Goal: Task Accomplishment & Management: Use online tool/utility

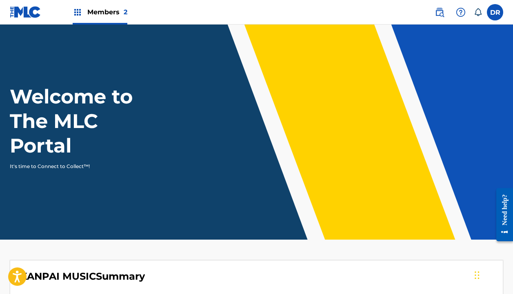
click at [98, 15] on span "Members 2" at bounding box center [107, 11] width 40 height 9
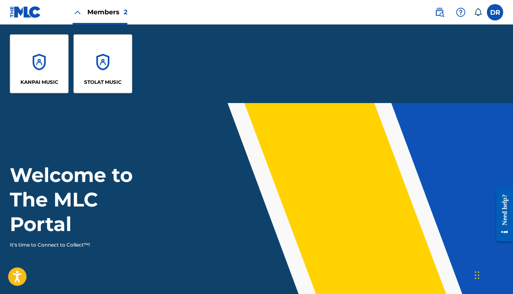
click at [40, 71] on div "KANPAI MUSIC" at bounding box center [39, 63] width 59 height 59
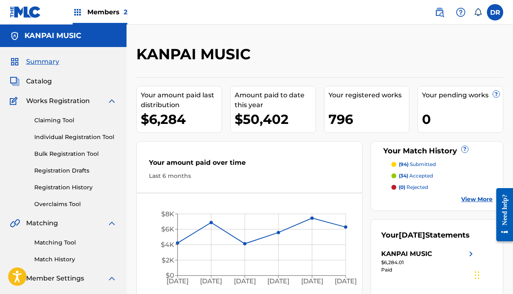
click at [63, 241] on link "Matching Tool" at bounding box center [75, 242] width 83 height 9
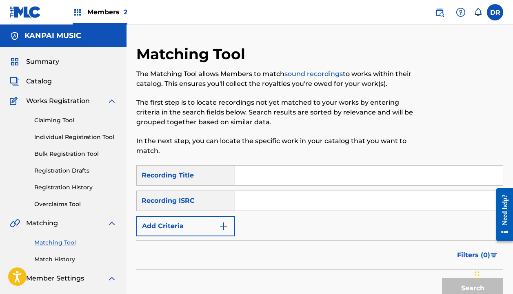
click at [275, 173] on input "Search Form" at bounding box center [369, 175] width 268 height 20
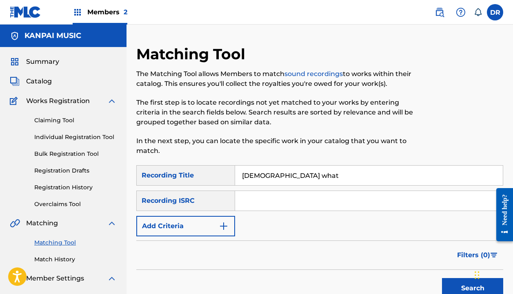
type input "[DEMOGRAPHIC_DATA] what"
click at [202, 234] on button "Add Criteria" at bounding box center [185, 226] width 99 height 20
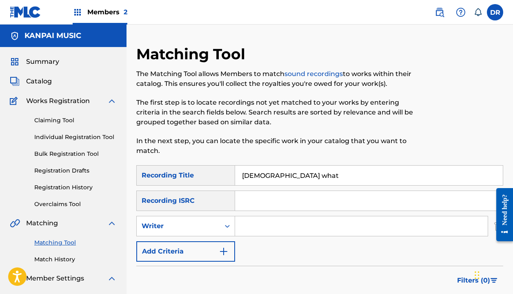
click at [190, 236] on div "SearchWithCriteria7e604b1b-2034-441b-8bf9-5b437646d442 Recording Title charizma…" at bounding box center [319, 213] width 367 height 96
click at [190, 231] on div "Writer" at bounding box center [178, 226] width 83 height 16
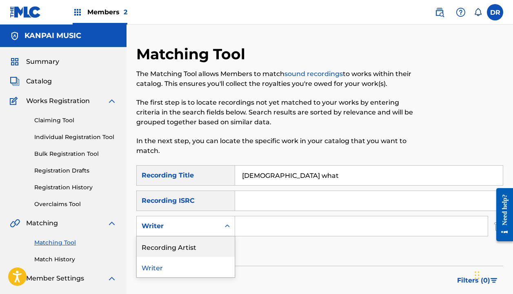
click at [187, 249] on div "Recording Artist" at bounding box center [186, 246] width 98 height 20
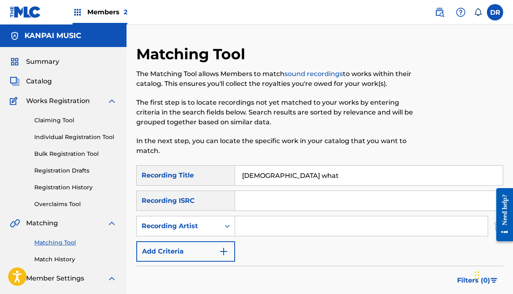
click at [289, 233] on input "Search Form" at bounding box center [361, 226] width 253 height 20
type input "[DEMOGRAPHIC_DATA]"
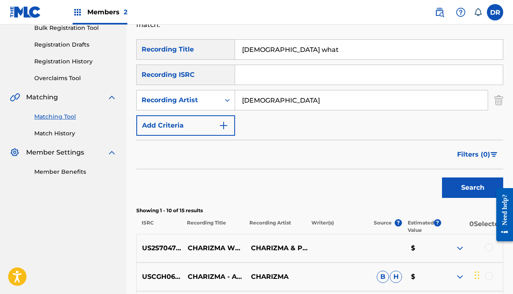
scroll to position [214, 0]
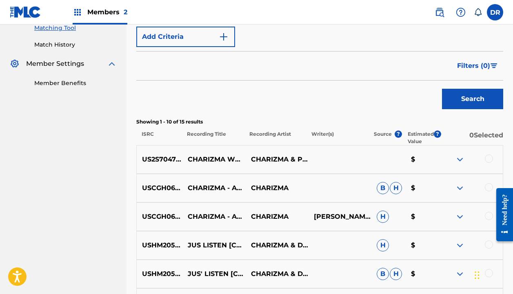
click at [484, 159] on div at bounding box center [471, 159] width 63 height 10
click at [486, 160] on div at bounding box center [489, 158] width 8 height 8
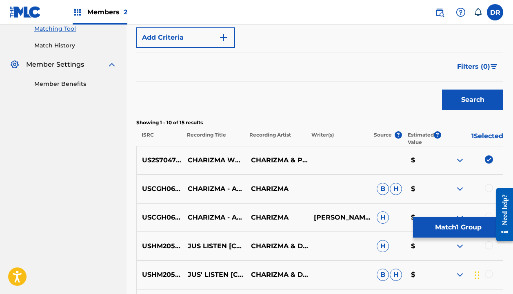
scroll to position [207, 0]
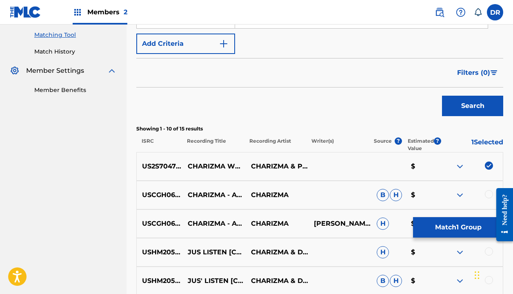
click at [444, 227] on button "Match 1 Group" at bounding box center [458, 227] width 90 height 20
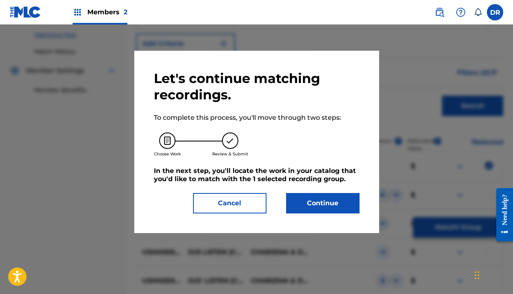
click at [311, 205] on button "Continue" at bounding box center [323, 203] width 74 height 20
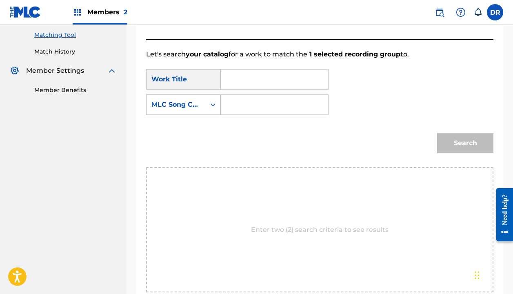
scroll to position [187, 0]
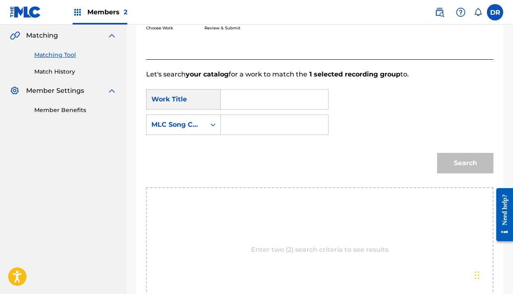
click at [236, 102] on input "Search Form" at bounding box center [275, 99] width 94 height 20
click at [248, 121] on strong "[DEMOGRAPHIC_DATA]" at bounding box center [275, 118] width 80 height 8
type input "[DEMOGRAPHIC_DATA] what"
click at [241, 122] on input "Search Form" at bounding box center [275, 125] width 94 height 20
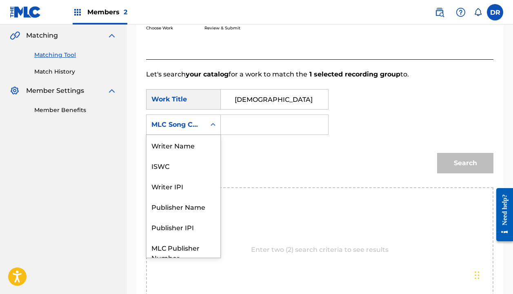
click at [204, 122] on div "MLC Song Code" at bounding box center [176, 125] width 59 height 16
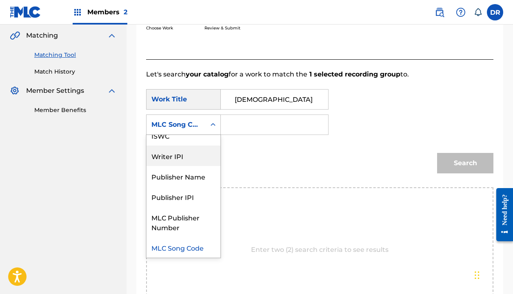
scroll to position [0, 0]
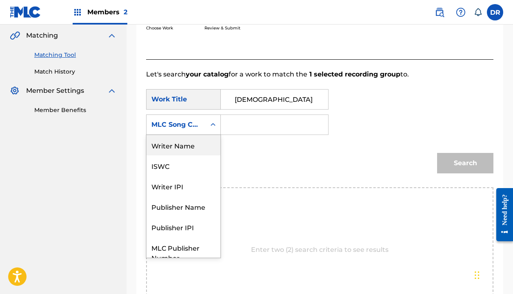
click at [168, 143] on div "Writer Name" at bounding box center [184, 145] width 74 height 20
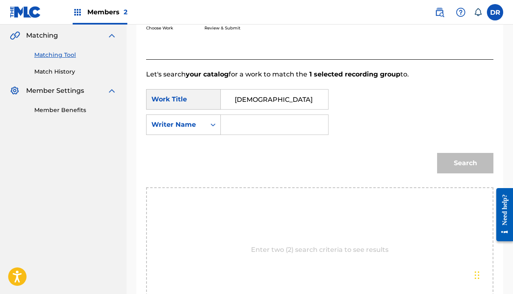
click at [252, 137] on div "SearchWithCriteria06cb3894-d152-4476-a06d-507af1c0cf4a Work Title charizma what…" at bounding box center [320, 114] width 348 height 51
click at [252, 127] on input "Search Form" at bounding box center [275, 125] width 94 height 20
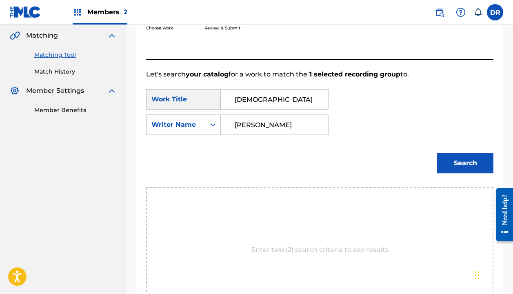
click at [466, 163] on button "Search" at bounding box center [465, 163] width 56 height 20
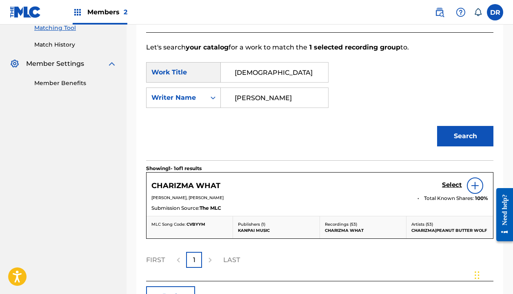
scroll to position [222, 0]
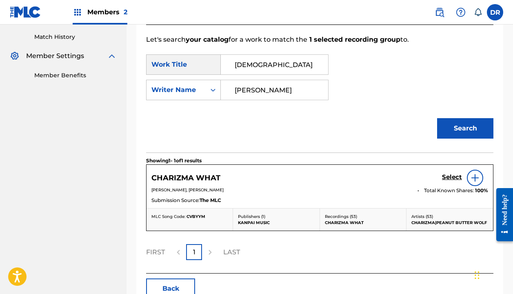
type input "[PERSON_NAME]"
click at [448, 175] on h5 "Select" at bounding box center [452, 177] width 20 height 8
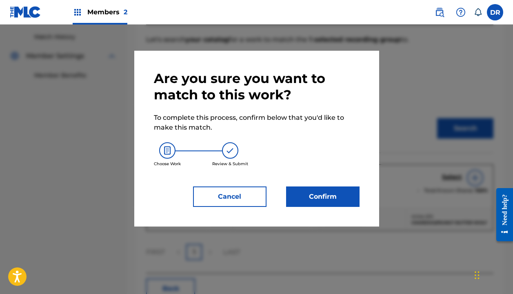
click at [315, 191] on button "Confirm" at bounding box center [323, 196] width 74 height 20
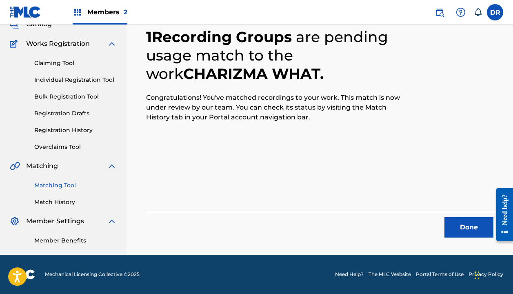
scroll to position [57, 0]
click at [463, 228] on button "Done" at bounding box center [469, 227] width 49 height 20
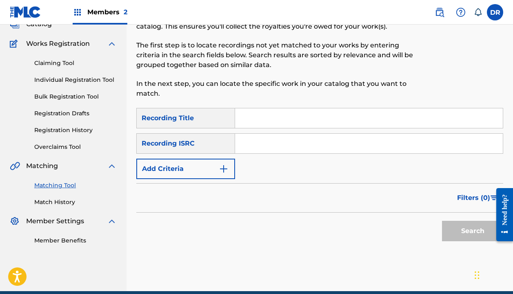
click at [294, 122] on input "Search Form" at bounding box center [369, 118] width 268 height 20
type input "cut the play"
click at [181, 172] on button "Add Criteria" at bounding box center [185, 168] width 99 height 20
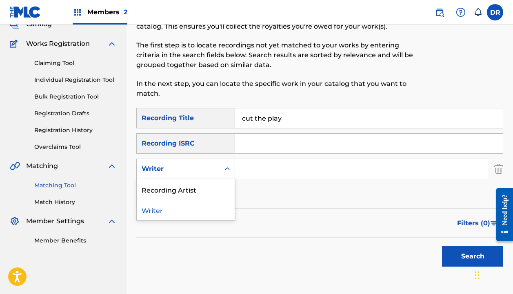
click at [181, 174] on div "Writer" at bounding box center [178, 169] width 83 height 16
click at [181, 187] on div "Recording Artist" at bounding box center [186, 189] width 98 height 20
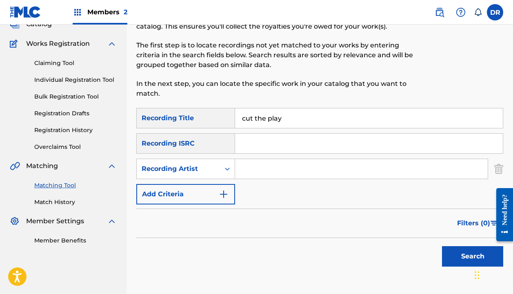
click at [247, 176] on input "Search Form" at bounding box center [361, 169] width 253 height 20
type input "[DEMOGRAPHIC_DATA]"
click at [473, 256] on button "Search" at bounding box center [472, 256] width 61 height 20
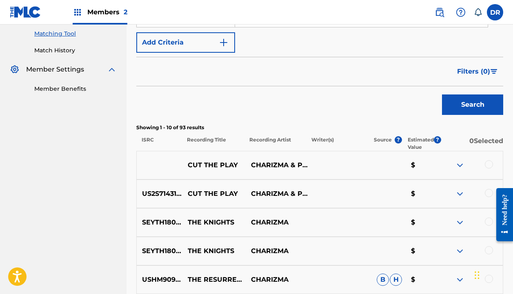
scroll to position [211, 0]
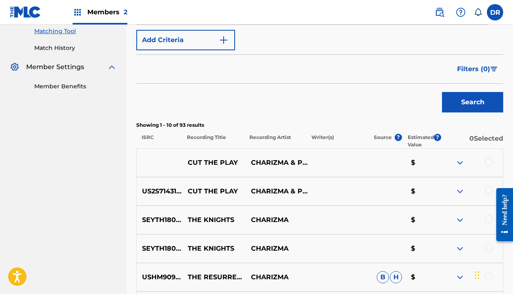
click at [491, 157] on div "CUT THE PLAY CHARIZMA & PEANUT BUTTER WOLF $" at bounding box center [319, 162] width 367 height 29
click at [491, 165] on div at bounding box center [489, 162] width 8 height 8
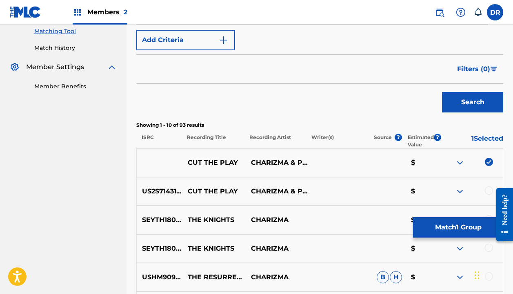
click at [489, 186] on div at bounding box center [489, 190] width 8 height 8
click at [449, 226] on button "Match 2 Groups" at bounding box center [458, 227] width 90 height 20
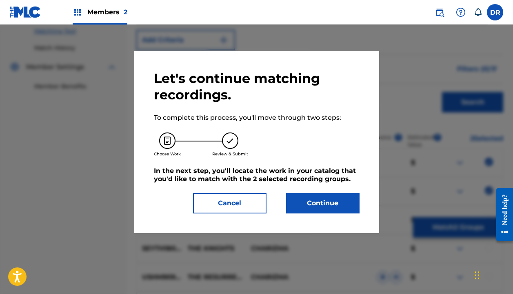
click at [328, 196] on button "Continue" at bounding box center [323, 203] width 74 height 20
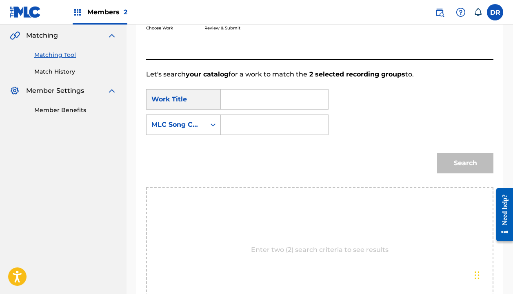
click at [247, 98] on input "Search Form" at bounding box center [275, 99] width 94 height 20
type input "c"
click at [239, 132] on div "cut t he play" at bounding box center [235, 127] width 14 height 34
type input "cut the play"
click at [238, 122] on input "Search Form" at bounding box center [275, 125] width 94 height 20
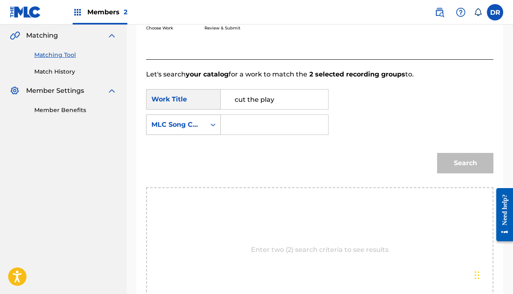
click at [187, 122] on div "MLC Song Code" at bounding box center [176, 125] width 49 height 10
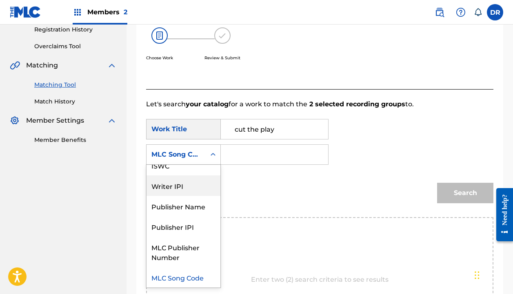
scroll to position [0, 0]
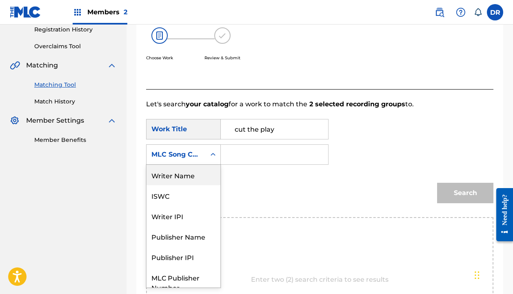
click at [163, 177] on div "Writer Name" at bounding box center [184, 175] width 74 height 20
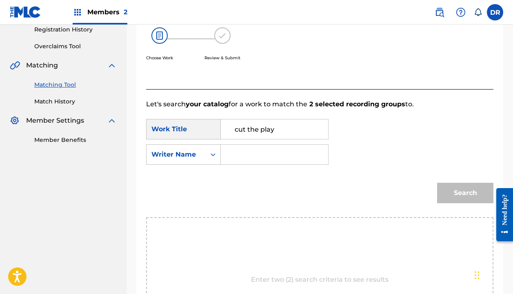
click at [274, 156] on input "Search Form" at bounding box center [275, 155] width 94 height 20
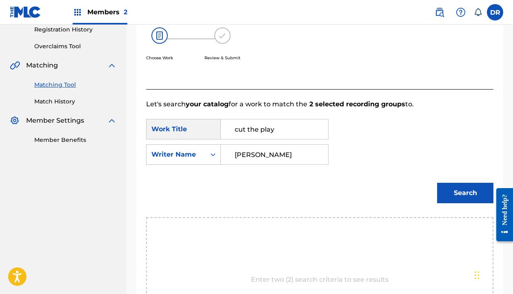
click at [466, 193] on button "Search" at bounding box center [465, 193] width 56 height 20
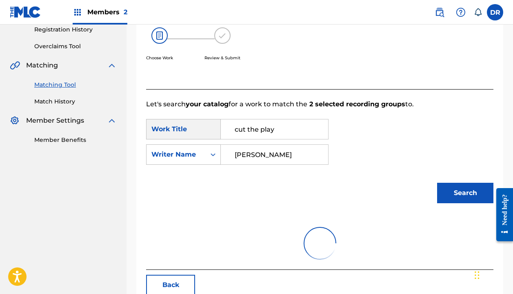
type input "[PERSON_NAME]"
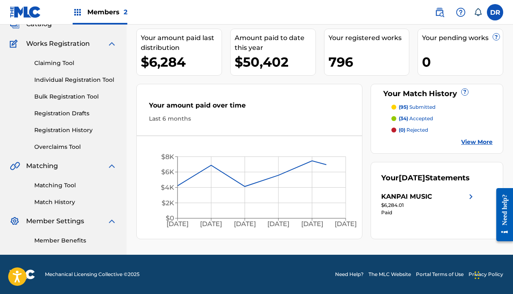
scroll to position [57, 0]
click at [54, 189] on link "Matching Tool" at bounding box center [75, 185] width 83 height 9
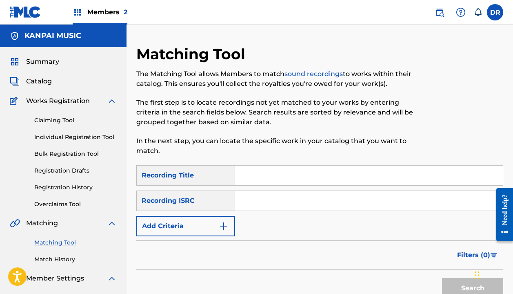
click at [261, 175] on input "Search Form" at bounding box center [369, 175] width 268 height 20
type input "devotion"
click at [179, 216] on button "Add Criteria" at bounding box center [185, 226] width 99 height 20
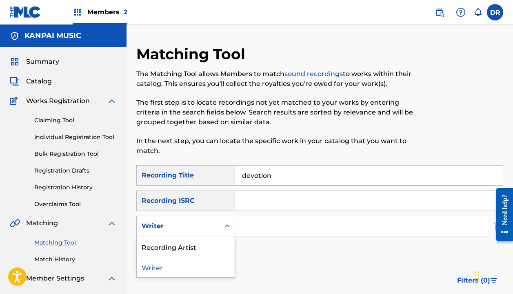
click at [179, 220] on div "Writer" at bounding box center [178, 226] width 83 height 16
click at [176, 243] on div "Recording Artist" at bounding box center [186, 246] width 98 height 20
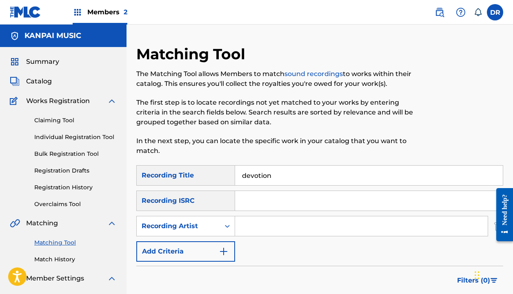
click at [286, 221] on input "Search Form" at bounding box center [361, 226] width 253 height 20
type input "[DEMOGRAPHIC_DATA]"
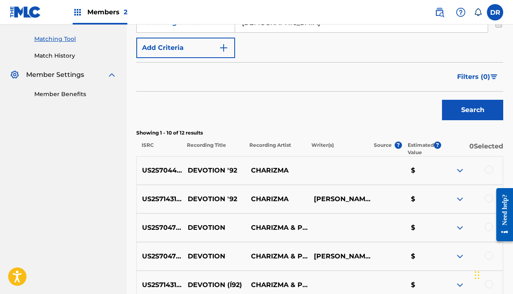
scroll to position [221, 0]
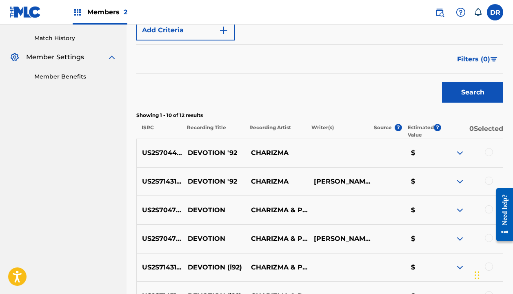
click at [492, 151] on div at bounding box center [489, 152] width 8 height 8
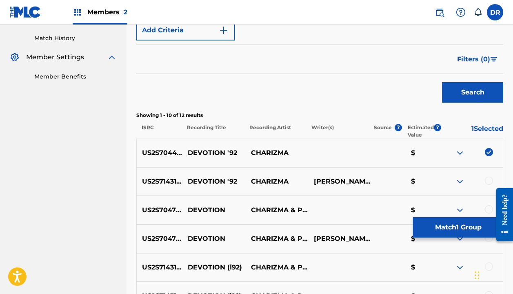
click at [486, 181] on div at bounding box center [489, 180] width 8 height 8
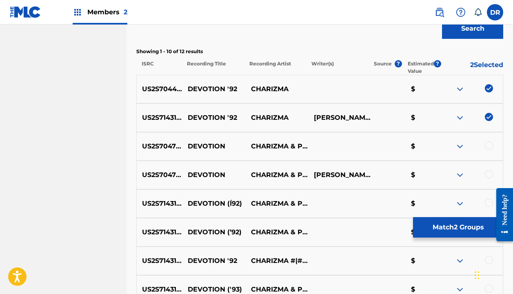
scroll to position [286, 0]
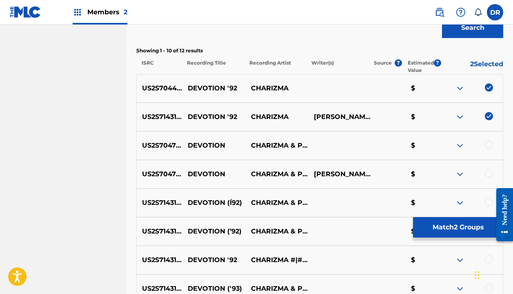
click at [487, 148] on div at bounding box center [489, 145] width 8 height 8
click at [487, 172] on div at bounding box center [489, 173] width 8 height 8
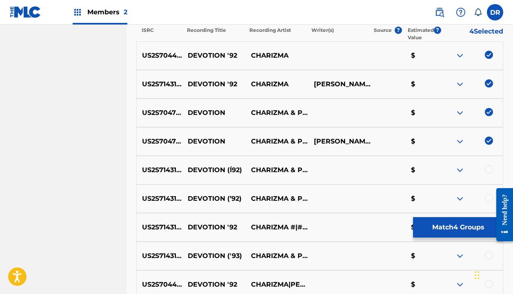
scroll to position [321, 0]
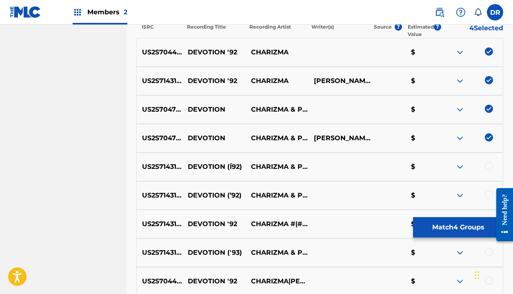
click at [493, 167] on div at bounding box center [489, 166] width 8 height 8
click at [490, 192] on div at bounding box center [489, 194] width 8 height 8
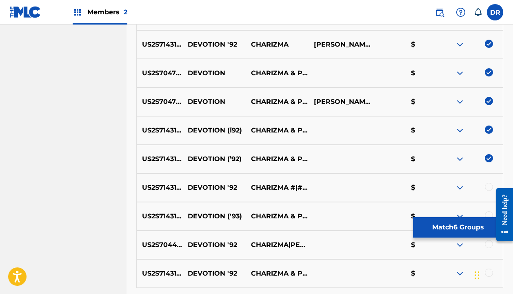
scroll to position [360, 0]
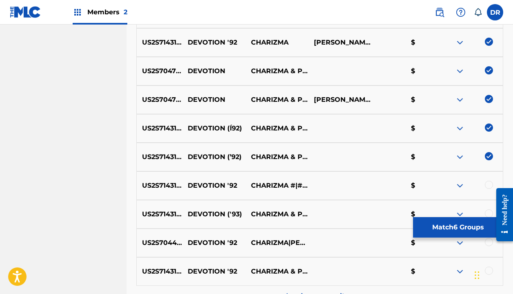
click at [490, 182] on div at bounding box center [489, 185] width 8 height 8
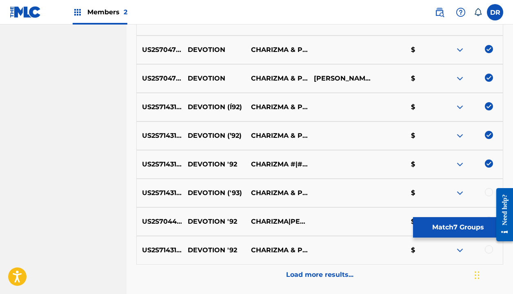
scroll to position [382, 0]
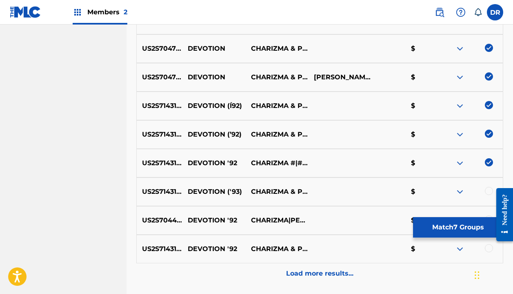
click at [486, 190] on div at bounding box center [489, 191] width 8 height 8
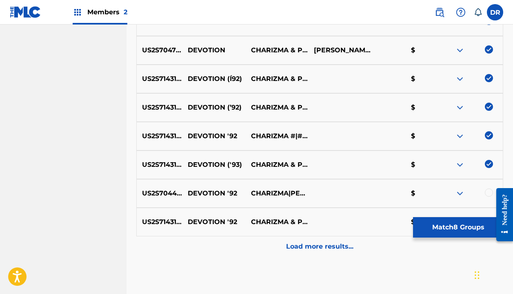
click at [486, 191] on div at bounding box center [489, 192] width 8 height 8
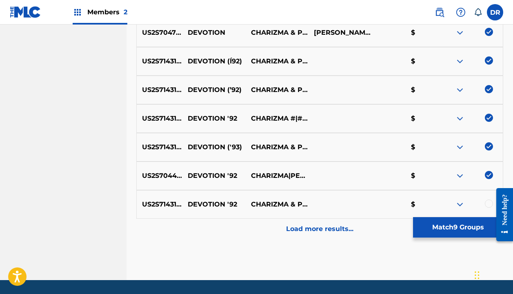
scroll to position [433, 0]
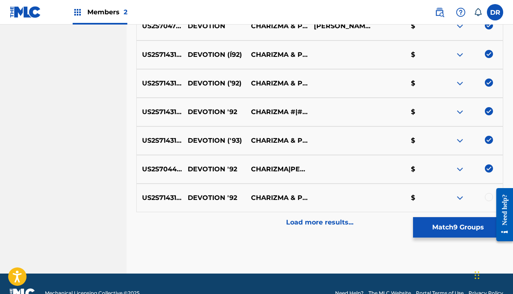
click at [486, 194] on div at bounding box center [489, 197] width 8 height 8
click at [327, 220] on p "Load more results..." at bounding box center [319, 222] width 67 height 10
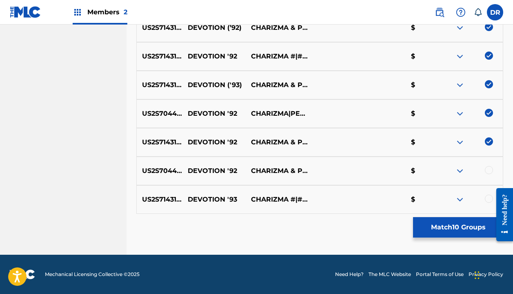
scroll to position [489, 0]
click at [489, 169] on div at bounding box center [489, 170] width 8 height 8
click at [489, 196] on div at bounding box center [489, 198] width 8 height 8
click at [418, 229] on button "Match 12 Groups" at bounding box center [458, 227] width 90 height 20
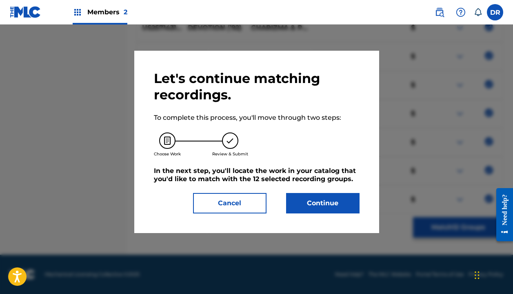
click at [330, 202] on button "Continue" at bounding box center [323, 203] width 74 height 20
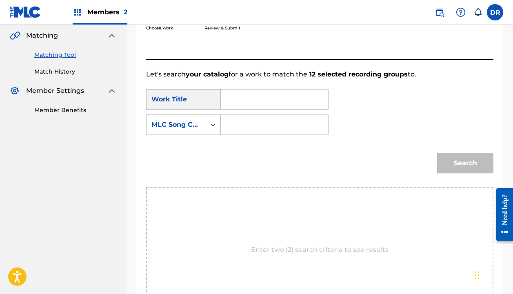
click at [241, 98] on input "Search Form" at bounding box center [275, 99] width 94 height 20
type input "devotion"
click at [238, 115] on strong "devotion" at bounding box center [250, 118] width 30 height 8
click at [234, 125] on input "Search Form" at bounding box center [275, 125] width 94 height 20
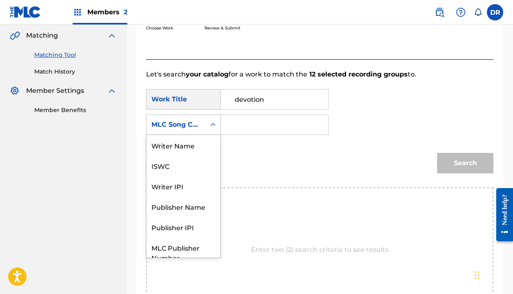
click at [199, 125] on div "MLC Song Code" at bounding box center [176, 125] width 49 height 10
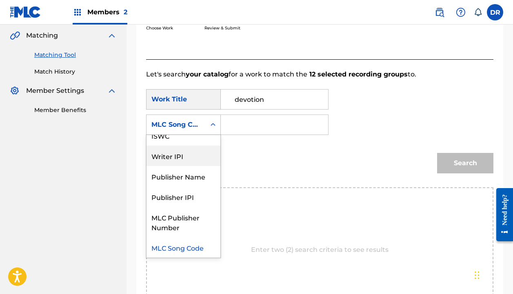
scroll to position [0, 0]
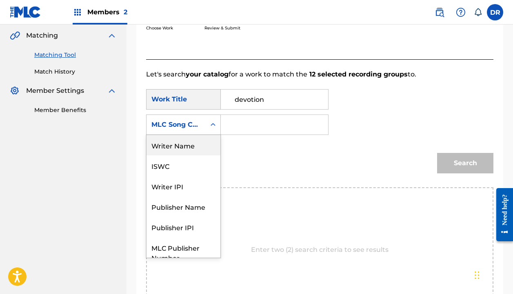
click at [183, 145] on div "Writer Name" at bounding box center [184, 145] width 74 height 20
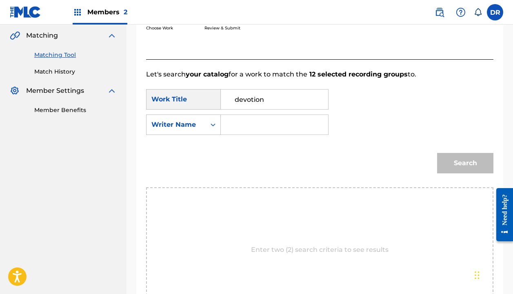
click at [265, 126] on input "Search Form" at bounding box center [275, 125] width 94 height 20
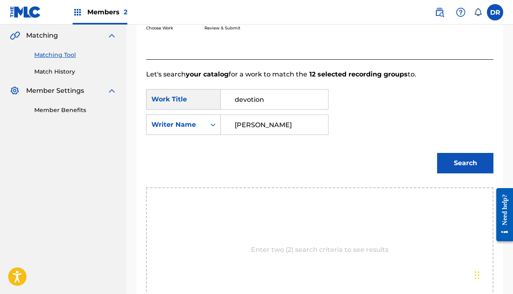
click at [466, 163] on button "Search" at bounding box center [465, 163] width 56 height 20
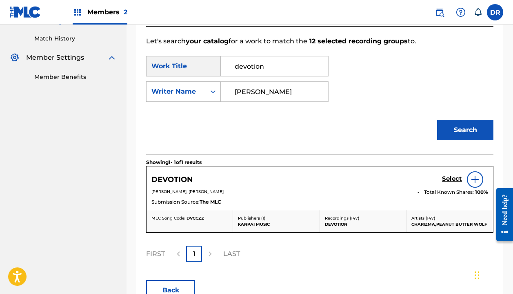
scroll to position [238, 0]
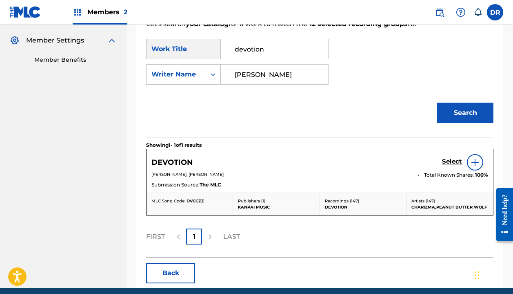
type input "[PERSON_NAME]"
click at [453, 158] on h5 "Select" at bounding box center [452, 162] width 20 height 8
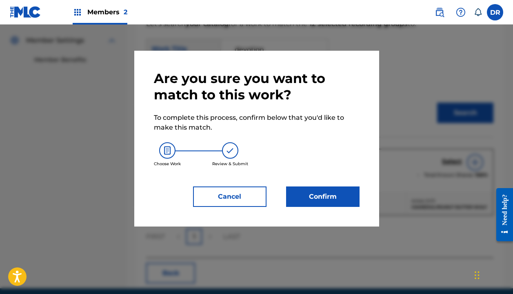
click at [317, 199] on button "Confirm" at bounding box center [323, 196] width 74 height 20
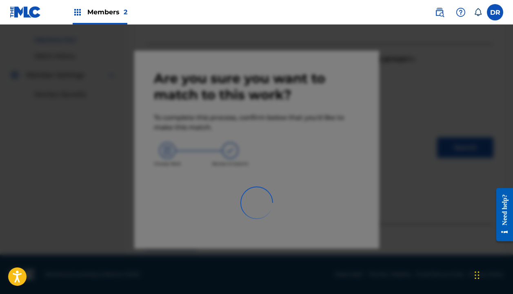
scroll to position [57, 0]
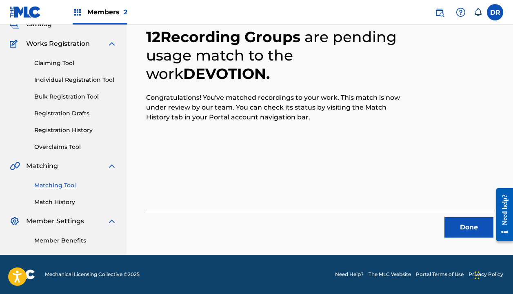
click at [457, 225] on button "Done" at bounding box center [469, 227] width 49 height 20
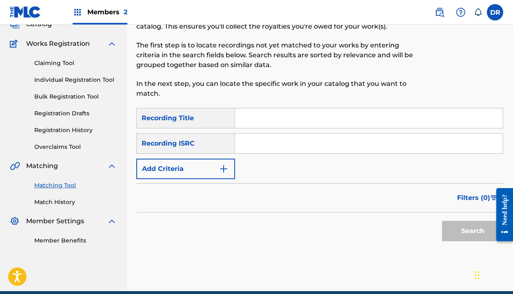
click at [318, 132] on div "SearchWithCriteria7e604b1b-2034-441b-8bf9-5b437646d442 Recording Title SearchWi…" at bounding box center [319, 143] width 367 height 71
click at [318, 123] on input "Search Form" at bounding box center [369, 118] width 268 height 20
type input "d"
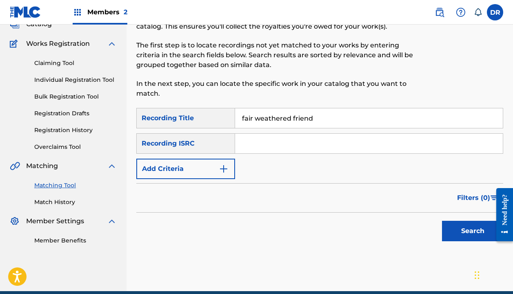
type input "fair weathered friend"
click at [218, 176] on button "Add Criteria" at bounding box center [185, 168] width 99 height 20
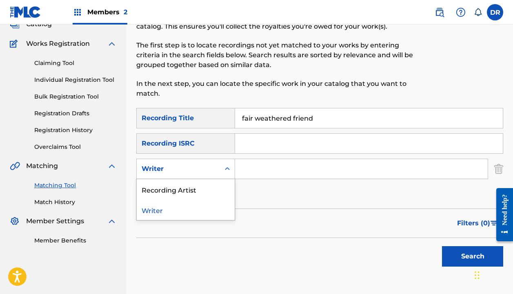
click at [203, 178] on div "Writer" at bounding box center [185, 168] width 99 height 20
click at [198, 192] on div "Recording Artist" at bounding box center [186, 189] width 98 height 20
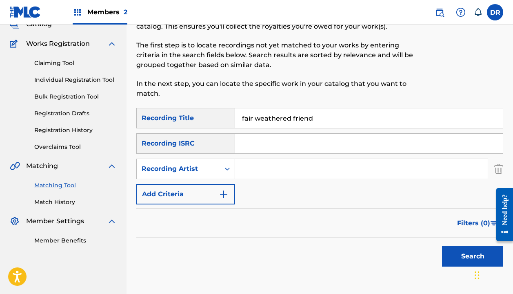
click at [265, 182] on div "SearchWithCriteria7e604b1b-2034-441b-8bf9-5b437646d442 Recording Title fair wea…" at bounding box center [319, 156] width 367 height 96
click at [265, 170] on input "Search Form" at bounding box center [361, 169] width 253 height 20
type input "[DEMOGRAPHIC_DATA]"
click at [473, 256] on button "Search" at bounding box center [472, 256] width 61 height 20
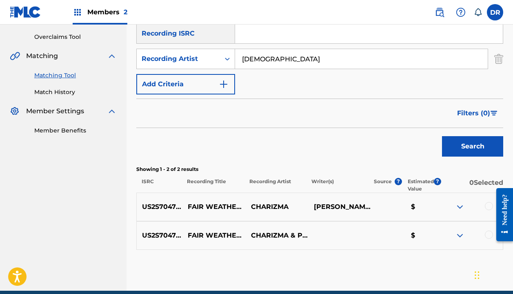
scroll to position [170, 0]
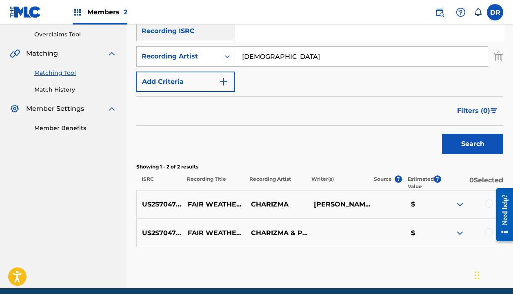
click at [486, 205] on div at bounding box center [489, 203] width 8 height 8
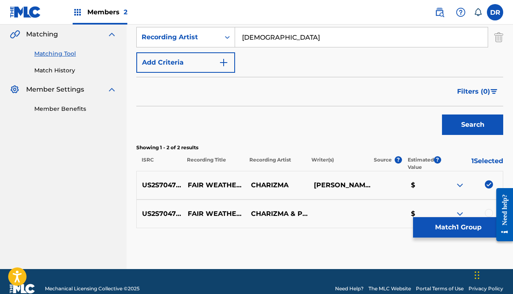
scroll to position [203, 0]
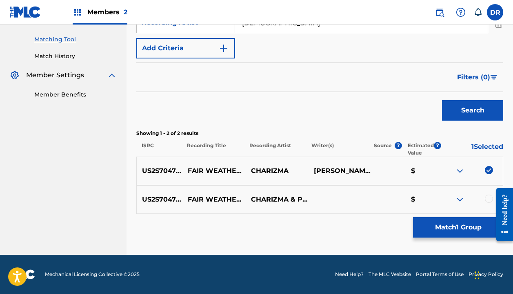
click at [491, 200] on div at bounding box center [502, 214] width 23 height 67
drag, startPoint x: 489, startPoint y: 199, endPoint x: 0, endPoint y: 19, distance: 520.9
click at [489, 199] on div at bounding box center [489, 198] width 8 height 8
click at [459, 222] on button "Match 2 Groups" at bounding box center [458, 227] width 90 height 20
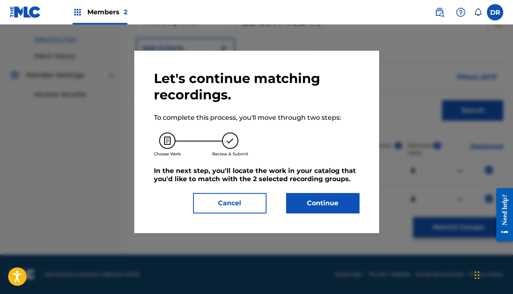
click at [314, 197] on button "Continue" at bounding box center [323, 203] width 74 height 20
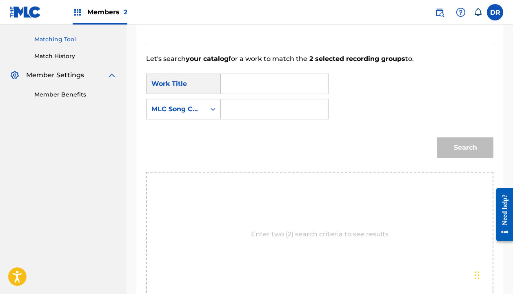
scroll to position [187, 0]
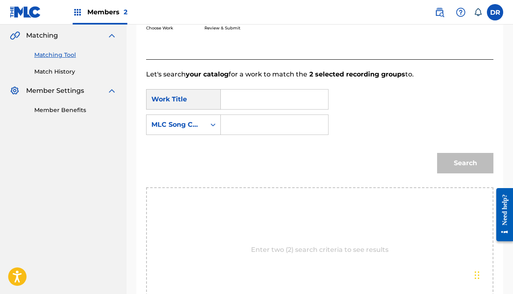
click at [245, 104] on input "Search Form" at bounding box center [275, 99] width 94 height 20
click at [236, 128] on strong "wea" at bounding box center [242, 127] width 14 height 8
type input "fair weathered friend"
click at [245, 128] on input "Search Form" at bounding box center [275, 125] width 94 height 20
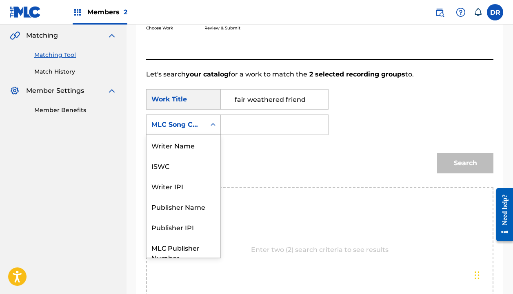
click at [180, 133] on div "MLC Song Code" at bounding box center [183, 124] width 75 height 20
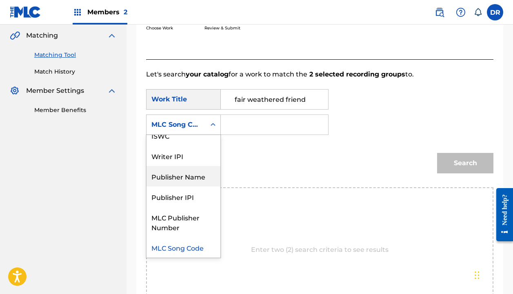
scroll to position [0, 0]
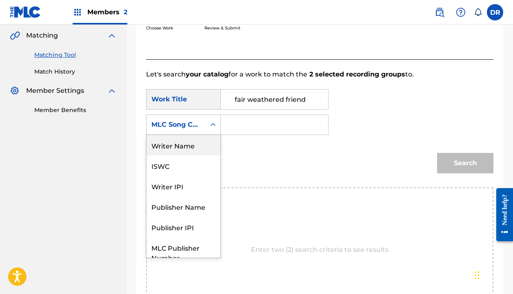
click at [179, 149] on div "Writer Name" at bounding box center [184, 145] width 74 height 20
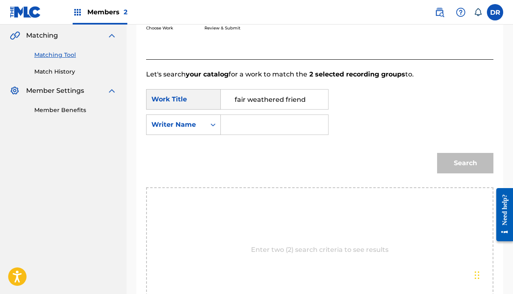
click at [250, 129] on input "Search Form" at bounding box center [275, 125] width 94 height 20
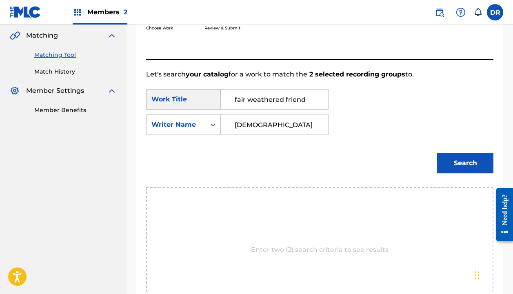
click at [466, 163] on button "Search" at bounding box center [465, 163] width 56 height 20
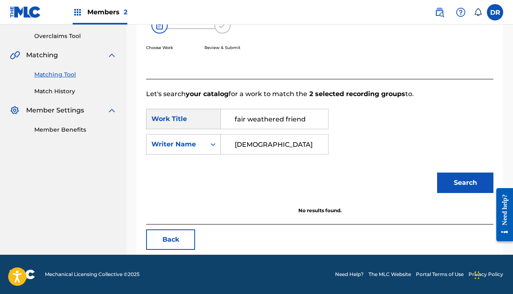
scroll to position [168, 0]
drag, startPoint x: 279, startPoint y: 147, endPoint x: 215, endPoint y: 147, distance: 64.1
click at [215, 147] on div "SearchWithCriteria932aff8d-70cf-4628-9cea-e7dfa61f61a9 Writer Name charizma" at bounding box center [237, 144] width 183 height 20
click at [466, 183] on button "Search" at bounding box center [465, 182] width 56 height 20
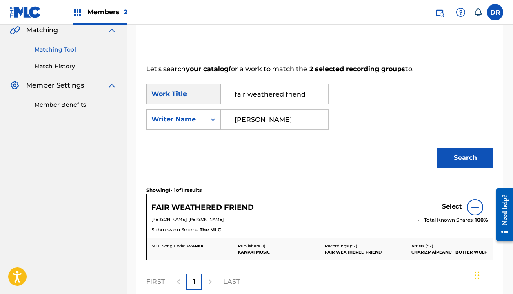
scroll to position [234, 0]
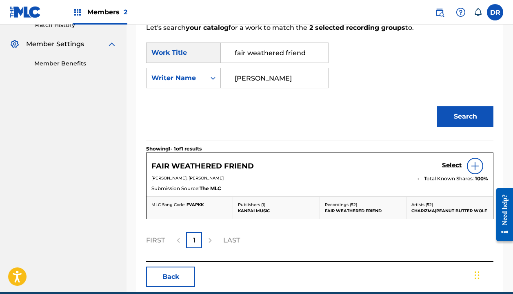
type input "[PERSON_NAME]"
click at [446, 167] on h5 "Select" at bounding box center [452, 165] width 20 height 8
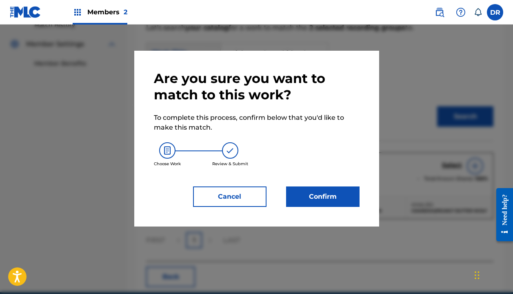
click at [321, 190] on button "Confirm" at bounding box center [323, 196] width 74 height 20
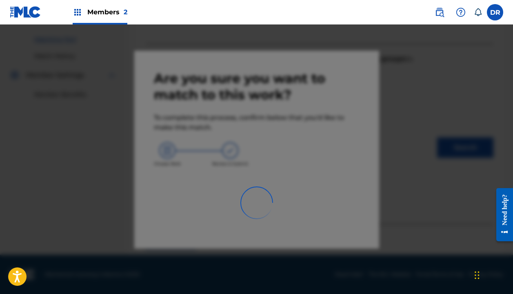
scroll to position [57, 0]
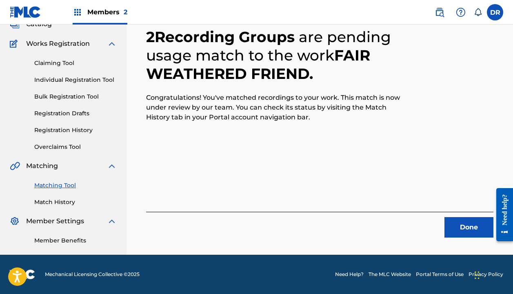
click at [474, 222] on button "Done" at bounding box center [469, 227] width 49 height 20
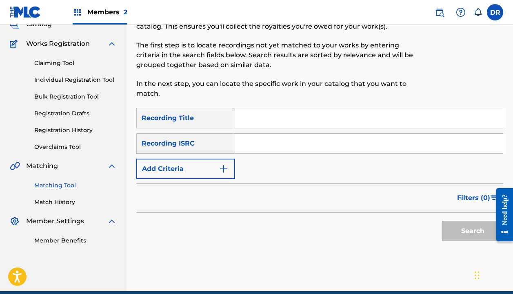
click at [255, 115] on input "Search Form" at bounding box center [369, 118] width 268 height 20
type input "A"
type input "gatha round"
click at [178, 172] on button "Add Criteria" at bounding box center [185, 168] width 99 height 20
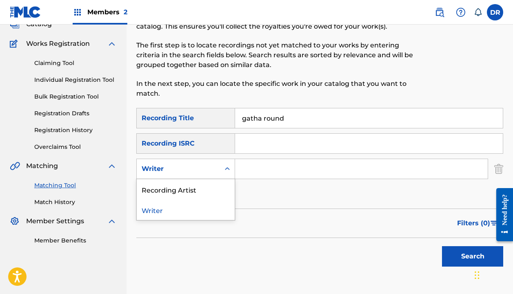
click at [178, 170] on div "Writer" at bounding box center [179, 169] width 74 height 10
click at [177, 188] on div "Recording Artist" at bounding box center [186, 189] width 98 height 20
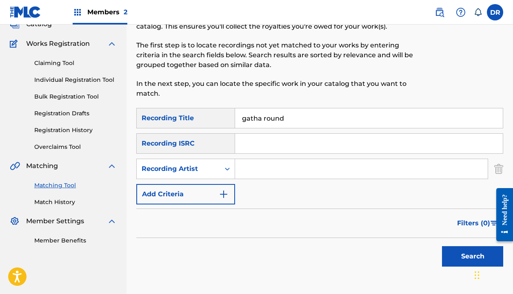
click at [246, 172] on input "Search Form" at bounding box center [361, 169] width 253 height 20
type input "[DEMOGRAPHIC_DATA]"
click at [473, 256] on button "Search" at bounding box center [472, 256] width 61 height 20
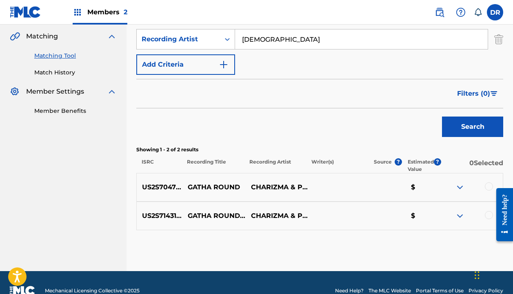
scroll to position [188, 0]
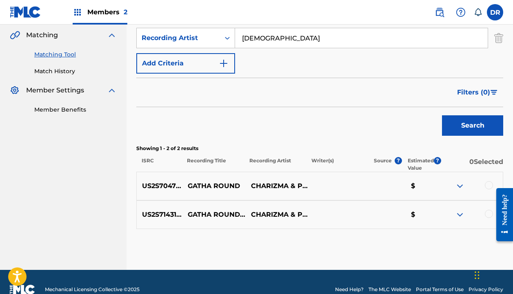
click at [487, 190] on div at bounding box center [471, 186] width 63 height 10
drag, startPoint x: 2, startPoint y: 0, endPoint x: 493, endPoint y: 181, distance: 522.7
click at [493, 181] on div "US2S70477007 GATHA ROUND CHARIZMA & PEANUT BUTTER WOLF $" at bounding box center [319, 186] width 367 height 29
click at [490, 184] on div at bounding box center [489, 185] width 8 height 8
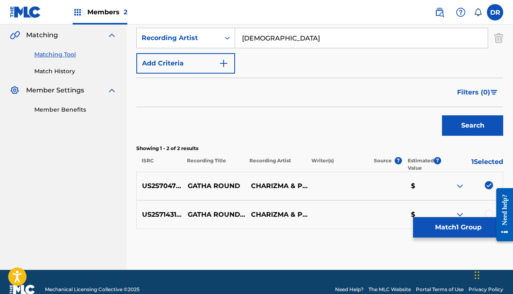
click at [487, 211] on div at bounding box center [489, 214] width 8 height 8
click at [461, 215] on img at bounding box center [460, 215] width 10 height 10
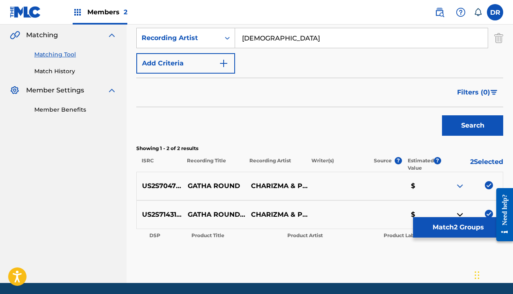
click at [455, 221] on button "Match 2 Groups" at bounding box center [458, 227] width 90 height 20
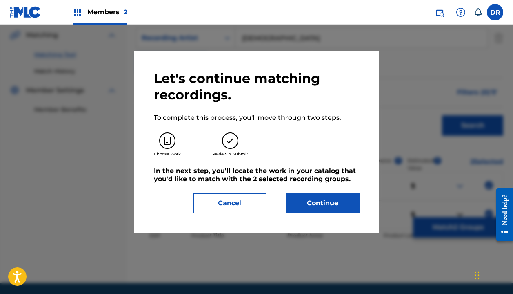
click at [352, 199] on button "Continue" at bounding box center [323, 203] width 74 height 20
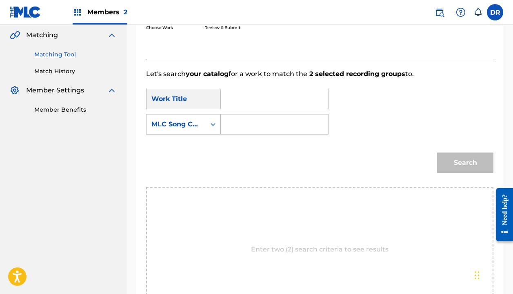
scroll to position [187, 0]
click at [242, 96] on input "Search Form" at bounding box center [275, 99] width 94 height 20
type input "gatha round"
click at [245, 117] on strong "gatha" at bounding box center [245, 118] width 20 height 8
click at [245, 129] on input "Search Form" at bounding box center [275, 125] width 94 height 20
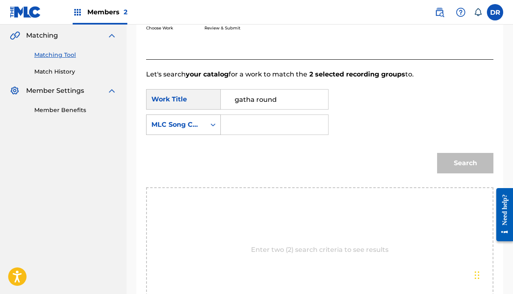
click at [201, 125] on div "MLC Song Code" at bounding box center [176, 125] width 59 height 16
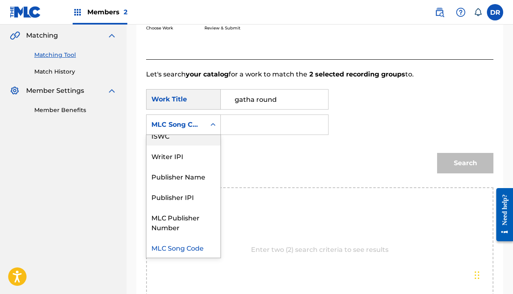
scroll to position [0, 0]
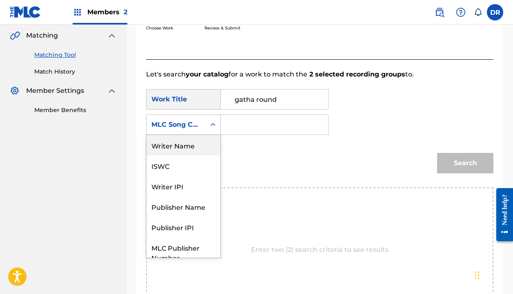
click at [184, 145] on div "Writer Name" at bounding box center [184, 145] width 74 height 20
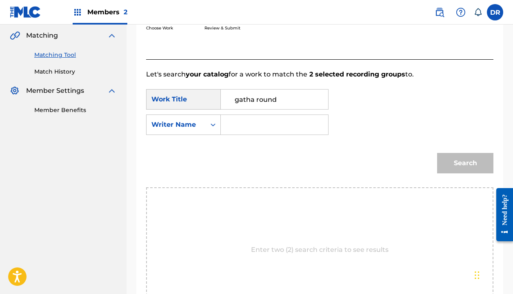
click at [238, 121] on input "Search Form" at bounding box center [275, 125] width 94 height 20
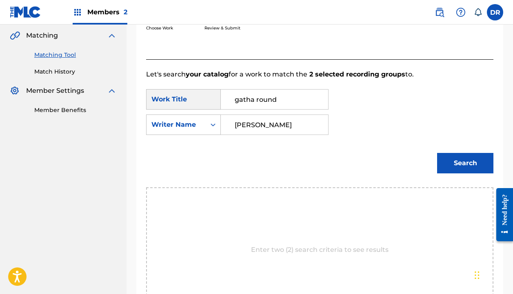
type input "[PERSON_NAME]"
click at [466, 163] on button "Search" at bounding box center [465, 163] width 56 height 20
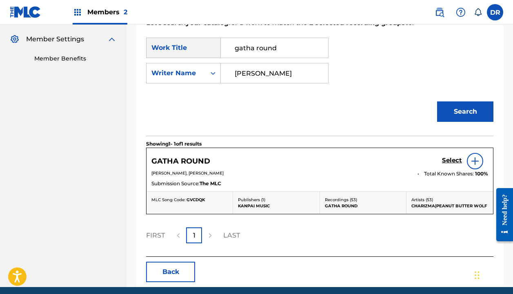
scroll to position [247, 0]
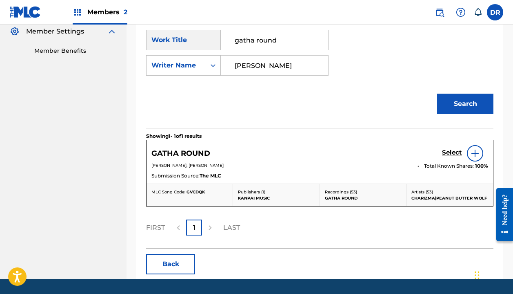
click at [444, 151] on h5 "Select" at bounding box center [452, 153] width 20 height 8
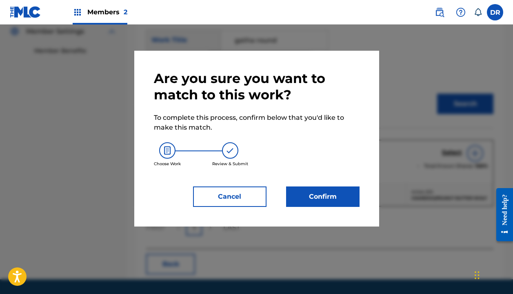
click at [330, 190] on button "Confirm" at bounding box center [323, 196] width 74 height 20
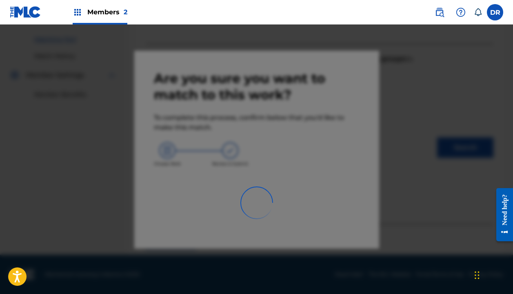
scroll to position [57, 0]
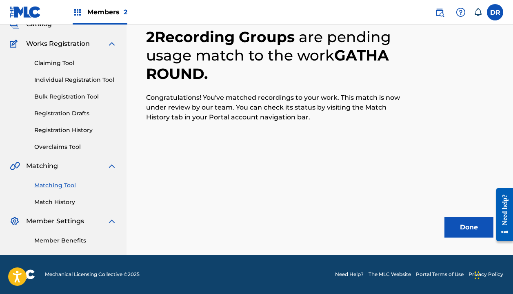
click at [464, 224] on button "Done" at bounding box center [469, 227] width 49 height 20
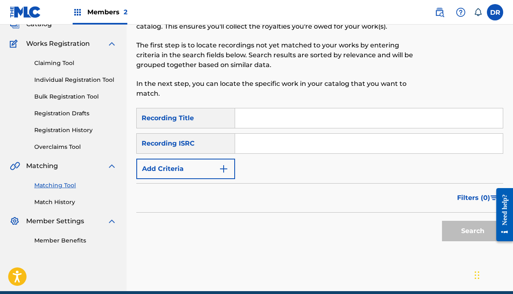
click at [304, 119] on input "Search Form" at bounding box center [369, 118] width 268 height 20
type input "here's a smirk"
click at [147, 167] on button "Add Criteria" at bounding box center [185, 168] width 99 height 20
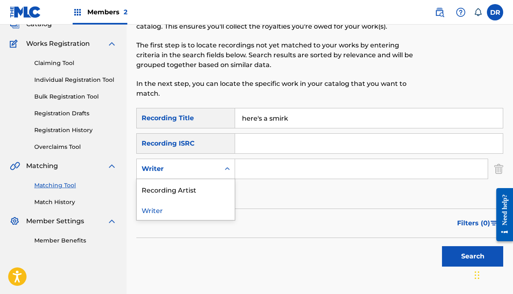
click at [150, 168] on div "Writer" at bounding box center [179, 169] width 74 height 10
click at [160, 184] on div "Recording Artist" at bounding box center [186, 189] width 98 height 20
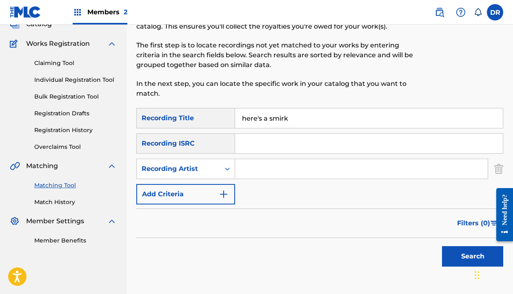
click at [244, 173] on input "Search Form" at bounding box center [361, 169] width 253 height 20
type input "[DEMOGRAPHIC_DATA]"
click at [473, 256] on button "Search" at bounding box center [472, 256] width 61 height 20
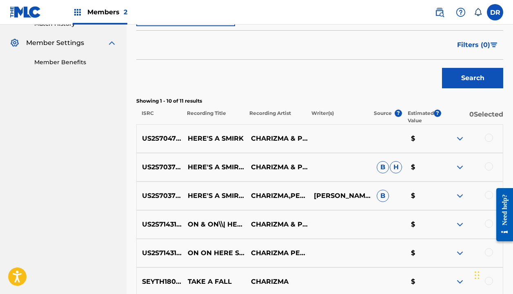
scroll to position [249, 0]
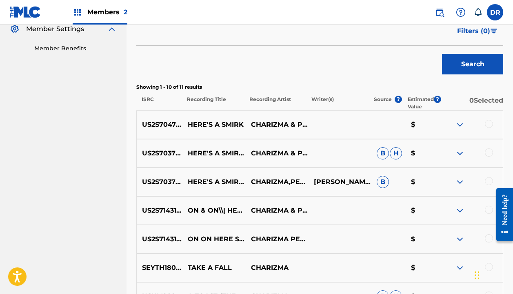
click at [486, 123] on div at bounding box center [489, 124] width 8 height 8
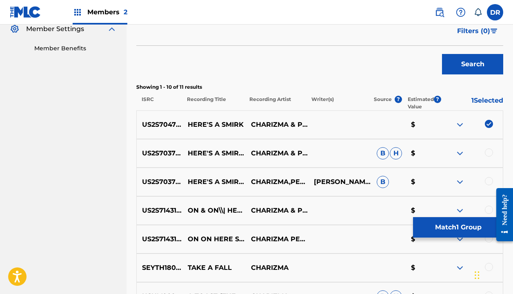
click at [486, 150] on div at bounding box center [489, 152] width 8 height 8
click at [486, 183] on div at bounding box center [489, 181] width 8 height 8
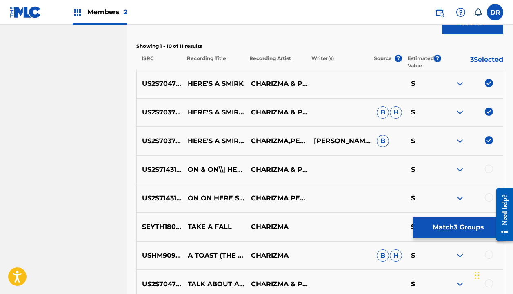
scroll to position [297, 0]
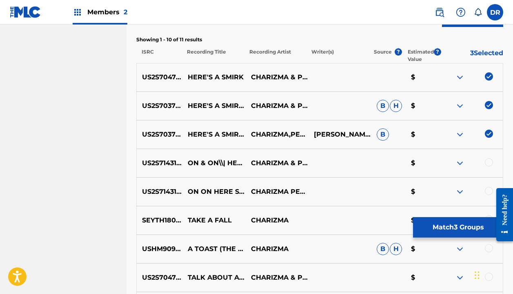
click at [446, 225] on button "Match 3 Groups" at bounding box center [458, 227] width 90 height 20
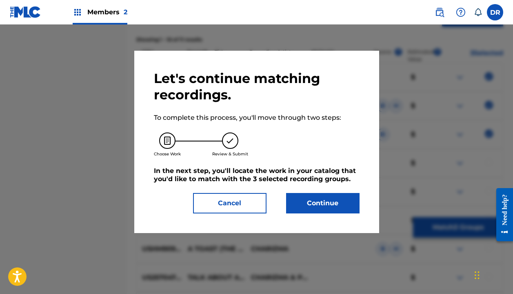
click at [326, 209] on button "Continue" at bounding box center [323, 203] width 74 height 20
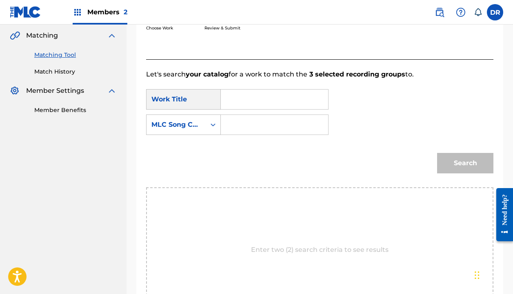
click at [240, 99] on input "Search Form" at bounding box center [275, 99] width 94 height 20
type input "here's a smirk"
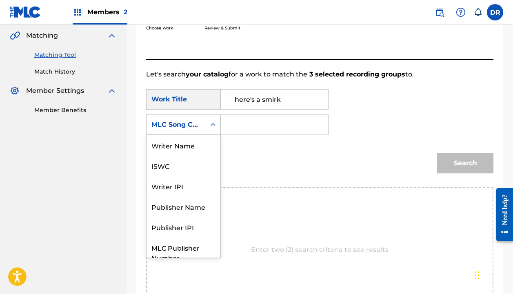
click at [204, 126] on div "MLC Song Code" at bounding box center [176, 125] width 59 height 16
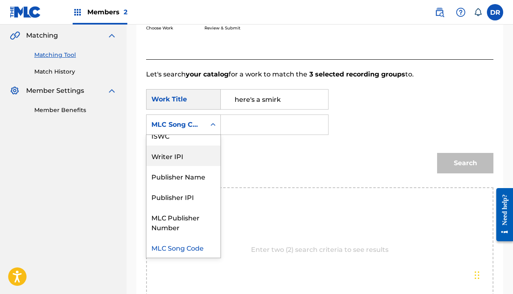
scroll to position [0, 0]
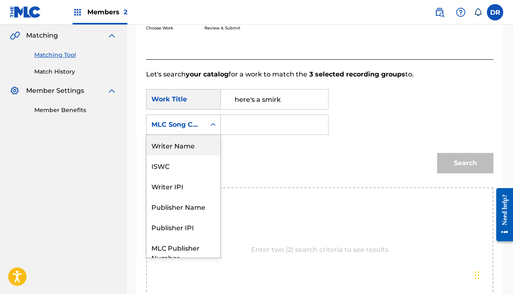
click at [187, 143] on div "Writer Name" at bounding box center [184, 145] width 74 height 20
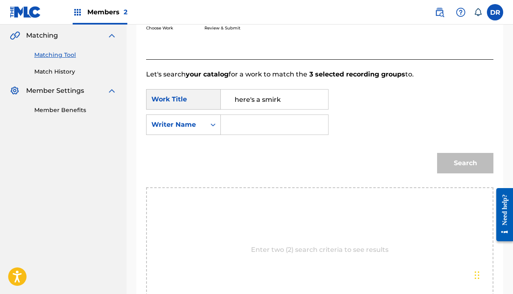
click at [247, 124] on input "Search Form" at bounding box center [275, 125] width 94 height 20
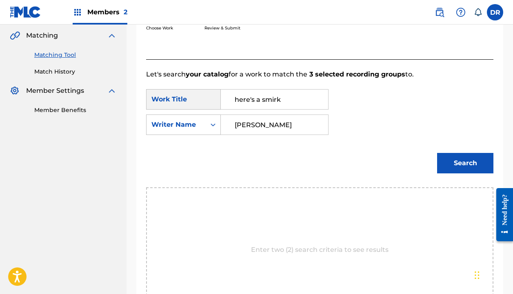
click at [466, 163] on button "Search" at bounding box center [465, 163] width 56 height 20
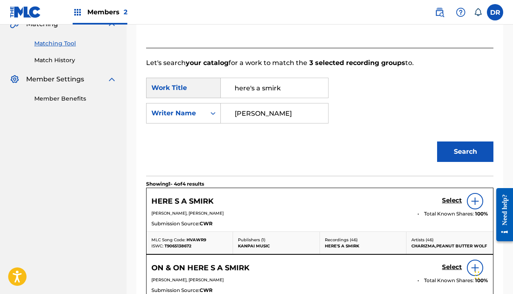
scroll to position [202, 0]
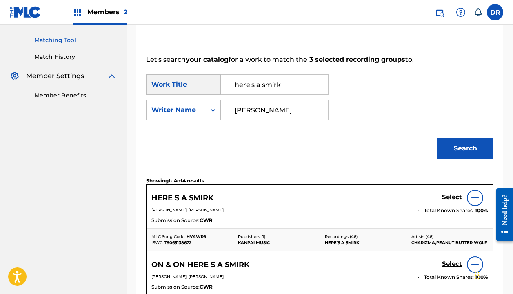
type input "[PERSON_NAME]"
click at [449, 196] on h5 "Select" at bounding box center [452, 197] width 20 height 8
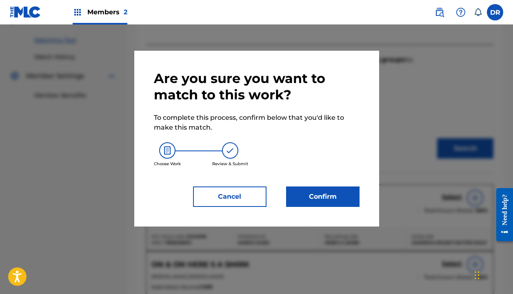
click at [256, 195] on button "Cancel" at bounding box center [230, 196] width 74 height 20
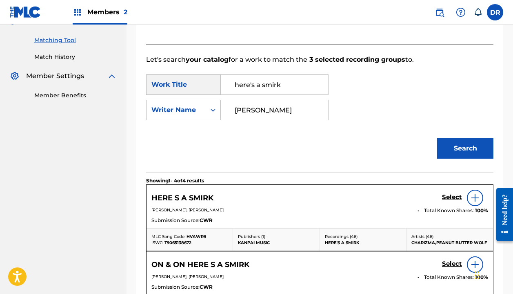
scroll to position [204, 0]
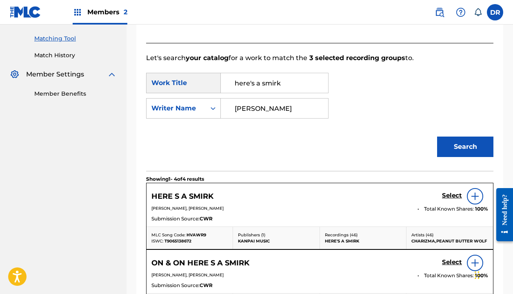
click at [453, 194] on h5 "Select" at bounding box center [452, 196] width 20 height 8
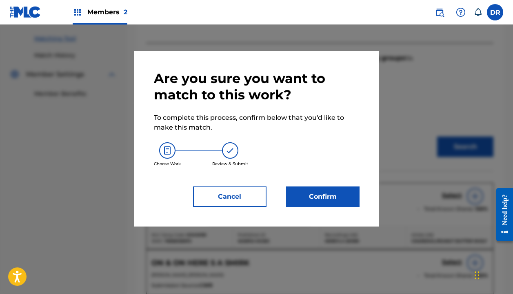
click at [336, 201] on button "Confirm" at bounding box center [323, 196] width 74 height 20
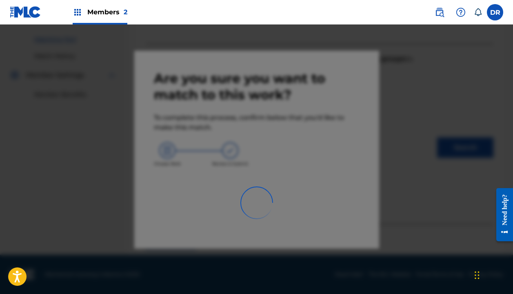
scroll to position [57, 0]
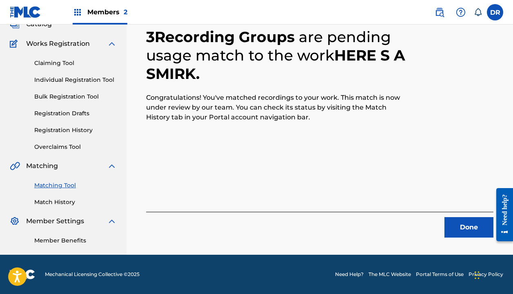
click at [470, 232] on button "Done" at bounding box center [469, 227] width 49 height 20
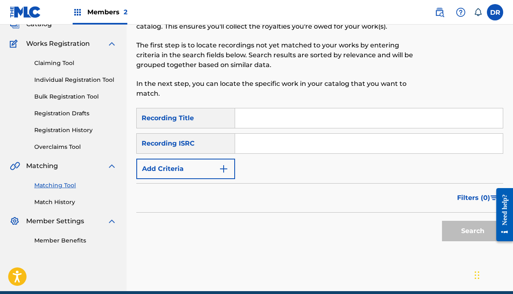
click at [348, 122] on input "Search Form" at bounding box center [369, 118] width 268 height 20
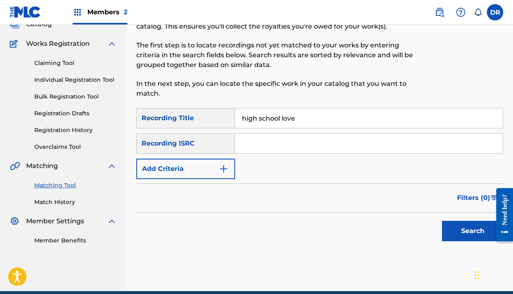
type input "high school love"
click at [209, 172] on button "Add Criteria" at bounding box center [185, 168] width 99 height 20
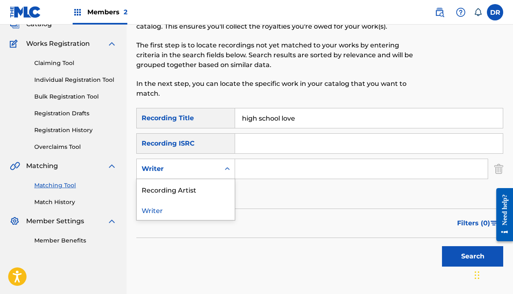
click at [202, 178] on div "Writer" at bounding box center [185, 168] width 99 height 20
click at [195, 190] on div "Recording Artist" at bounding box center [186, 189] width 98 height 20
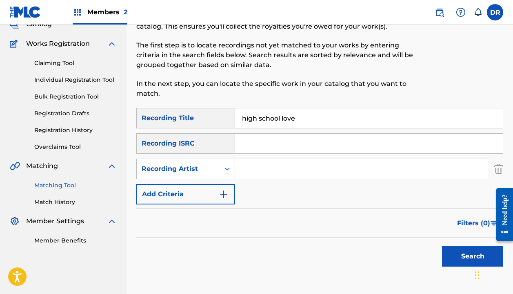
click at [253, 171] on input "Search Form" at bounding box center [361, 169] width 253 height 20
type input "[DEMOGRAPHIC_DATA]"
click at [473, 256] on button "Search" at bounding box center [472, 256] width 61 height 20
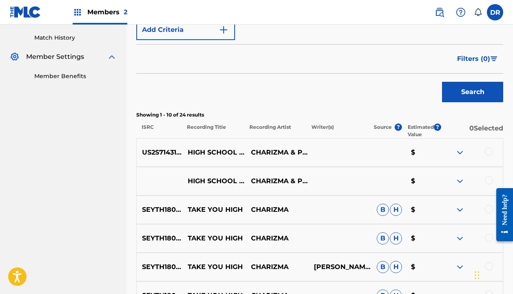
scroll to position [222, 0]
click at [488, 153] on div at bounding box center [489, 151] width 8 height 8
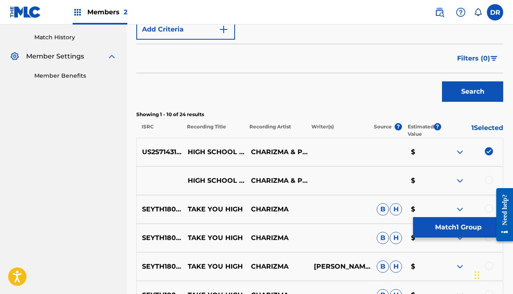
click at [486, 178] on div at bounding box center [489, 180] width 8 height 8
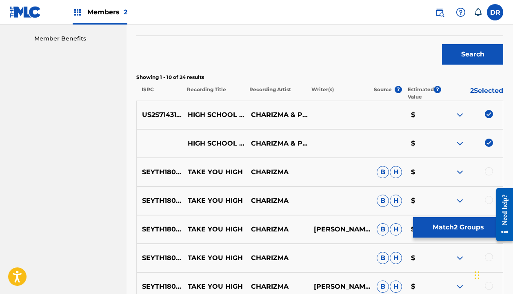
scroll to position [259, 0]
click at [487, 175] on div at bounding box center [471, 172] width 63 height 10
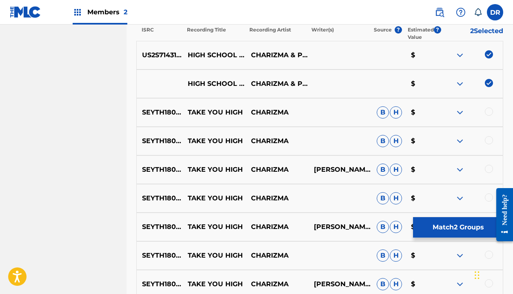
scroll to position [322, 0]
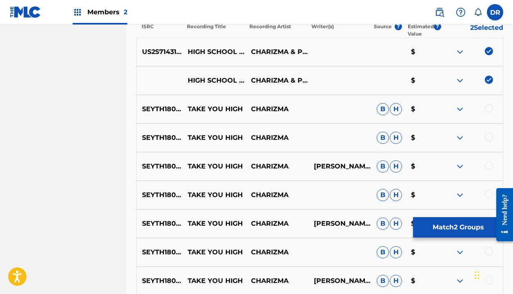
click at [437, 234] on button "Match 2 Groups" at bounding box center [458, 227] width 90 height 20
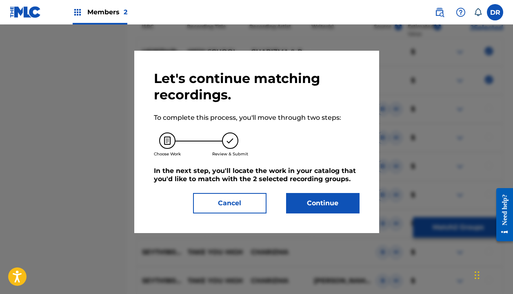
click at [312, 213] on div "Let's continue matching recordings. To complete this process, you'll move throu…" at bounding box center [256, 142] width 245 height 182
click at [312, 208] on button "Continue" at bounding box center [323, 203] width 74 height 20
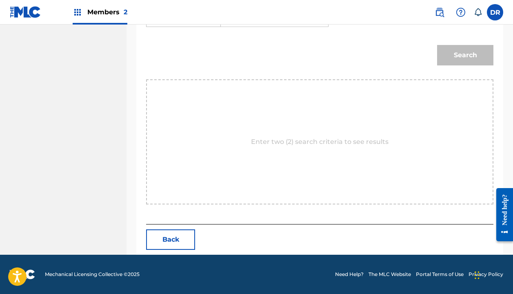
scroll to position [187, 0]
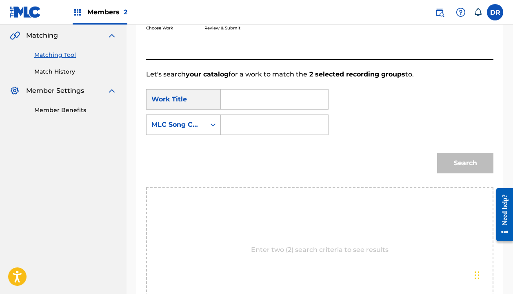
click at [246, 105] on input "Search Form" at bounding box center [275, 99] width 94 height 20
drag, startPoint x: 246, startPoint y: 105, endPoint x: 244, endPoint y: 121, distance: 15.7
click at [244, 121] on strong "high" at bounding box center [243, 118] width 16 height 8
type input "high school love"
click at [244, 124] on strong "school" at bounding box center [246, 127] width 22 height 8
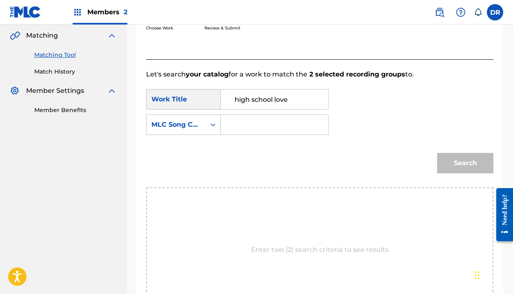
click at [241, 124] on input "Search Form" at bounding box center [275, 125] width 94 height 20
click at [207, 124] on div "Search Form" at bounding box center [213, 124] width 15 height 15
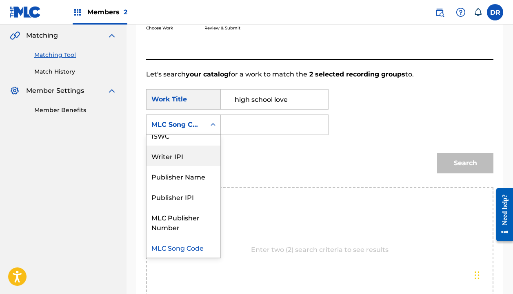
scroll to position [0, 0]
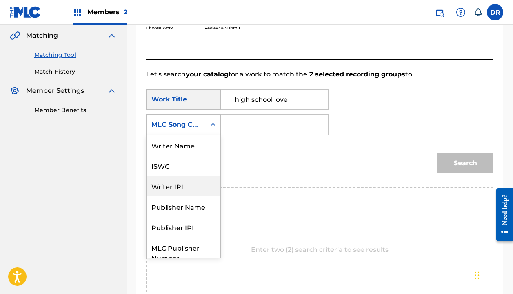
click at [188, 147] on div "Writer Name" at bounding box center [184, 145] width 74 height 20
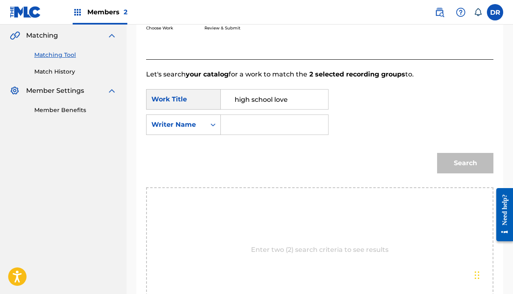
click at [254, 129] on input "Search Form" at bounding box center [275, 125] width 94 height 20
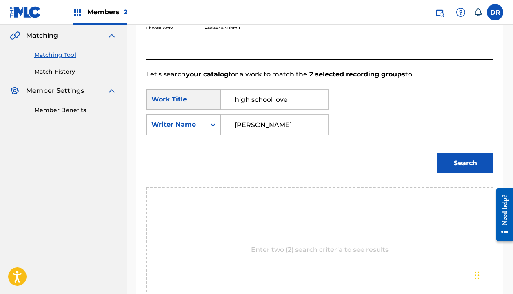
click at [466, 163] on button "Search" at bounding box center [465, 163] width 56 height 20
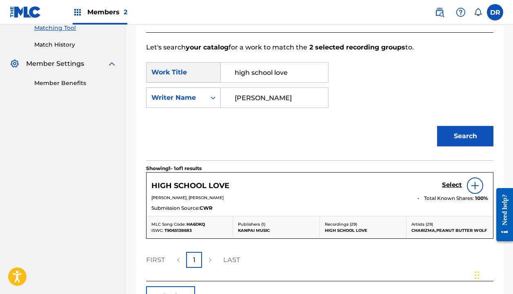
scroll to position [230, 0]
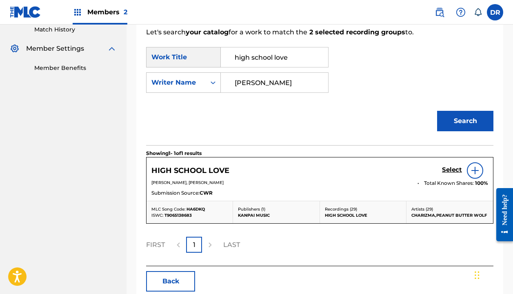
type input "[PERSON_NAME]"
click at [452, 174] on link "Select" at bounding box center [452, 170] width 20 height 9
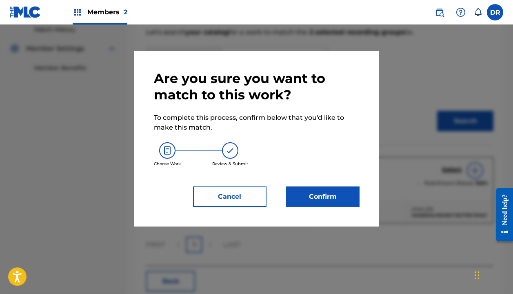
click at [330, 190] on button "Confirm" at bounding box center [323, 196] width 74 height 20
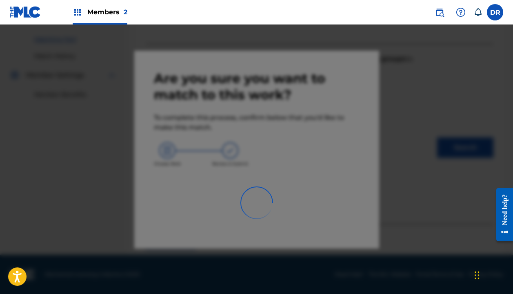
scroll to position [57, 0]
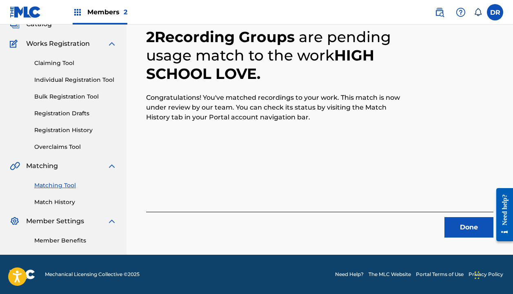
click at [448, 226] on button "Done" at bounding box center [469, 227] width 49 height 20
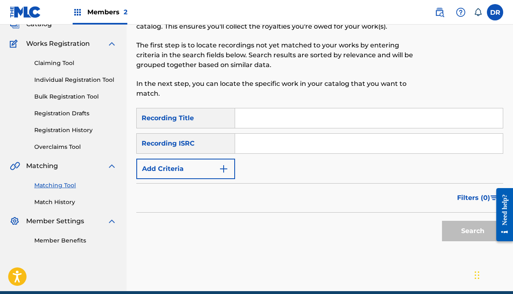
click at [278, 121] on input "Search Form" at bounding box center [369, 118] width 268 height 20
type input "home turf"
click at [212, 166] on button "Add Criteria" at bounding box center [185, 168] width 99 height 20
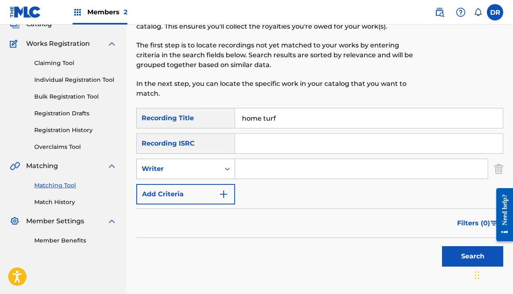
click at [212, 174] on div "Writer" at bounding box center [178, 169] width 83 height 16
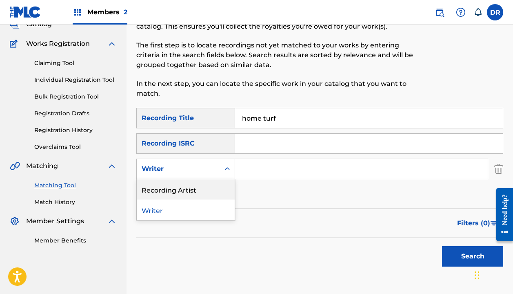
click at [205, 187] on div "Recording Artist" at bounding box center [186, 189] width 98 height 20
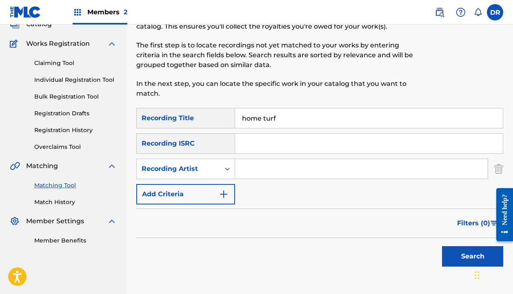
click at [270, 178] on input "Search Form" at bounding box center [361, 169] width 253 height 20
type input "[DEMOGRAPHIC_DATA]"
click at [473, 256] on button "Search" at bounding box center [472, 256] width 61 height 20
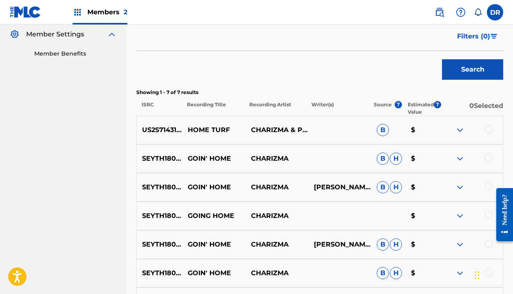
scroll to position [255, 0]
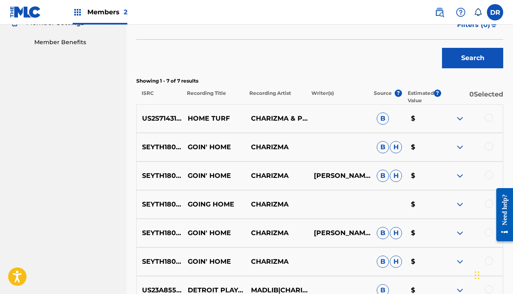
click at [491, 117] on div at bounding box center [489, 118] width 8 height 8
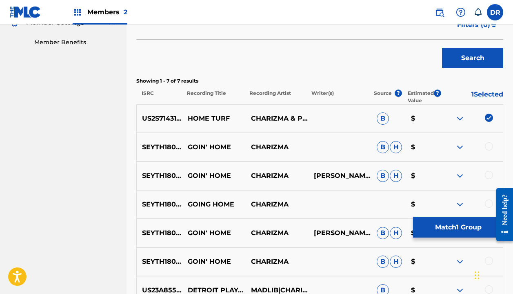
click at [435, 232] on button "Match 1 Group" at bounding box center [458, 227] width 90 height 20
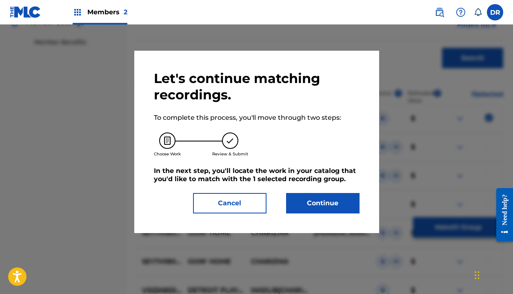
click at [258, 202] on button "Cancel" at bounding box center [230, 203] width 74 height 20
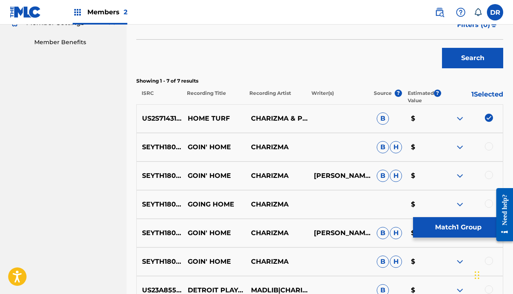
click at [437, 232] on button "Match 1 Group" at bounding box center [458, 227] width 90 height 20
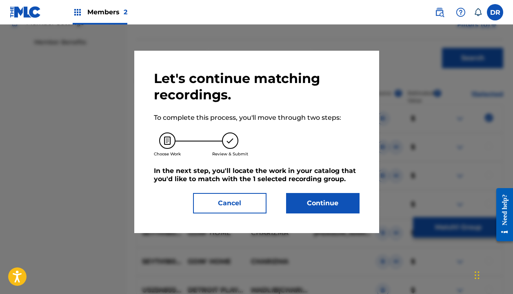
click at [326, 203] on button "Continue" at bounding box center [323, 203] width 74 height 20
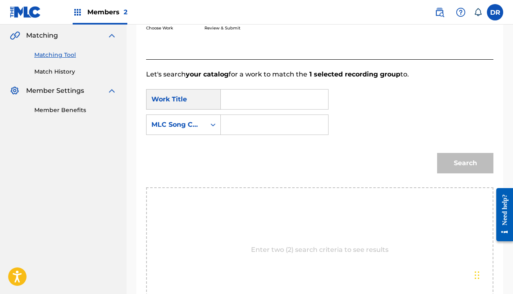
click at [273, 94] on input "Search Form" at bounding box center [275, 99] width 94 height 20
type input "home turf"
click at [249, 126] on input "Search Form" at bounding box center [275, 125] width 94 height 20
click at [201, 120] on div "MLC Song Code" at bounding box center [176, 125] width 49 height 10
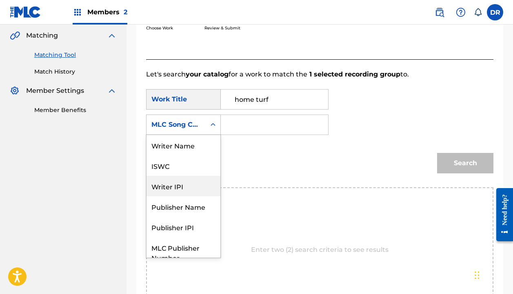
scroll to position [0, 0]
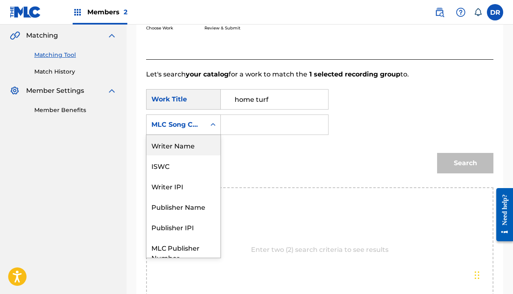
click at [181, 145] on div "Writer Name" at bounding box center [184, 145] width 74 height 20
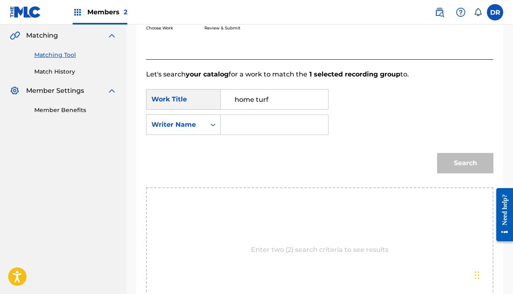
click at [253, 127] on input "Search Form" at bounding box center [275, 125] width 94 height 20
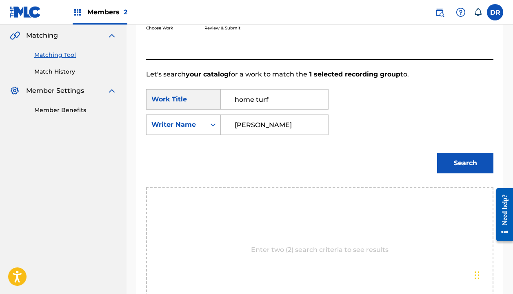
click at [466, 163] on button "Search" at bounding box center [465, 163] width 56 height 20
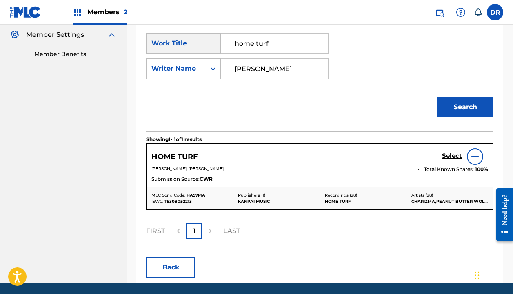
scroll to position [250, 0]
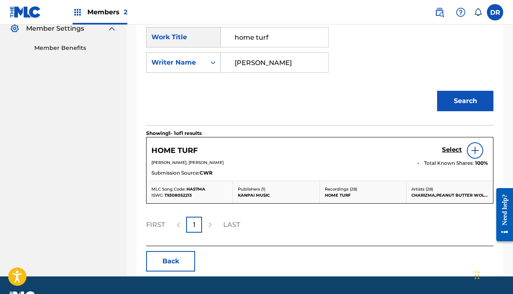
type input "[PERSON_NAME]"
click at [443, 153] on h5 "Select" at bounding box center [452, 150] width 20 height 8
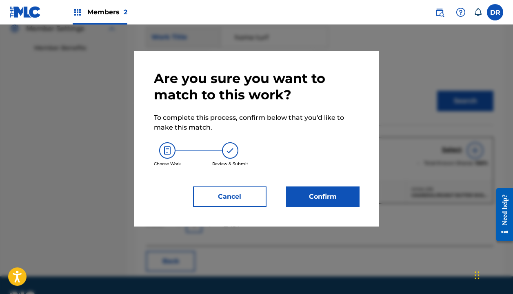
click at [325, 192] on button "Confirm" at bounding box center [323, 196] width 74 height 20
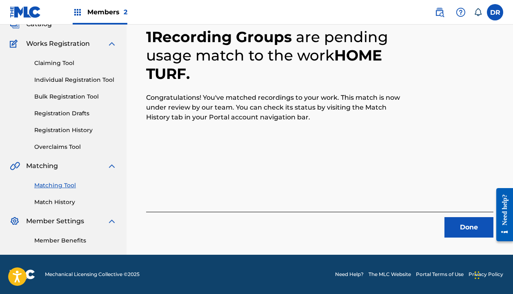
scroll to position [57, 0]
click at [454, 224] on button "Done" at bounding box center [469, 227] width 49 height 20
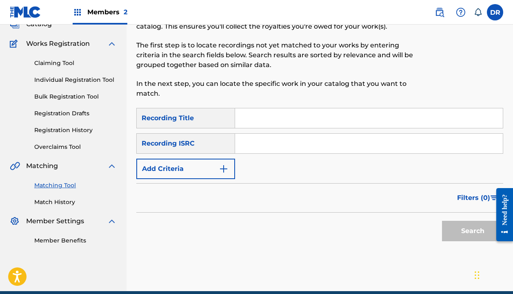
click at [289, 116] on input "Search Form" at bounding box center [369, 118] width 268 height 20
type input "home turf"
click at [189, 175] on button "Add Criteria" at bounding box center [185, 168] width 99 height 20
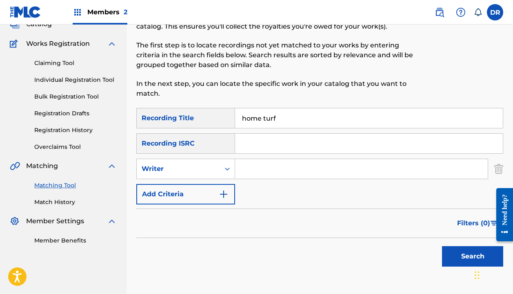
click at [189, 175] on div "Writer" at bounding box center [178, 169] width 83 height 16
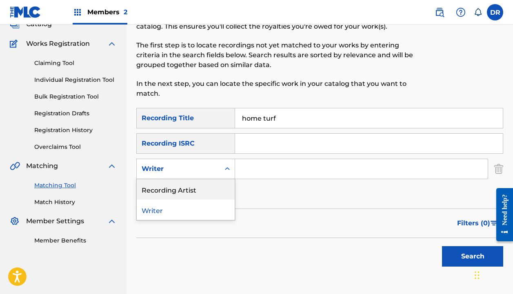
click at [193, 193] on div "Recording Artist" at bounding box center [186, 189] width 98 height 20
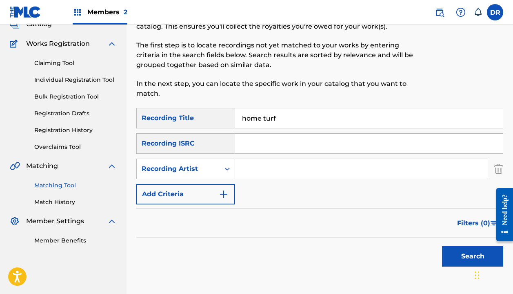
click at [263, 172] on input "Search Form" at bounding box center [361, 169] width 253 height 20
type input "[DEMOGRAPHIC_DATA]"
click at [473, 256] on button "Search" at bounding box center [472, 256] width 61 height 20
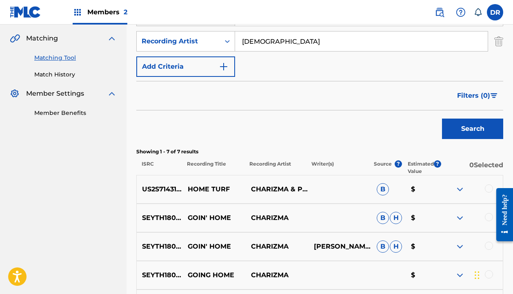
scroll to position [185, 0]
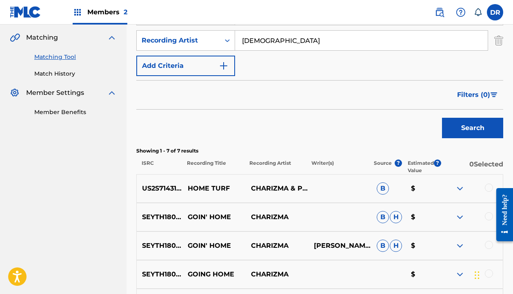
click at [486, 185] on div at bounding box center [489, 187] width 8 height 8
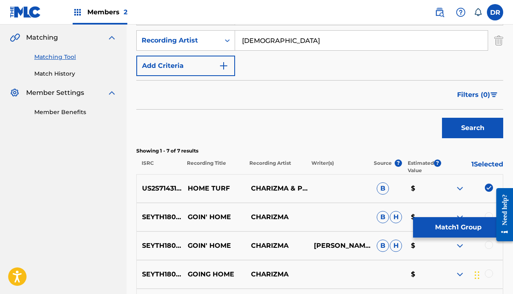
click at [447, 225] on button "Match 1 Group" at bounding box center [458, 227] width 90 height 20
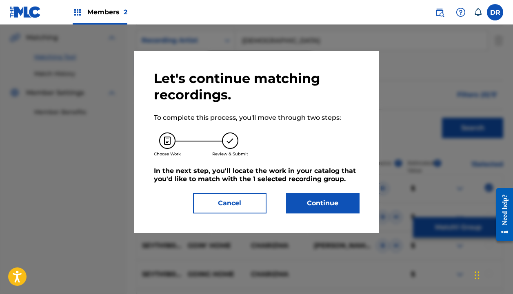
click at [347, 196] on button "Continue" at bounding box center [323, 203] width 74 height 20
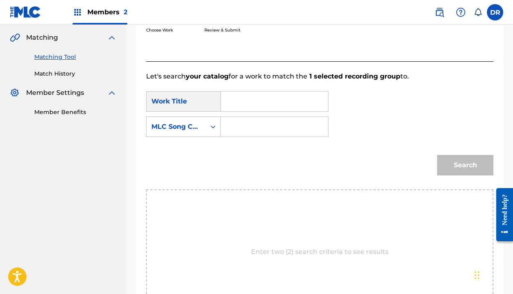
click at [248, 100] on input "Search Form" at bounding box center [275, 101] width 94 height 20
type input "home turf"
click at [235, 125] on strong "turf" at bounding box center [241, 129] width 13 height 8
click at [237, 127] on input "Search Form" at bounding box center [275, 127] width 94 height 20
click at [199, 129] on div "MLC Song Code" at bounding box center [176, 127] width 49 height 10
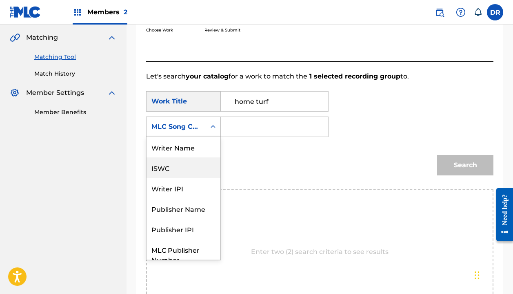
scroll to position [0, 0]
click at [181, 149] on div "Writer Name" at bounding box center [184, 147] width 74 height 20
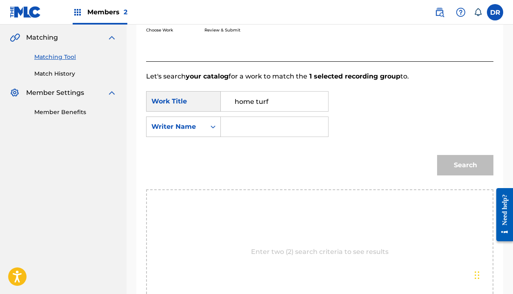
click at [244, 127] on input "Search Form" at bounding box center [275, 127] width 94 height 20
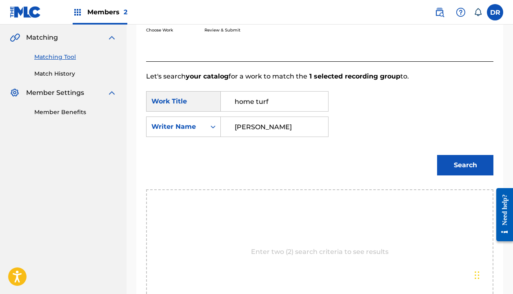
click at [466, 165] on button "Search" at bounding box center [465, 165] width 56 height 20
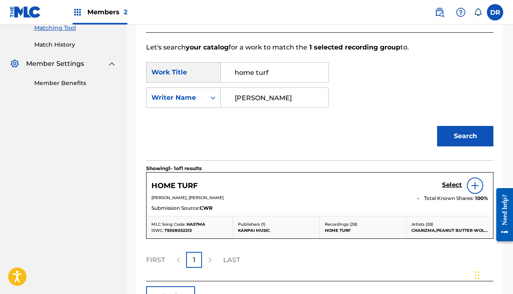
scroll to position [215, 0]
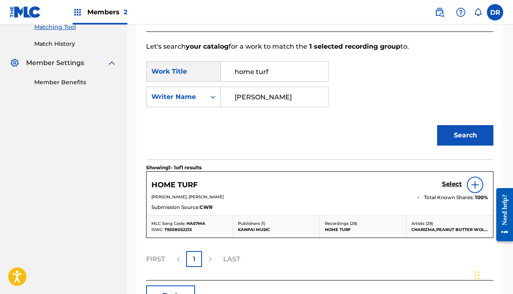
type input "[PERSON_NAME]"
click at [449, 184] on h5 "Select" at bounding box center [452, 184] width 20 height 8
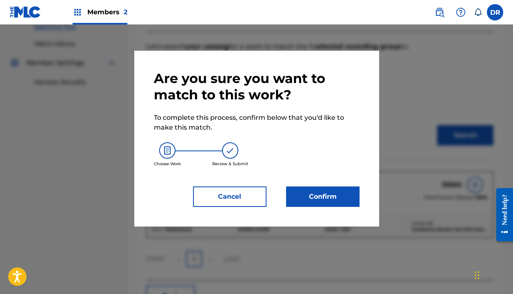
click at [315, 196] on button "Confirm" at bounding box center [323, 196] width 74 height 20
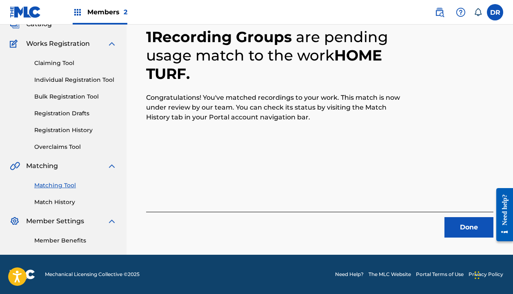
scroll to position [57, 0]
click at [464, 230] on button "Done" at bounding box center [469, 227] width 49 height 20
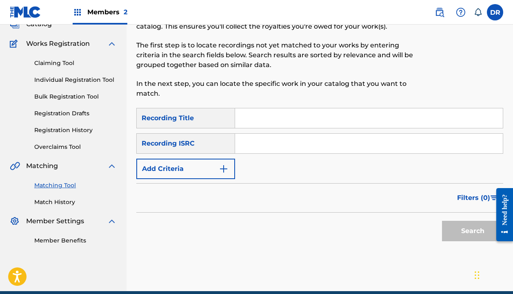
click at [263, 126] on input "Search Form" at bounding box center [369, 118] width 268 height 20
type input "ice cream truck"
click at [200, 167] on button "Add Criteria" at bounding box center [185, 168] width 99 height 20
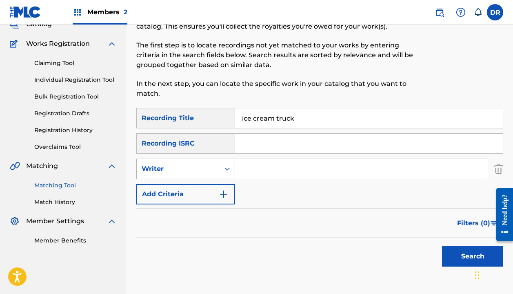
click at [189, 169] on div "Writer" at bounding box center [179, 169] width 74 height 10
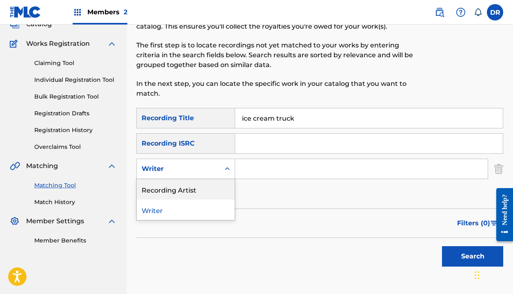
click at [188, 183] on div "Recording Artist" at bounding box center [186, 189] width 98 height 20
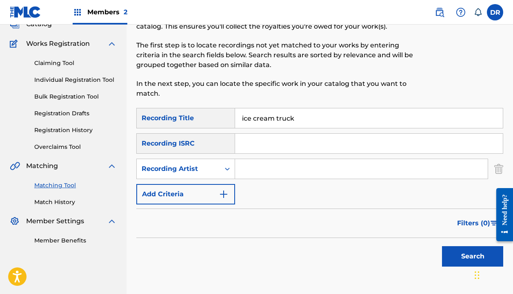
click at [248, 173] on input "Search Form" at bounding box center [361, 169] width 253 height 20
type input "[DEMOGRAPHIC_DATA]"
click at [473, 256] on button "Search" at bounding box center [472, 256] width 61 height 20
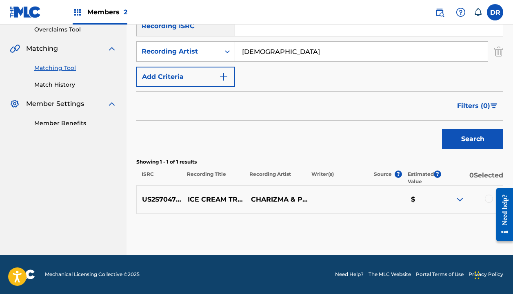
scroll to position [174, 0]
click at [487, 196] on div at bounding box center [489, 198] width 8 height 8
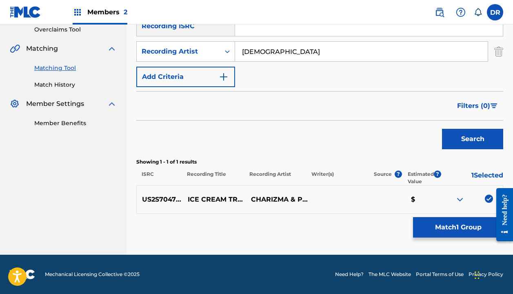
click at [455, 237] on div "Matching Tool The Matching Tool allows Members to match sound recordings to wor…" at bounding box center [319, 63] width 367 height 384
click at [451, 230] on button "Match 1 Group" at bounding box center [458, 227] width 90 height 20
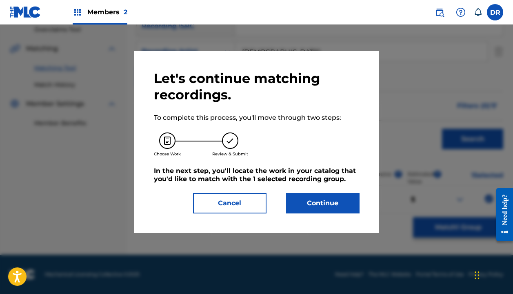
click at [330, 204] on button "Continue" at bounding box center [323, 203] width 74 height 20
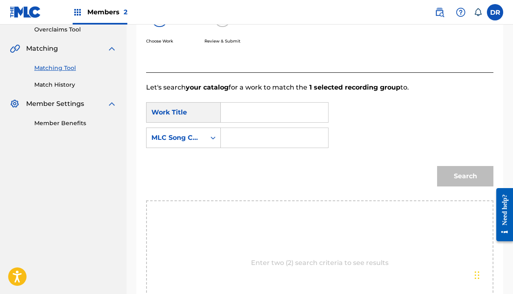
click at [248, 98] on form "SearchWithCriteria06cb3894-d152-4476-a06d-507af1c0cf4a Work Title SearchWithCri…" at bounding box center [320, 146] width 348 height 108
click at [248, 111] on input "Search Form" at bounding box center [275, 113] width 94 height 20
click at [240, 138] on strong "cre" at bounding box center [240, 140] width 11 height 8
type input "ice cream truck"
click at [237, 139] on input "Search Form" at bounding box center [275, 138] width 94 height 20
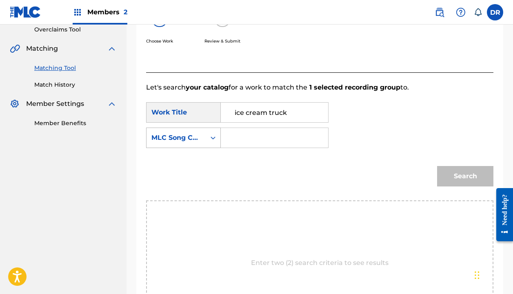
click at [204, 139] on div "MLC Song Code" at bounding box center [176, 138] width 59 height 16
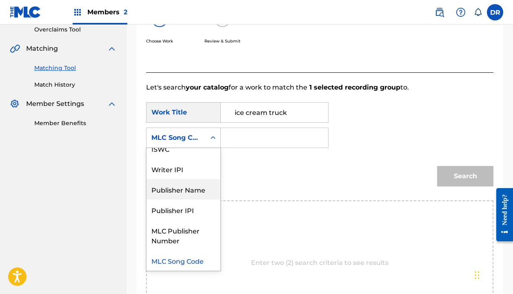
scroll to position [0, 0]
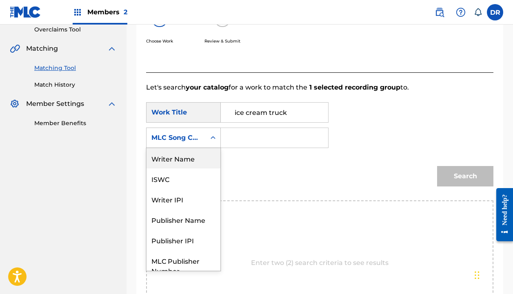
click at [175, 149] on div "Writer Name" at bounding box center [184, 158] width 74 height 20
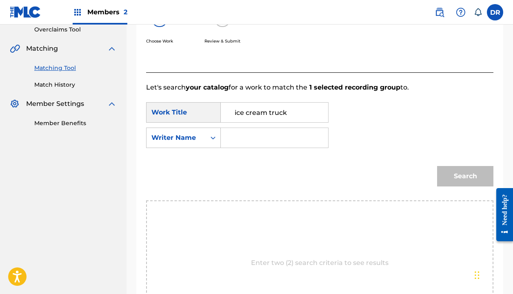
click at [245, 143] on input "Search Form" at bounding box center [275, 138] width 94 height 20
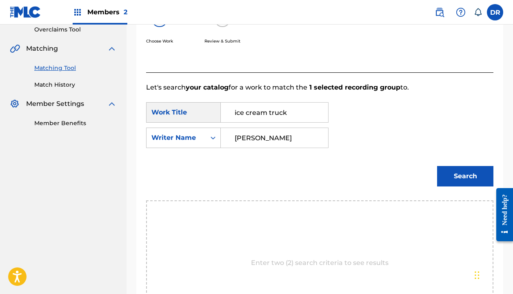
click at [466, 176] on button "Search" at bounding box center [465, 176] width 56 height 20
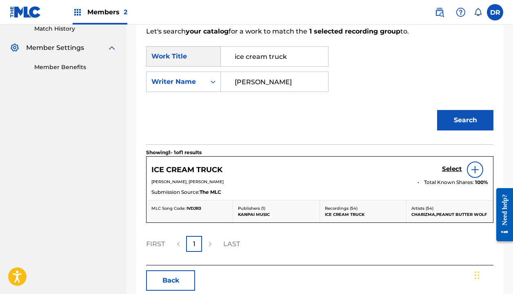
scroll to position [239, 0]
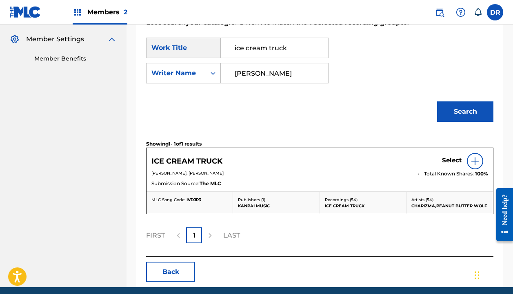
type input "[PERSON_NAME]"
click at [455, 157] on h5 "Select" at bounding box center [452, 160] width 20 height 8
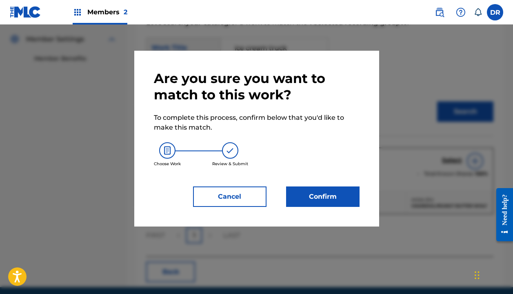
click at [346, 192] on button "Confirm" at bounding box center [323, 196] width 74 height 20
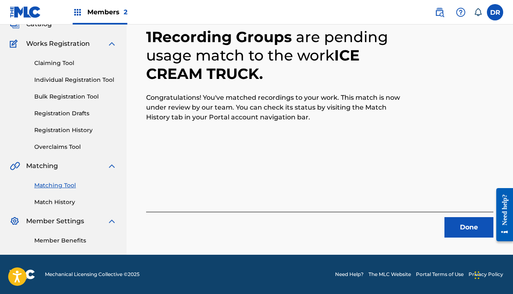
scroll to position [57, 0]
click at [460, 221] on button "Done" at bounding box center [469, 227] width 49 height 20
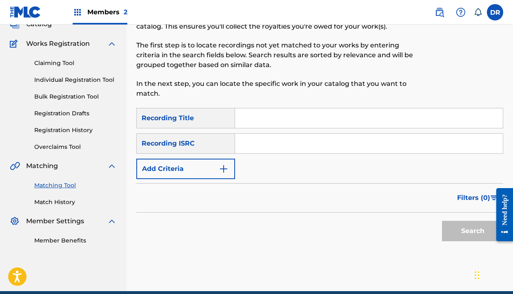
click at [267, 129] on div "SearchWithCriteria7e604b1b-2034-441b-8bf9-5b437646d442 Recording Title SearchWi…" at bounding box center [319, 143] width 367 height 71
click at [267, 115] on input "Search Form" at bounding box center [369, 118] width 268 height 20
type input "its trendy"
click at [200, 166] on button "Add Criteria" at bounding box center [185, 168] width 99 height 20
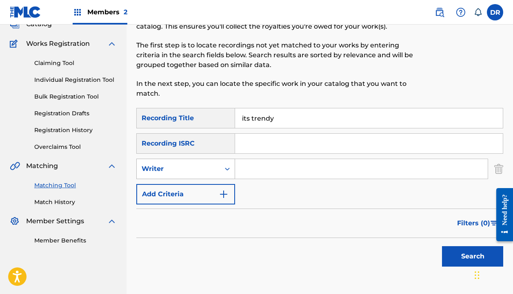
click at [197, 167] on div "Writer" at bounding box center [179, 169] width 74 height 10
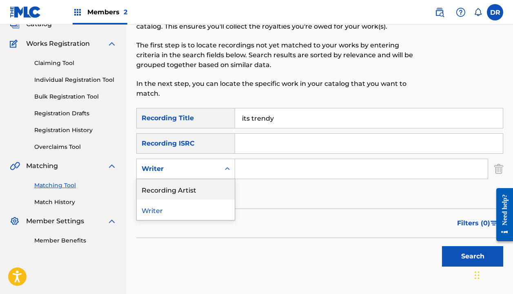
click at [191, 187] on div "Recording Artist" at bounding box center [186, 189] width 98 height 20
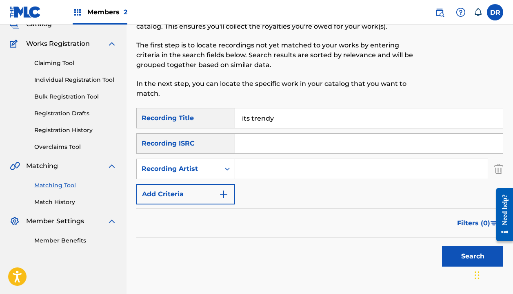
click at [246, 166] on input "Search Form" at bounding box center [361, 169] width 253 height 20
type input "[DEMOGRAPHIC_DATA]"
click at [473, 256] on button "Search" at bounding box center [472, 256] width 61 height 20
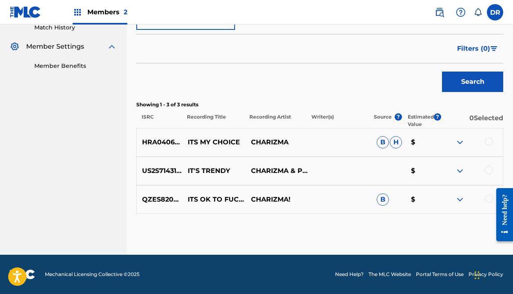
scroll to position [232, 0]
click at [489, 170] on div at bounding box center [489, 170] width 8 height 8
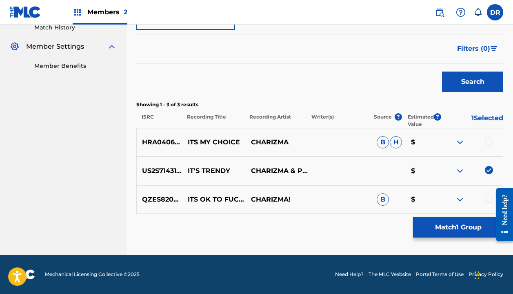
click at [433, 226] on button "Match 1 Group" at bounding box center [458, 227] width 90 height 20
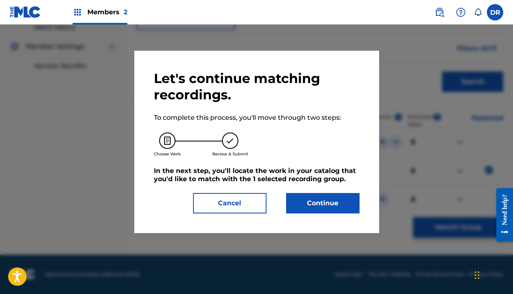
click at [316, 210] on button "Continue" at bounding box center [323, 203] width 74 height 20
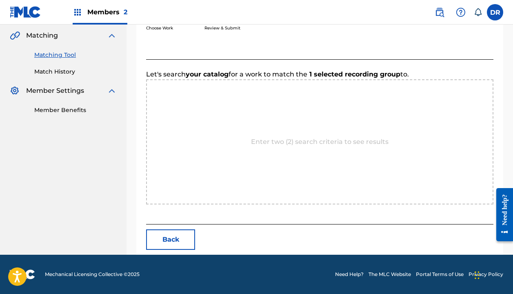
scroll to position [187, 0]
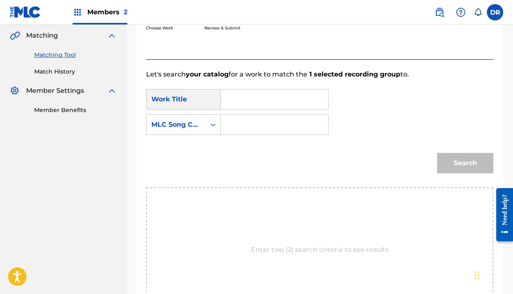
click at [254, 105] on input "Search Form" at bounding box center [275, 99] width 94 height 20
type input "its trendy"
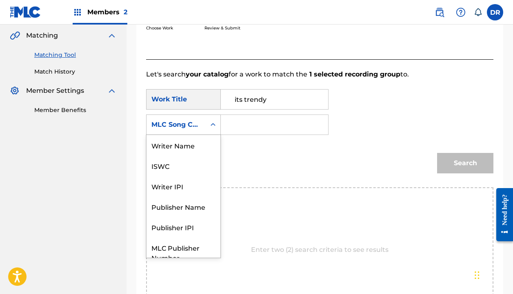
click at [168, 130] on div "MLC Song Code" at bounding box center [176, 125] width 59 height 16
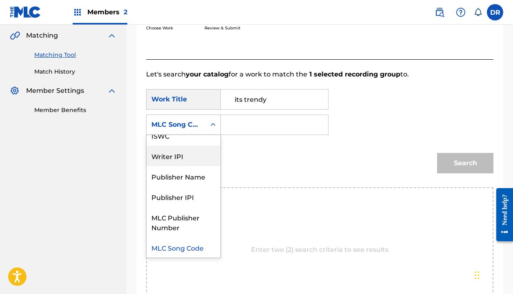
scroll to position [0, 0]
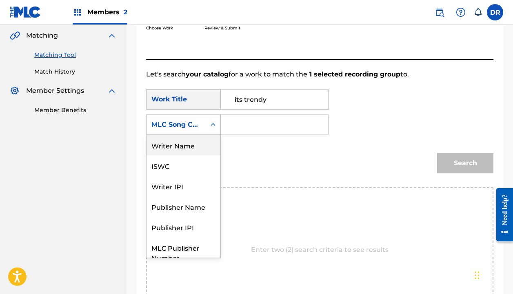
click at [167, 142] on div "Writer Name" at bounding box center [184, 145] width 74 height 20
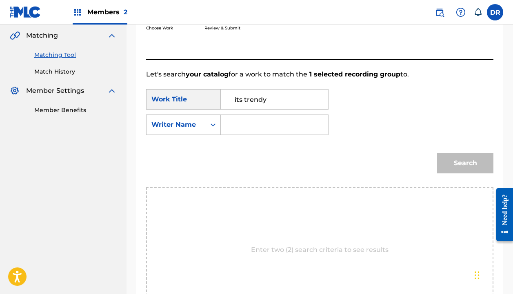
click at [234, 129] on input "Search Form" at bounding box center [275, 125] width 94 height 20
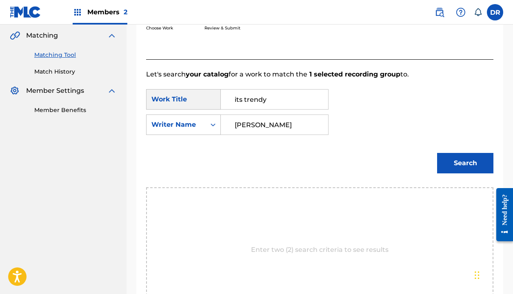
click at [466, 163] on button "Search" at bounding box center [465, 163] width 56 height 20
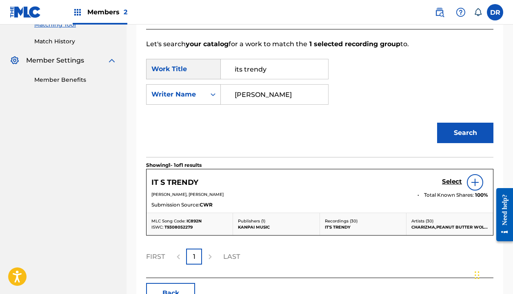
scroll to position [219, 0]
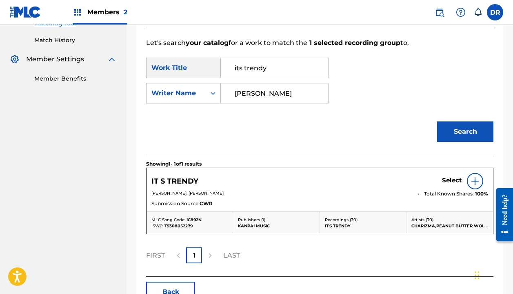
type input "[PERSON_NAME]"
click at [446, 185] on link "Select" at bounding box center [452, 180] width 20 height 9
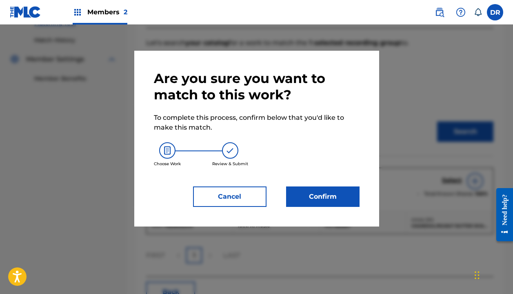
click at [329, 195] on button "Confirm" at bounding box center [323, 196] width 74 height 20
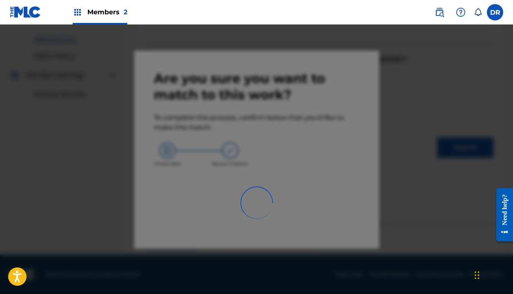
scroll to position [57, 0]
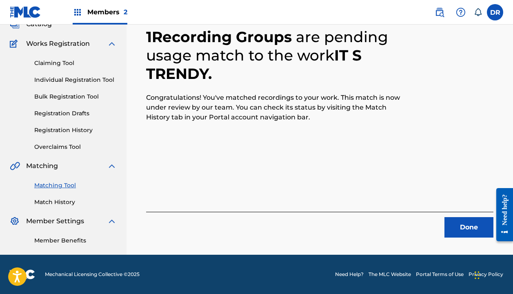
click at [445, 227] on button "Done" at bounding box center [469, 227] width 49 height 20
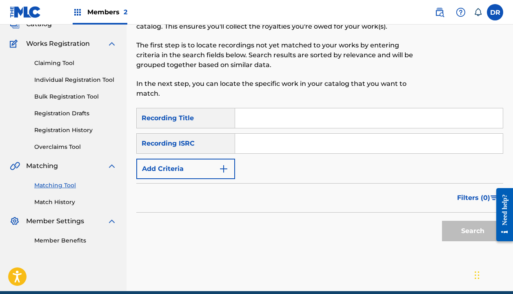
click at [266, 118] on input "Search Form" at bounding box center [369, 118] width 268 height 20
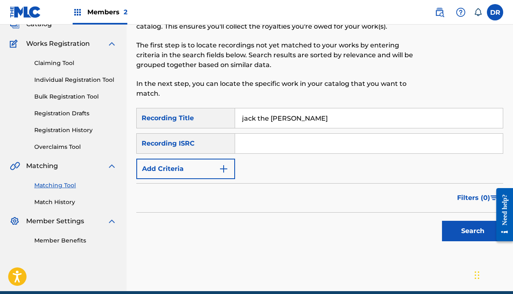
type input "jack the [PERSON_NAME]"
click at [178, 167] on button "Add Criteria" at bounding box center [185, 168] width 99 height 20
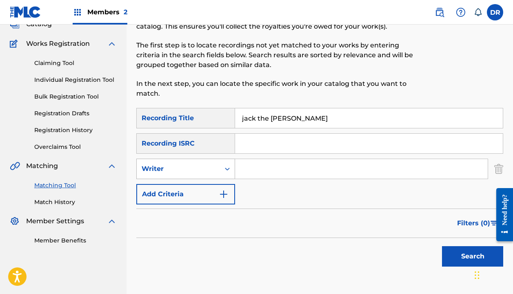
click at [178, 168] on div "Writer" at bounding box center [179, 169] width 74 height 10
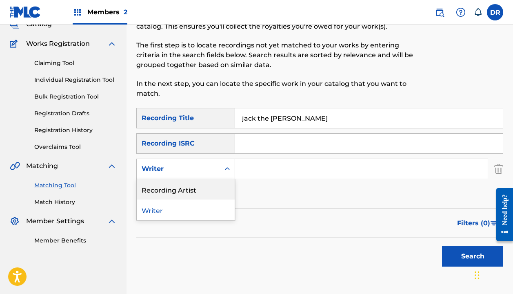
click at [180, 191] on div "Recording Artist" at bounding box center [186, 189] width 98 height 20
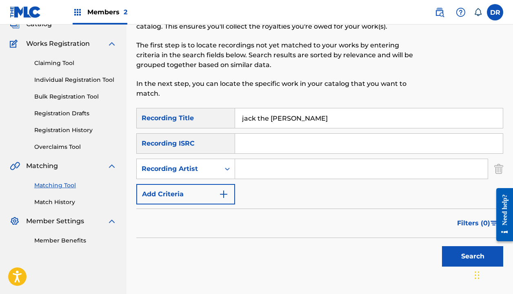
click at [252, 158] on div "SearchWithCriteria7e604b1b-2034-441b-8bf9-5b437646d442 Recording Title jack the…" at bounding box center [319, 156] width 367 height 96
click at [252, 165] on input "Search Form" at bounding box center [361, 169] width 253 height 20
type input "[DEMOGRAPHIC_DATA]"
click at [473, 256] on button "Search" at bounding box center [472, 256] width 61 height 20
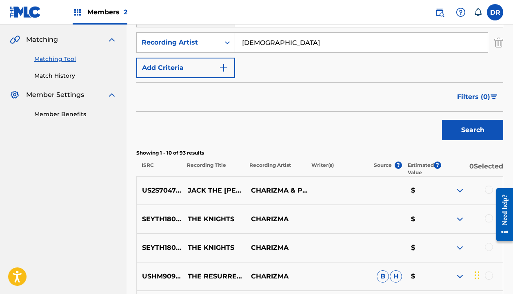
scroll to position [203, 0]
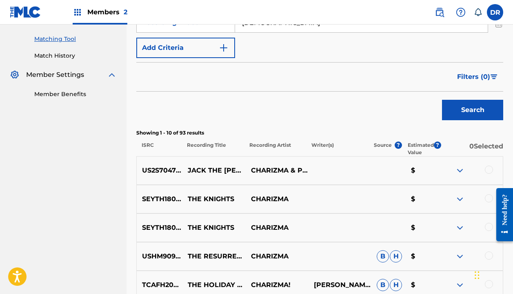
click at [487, 166] on div at bounding box center [489, 169] width 8 height 8
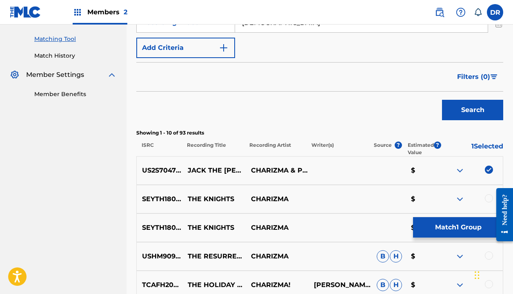
click at [445, 226] on button "Match 1 Group" at bounding box center [458, 227] width 90 height 20
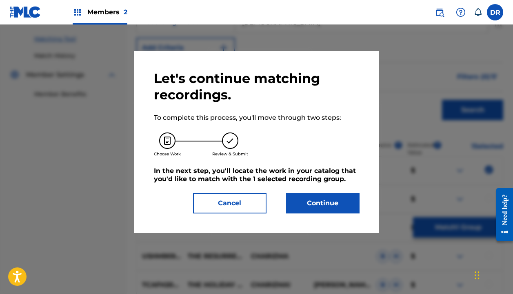
click at [338, 208] on button "Continue" at bounding box center [323, 203] width 74 height 20
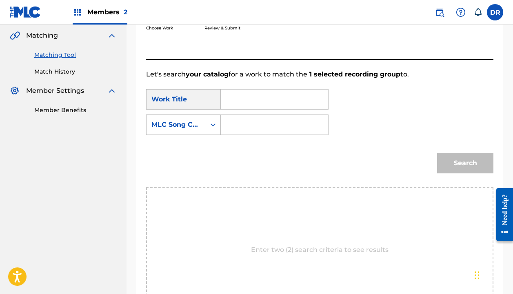
click at [254, 89] on div "Search Form" at bounding box center [275, 99] width 108 height 20
click at [253, 94] on input "Search Form" at bounding box center [275, 99] width 94 height 20
type input "jack the [PERSON_NAME]"
click at [243, 122] on input "Search Form" at bounding box center [275, 125] width 94 height 20
click at [243, 126] on input "Search Form" at bounding box center [275, 125] width 94 height 20
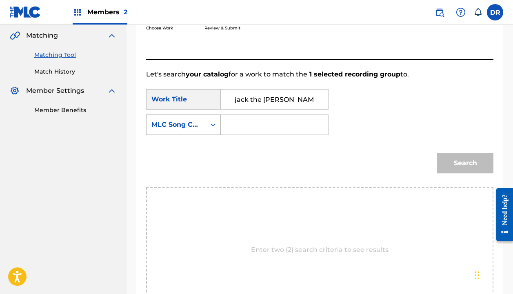
click at [204, 122] on div "MLC Song Code" at bounding box center [176, 125] width 59 height 16
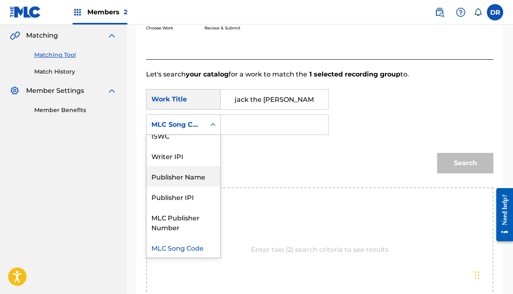
scroll to position [0, 0]
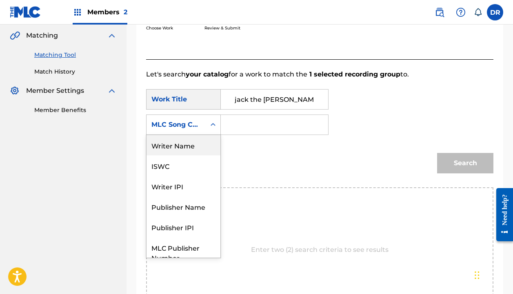
click at [181, 152] on div "Writer Name" at bounding box center [184, 145] width 74 height 20
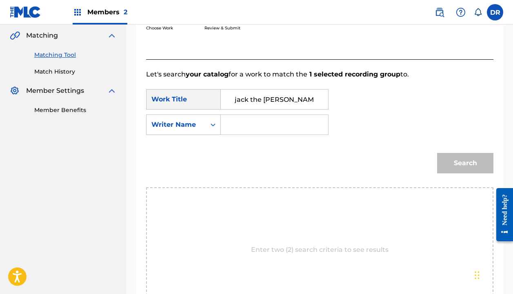
click at [259, 127] on input "Search Form" at bounding box center [275, 125] width 94 height 20
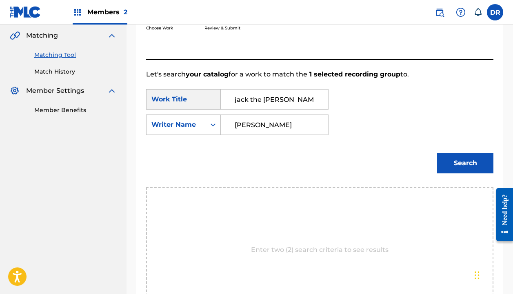
click at [466, 163] on button "Search" at bounding box center [465, 163] width 56 height 20
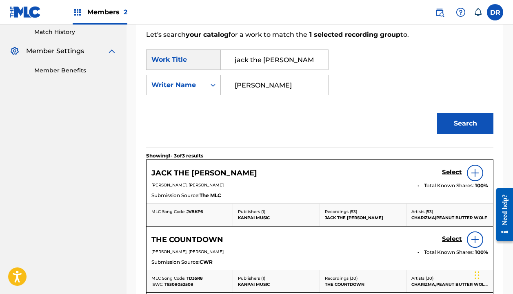
scroll to position [241, 0]
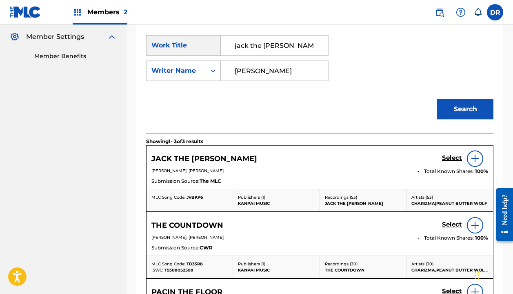
type input "[PERSON_NAME]"
click at [444, 156] on h5 "Select" at bounding box center [452, 158] width 20 height 8
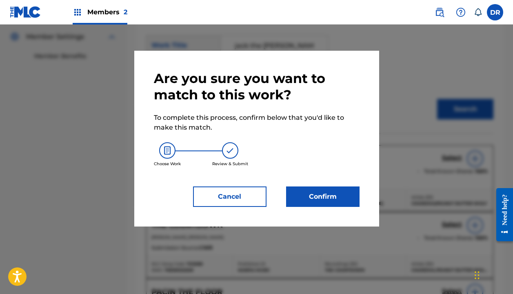
click at [307, 197] on button "Confirm" at bounding box center [323, 196] width 74 height 20
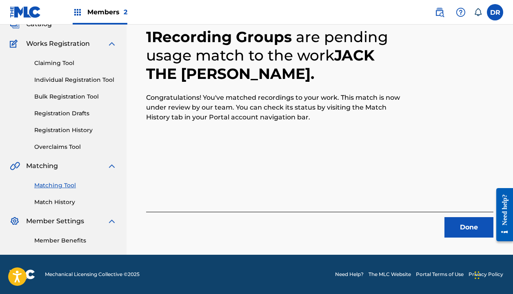
scroll to position [57, 0]
click at [464, 225] on button "Done" at bounding box center [469, 227] width 49 height 20
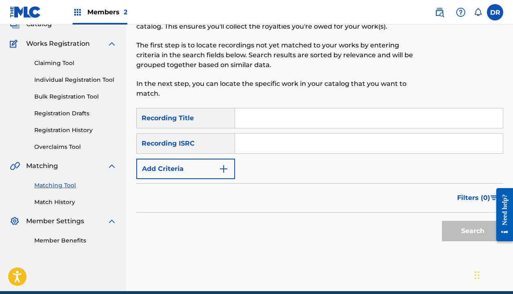
click at [310, 124] on input "Search Form" at bounding box center [369, 118] width 268 height 20
type input "just like a test"
click at [203, 166] on button "Add Criteria" at bounding box center [185, 168] width 99 height 20
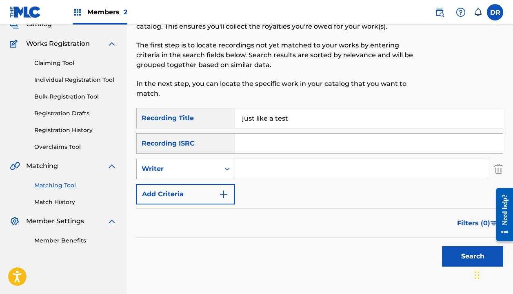
click at [199, 169] on div "Writer" at bounding box center [179, 169] width 74 height 10
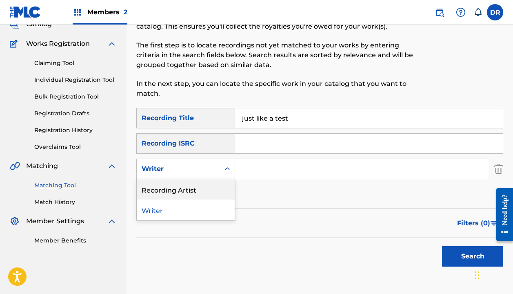
click at [189, 194] on div "Recording Artist" at bounding box center [186, 189] width 98 height 20
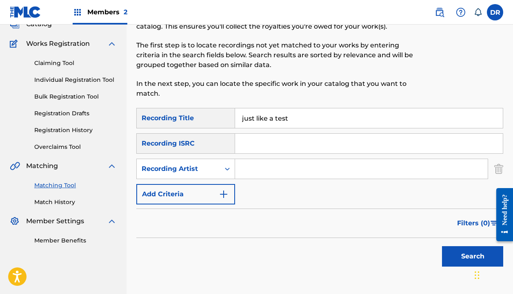
click at [246, 174] on input "Search Form" at bounding box center [361, 169] width 253 height 20
type input "[DEMOGRAPHIC_DATA]"
click at [473, 256] on button "Search" at bounding box center [472, 256] width 61 height 20
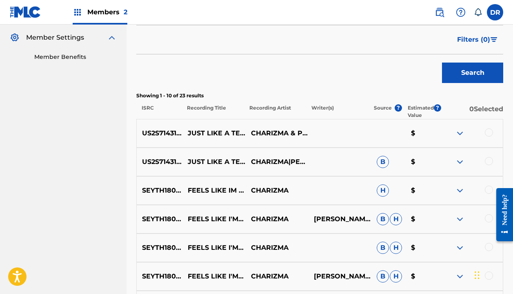
scroll to position [241, 0]
click at [491, 133] on div at bounding box center [489, 132] width 8 height 8
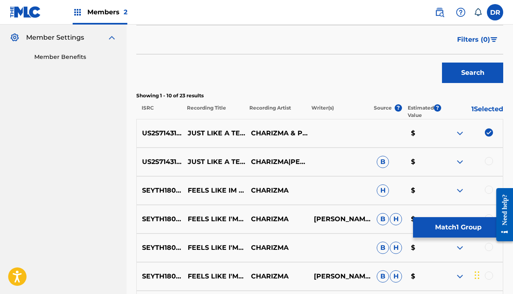
click at [491, 161] on div at bounding box center [489, 161] width 8 height 8
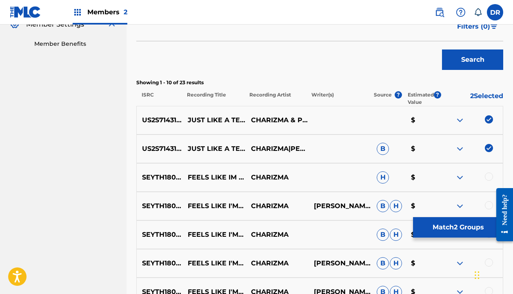
scroll to position [259, 0]
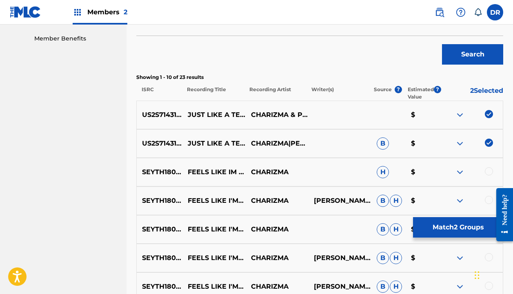
click at [438, 223] on button "Match 2 Groups" at bounding box center [458, 227] width 90 height 20
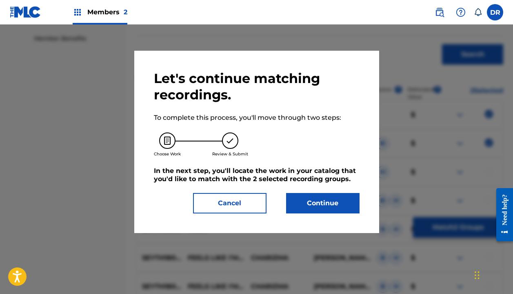
click at [320, 207] on button "Continue" at bounding box center [323, 203] width 74 height 20
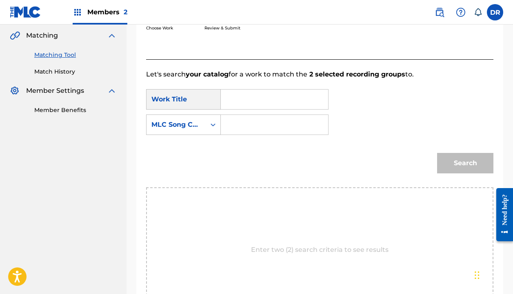
click at [252, 91] on input "Search Form" at bounding box center [275, 99] width 94 height 20
drag, startPoint x: 250, startPoint y: 103, endPoint x: 241, endPoint y: 123, distance: 23.0
click at [241, 123] on strong "like" at bounding box center [241, 127] width 12 height 8
type input "just like a test"
click at [241, 125] on input "Search Form" at bounding box center [275, 125] width 94 height 20
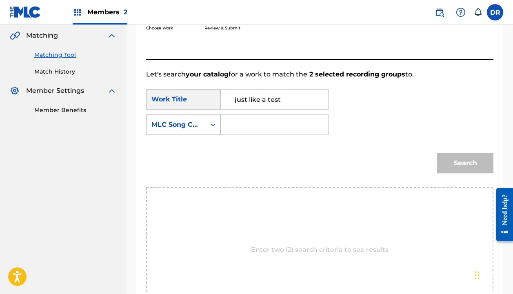
click at [192, 125] on div "MLC Song Code" at bounding box center [176, 125] width 49 height 10
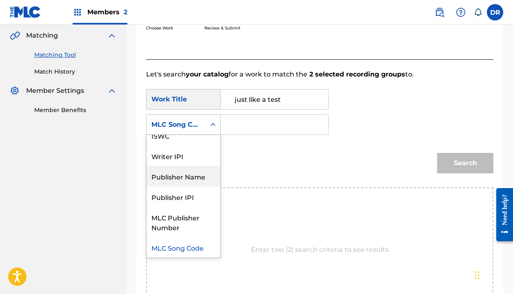
scroll to position [0, 0]
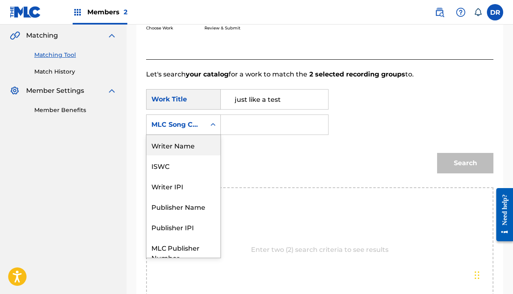
click at [180, 150] on div "Writer Name" at bounding box center [184, 145] width 74 height 20
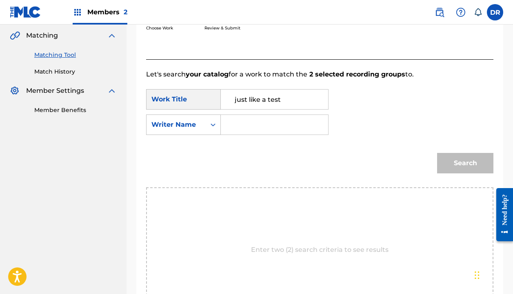
click at [263, 125] on input "Search Form" at bounding box center [275, 125] width 94 height 20
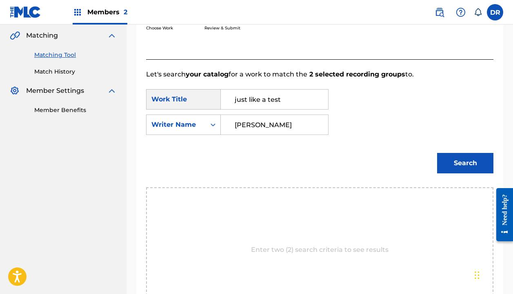
type input "[PERSON_NAME]"
drag, startPoint x: 265, startPoint y: 135, endPoint x: 446, endPoint y: 164, distance: 182.9
click at [446, 164] on button "Search" at bounding box center [465, 163] width 56 height 20
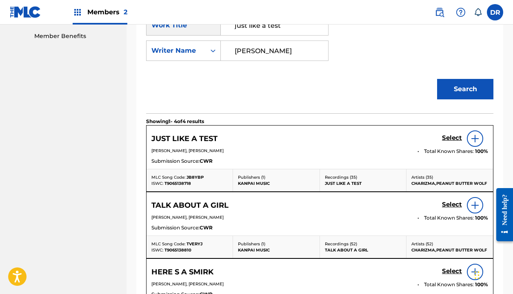
scroll to position [263, 0]
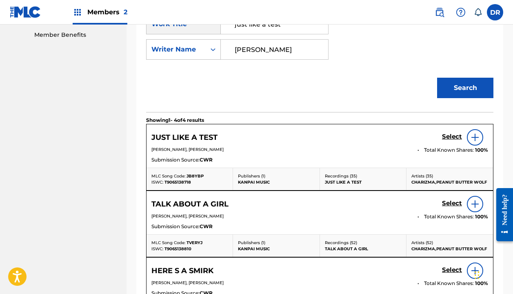
click at [448, 140] on h5 "Select" at bounding box center [452, 137] width 20 height 8
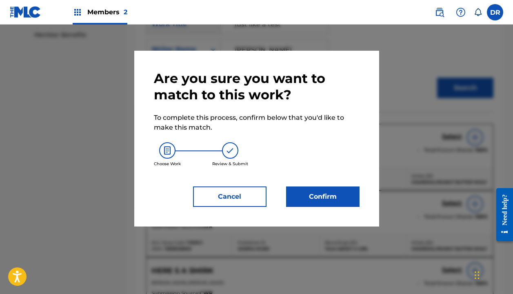
click at [340, 193] on button "Confirm" at bounding box center [323, 196] width 74 height 20
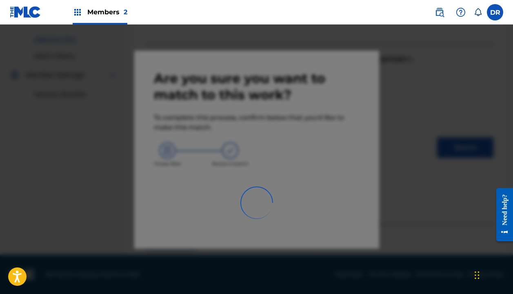
scroll to position [57, 0]
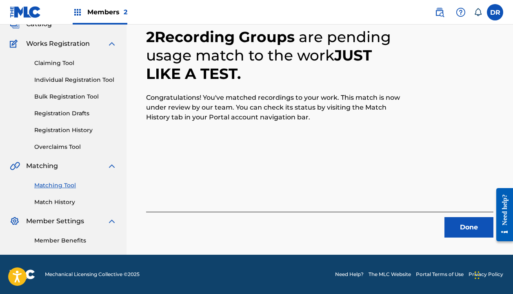
click at [461, 224] on button "Done" at bounding box center [469, 227] width 49 height 20
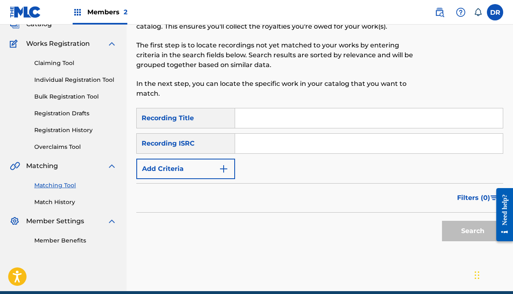
click at [294, 128] on div "Search Form" at bounding box center [369, 118] width 268 height 20
click at [294, 123] on input "Search Form" at bounding box center [369, 118] width 268 height 20
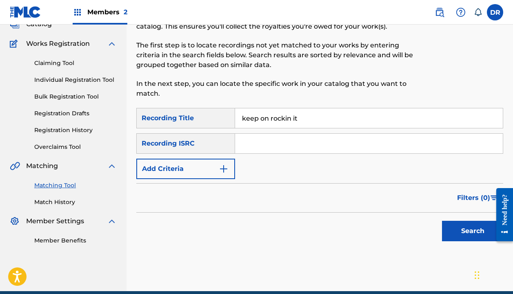
type input "keep on rockin it"
click at [168, 169] on button "Add Criteria" at bounding box center [185, 168] width 99 height 20
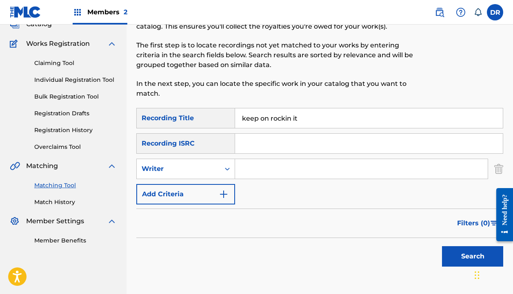
click at [168, 169] on div "Writer" at bounding box center [179, 169] width 74 height 10
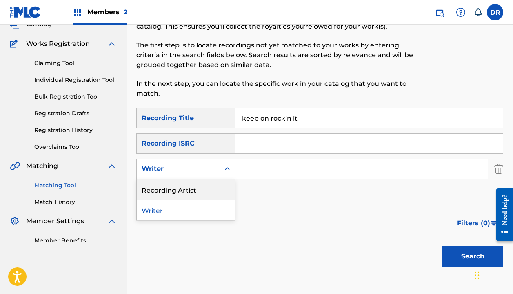
click at [169, 183] on div "Recording Artist" at bounding box center [186, 189] width 98 height 20
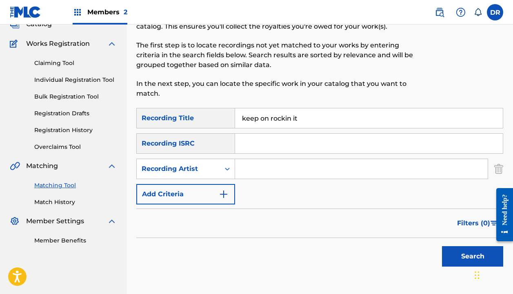
click at [254, 170] on input "Search Form" at bounding box center [361, 169] width 253 height 20
click at [473, 256] on button "Search" at bounding box center [472, 256] width 61 height 20
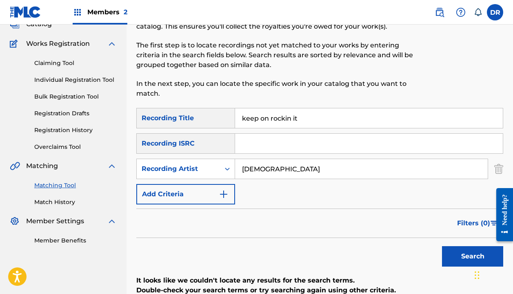
click at [254, 170] on input "[DEMOGRAPHIC_DATA]" at bounding box center [361, 169] width 253 height 20
click at [276, 170] on input "[DEMOGRAPHIC_DATA]" at bounding box center [361, 169] width 253 height 20
type input "[DEMOGRAPHIC_DATA]"
click at [473, 256] on button "Search" at bounding box center [472, 256] width 61 height 20
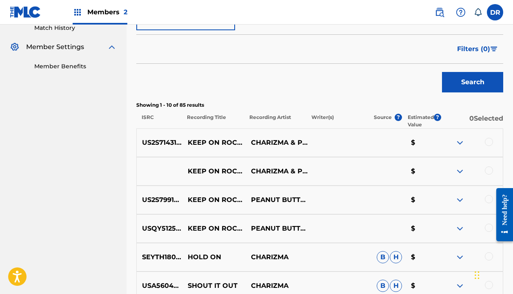
scroll to position [238, 0]
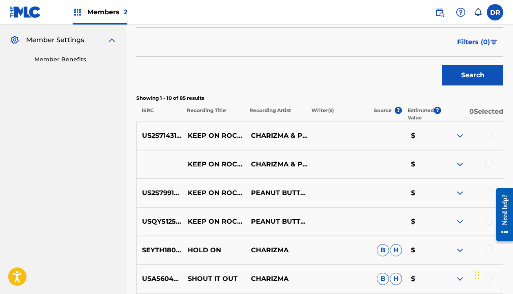
click at [489, 134] on div at bounding box center [489, 135] width 8 height 8
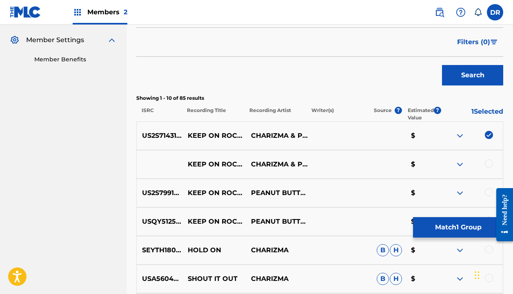
click at [489, 166] on div at bounding box center [489, 163] width 8 height 8
click at [489, 198] on div "US2S79917011 KEEP ON ROCKIN IT PEANUT BUTTER WOLF FEAT. CHARIZMA $" at bounding box center [319, 192] width 367 height 29
click at [489, 192] on div at bounding box center [489, 192] width 8 height 8
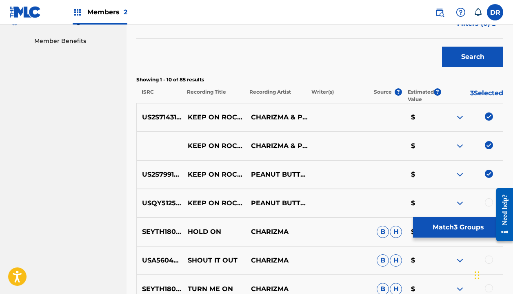
click at [488, 196] on div "USQY51250273 KEEP ON ROCKIN IT PEANUT BUTTER WOLF FEATURING CHARIZMA $" at bounding box center [319, 203] width 367 height 29
click at [488, 202] on div at bounding box center [489, 202] width 8 height 8
click at [443, 230] on button "Match 4 Groups" at bounding box center [458, 227] width 90 height 20
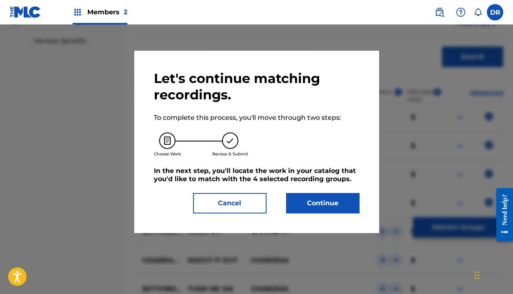
click at [340, 209] on button "Continue" at bounding box center [323, 203] width 74 height 20
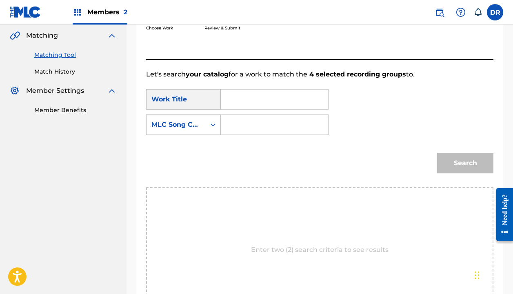
click at [237, 104] on input "Search Form" at bounding box center [275, 99] width 94 height 20
click at [236, 138] on strong "r" at bounding box center [236, 137] width 3 height 8
type input "keep on rockin it"
click at [236, 127] on input "Search Form" at bounding box center [275, 125] width 94 height 20
click at [199, 128] on div "MLC Song Code" at bounding box center [176, 125] width 49 height 10
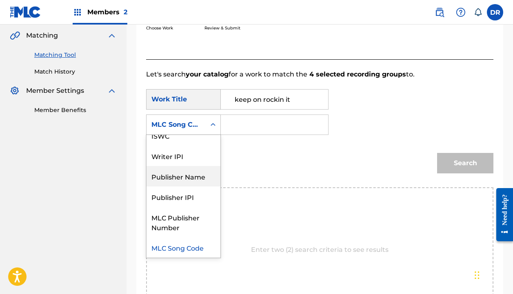
scroll to position [0, 0]
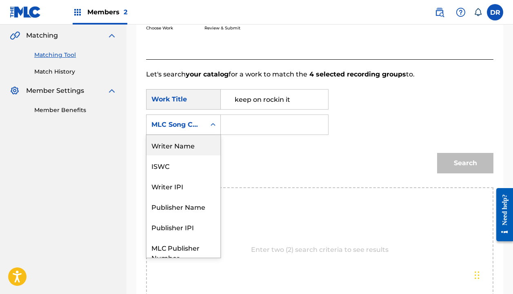
click at [187, 150] on div "Writer Name" at bounding box center [184, 145] width 74 height 20
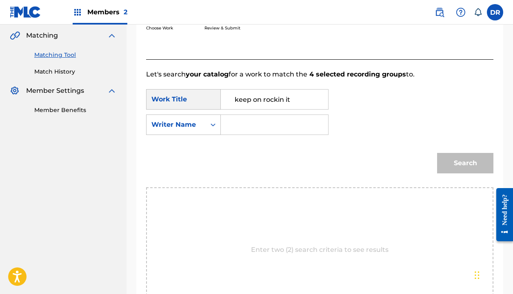
click at [256, 127] on input "Search Form" at bounding box center [275, 125] width 94 height 20
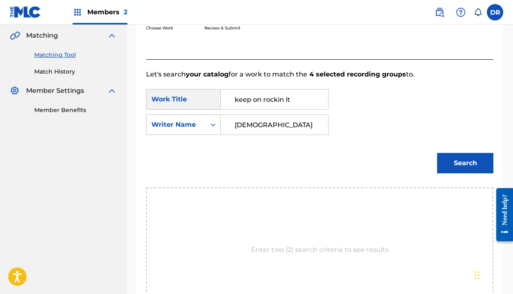
click at [466, 163] on button "Search" at bounding box center [465, 163] width 56 height 20
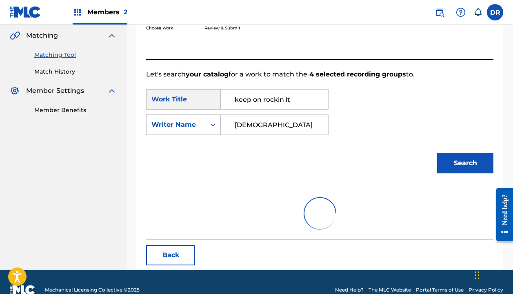
scroll to position [168, 0]
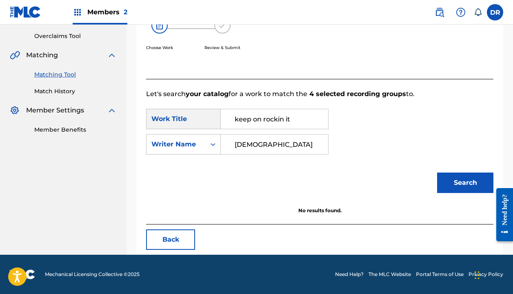
click at [268, 143] on input "[DEMOGRAPHIC_DATA]" at bounding box center [275, 144] width 94 height 20
click at [466, 183] on button "Search" at bounding box center [465, 182] width 56 height 20
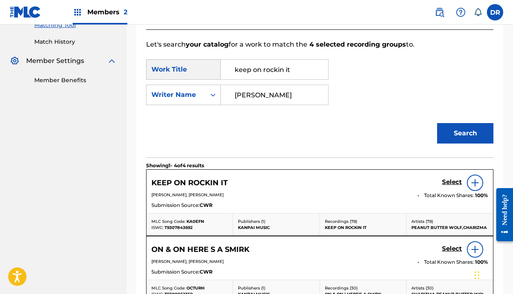
scroll to position [224, 0]
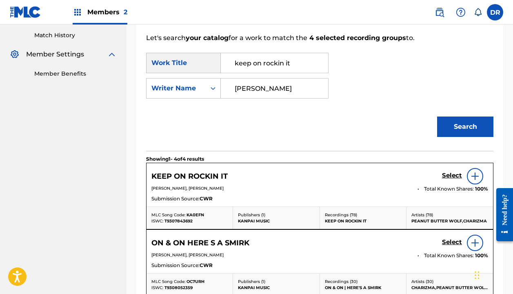
type input "[PERSON_NAME]"
click at [444, 174] on h5 "Select" at bounding box center [452, 176] width 20 height 8
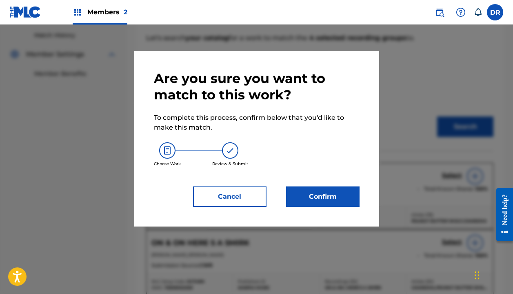
click at [322, 193] on button "Confirm" at bounding box center [323, 196] width 74 height 20
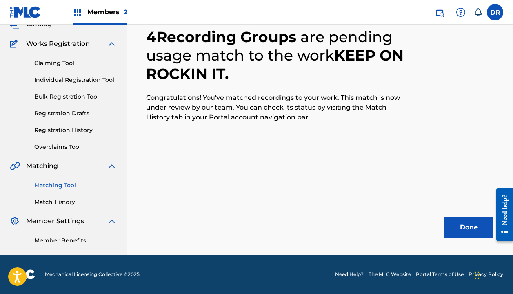
scroll to position [57, 0]
click at [460, 222] on button "Done" at bounding box center [469, 227] width 49 height 20
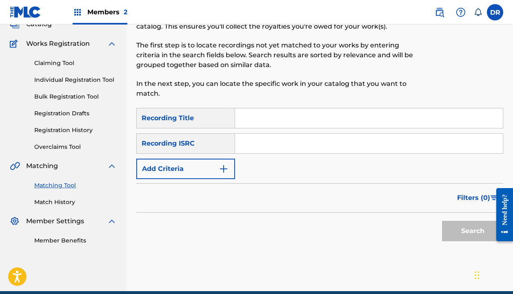
click at [271, 121] on input "Search Form" at bounding box center [369, 118] width 268 height 20
type input "m town"
click at [198, 163] on button "Add Criteria" at bounding box center [185, 168] width 99 height 20
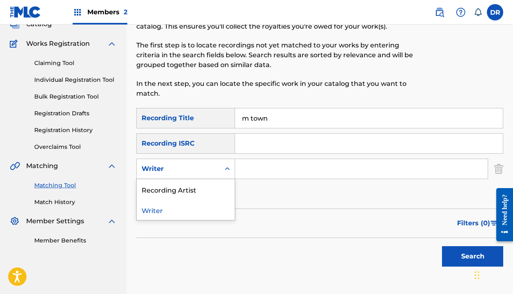
click at [198, 167] on div "Writer" at bounding box center [179, 169] width 74 height 10
click at [194, 185] on div "Recording Artist" at bounding box center [186, 189] width 98 height 20
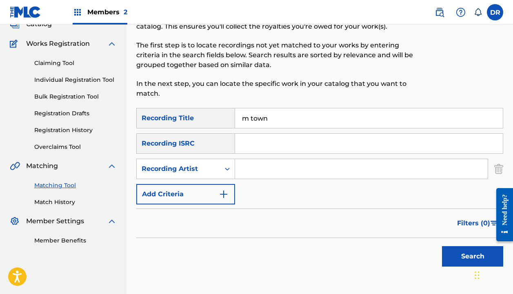
click at [297, 156] on div "SearchWithCriteria7e604b1b-2034-441b-8bf9-5b437646d442 Recording Title m town S…" at bounding box center [319, 156] width 367 height 96
click at [290, 169] on input "Search Form" at bounding box center [361, 169] width 253 height 20
type input "[DEMOGRAPHIC_DATA]"
click at [473, 256] on button "Search" at bounding box center [472, 256] width 61 height 20
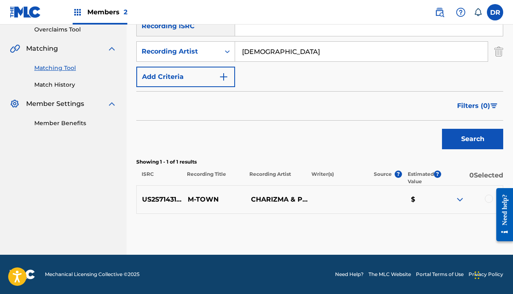
scroll to position [174, 0]
click at [486, 200] on div at bounding box center [489, 198] width 8 height 8
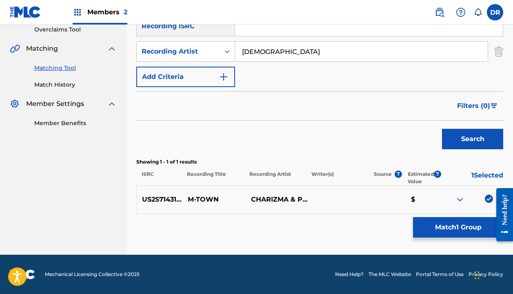
click at [428, 222] on button "Match 1 Group" at bounding box center [458, 227] width 90 height 20
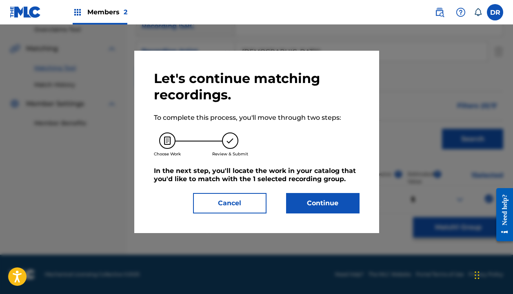
click at [338, 202] on button "Continue" at bounding box center [323, 203] width 74 height 20
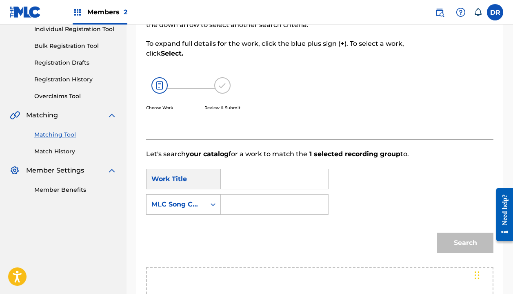
scroll to position [103, 0]
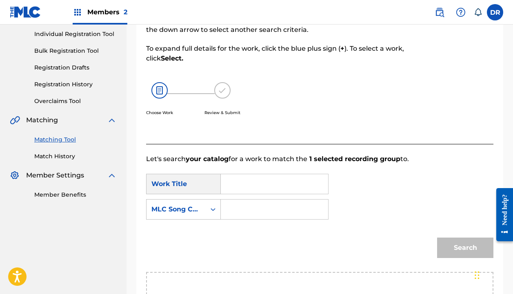
click at [247, 181] on input "Search Form" at bounding box center [275, 184] width 94 height 20
type input "m town"
click at [248, 203] on input "Search Form" at bounding box center [275, 209] width 94 height 20
click at [193, 208] on div "MLC Song Code" at bounding box center [176, 209] width 49 height 10
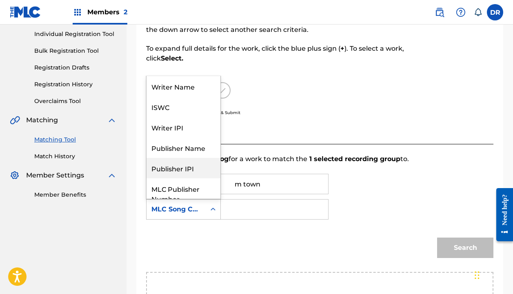
scroll to position [0, 0]
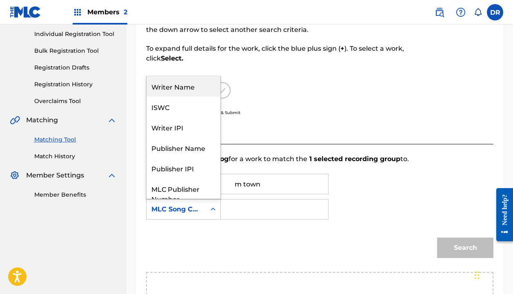
click at [170, 92] on div "Writer Name" at bounding box center [184, 86] width 74 height 20
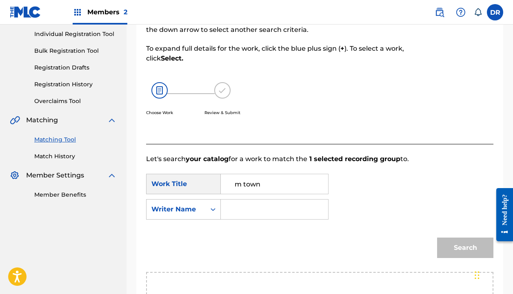
click at [254, 212] on input "Search Form" at bounding box center [275, 209] width 94 height 20
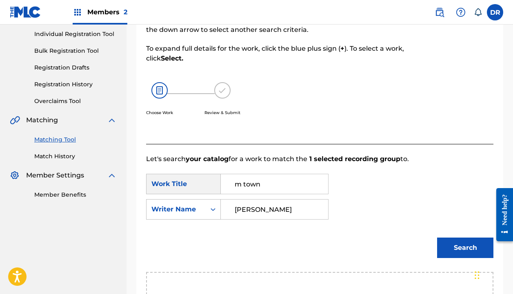
click at [466, 248] on button "Search" at bounding box center [465, 247] width 56 height 20
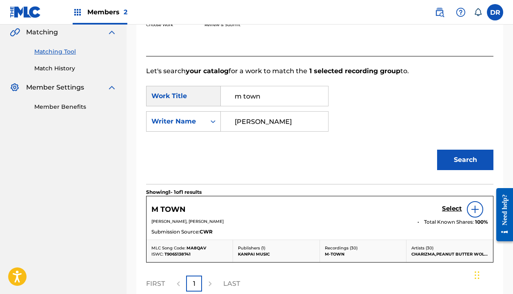
scroll to position [214, 0]
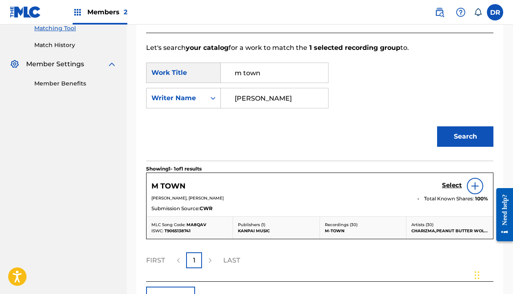
type input "[PERSON_NAME]"
click at [452, 184] on h5 "Select" at bounding box center [452, 185] width 20 height 8
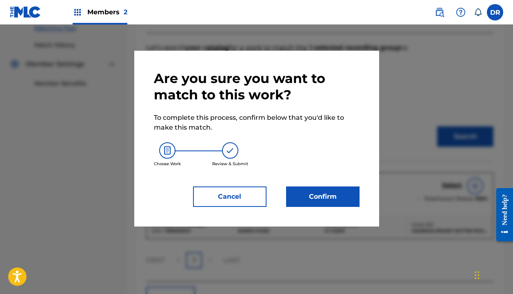
click at [342, 193] on button "Confirm" at bounding box center [323, 196] width 74 height 20
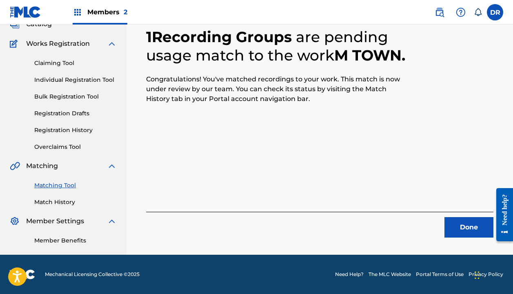
scroll to position [57, 0]
click at [450, 226] on button "Done" at bounding box center [469, 227] width 49 height 20
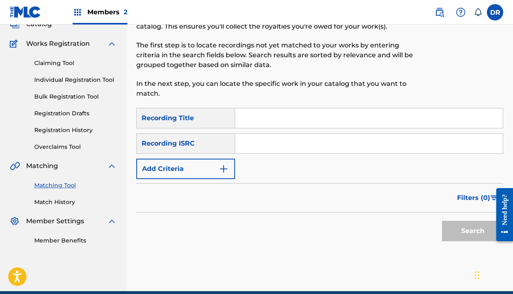
click at [246, 122] on input "Search Form" at bounding box center [369, 118] width 268 height 20
type input "methods"
click at [201, 168] on button "Add Criteria" at bounding box center [185, 168] width 99 height 20
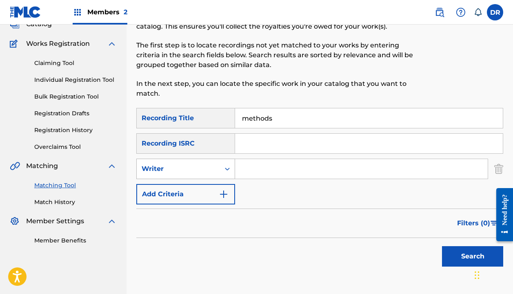
click at [196, 172] on div "Writer" at bounding box center [179, 169] width 74 height 10
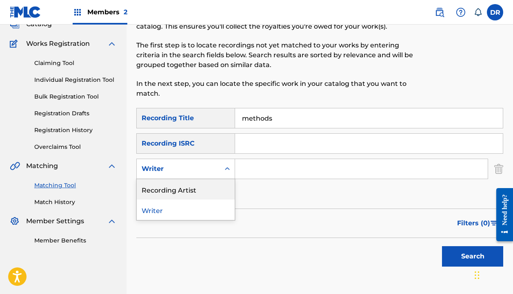
click at [195, 187] on div "Recording Artist" at bounding box center [186, 189] width 98 height 20
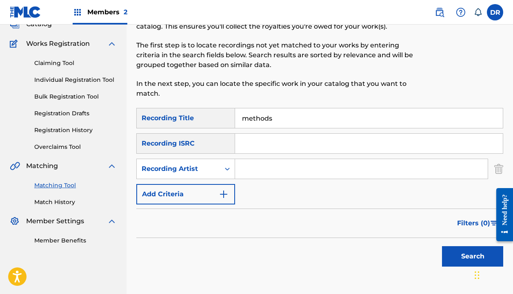
click at [253, 171] on input "Search Form" at bounding box center [361, 169] width 253 height 20
type input "[DEMOGRAPHIC_DATA]"
click at [473, 256] on button "Search" at bounding box center [472, 256] width 61 height 20
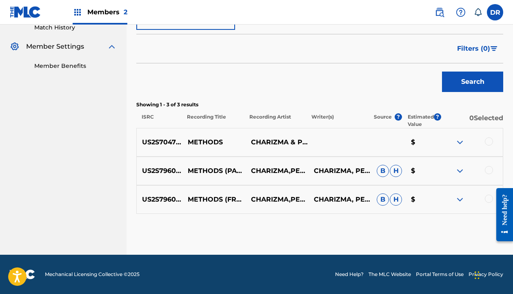
scroll to position [232, 0]
click at [484, 140] on div at bounding box center [471, 142] width 63 height 10
click at [486, 143] on div at bounding box center [489, 141] width 8 height 8
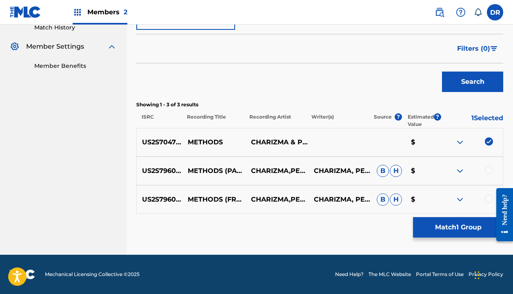
click at [487, 167] on div at bounding box center [489, 170] width 8 height 8
click at [488, 197] on div at bounding box center [489, 198] width 8 height 8
click at [460, 226] on button "Match 3 Groups" at bounding box center [458, 227] width 90 height 20
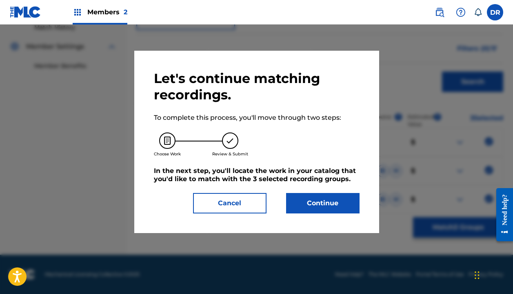
click at [320, 201] on button "Continue" at bounding box center [323, 203] width 74 height 20
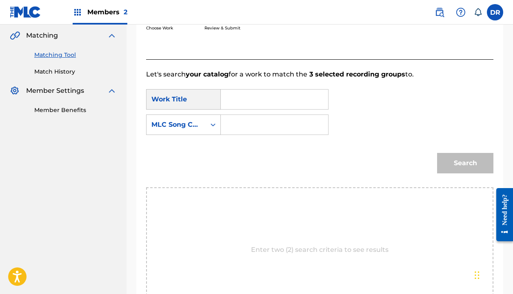
click at [263, 98] on input "Search Form" at bounding box center [275, 99] width 94 height 20
type input "e"
type input "methods"
click at [252, 116] on strong "methods" at bounding box center [250, 118] width 31 height 8
click at [252, 127] on input "Search Form" at bounding box center [275, 125] width 94 height 20
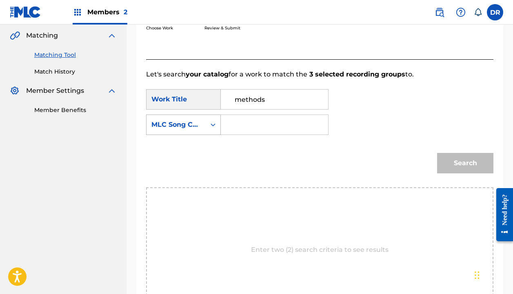
click at [181, 124] on div "MLC Song Code" at bounding box center [176, 125] width 49 height 10
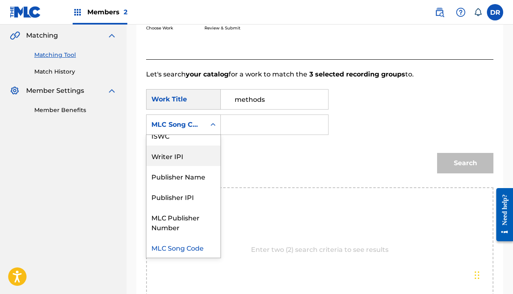
scroll to position [0, 0]
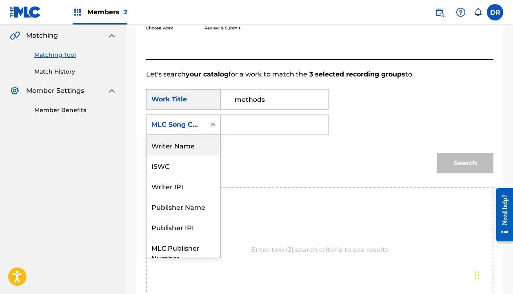
click at [177, 142] on div "Writer Name" at bounding box center [184, 145] width 74 height 20
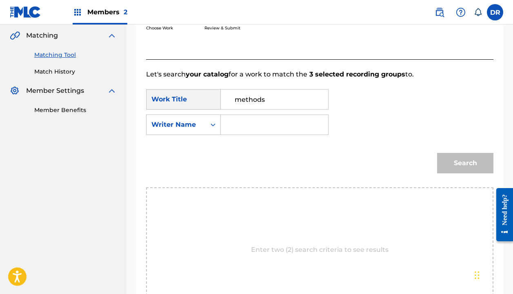
click at [259, 131] on input "Search Form" at bounding box center [275, 125] width 94 height 20
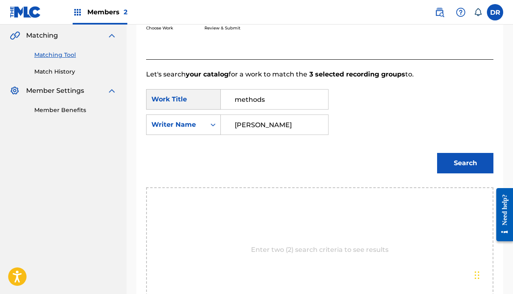
click at [466, 163] on button "Search" at bounding box center [465, 163] width 56 height 20
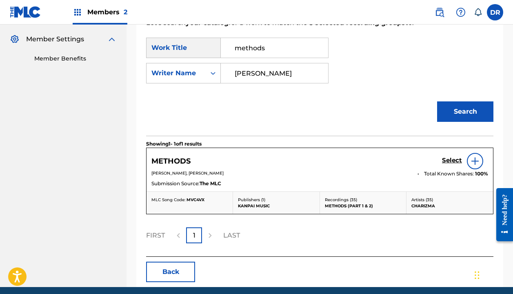
scroll to position [253, 0]
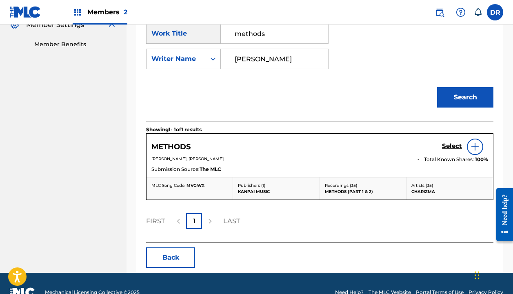
type input "[PERSON_NAME]"
click at [445, 148] on h5 "Select" at bounding box center [452, 146] width 20 height 8
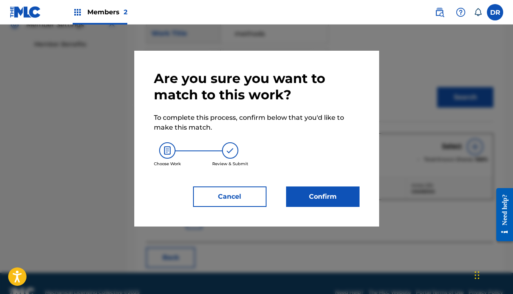
click at [309, 199] on button "Confirm" at bounding box center [323, 196] width 74 height 20
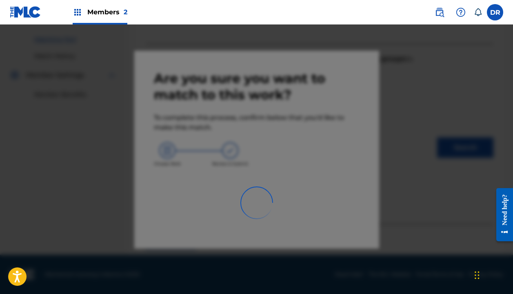
scroll to position [57, 0]
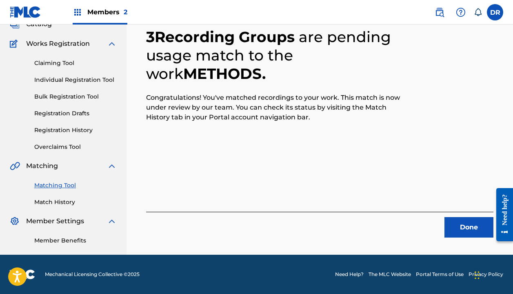
click at [466, 233] on button "Done" at bounding box center [469, 227] width 49 height 20
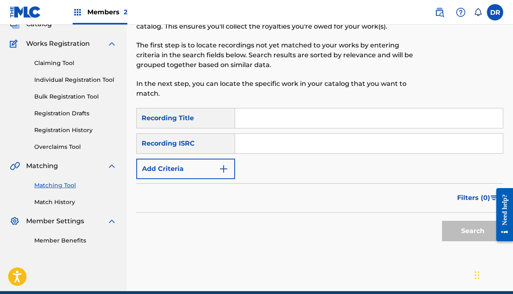
click at [305, 124] on input "Search Form" at bounding box center [369, 118] width 268 height 20
type input "move"
click at [196, 174] on button "Add Criteria" at bounding box center [185, 168] width 99 height 20
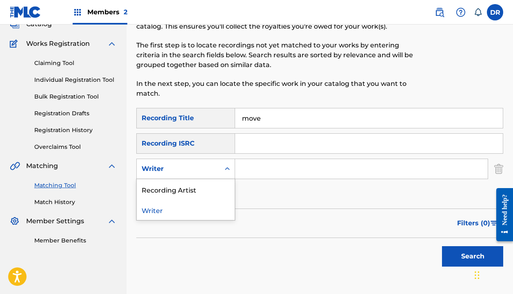
click at [195, 166] on div "Writer" at bounding box center [179, 169] width 74 height 10
click at [194, 186] on div "Recording Artist" at bounding box center [186, 189] width 98 height 20
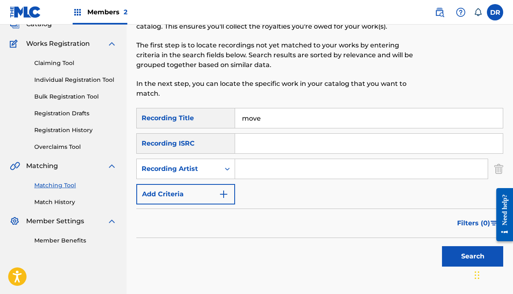
click at [254, 173] on input "Search Form" at bounding box center [361, 169] width 253 height 20
type input "[DEMOGRAPHIC_DATA]"
click at [473, 256] on button "Search" at bounding box center [472, 256] width 61 height 20
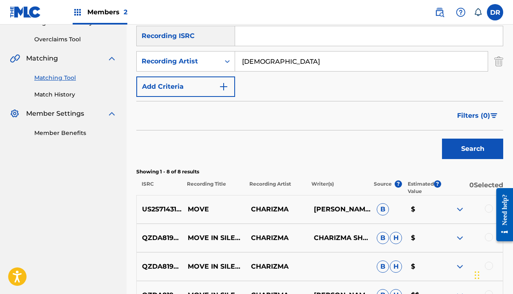
scroll to position [176, 0]
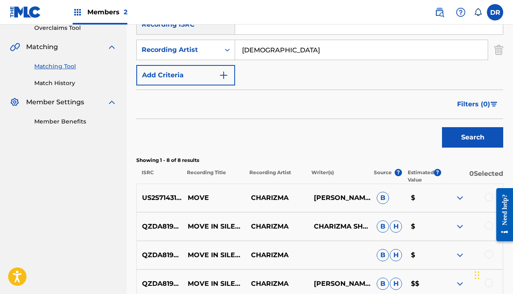
click at [486, 199] on div at bounding box center [489, 197] width 8 height 8
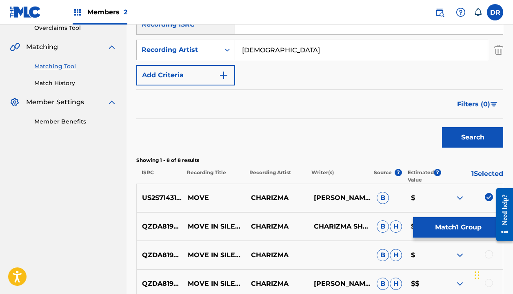
click at [446, 221] on button "Match 1 Group" at bounding box center [458, 227] width 90 height 20
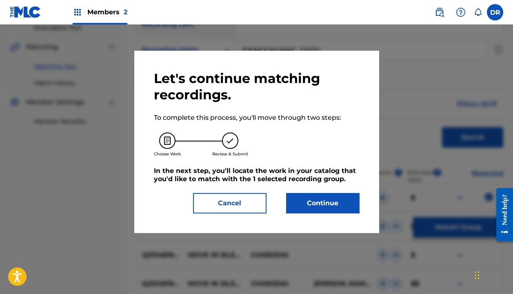
click at [346, 203] on button "Continue" at bounding box center [323, 203] width 74 height 20
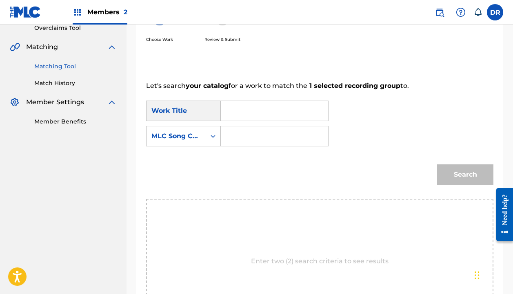
click at [259, 117] on input "Search Form" at bounding box center [275, 111] width 94 height 20
type input "c"
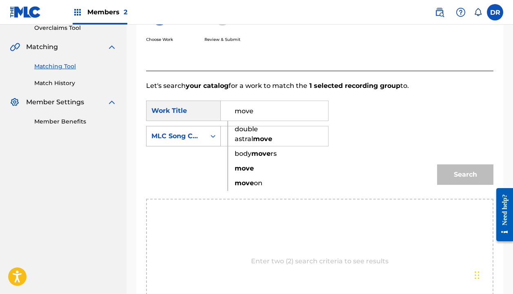
type input "move"
click at [192, 132] on div "MLC Song Code" at bounding box center [176, 136] width 49 height 10
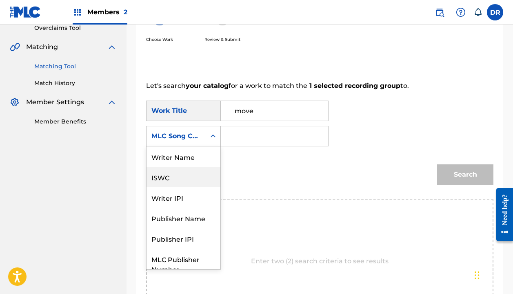
scroll to position [0, 0]
click at [183, 155] on div "Writer Name" at bounding box center [184, 156] width 74 height 20
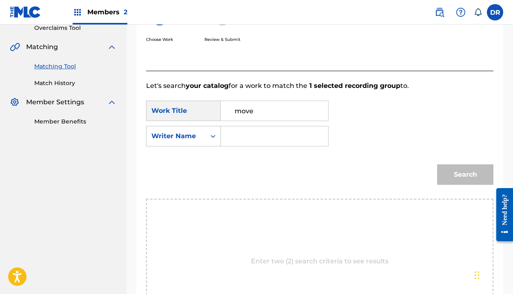
click at [235, 141] on input "Search Form" at bounding box center [275, 136] width 94 height 20
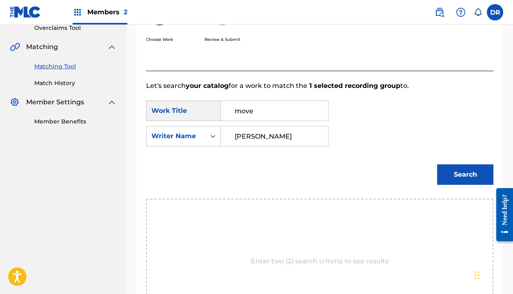
click at [466, 174] on button "Search" at bounding box center [465, 174] width 56 height 20
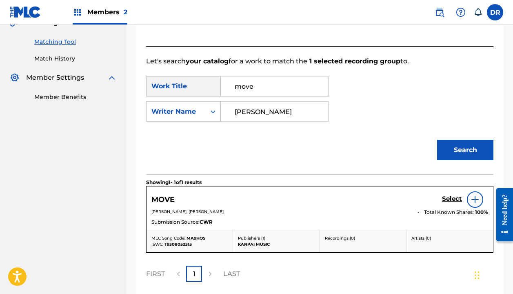
scroll to position [212, 0]
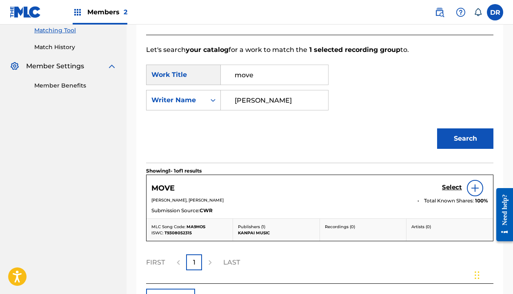
type input "[PERSON_NAME]"
click at [444, 187] on h5 "Select" at bounding box center [452, 187] width 20 height 8
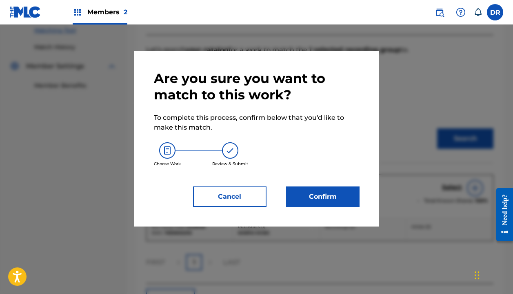
click at [315, 205] on button "Confirm" at bounding box center [323, 196] width 74 height 20
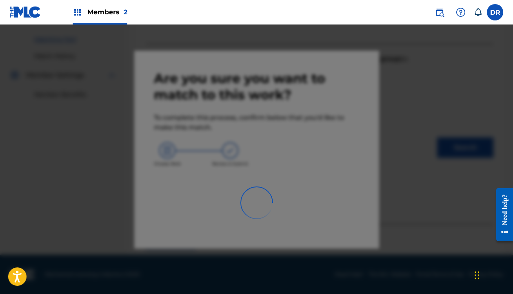
scroll to position [57, 0]
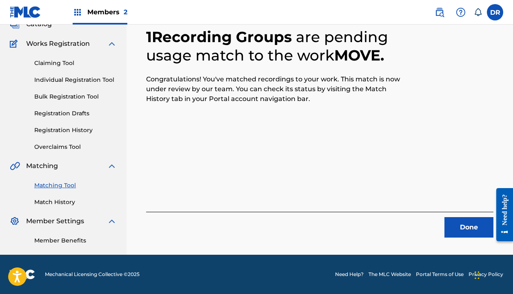
click at [456, 234] on button "Done" at bounding box center [469, 227] width 49 height 20
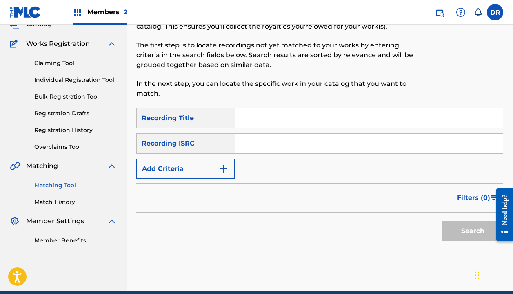
click at [262, 113] on input "Search Form" at bounding box center [369, 118] width 268 height 20
type input "my world tour"
click at [201, 162] on button "Add Criteria" at bounding box center [185, 168] width 99 height 20
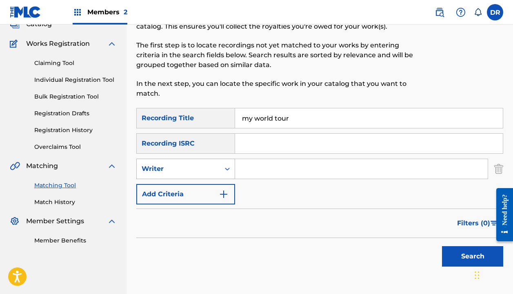
drag, startPoint x: 201, startPoint y: 162, endPoint x: 201, endPoint y: 168, distance: 6.5
click at [201, 168] on div "Writer" at bounding box center [179, 169] width 74 height 10
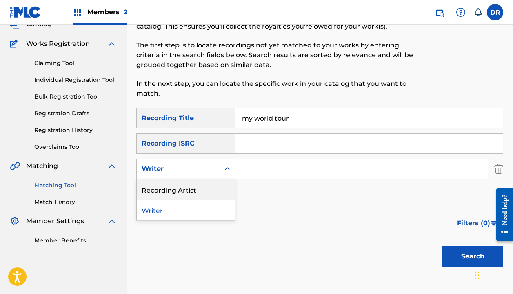
click at [199, 187] on div "Recording Artist" at bounding box center [186, 189] width 98 height 20
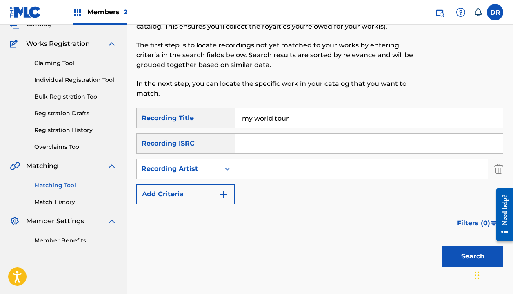
click at [286, 170] on input "Search Form" at bounding box center [361, 169] width 253 height 20
type input "[DEMOGRAPHIC_DATA]"
click at [473, 256] on button "Search" at bounding box center [472, 256] width 61 height 20
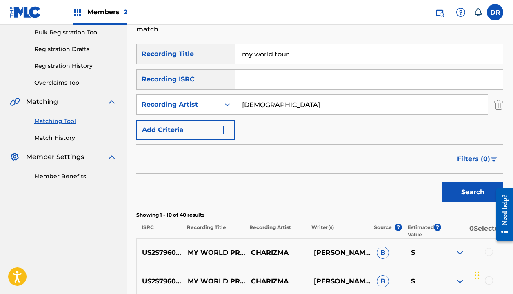
scroll to position [310, 0]
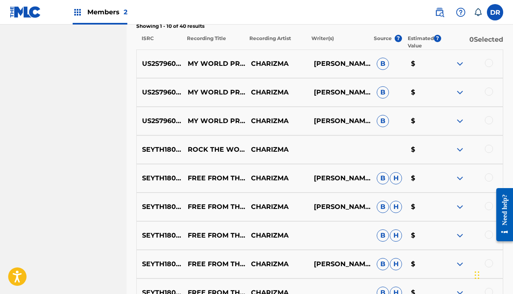
click at [485, 62] on div at bounding box center [489, 63] width 8 height 8
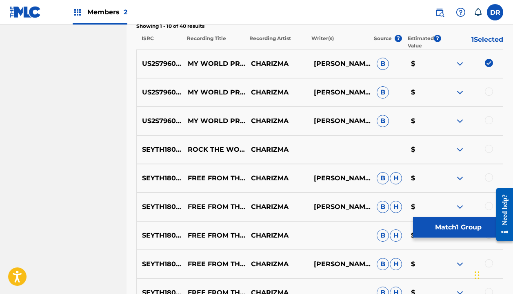
click at [489, 91] on div at bounding box center [489, 91] width 8 height 8
click at [492, 118] on div at bounding box center [489, 120] width 8 height 8
click at [439, 223] on button "Match 3 Groups" at bounding box center [458, 227] width 90 height 20
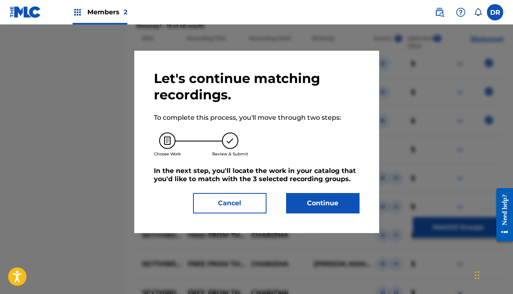
click at [336, 205] on button "Continue" at bounding box center [323, 203] width 74 height 20
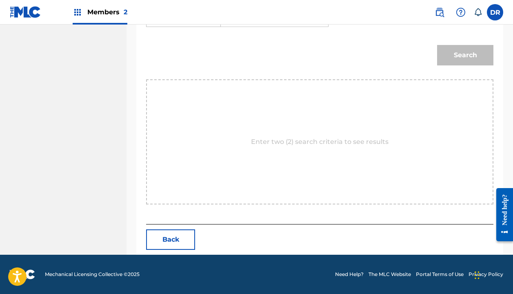
scroll to position [187, 0]
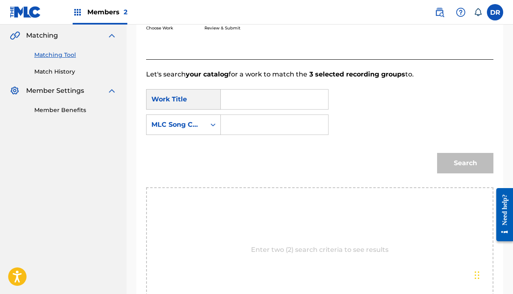
click at [236, 103] on input "Search Form" at bounding box center [275, 99] width 94 height 20
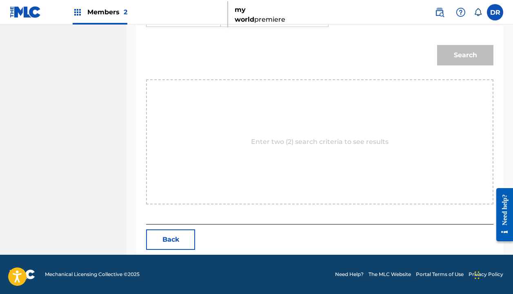
scroll to position [295, 0]
type input "my world"
click at [171, 236] on button "Back" at bounding box center [170, 239] width 49 height 20
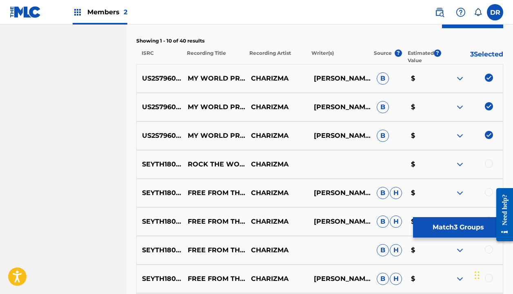
click at [446, 234] on button "Match 3 Groups" at bounding box center [458, 227] width 90 height 20
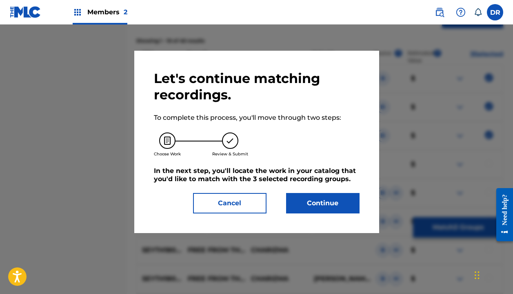
click at [334, 201] on button "Continue" at bounding box center [323, 203] width 74 height 20
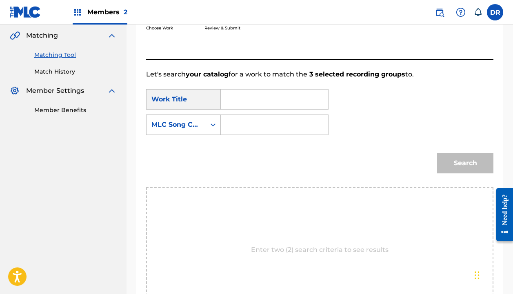
click at [239, 101] on input "Search Form" at bounding box center [275, 99] width 94 height 20
click at [236, 130] on strong "world" at bounding box center [245, 127] width 20 height 8
type input "my world premiere"
drag, startPoint x: 230, startPoint y: 121, endPoint x: 217, endPoint y: 121, distance: 12.7
click at [230, 121] on input "Search Form" at bounding box center [275, 125] width 94 height 20
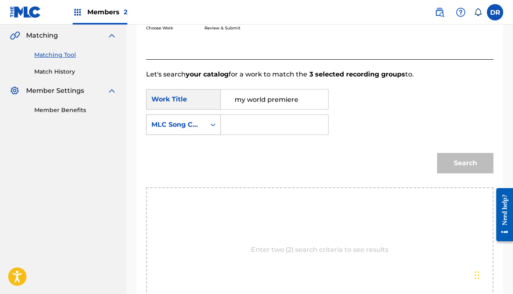
click at [178, 124] on div "MLC Song Code" at bounding box center [176, 125] width 49 height 10
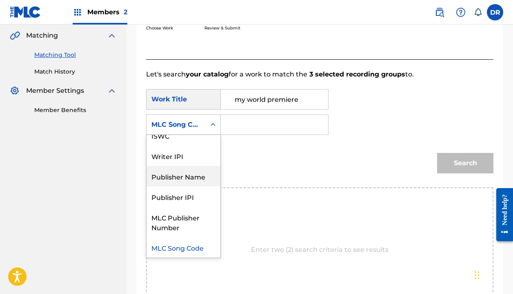
scroll to position [0, 0]
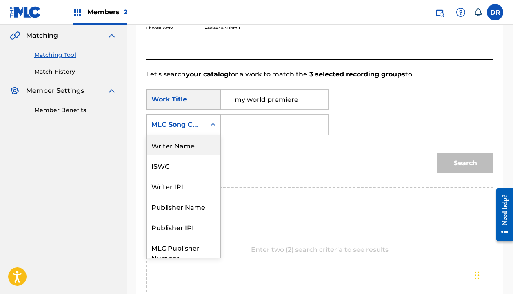
click at [172, 147] on div "Writer Name" at bounding box center [184, 145] width 74 height 20
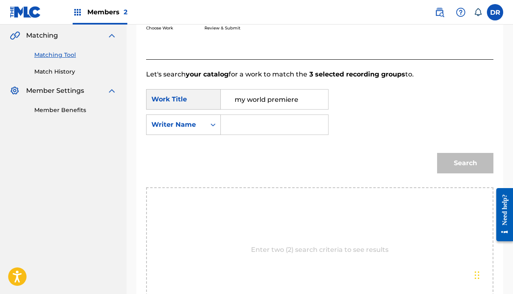
click at [259, 129] on input "Search Form" at bounding box center [275, 125] width 94 height 20
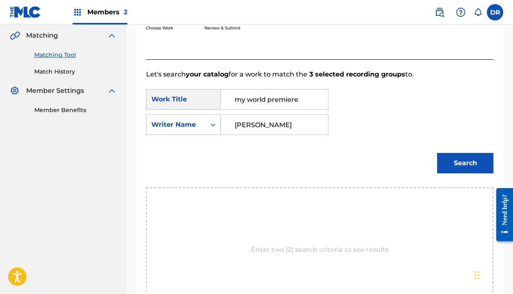
click at [466, 163] on button "Search" at bounding box center [465, 163] width 56 height 20
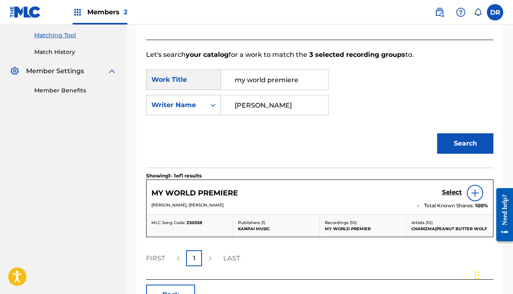
scroll to position [208, 0]
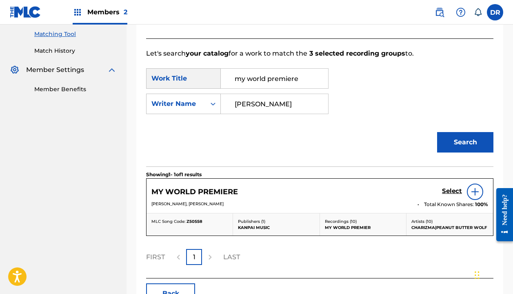
type input "[PERSON_NAME]"
click at [449, 189] on h5 "Select" at bounding box center [452, 191] width 20 height 8
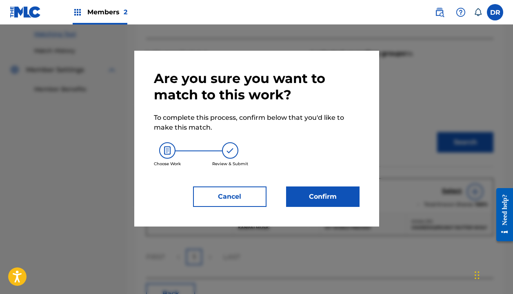
click at [319, 196] on button "Confirm" at bounding box center [323, 196] width 74 height 20
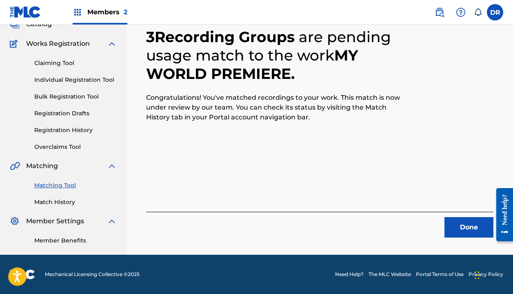
scroll to position [57, 0]
click at [482, 219] on button "Done" at bounding box center [469, 227] width 49 height 20
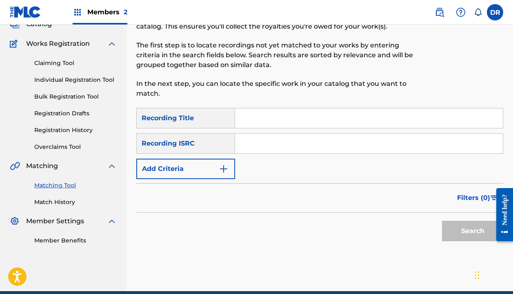
click at [259, 121] on input "Search Form" at bounding box center [369, 118] width 268 height 20
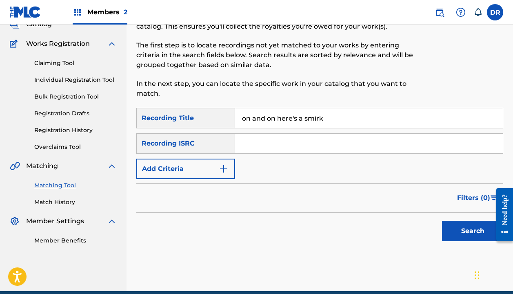
type input "on and on here's a smirk"
click at [191, 176] on button "Add Criteria" at bounding box center [185, 168] width 99 height 20
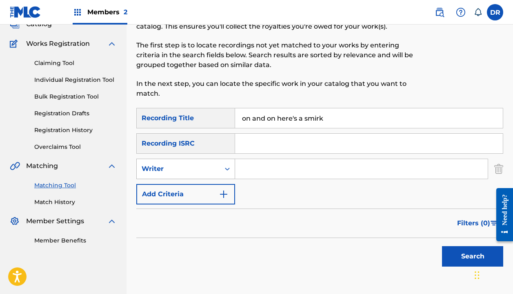
click at [187, 165] on div "Writer" at bounding box center [179, 169] width 74 height 10
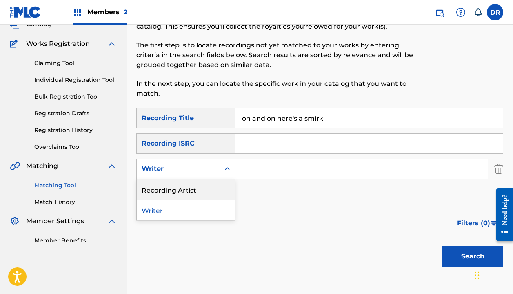
click at [187, 185] on div "Recording Artist" at bounding box center [186, 189] width 98 height 20
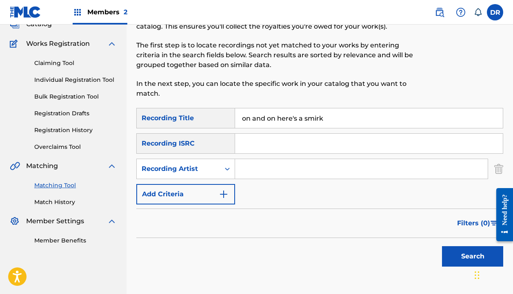
click at [250, 169] on input "Search Form" at bounding box center [361, 169] width 253 height 20
type input "[DEMOGRAPHIC_DATA]"
click at [473, 256] on button "Search" at bounding box center [472, 256] width 61 height 20
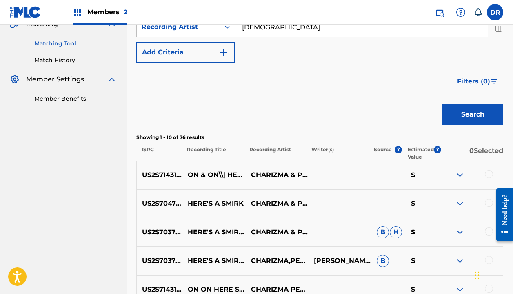
scroll to position [200, 0]
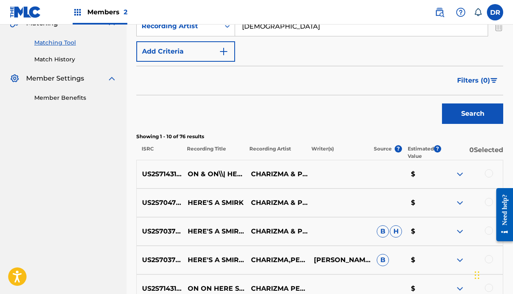
click at [485, 173] on div at bounding box center [489, 173] width 8 height 8
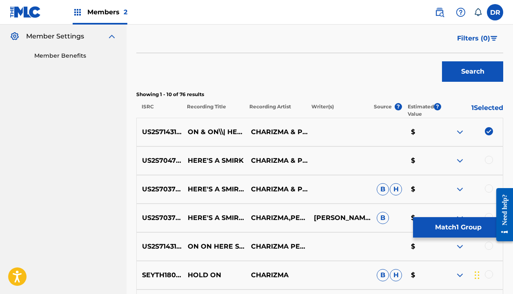
scroll to position [246, 0]
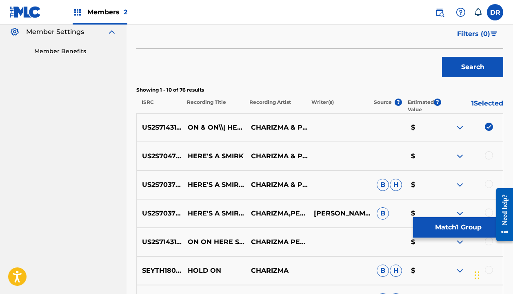
click at [489, 241] on div at bounding box center [489, 241] width 8 height 8
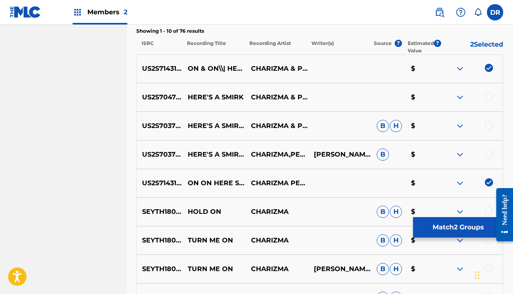
scroll to position [305, 0]
click at [439, 228] on button "Match 2 Groups" at bounding box center [458, 227] width 90 height 20
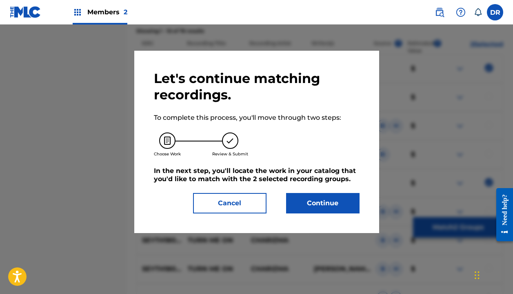
click at [250, 199] on button "Cancel" at bounding box center [230, 203] width 74 height 20
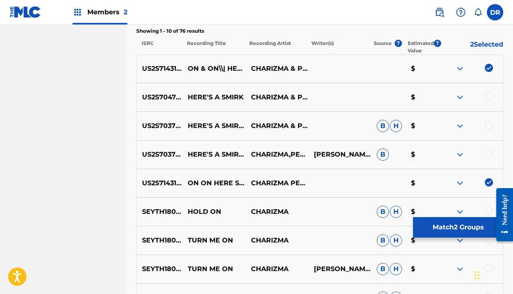
click at [422, 226] on button "Match 2 Groups" at bounding box center [458, 227] width 90 height 20
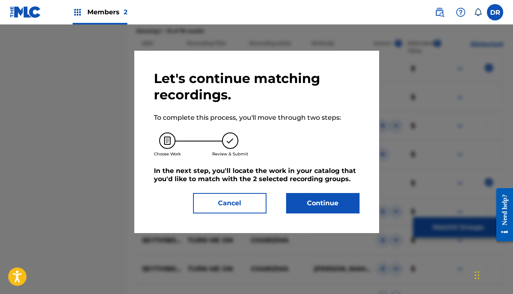
click at [324, 199] on button "Continue" at bounding box center [323, 203] width 74 height 20
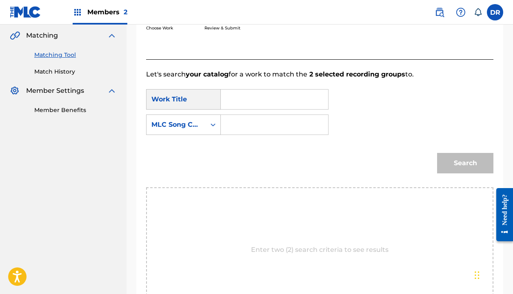
click at [243, 105] on input "Search Form" at bounding box center [275, 99] width 94 height 20
type input "on and on here's a smirk"
click at [189, 120] on div "MLC Song Code" at bounding box center [176, 125] width 49 height 10
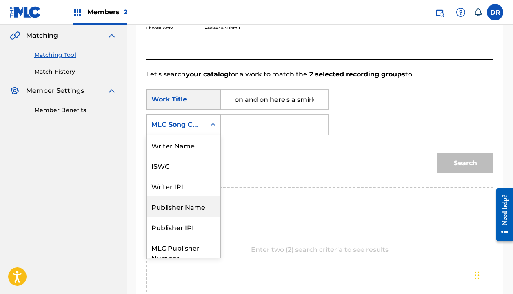
scroll to position [0, 0]
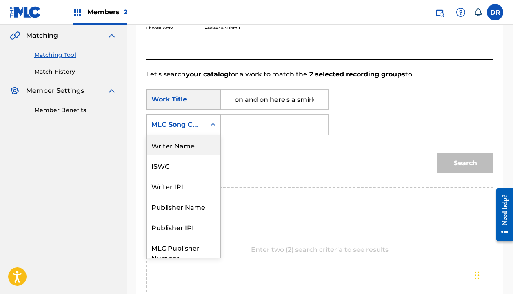
click at [172, 151] on div "Writer Name" at bounding box center [184, 145] width 74 height 20
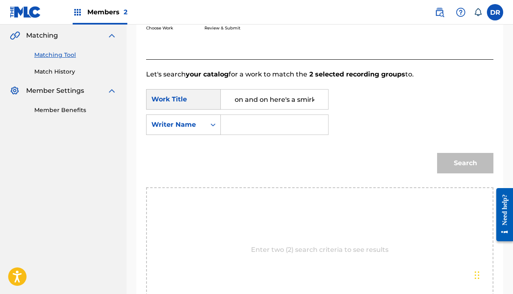
click at [264, 126] on input "Search Form" at bounding box center [275, 125] width 94 height 20
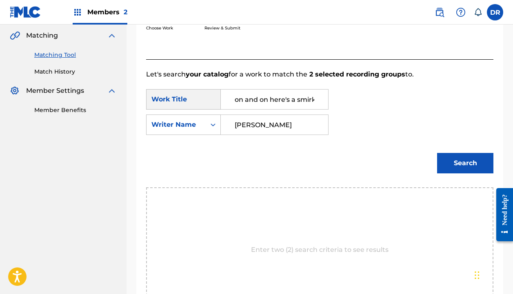
click at [466, 163] on button "Search" at bounding box center [465, 163] width 56 height 20
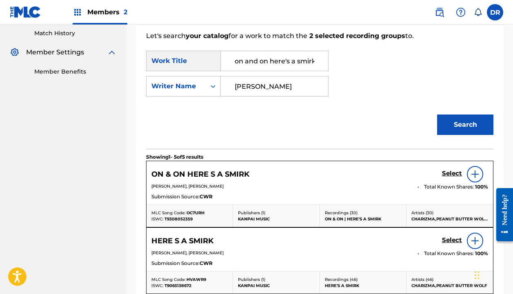
scroll to position [229, 0]
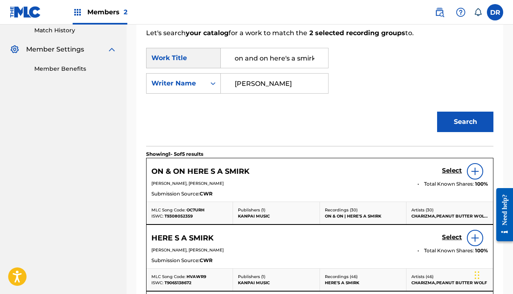
type input "[PERSON_NAME]"
click at [446, 165] on div "Select" at bounding box center [465, 171] width 46 height 16
click at [446, 168] on h5 "Select" at bounding box center [452, 171] width 20 height 8
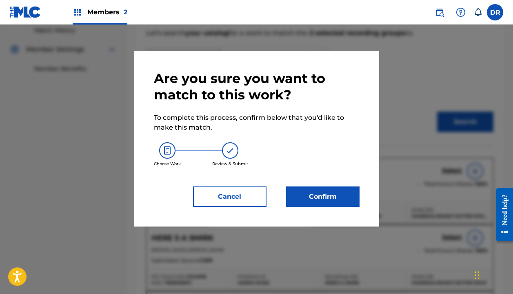
click at [331, 194] on button "Confirm" at bounding box center [323, 196] width 74 height 20
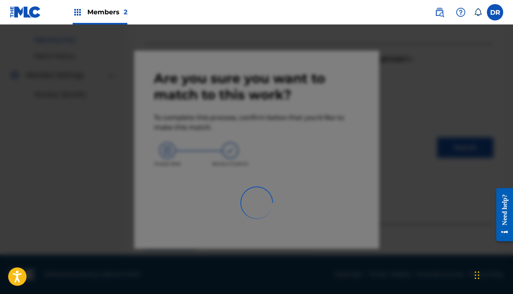
scroll to position [57, 0]
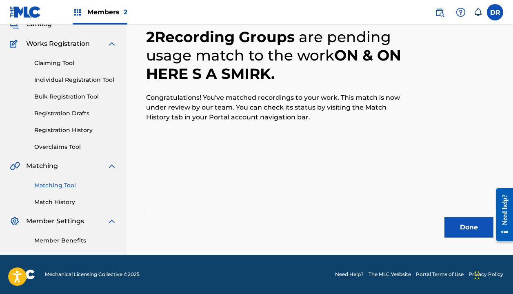
click at [457, 227] on button "Done" at bounding box center [469, 227] width 49 height 20
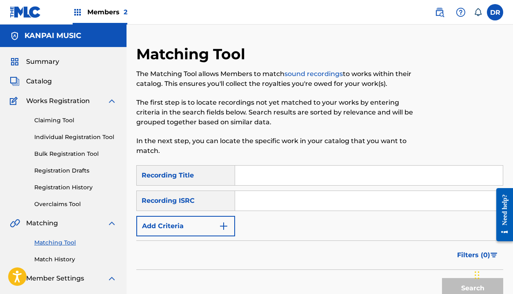
scroll to position [3, 0]
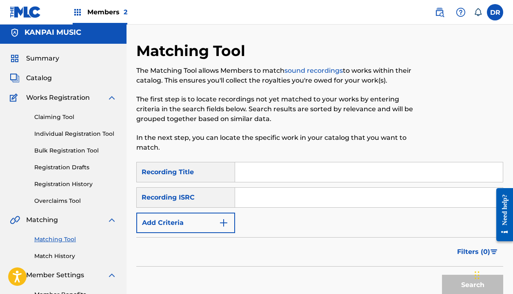
click at [272, 171] on input "Search Form" at bounding box center [369, 172] width 268 height 20
click at [272, 170] on input "panic on the floor" at bounding box center [369, 172] width 268 height 20
type input "panic the floor"
click at [282, 195] on input "Search Form" at bounding box center [369, 197] width 268 height 20
click at [210, 216] on button "Add Criteria" at bounding box center [185, 222] width 99 height 20
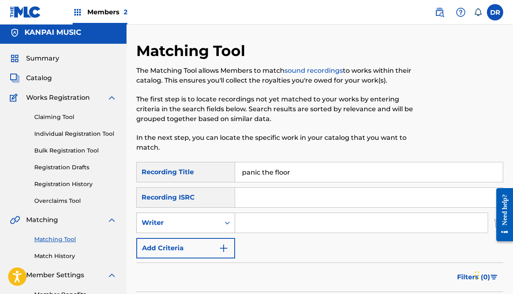
click at [199, 225] on div "Writer" at bounding box center [179, 223] width 74 height 10
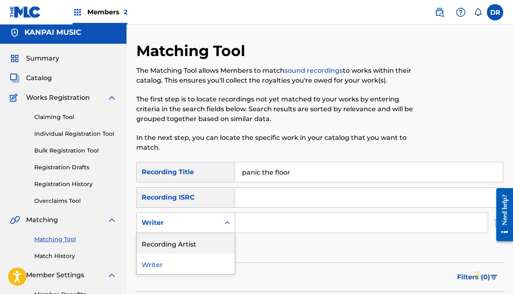
click at [178, 244] on div "Recording Artist" at bounding box center [186, 243] width 98 height 20
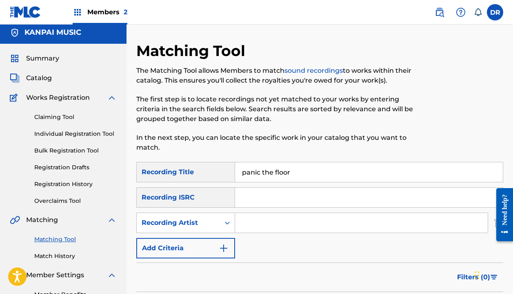
click at [254, 228] on input "Search Form" at bounding box center [361, 223] width 253 height 20
type input "[DEMOGRAPHIC_DATA]"
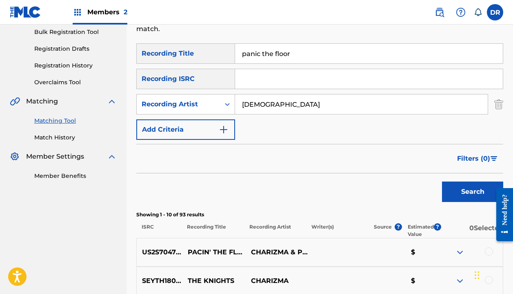
scroll to position [122, 0]
click at [259, 56] on input "panic the floor" at bounding box center [369, 54] width 268 height 20
type input "pacin the floor"
click at [473, 192] on button "Search" at bounding box center [472, 191] width 61 height 20
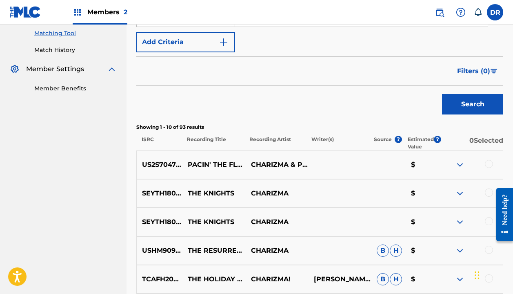
scroll to position [210, 0]
click at [486, 161] on div at bounding box center [489, 163] width 8 height 8
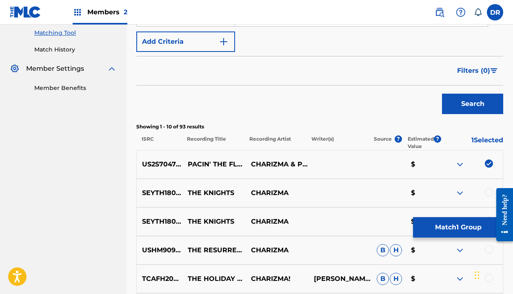
click at [460, 226] on button "Match 1 Group" at bounding box center [458, 227] width 90 height 20
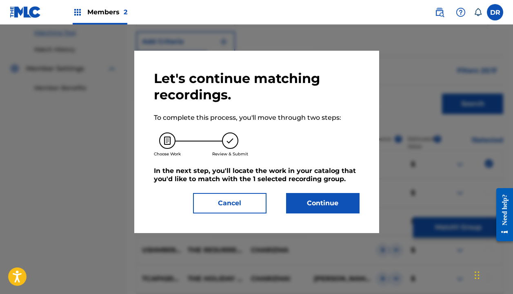
click at [332, 209] on button "Continue" at bounding box center [323, 203] width 74 height 20
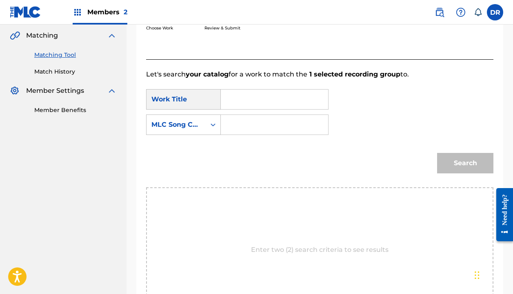
click at [227, 98] on div "Search Form" at bounding box center [275, 99] width 108 height 20
click at [232, 98] on input "Search Form" at bounding box center [275, 99] width 94 height 20
click at [242, 122] on div "SearchWithCriteria06cb3894-d152-4476-a06d-507af1c0cf4a Work Title pacin pacin t…" at bounding box center [320, 114] width 348 height 51
click at [236, 127] on span "the floor" at bounding box center [250, 123] width 30 height 18
type input "pacin the floor"
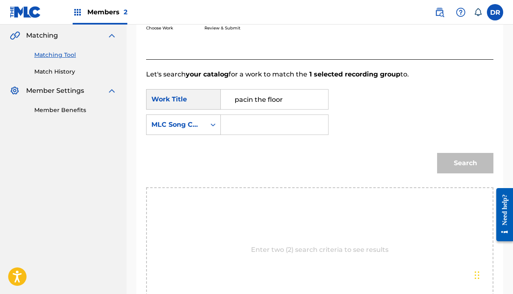
click at [236, 127] on input "Search Form" at bounding box center [275, 125] width 94 height 20
click at [195, 127] on div "MLC Song Code" at bounding box center [176, 125] width 49 height 10
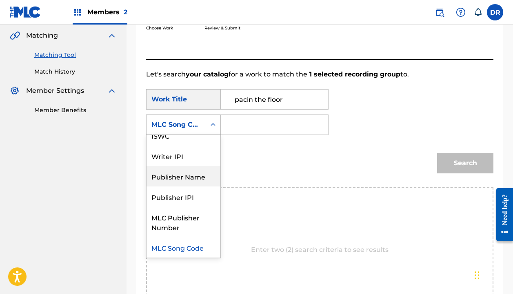
scroll to position [0, 0]
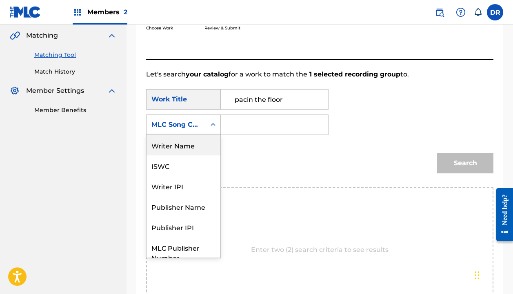
click at [176, 148] on div "Writer Name" at bounding box center [184, 145] width 74 height 20
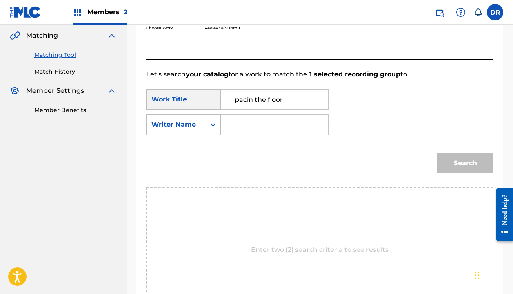
click at [261, 127] on input "Search Form" at bounding box center [275, 125] width 94 height 20
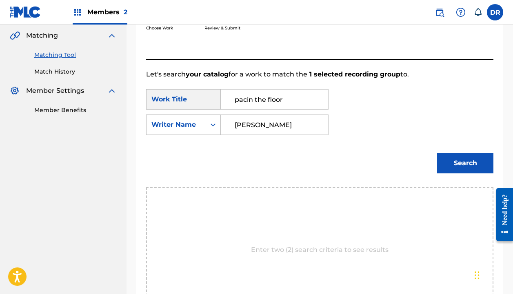
click at [466, 163] on button "Search" at bounding box center [465, 163] width 56 height 20
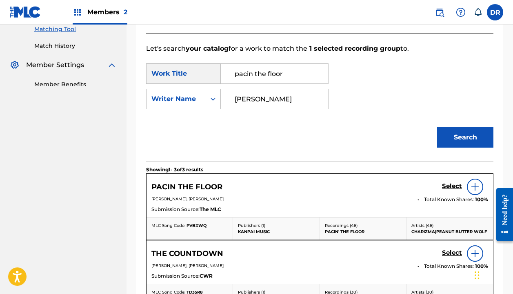
scroll to position [223, 0]
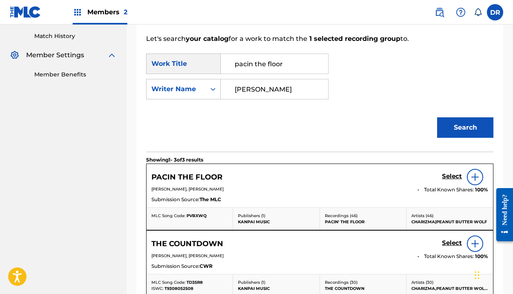
type input "[PERSON_NAME]"
click at [448, 177] on h5 "Select" at bounding box center [452, 176] width 20 height 8
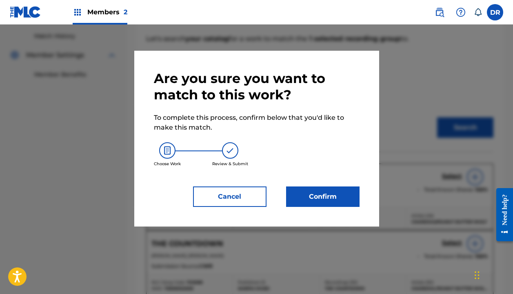
click at [321, 192] on button "Confirm" at bounding box center [323, 196] width 74 height 20
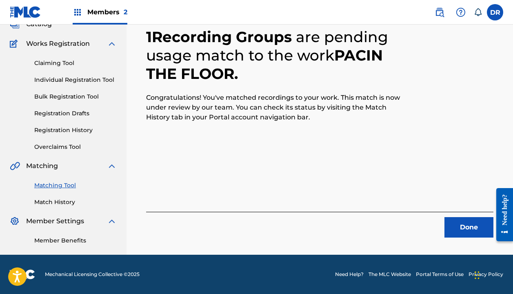
scroll to position [57, 0]
click at [460, 229] on button "Done" at bounding box center [469, 227] width 49 height 20
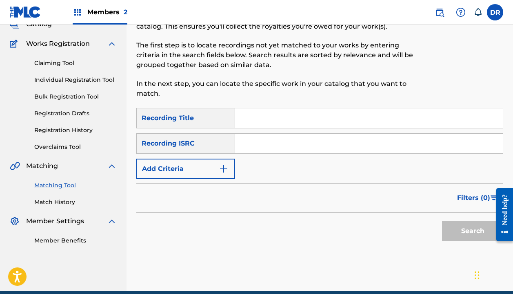
click at [288, 116] on input "Search Form" at bounding box center [369, 118] width 268 height 20
type input "pan am"
click at [172, 158] on div "SearchWithCriteria7e604b1b-2034-441b-8bf9-5b437646d442 Recording Title pan am S…" at bounding box center [319, 143] width 367 height 71
click at [172, 166] on button "Add Criteria" at bounding box center [185, 168] width 99 height 20
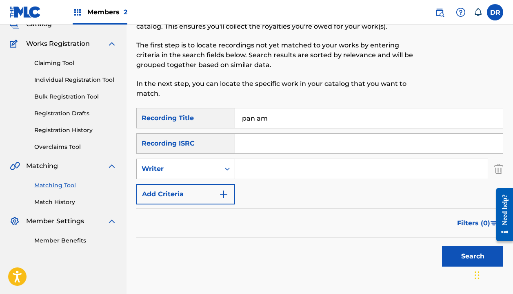
click at [172, 170] on div "Writer" at bounding box center [179, 169] width 74 height 10
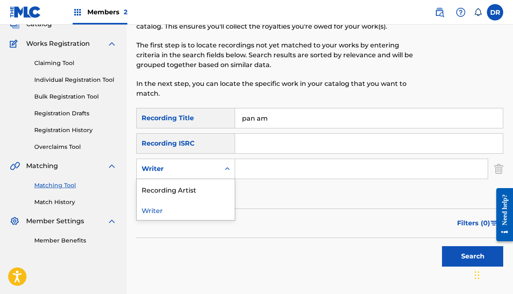
click at [174, 182] on div "Recording Artist" at bounding box center [186, 189] width 98 height 20
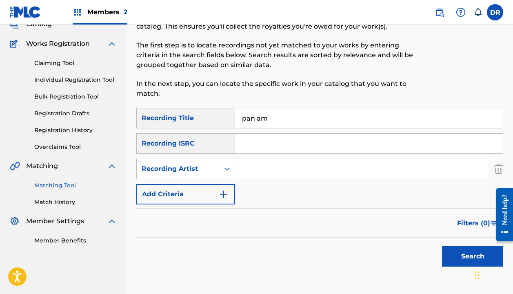
click at [254, 171] on input "Search Form" at bounding box center [361, 169] width 253 height 20
type input "[DEMOGRAPHIC_DATA]"
click at [473, 256] on button "Search" at bounding box center [472, 256] width 61 height 20
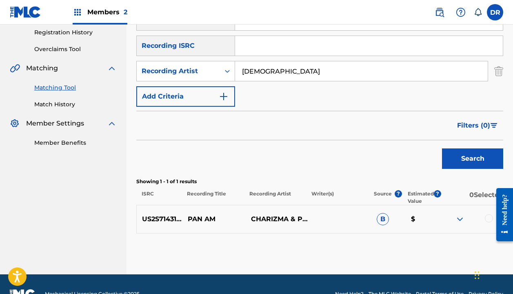
scroll to position [154, 0]
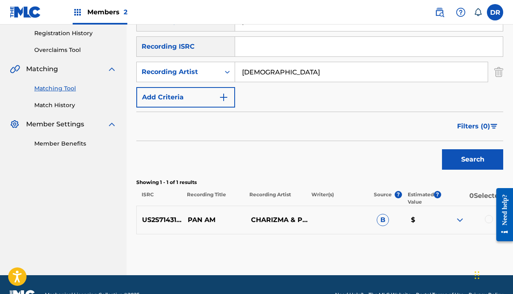
click at [487, 219] on div at bounding box center [489, 219] width 8 height 8
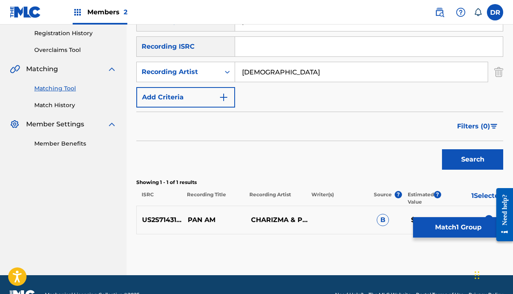
click at [444, 228] on button "Match 1 Group" at bounding box center [458, 227] width 90 height 20
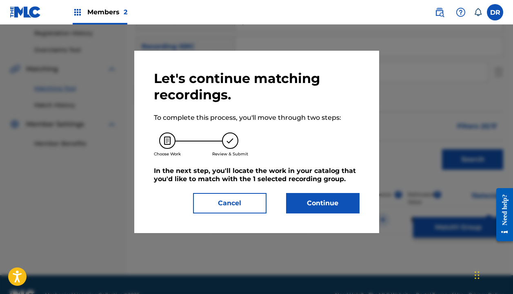
click at [337, 201] on button "Continue" at bounding box center [323, 203] width 74 height 20
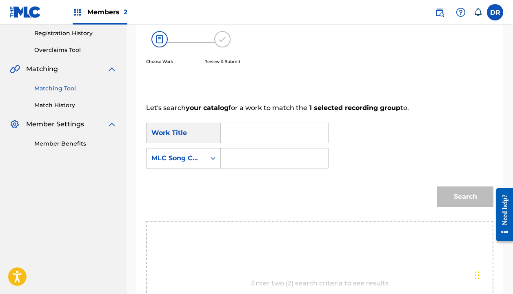
click at [249, 135] on input "Search Form" at bounding box center [275, 133] width 94 height 20
type input "pan am"
click at [243, 156] on input "Search Form" at bounding box center [275, 158] width 94 height 20
click at [239, 158] on input "Search Form" at bounding box center [275, 158] width 94 height 20
click at [194, 158] on div "MLC Song Code" at bounding box center [176, 158] width 49 height 10
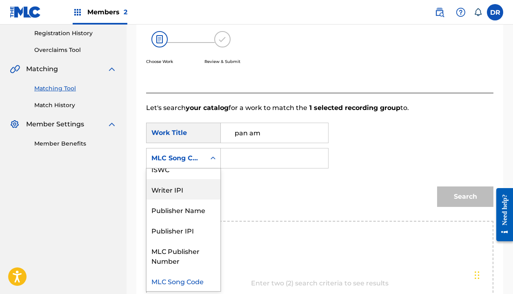
scroll to position [0, 0]
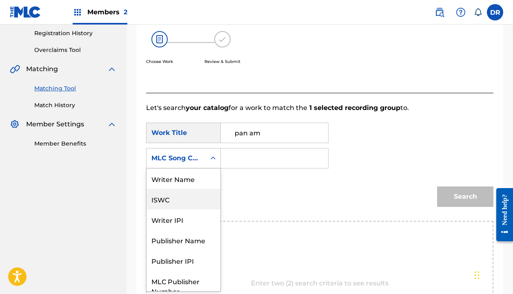
click at [178, 180] on div "Writer Name" at bounding box center [184, 178] width 74 height 20
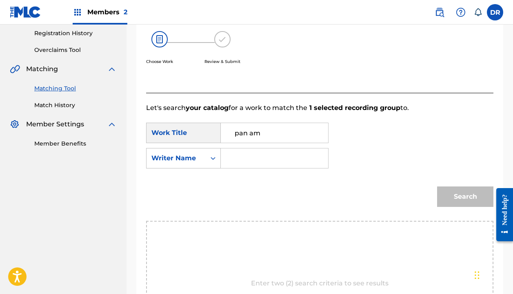
click at [267, 160] on input "Search Form" at bounding box center [275, 158] width 94 height 20
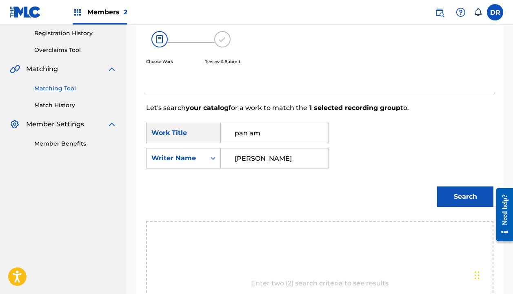
click at [466, 196] on button "Search" at bounding box center [465, 196] width 56 height 20
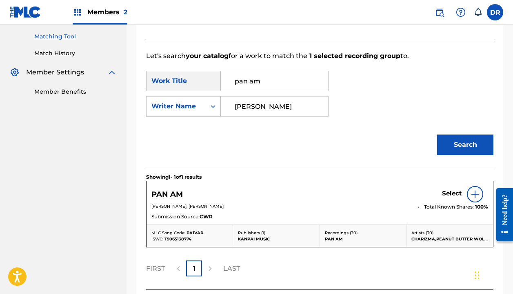
scroll to position [215, 0]
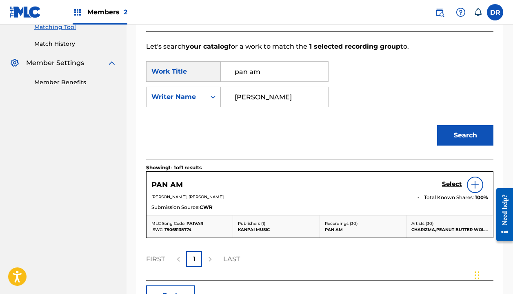
type input "[PERSON_NAME]"
click at [450, 182] on h5 "Select" at bounding box center [452, 184] width 20 height 8
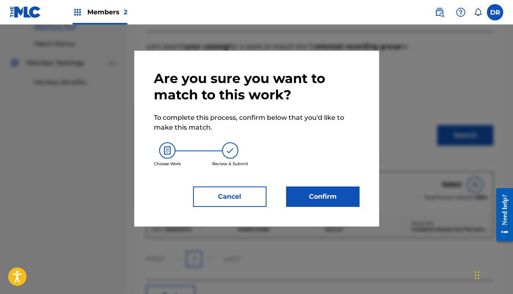
click at [342, 193] on button "Confirm" at bounding box center [323, 196] width 74 height 20
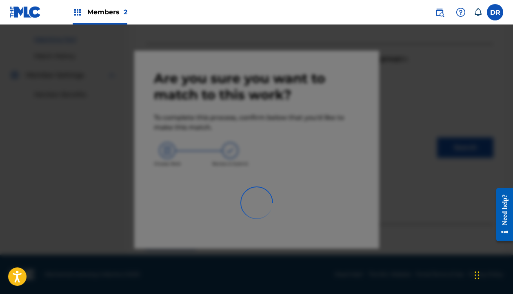
scroll to position [57, 0]
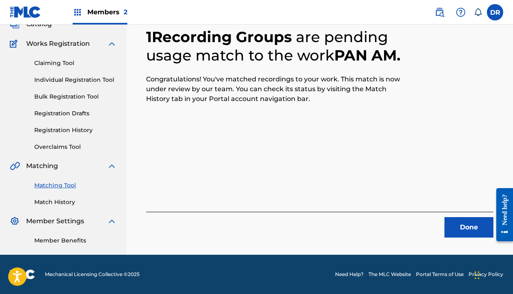
click at [451, 220] on button "Done" at bounding box center [469, 227] width 49 height 20
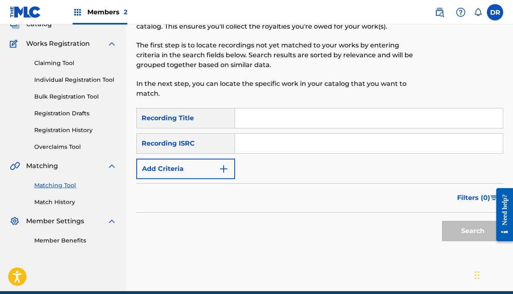
click at [268, 123] on input "Search Form" at bounding box center [369, 118] width 268 height 20
type input "a"
type input "pan am"
click at [55, 201] on link "Match History" at bounding box center [75, 202] width 83 height 9
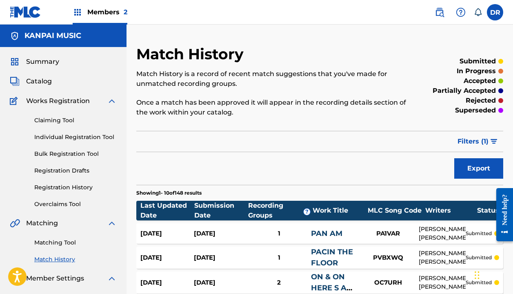
click at [62, 241] on link "Matching Tool" at bounding box center [75, 242] width 83 height 9
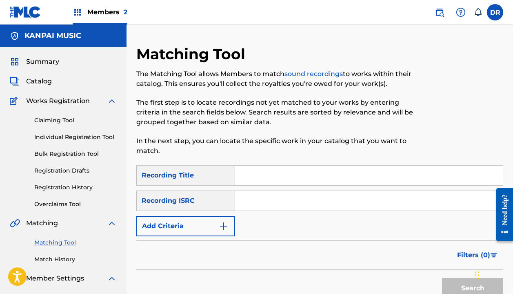
click at [279, 176] on input "Search Form" at bounding box center [369, 175] width 268 height 20
type input "e"
type input "[PERSON_NAME]"
click at [206, 223] on button "Add Criteria" at bounding box center [185, 226] width 99 height 20
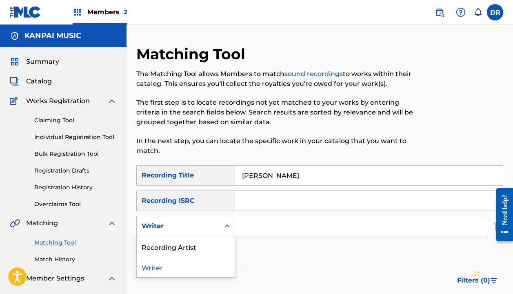
click at [199, 230] on div "Writer" at bounding box center [179, 226] width 74 height 10
click at [183, 249] on div "Recording Artist" at bounding box center [186, 246] width 98 height 20
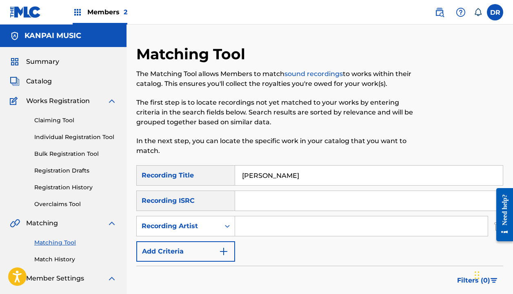
click at [261, 228] on input "Search Form" at bounding box center [361, 226] width 253 height 20
type input "[DEMOGRAPHIC_DATA]"
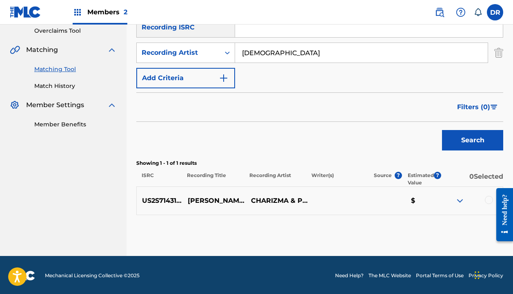
scroll to position [174, 0]
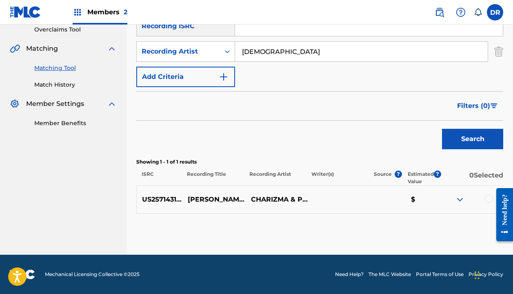
click at [488, 199] on div at bounding box center [489, 198] width 8 height 8
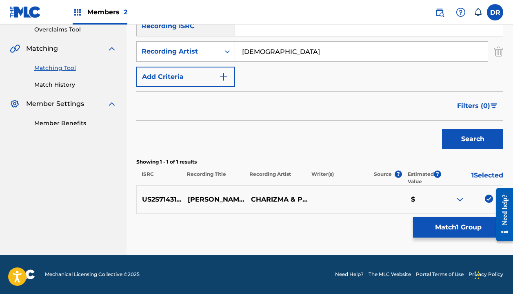
click at [444, 219] on button "Match 1 Group" at bounding box center [458, 227] width 90 height 20
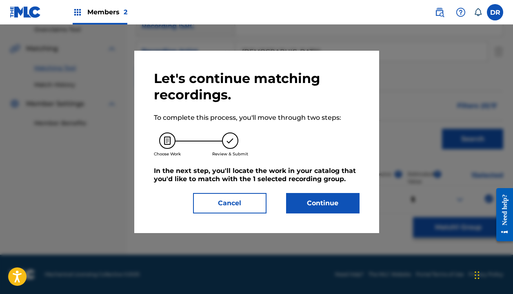
click at [343, 202] on button "Continue" at bounding box center [323, 203] width 74 height 20
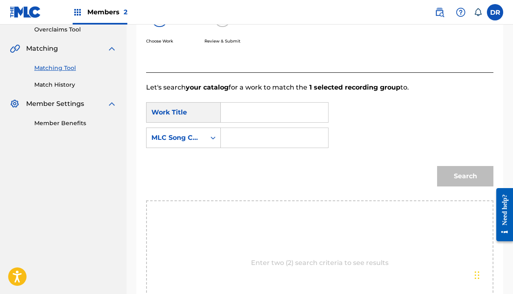
click at [252, 112] on input "Search Form" at bounding box center [275, 113] width 94 height 20
type input "[PERSON_NAME]"
click at [246, 129] on strong "[PERSON_NAME]" at bounding box center [264, 131] width 58 height 8
click at [246, 144] on input "Search Form" at bounding box center [275, 138] width 94 height 20
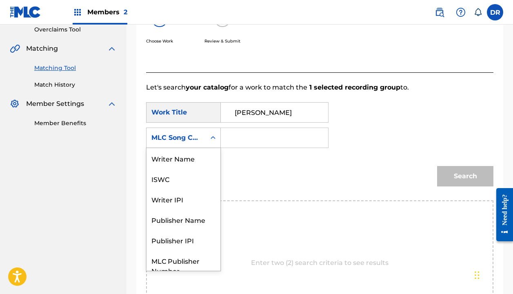
click at [201, 140] on div "MLC Song Code" at bounding box center [176, 138] width 49 height 10
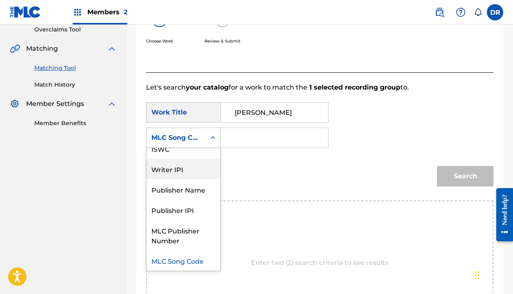
scroll to position [0, 0]
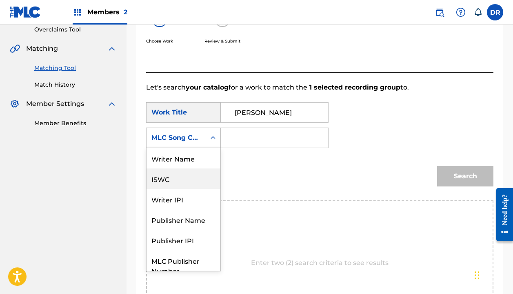
click at [176, 157] on div "Writer Name" at bounding box center [184, 158] width 74 height 20
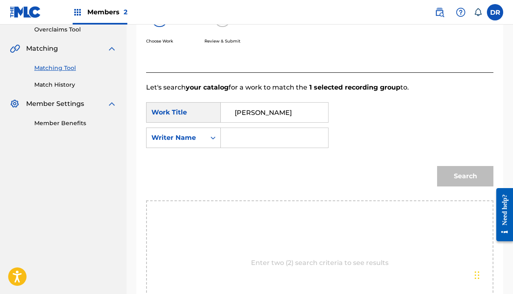
click at [268, 134] on input "Search Form" at bounding box center [275, 138] width 94 height 20
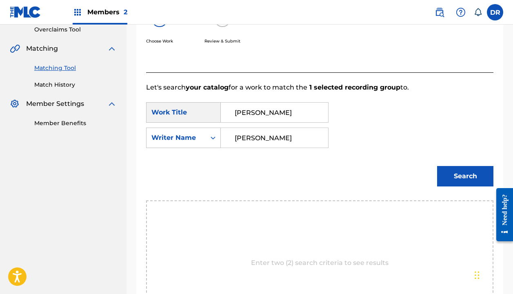
click at [466, 176] on button "Search" at bounding box center [465, 176] width 56 height 20
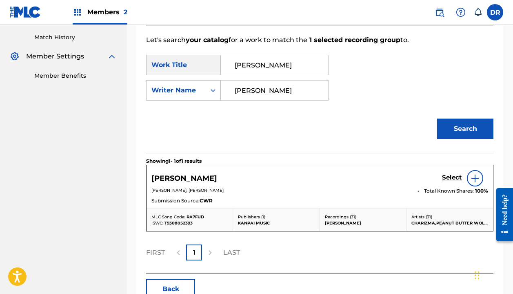
scroll to position [227, 0]
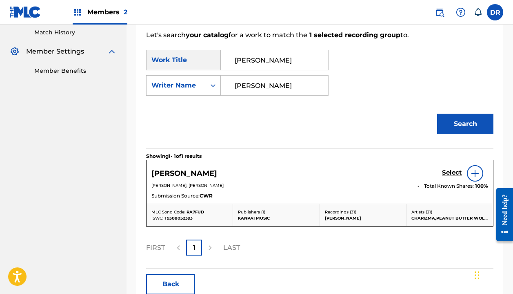
type input "[PERSON_NAME]"
click at [452, 172] on h5 "Select" at bounding box center [452, 173] width 20 height 8
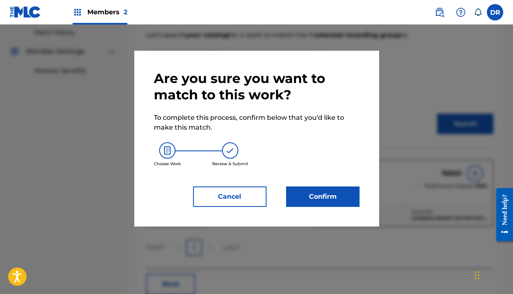
click at [298, 194] on button "Confirm" at bounding box center [323, 196] width 74 height 20
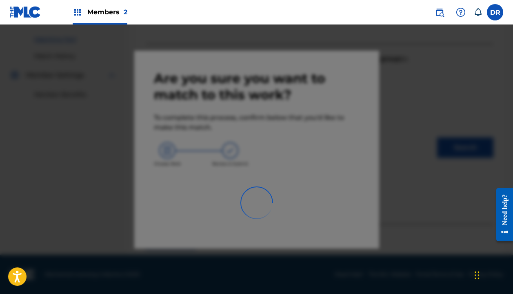
scroll to position [57, 0]
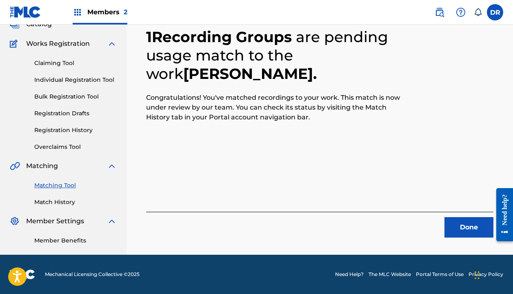
click at [468, 221] on button "Done" at bounding box center [469, 227] width 49 height 20
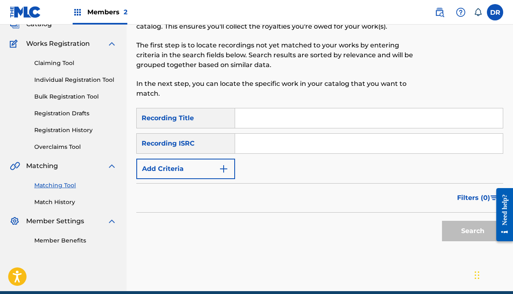
click at [321, 119] on input "Search Form" at bounding box center [369, 118] width 268 height 20
click at [66, 201] on link "Match History" at bounding box center [75, 202] width 83 height 9
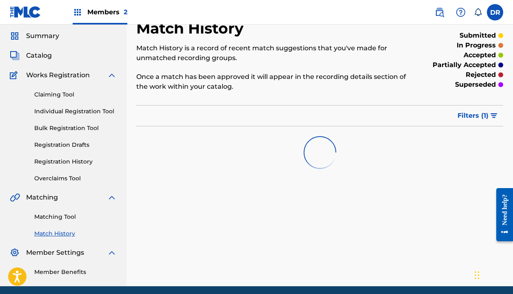
scroll to position [27, 0]
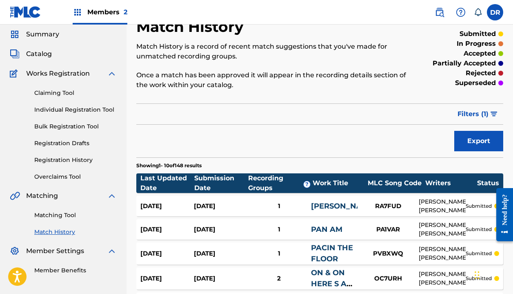
click at [51, 213] on link "Matching Tool" at bounding box center [75, 215] width 83 height 9
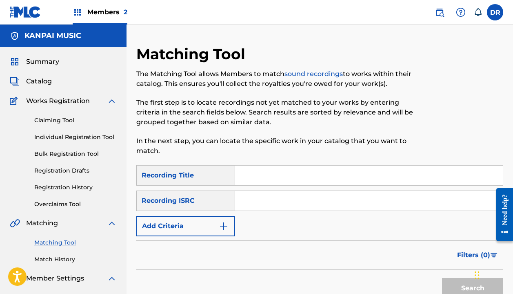
click at [286, 170] on input "Search Form" at bounding box center [369, 175] width 268 height 20
click at [291, 168] on input "Search Form" at bounding box center [369, 175] width 268 height 20
type input "e"
type input "red light green light"
click at [167, 237] on form "SearchWithCriteria7e604b1b-2034-441b-8bf9-5b437646d442 Recording Title red ligh…" at bounding box center [319, 233] width 367 height 137
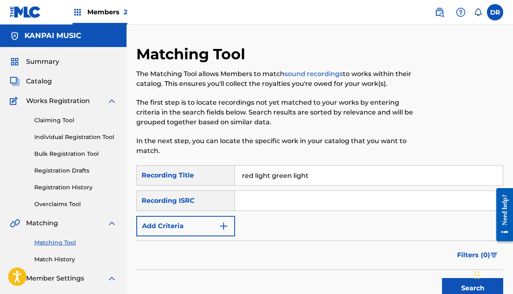
click at [167, 230] on button "Add Criteria" at bounding box center [185, 226] width 99 height 20
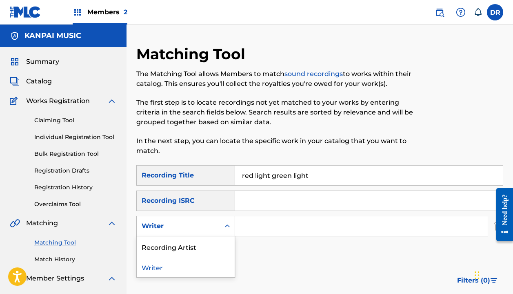
click at [167, 231] on div "Writer" at bounding box center [178, 226] width 83 height 16
click at [167, 244] on div "Recording Artist" at bounding box center [186, 246] width 98 height 20
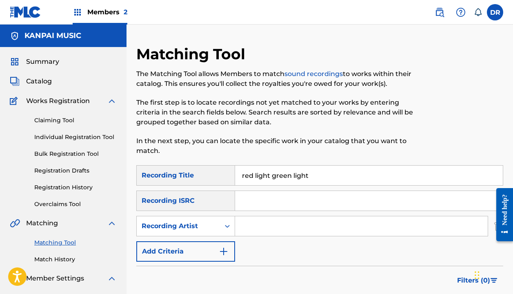
click at [256, 225] on input "Search Form" at bounding box center [361, 226] width 253 height 20
type input "[DEMOGRAPHIC_DATA]"
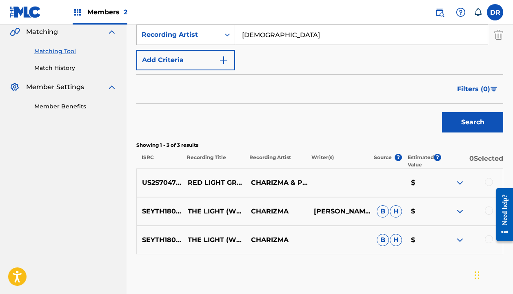
scroll to position [210, 0]
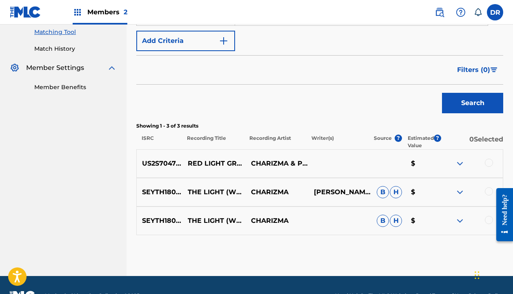
click at [489, 162] on div at bounding box center [489, 162] width 8 height 8
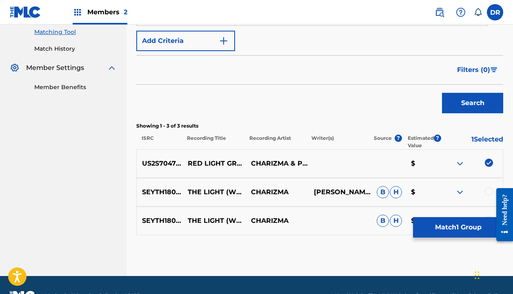
click at [445, 233] on button "Match 1 Group" at bounding box center [458, 227] width 90 height 20
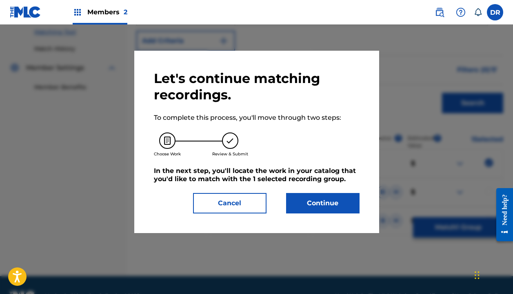
click at [307, 207] on button "Continue" at bounding box center [323, 203] width 74 height 20
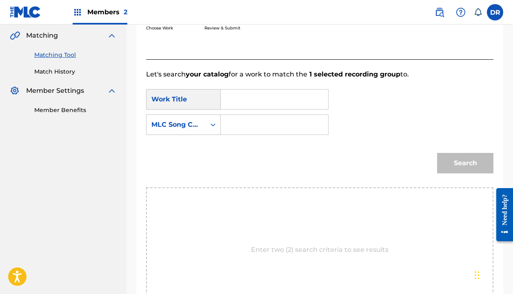
click at [266, 95] on input "Search Form" at bounding box center [275, 99] width 94 height 20
click at [243, 136] on span "[PERSON_NAME] light" at bounding box center [268, 132] width 66 height 18
type input "red light green light"
click at [242, 120] on input "Search Form" at bounding box center [275, 125] width 94 height 20
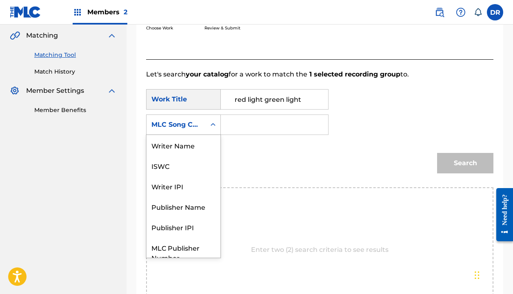
click at [199, 127] on div "MLC Song Code" at bounding box center [176, 125] width 49 height 10
click at [167, 147] on div "Writer Name" at bounding box center [184, 145] width 74 height 20
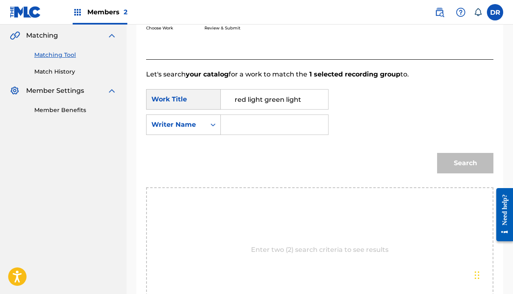
click at [258, 125] on input "Search Form" at bounding box center [275, 125] width 94 height 20
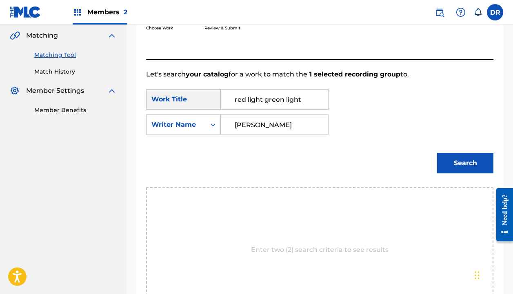
click at [466, 163] on button "Search" at bounding box center [465, 163] width 56 height 20
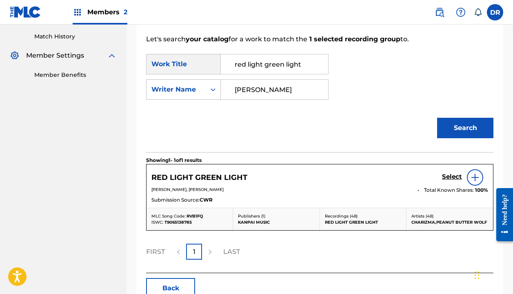
scroll to position [244, 0]
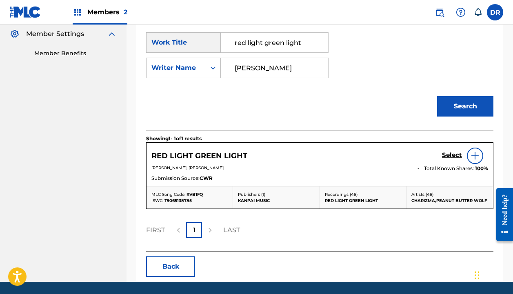
type input "[PERSON_NAME]"
click at [443, 155] on h5 "Select" at bounding box center [452, 155] width 20 height 8
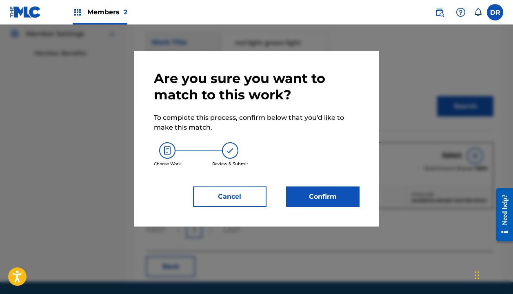
click at [326, 202] on button "Confirm" at bounding box center [323, 196] width 74 height 20
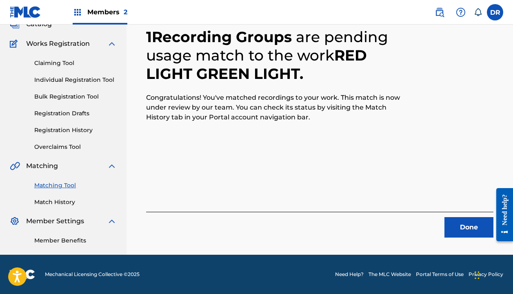
scroll to position [57, 0]
click at [482, 231] on button "Done" at bounding box center [469, 227] width 49 height 20
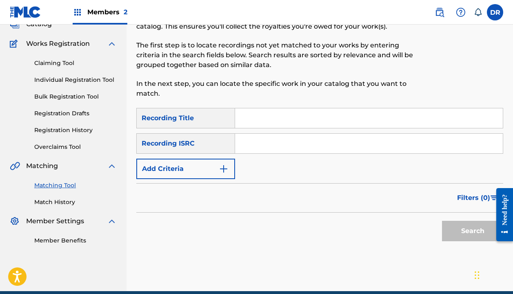
click at [310, 127] on input "Search Form" at bounding box center [369, 118] width 268 height 20
type input "rlgl remix"
click at [199, 161] on button "Add Criteria" at bounding box center [185, 168] width 99 height 20
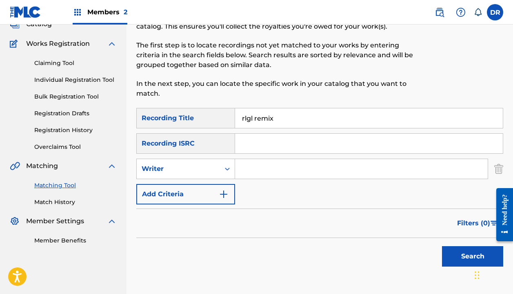
click at [196, 172] on div "Writer" at bounding box center [179, 169] width 74 height 10
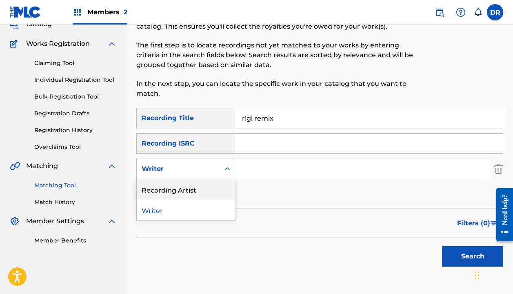
click at [190, 187] on div "Recording Artist" at bounding box center [186, 189] width 98 height 20
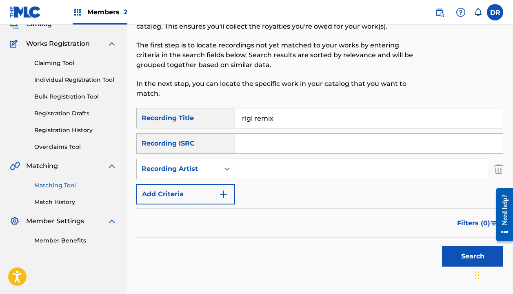
click at [260, 173] on input "Search Form" at bounding box center [361, 169] width 253 height 20
type input "[DEMOGRAPHIC_DATA]"
click at [473, 256] on button "Search" at bounding box center [472, 256] width 61 height 20
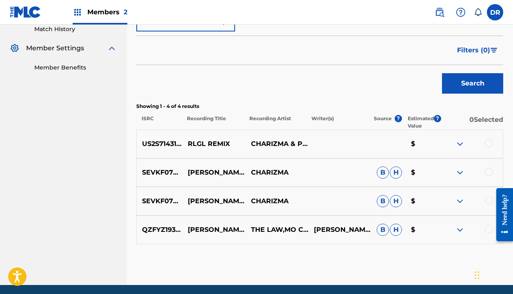
scroll to position [231, 0]
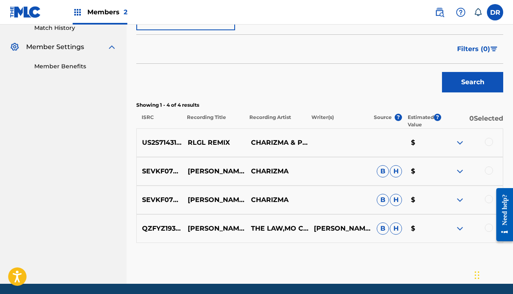
click at [484, 143] on div at bounding box center [471, 143] width 63 height 10
click at [487, 143] on div at bounding box center [489, 142] width 8 height 8
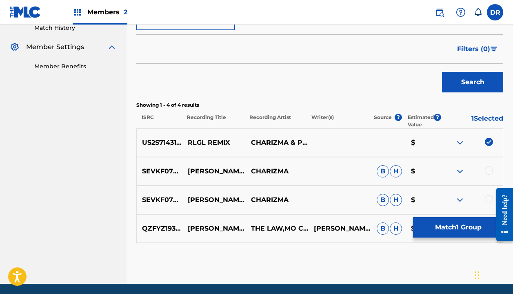
click at [439, 235] on button "Match 1 Group" at bounding box center [458, 227] width 90 height 20
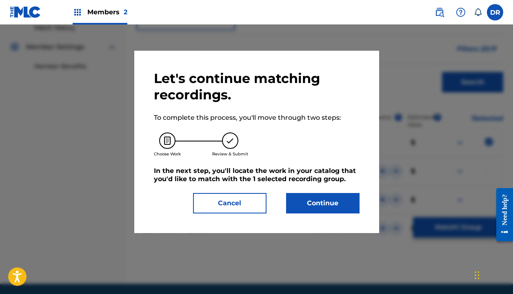
click at [332, 199] on button "Continue" at bounding box center [323, 203] width 74 height 20
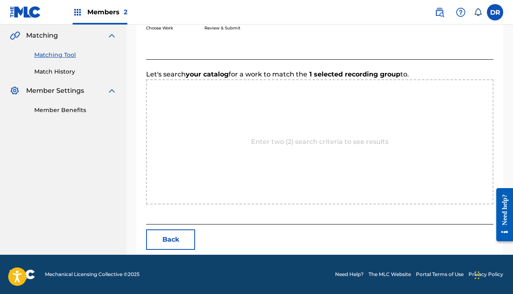
scroll to position [187, 0]
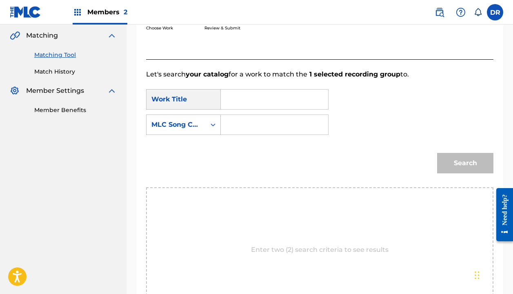
click at [234, 95] on input "Search Form" at bounding box center [275, 99] width 94 height 20
type input "rlgl"
click at [243, 123] on input "Search Form" at bounding box center [275, 125] width 94 height 20
click at [197, 127] on div "MLC Song Code" at bounding box center [176, 125] width 49 height 10
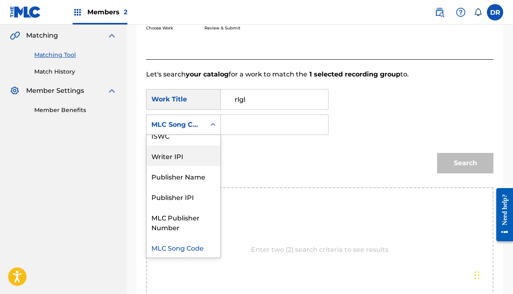
scroll to position [0, 0]
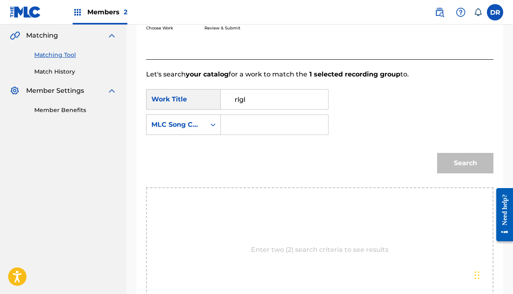
click at [174, 127] on div "MLC Song Code" at bounding box center [176, 125] width 49 height 10
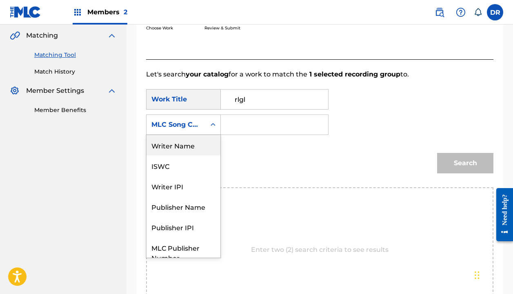
click at [174, 146] on div "Writer Name" at bounding box center [184, 145] width 74 height 20
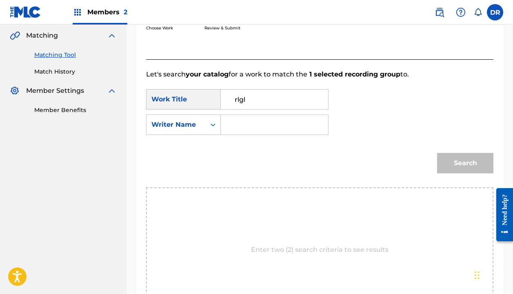
click at [235, 131] on input "Search Form" at bounding box center [275, 125] width 94 height 20
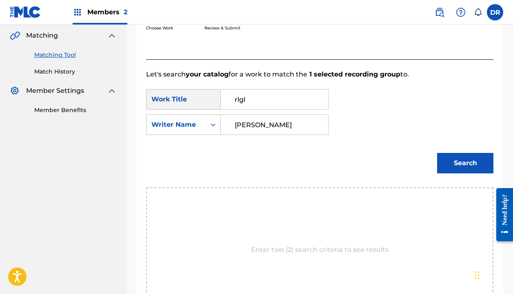
click at [466, 163] on button "Search" at bounding box center [465, 163] width 56 height 20
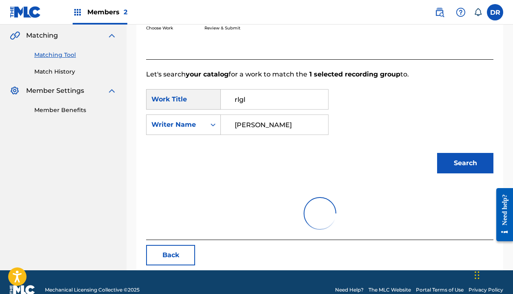
scroll to position [168, 0]
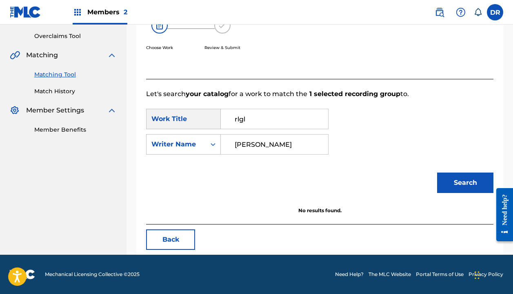
click at [262, 144] on input "[PERSON_NAME]" at bounding box center [275, 144] width 94 height 20
click at [466, 183] on button "Search" at bounding box center [465, 182] width 56 height 20
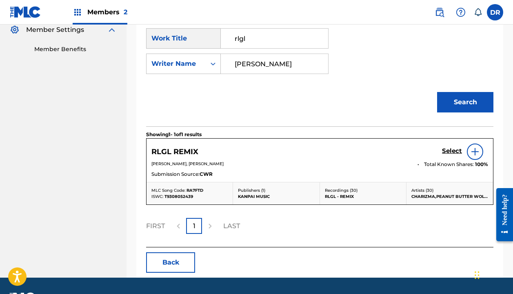
scroll to position [252, 0]
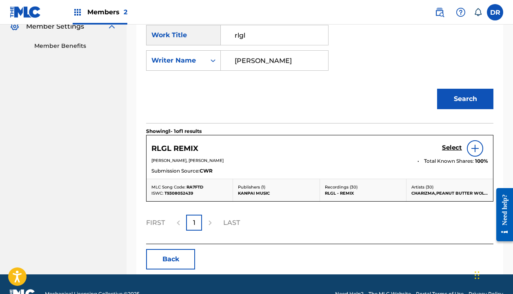
type input "[PERSON_NAME]"
click at [452, 147] on h5 "Select" at bounding box center [452, 148] width 20 height 8
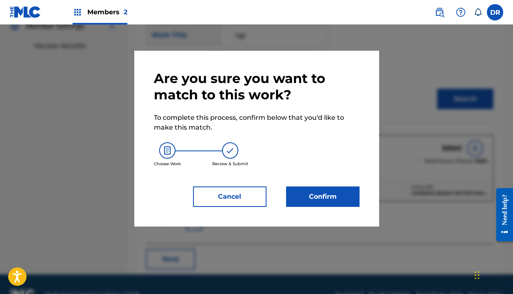
click at [331, 193] on button "Confirm" at bounding box center [323, 196] width 74 height 20
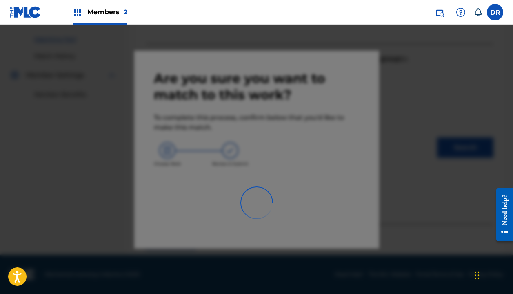
scroll to position [57, 0]
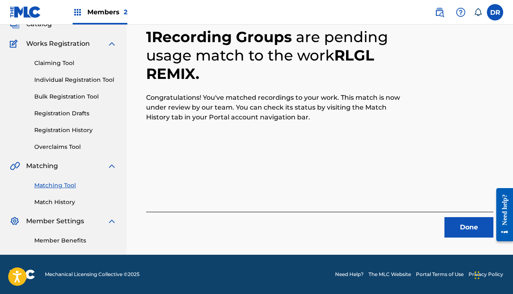
click at [457, 220] on button "Done" at bounding box center [469, 227] width 49 height 20
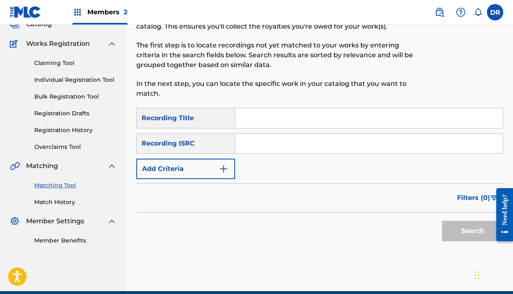
click at [290, 113] on input "Search Form" at bounding box center [369, 118] width 268 height 20
type input "scratch n sniff"
click at [194, 170] on button "Add Criteria" at bounding box center [185, 168] width 99 height 20
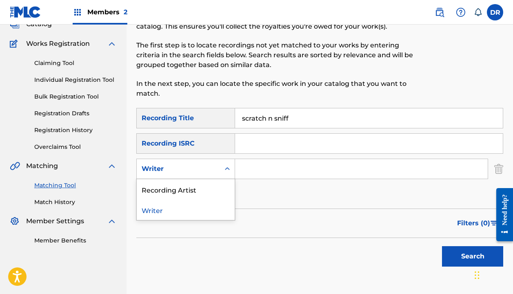
click at [194, 172] on div "Writer" at bounding box center [179, 169] width 74 height 10
click at [187, 187] on div "Recording Artist" at bounding box center [186, 189] width 98 height 20
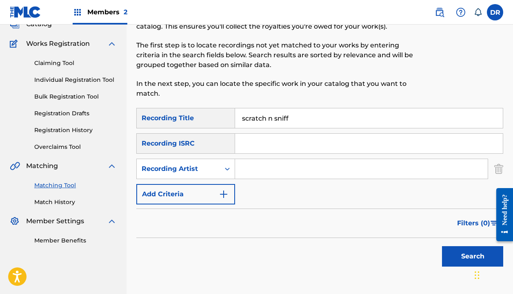
click at [256, 171] on input "Search Form" at bounding box center [361, 169] width 253 height 20
type input "[DEMOGRAPHIC_DATA]"
click at [473, 256] on button "Search" at bounding box center [472, 256] width 61 height 20
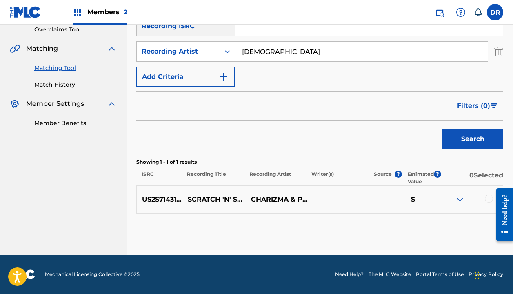
scroll to position [174, 0]
click at [490, 200] on div at bounding box center [489, 198] width 8 height 8
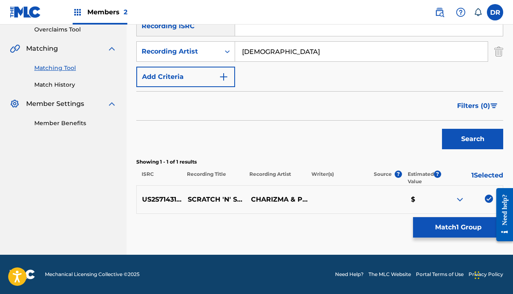
click at [456, 228] on button "Match 1 Group" at bounding box center [458, 227] width 90 height 20
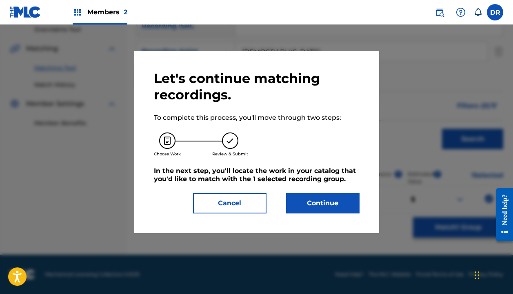
click at [325, 204] on button "Continue" at bounding box center [323, 203] width 74 height 20
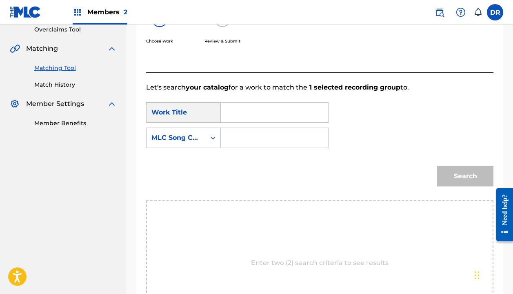
click at [248, 109] on input "Search Form" at bounding box center [275, 113] width 94 height 20
click at [242, 136] on div "SearchWithCriteria06cb3894-d152-4476-a06d-507af1c0cf4a Work Title scratch scrat…" at bounding box center [320, 127] width 348 height 51
click at [242, 144] on span "n sniff" at bounding box center [249, 136] width 29 height 18
type input "scratch n sniff"
click at [239, 137] on input "Search Form" at bounding box center [275, 138] width 94 height 20
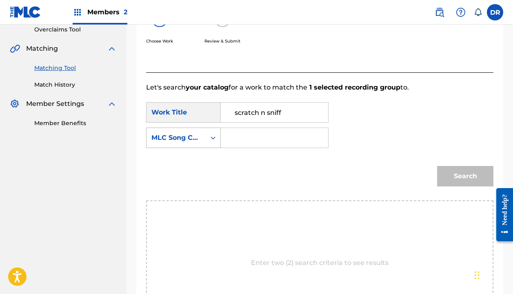
click at [208, 137] on div "Search Form" at bounding box center [213, 137] width 15 height 15
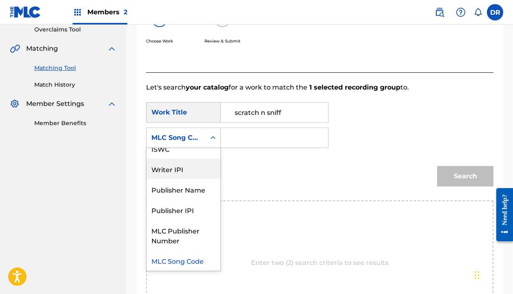
scroll to position [0, 0]
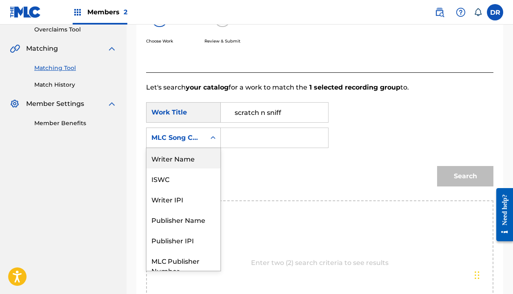
click at [177, 161] on div "Writer Name" at bounding box center [184, 158] width 74 height 20
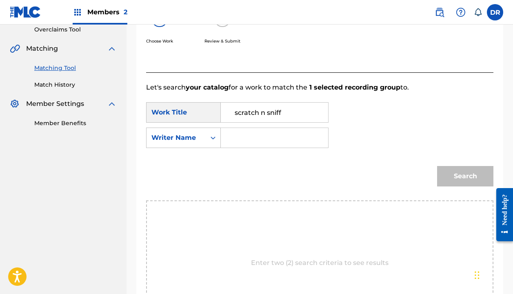
click at [261, 143] on input "Search Form" at bounding box center [275, 138] width 94 height 20
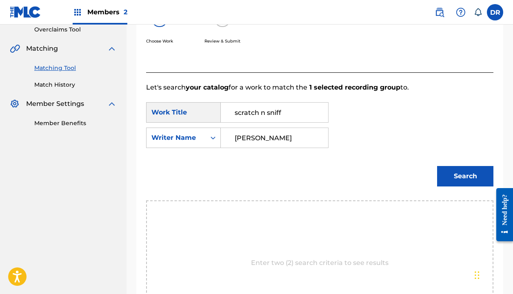
click at [466, 176] on button "Search" at bounding box center [465, 176] width 56 height 20
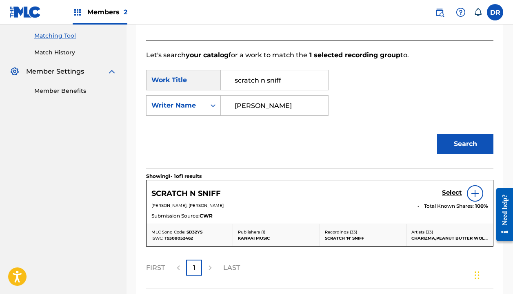
scroll to position [212, 0]
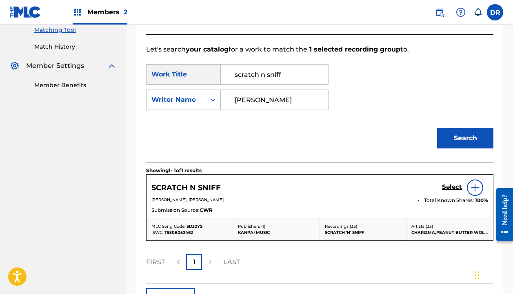
type input "[PERSON_NAME]"
click at [445, 189] on h5 "Select" at bounding box center [452, 187] width 20 height 8
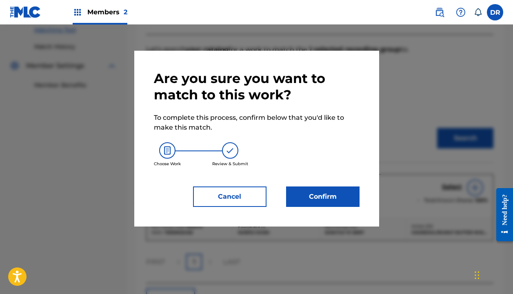
click at [338, 201] on button "Confirm" at bounding box center [323, 196] width 74 height 20
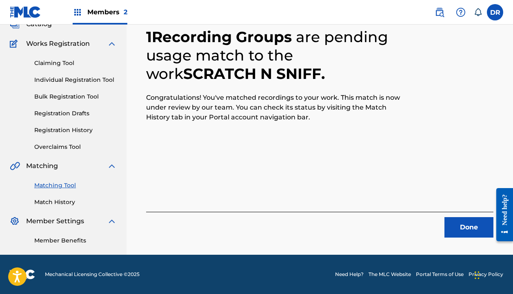
scroll to position [57, 0]
click at [454, 234] on button "Done" at bounding box center [469, 227] width 49 height 20
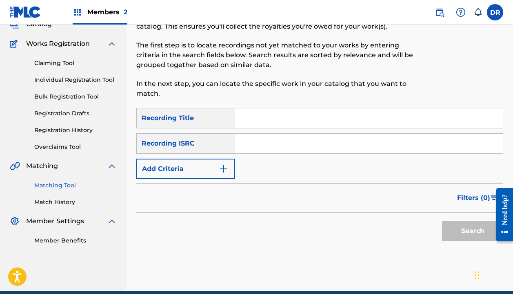
click at [301, 125] on input "Search Form" at bounding box center [369, 118] width 268 height 20
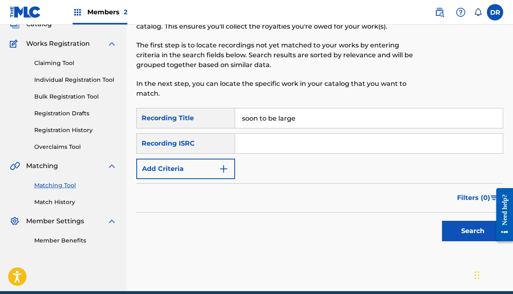
type input "soon to be large"
click at [167, 172] on button "Add Criteria" at bounding box center [185, 168] width 99 height 20
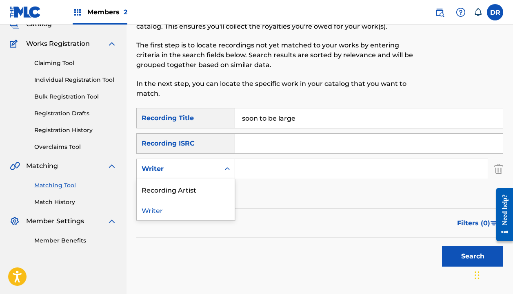
click at [169, 172] on div "Writer" at bounding box center [179, 169] width 74 height 10
click at [185, 184] on div "Recording Artist" at bounding box center [186, 189] width 98 height 20
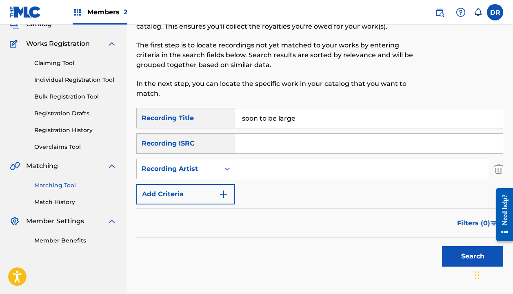
click at [255, 173] on input "Search Form" at bounding box center [361, 169] width 253 height 20
type input "[DEMOGRAPHIC_DATA]"
click at [473, 256] on button "Search" at bounding box center [472, 256] width 61 height 20
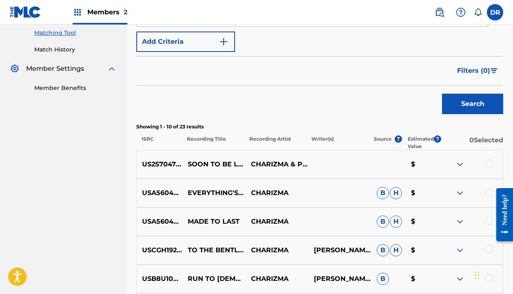
scroll to position [216, 0]
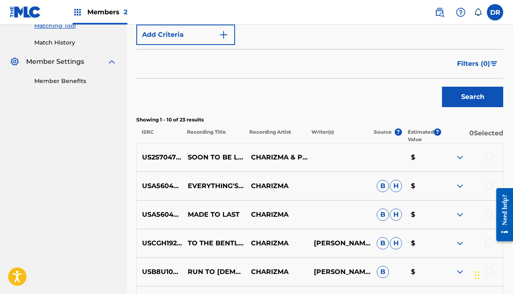
click at [488, 156] on div at bounding box center [489, 156] width 8 height 8
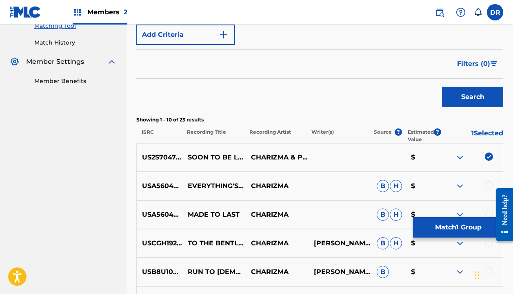
click at [430, 232] on button "Match 1 Group" at bounding box center [458, 227] width 90 height 20
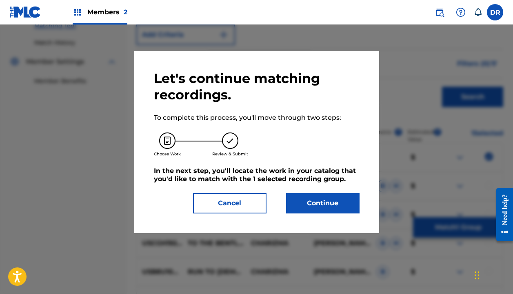
click at [328, 205] on button "Continue" at bounding box center [323, 203] width 74 height 20
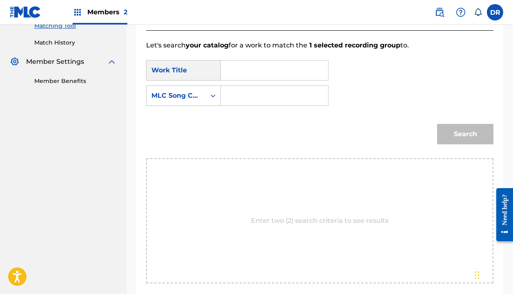
scroll to position [187, 0]
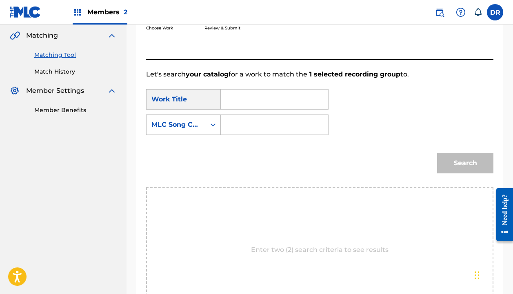
click at [242, 95] on input "Search Form" at bounding box center [275, 99] width 94 height 20
click at [238, 129] on strong "to" at bounding box center [238, 127] width 7 height 8
type input "soon to be large"
click at [232, 123] on input "Search Form" at bounding box center [275, 125] width 94 height 20
click at [187, 124] on div "MLC Song Code" at bounding box center [176, 125] width 49 height 10
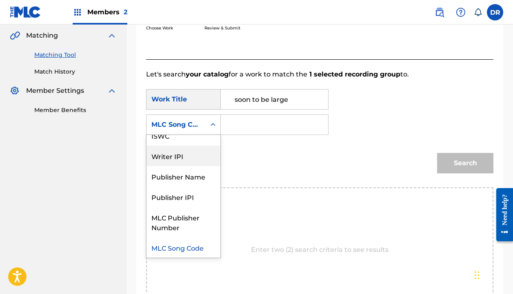
scroll to position [0, 0]
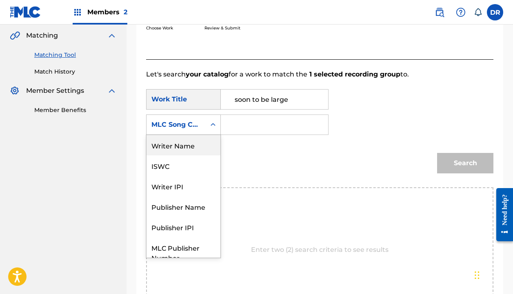
click at [176, 147] on div "Writer Name" at bounding box center [184, 145] width 74 height 20
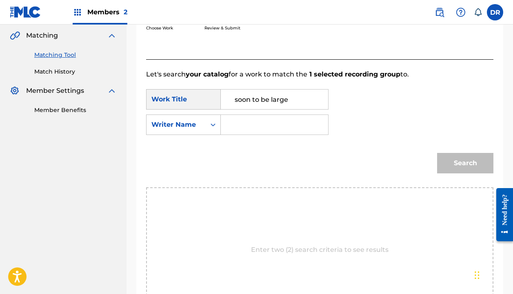
click at [260, 128] on input "Search Form" at bounding box center [275, 125] width 94 height 20
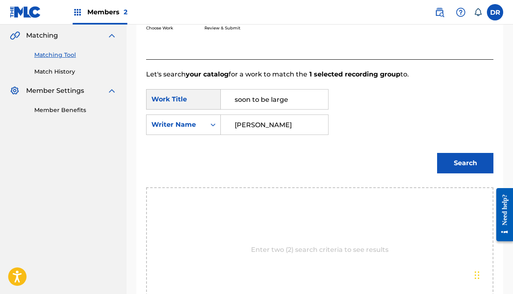
click at [466, 163] on button "Search" at bounding box center [465, 163] width 56 height 20
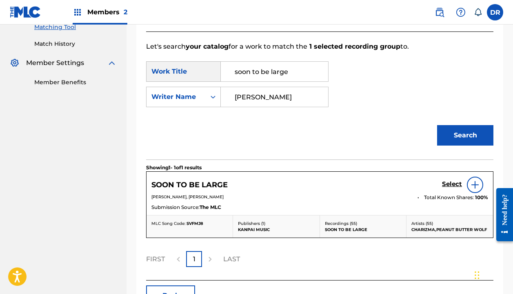
scroll to position [217, 0]
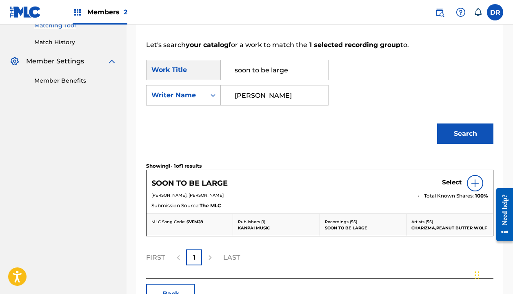
type input "[PERSON_NAME]"
click at [456, 183] on h5 "Select" at bounding box center [452, 182] width 20 height 8
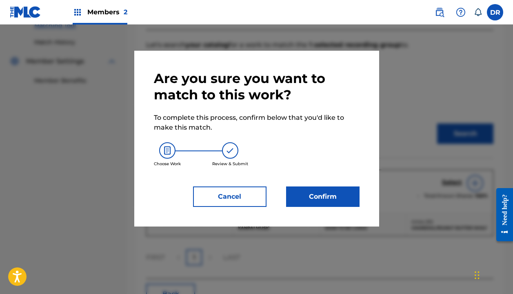
click at [320, 203] on button "Confirm" at bounding box center [323, 196] width 74 height 20
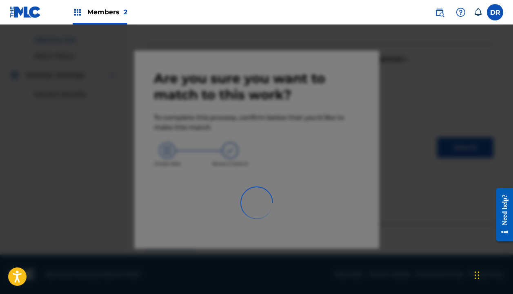
scroll to position [57, 0]
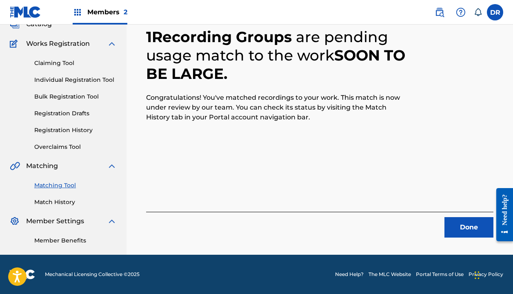
click at [468, 221] on button "Done" at bounding box center [469, 227] width 49 height 20
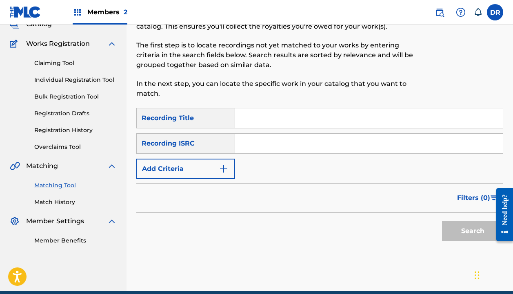
click at [299, 129] on div "SearchWithCriteria7e604b1b-2034-441b-8bf9-5b437646d442 Recording Title SearchWi…" at bounding box center [319, 143] width 367 height 71
click at [296, 121] on input "Search Form" at bounding box center [369, 118] width 268 height 20
type input "take it easy"
click at [185, 158] on div "SearchWithCriteria7e604b1b-2034-441b-8bf9-5b437646d442 Recording Title take it …" at bounding box center [319, 143] width 367 height 71
click at [185, 165] on button "Add Criteria" at bounding box center [185, 168] width 99 height 20
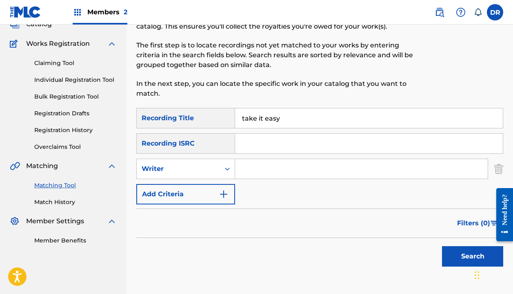
click at [185, 170] on div "Writer" at bounding box center [179, 169] width 74 height 10
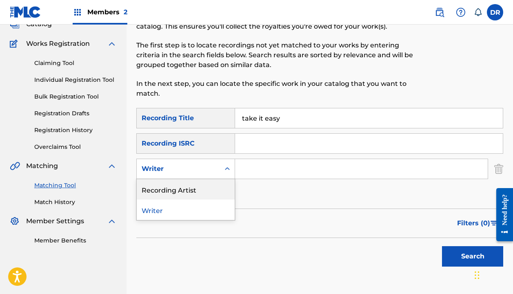
click at [184, 188] on div "Recording Artist" at bounding box center [186, 189] width 98 height 20
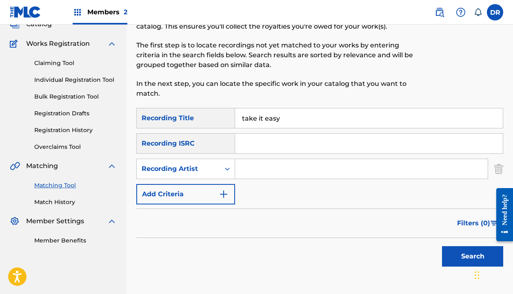
click at [272, 167] on input "Search Form" at bounding box center [361, 169] width 253 height 20
type input "x"
type input "[DEMOGRAPHIC_DATA]"
click at [473, 256] on button "Search" at bounding box center [472, 256] width 61 height 20
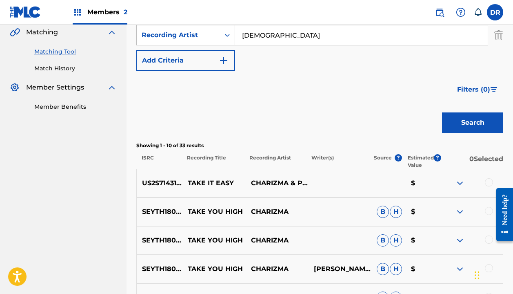
scroll to position [192, 0]
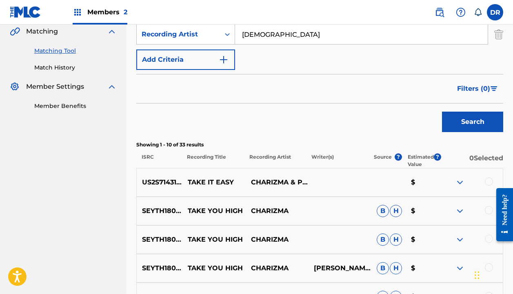
click at [491, 180] on div at bounding box center [489, 181] width 8 height 8
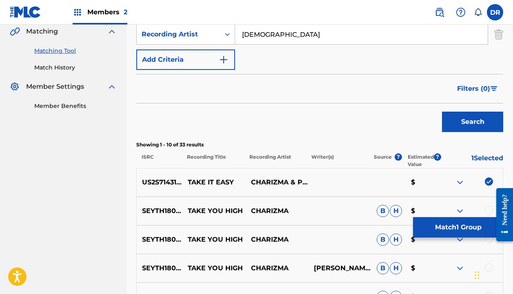
click at [460, 223] on button "Match 1 Group" at bounding box center [458, 227] width 90 height 20
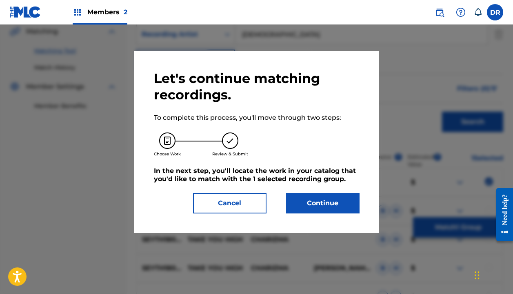
click at [228, 200] on button "Cancel" at bounding box center [230, 203] width 74 height 20
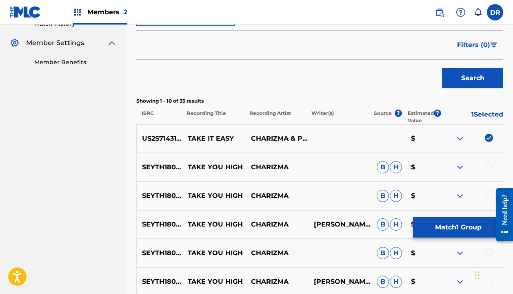
scroll to position [252, 0]
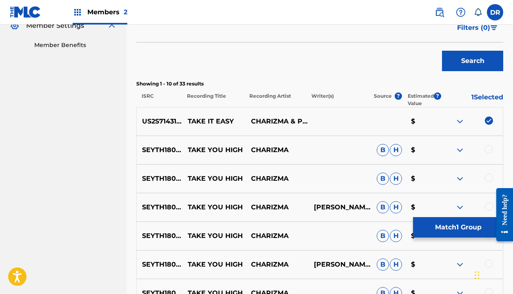
click at [420, 229] on button "Match 1 Group" at bounding box center [458, 227] width 90 height 20
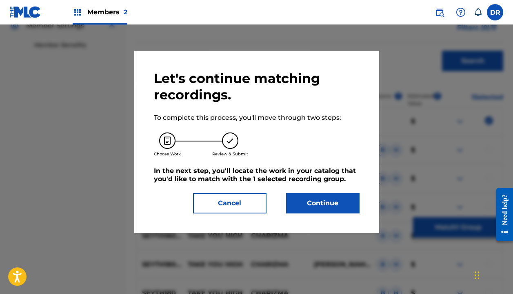
click at [323, 204] on button "Continue" at bounding box center [323, 203] width 74 height 20
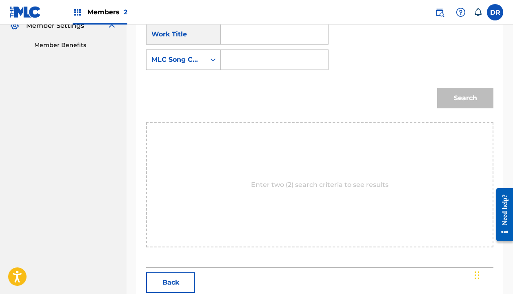
scroll to position [187, 0]
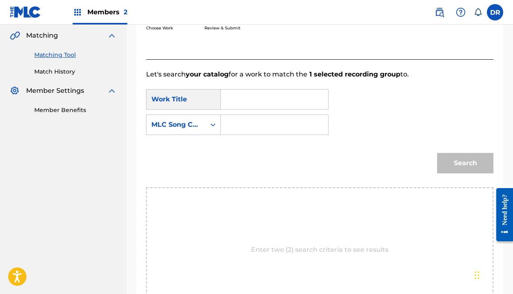
click at [232, 100] on input "Search Form" at bounding box center [275, 99] width 94 height 20
drag, startPoint x: 248, startPoint y: 103, endPoint x: 240, endPoint y: 126, distance: 24.5
click at [240, 126] on div "take it eas y" at bounding box center [235, 127] width 14 height 34
type input "take it easy"
click at [240, 126] on input "Search Form" at bounding box center [275, 125] width 94 height 20
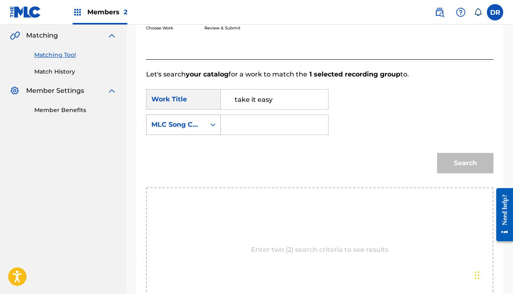
click at [193, 126] on div "MLC Song Code" at bounding box center [176, 125] width 49 height 10
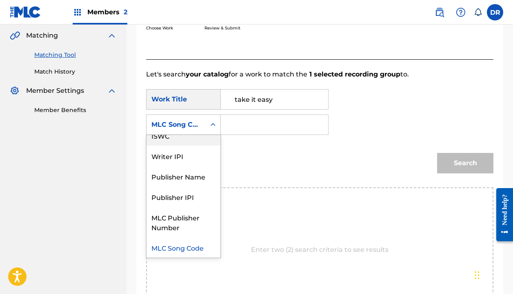
scroll to position [0, 0]
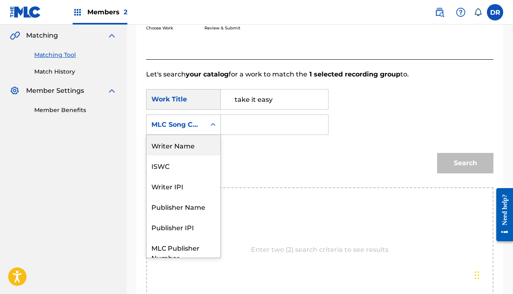
click at [178, 144] on div "Writer Name" at bounding box center [184, 145] width 74 height 20
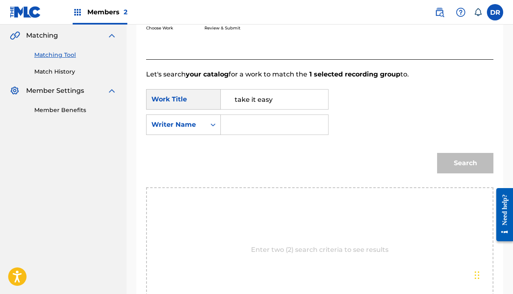
click at [246, 127] on input "Search Form" at bounding box center [275, 125] width 94 height 20
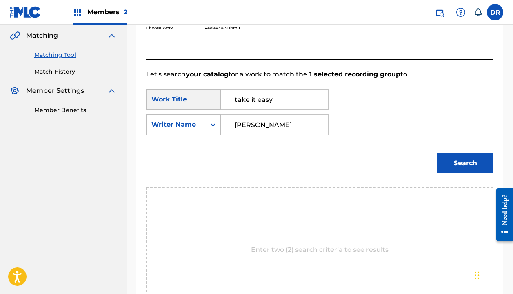
click at [466, 163] on button "Search" at bounding box center [465, 163] width 56 height 20
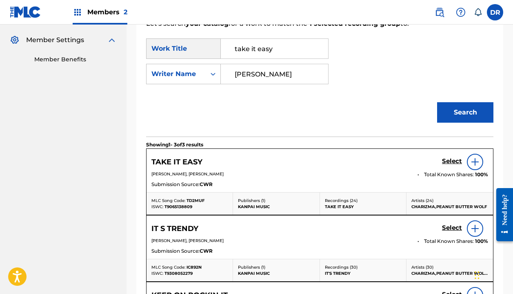
scroll to position [251, 0]
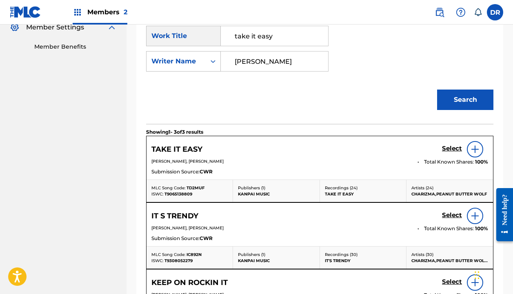
type input "[PERSON_NAME]"
click at [440, 147] on div "TAKE IT EASY Select" at bounding box center [320, 149] width 337 height 16
click at [445, 147] on h5 "Select" at bounding box center [452, 149] width 20 height 8
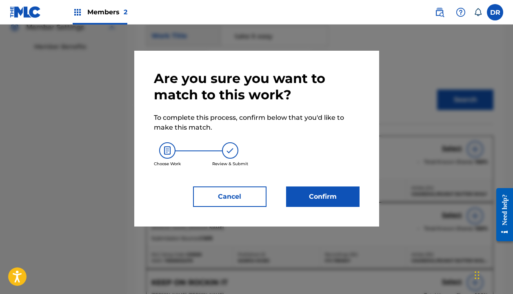
click at [327, 196] on button "Confirm" at bounding box center [323, 196] width 74 height 20
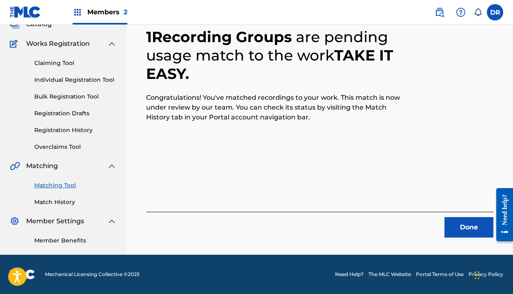
scroll to position [57, 0]
click at [461, 223] on button "Done" at bounding box center [469, 227] width 49 height 20
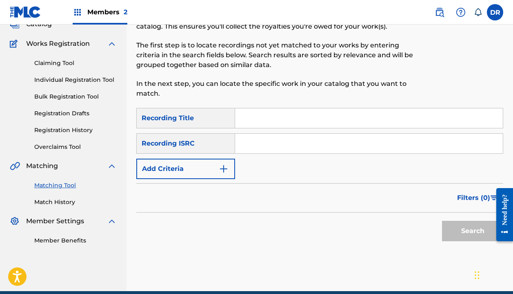
click at [260, 122] on input "Search Form" at bounding box center [369, 118] width 268 height 20
type input "talk about a girl"
click at [172, 164] on button "Add Criteria" at bounding box center [185, 168] width 99 height 20
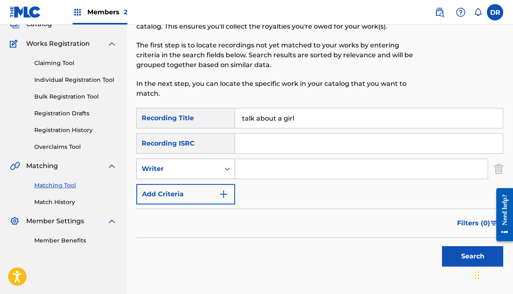
click at [172, 170] on div "Writer" at bounding box center [179, 169] width 74 height 10
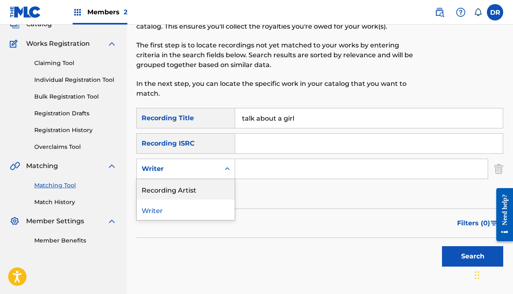
click at [172, 190] on div "Recording Artist" at bounding box center [186, 189] width 98 height 20
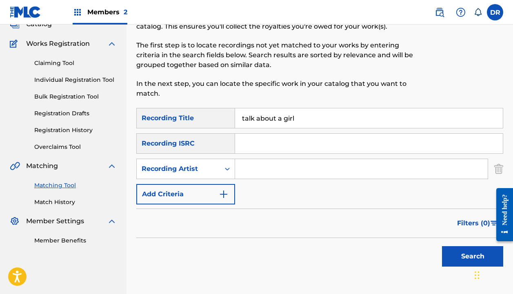
click at [262, 162] on input "Search Form" at bounding box center [361, 169] width 253 height 20
type input "[DEMOGRAPHIC_DATA]"
click at [473, 256] on button "Search" at bounding box center [472, 256] width 61 height 20
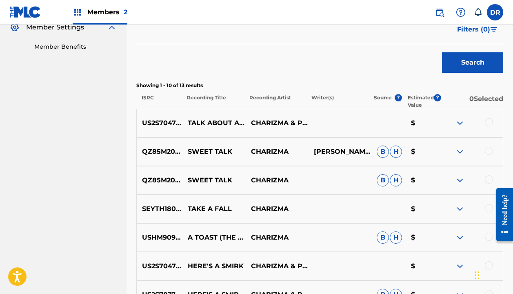
scroll to position [259, 0]
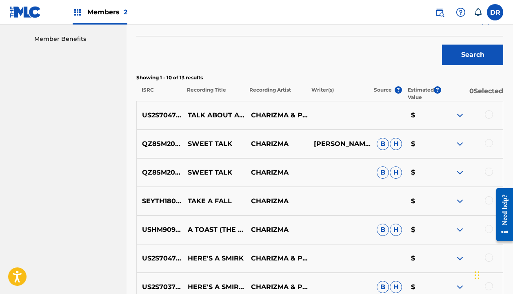
click at [488, 115] on div at bounding box center [489, 114] width 8 height 8
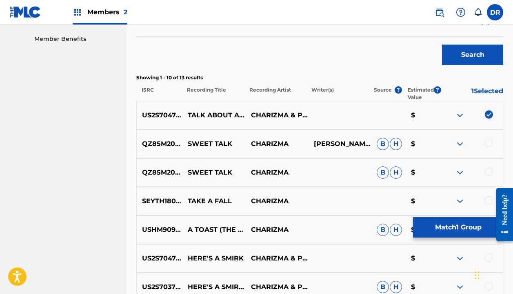
click at [435, 235] on button "Match 1 Group" at bounding box center [458, 227] width 90 height 20
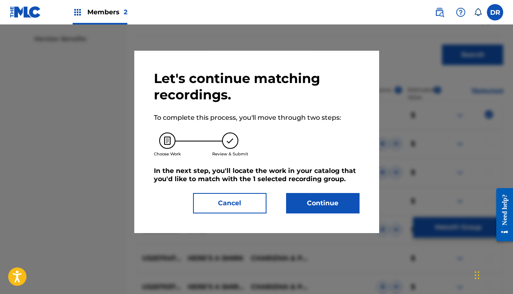
click at [346, 208] on button "Continue" at bounding box center [323, 203] width 74 height 20
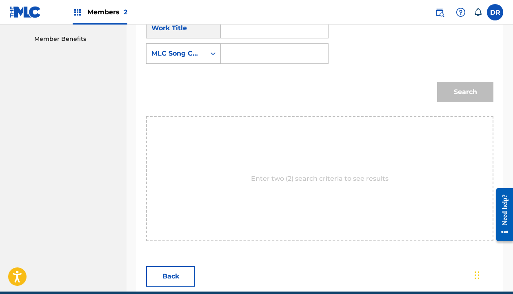
scroll to position [187, 0]
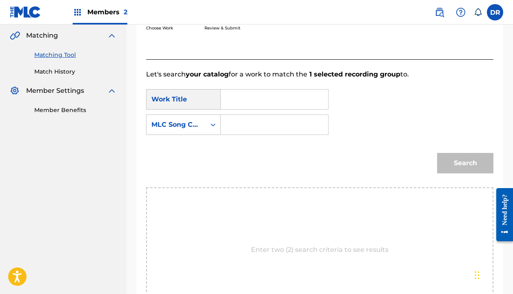
click at [253, 101] on input "Search Form" at bounding box center [275, 99] width 94 height 20
click at [232, 128] on div "talk about a girl" at bounding box center [235, 127] width 14 height 34
type input "talk about a girl"
click at [233, 127] on input "Search Form" at bounding box center [275, 125] width 94 height 20
click at [197, 127] on div "MLC Song Code" at bounding box center [176, 125] width 49 height 10
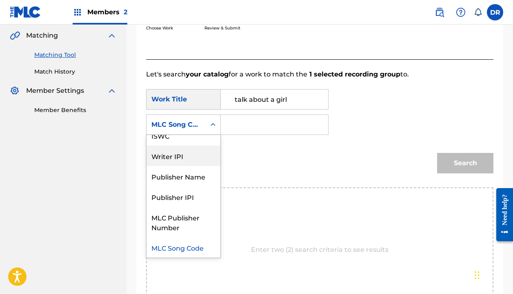
scroll to position [0, 0]
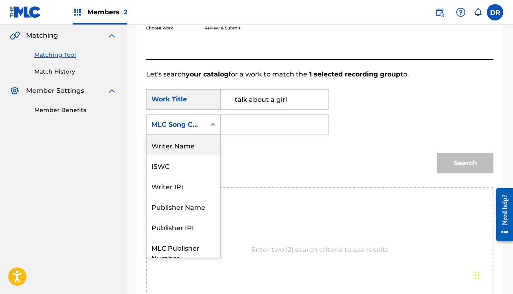
click at [174, 140] on div "Writer Name" at bounding box center [184, 145] width 74 height 20
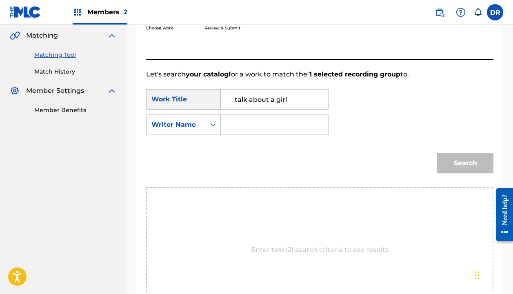
click at [269, 124] on input "Search Form" at bounding box center [275, 125] width 94 height 20
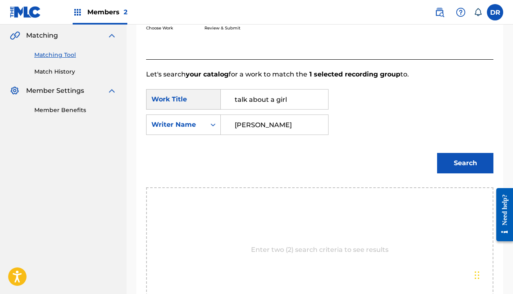
click at [466, 163] on button "Search" at bounding box center [465, 163] width 56 height 20
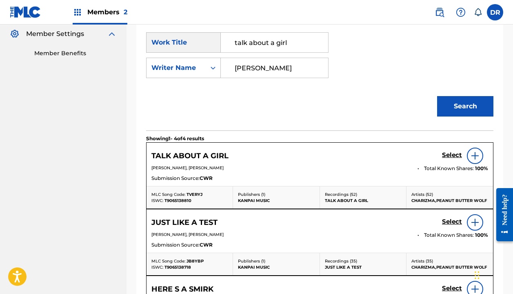
scroll to position [265, 0]
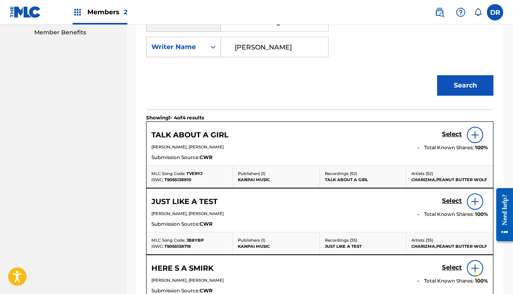
type input "[PERSON_NAME]"
click at [448, 134] on h5 "Select" at bounding box center [452, 134] width 20 height 8
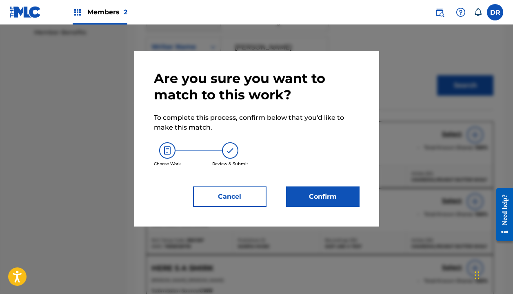
click at [295, 204] on button "Confirm" at bounding box center [323, 196] width 74 height 20
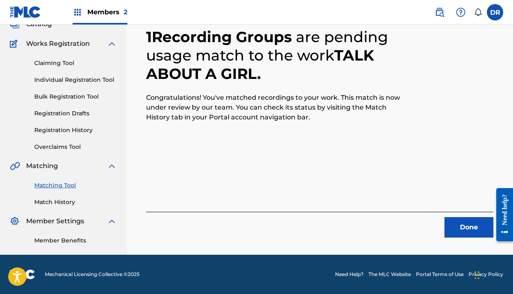
scroll to position [57, 0]
click at [446, 223] on button "Done" at bounding box center [469, 227] width 49 height 20
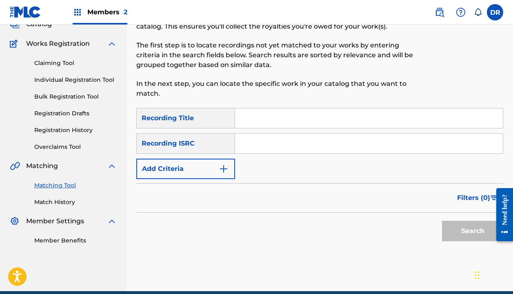
click at [273, 125] on input "Search Form" at bounding box center [369, 118] width 268 height 20
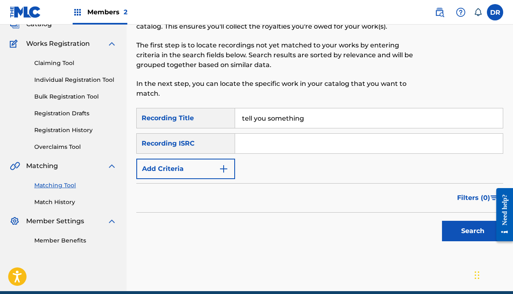
type input "tell you something"
click at [211, 167] on button "Add Criteria" at bounding box center [185, 168] width 99 height 20
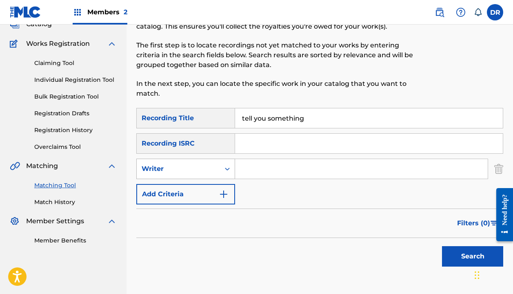
click at [203, 170] on div "Writer" at bounding box center [179, 169] width 74 height 10
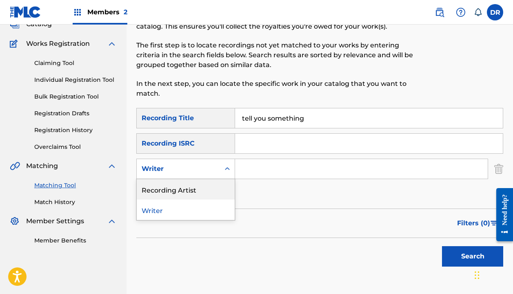
click at [201, 181] on div "Recording Artist" at bounding box center [186, 189] width 98 height 20
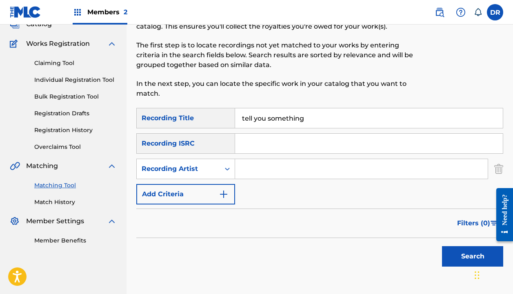
click at [260, 173] on input "Search Form" at bounding box center [361, 169] width 253 height 20
type input "[DEMOGRAPHIC_DATA]"
click at [473, 256] on button "Search" at bounding box center [472, 256] width 61 height 20
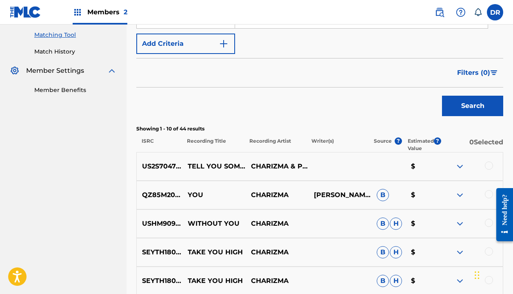
scroll to position [210, 0]
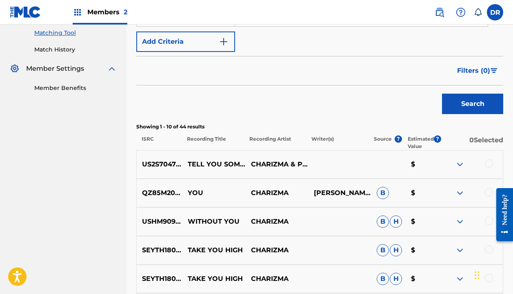
click at [489, 159] on div at bounding box center [489, 163] width 8 height 8
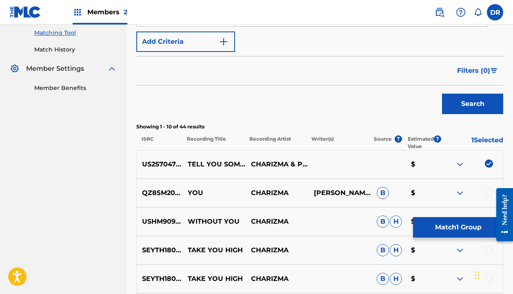
click at [444, 223] on button "Match 1 Group" at bounding box center [458, 227] width 90 height 20
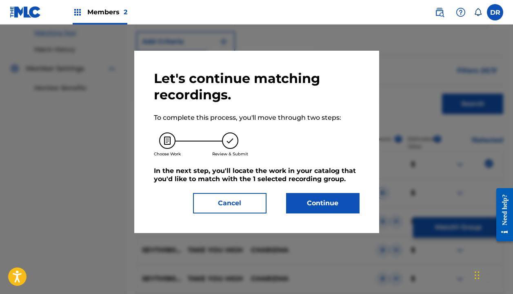
click at [339, 207] on button "Continue" at bounding box center [323, 203] width 74 height 20
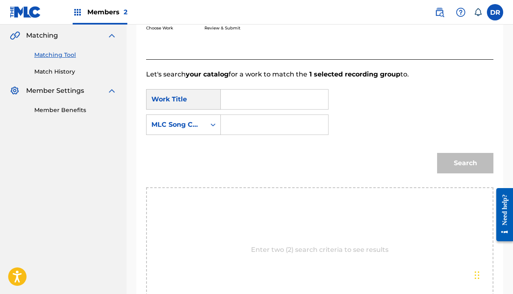
click at [244, 88] on form "SearchWithCriteria06cb3894-d152-4476-a06d-507af1c0cf4a Work Title SearchWithCri…" at bounding box center [320, 133] width 348 height 108
click at [245, 101] on input "Search Form" at bounding box center [275, 99] width 94 height 20
click at [238, 123] on div "tell you som ething" at bounding box center [235, 127] width 14 height 34
type input "tell you something"
click at [236, 123] on input "Search Form" at bounding box center [275, 125] width 94 height 20
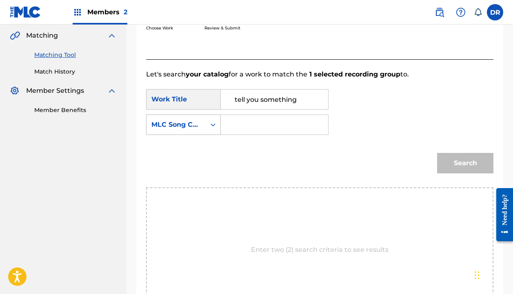
click at [203, 123] on div "MLC Song Code" at bounding box center [176, 125] width 59 height 16
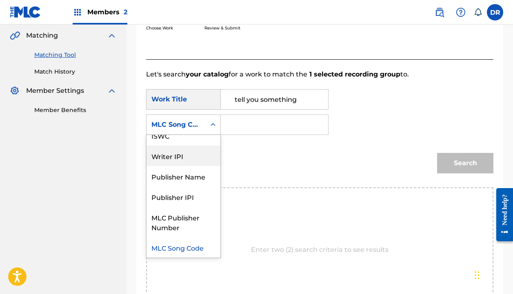
scroll to position [0, 0]
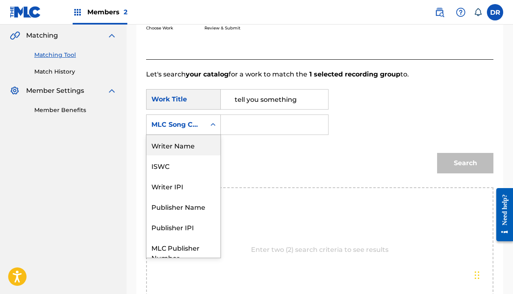
click at [187, 147] on div "Writer Name" at bounding box center [184, 145] width 74 height 20
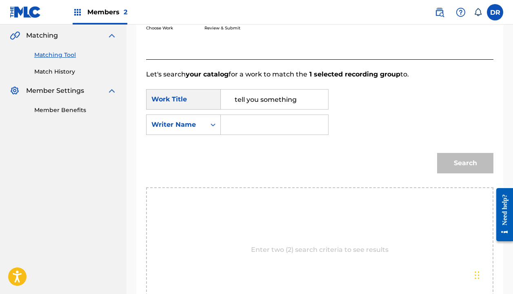
click at [239, 128] on input "Search Form" at bounding box center [275, 125] width 94 height 20
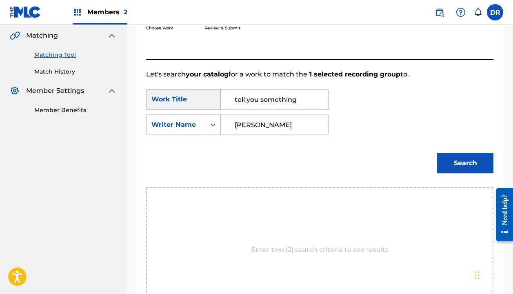
click at [466, 163] on button "Search" at bounding box center [465, 163] width 56 height 20
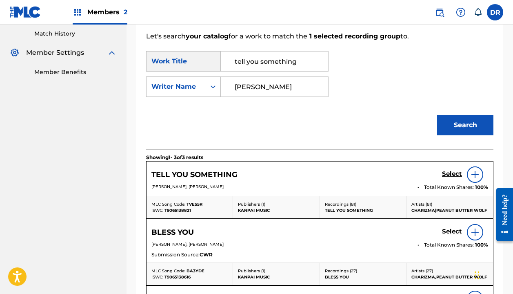
scroll to position [240, 0]
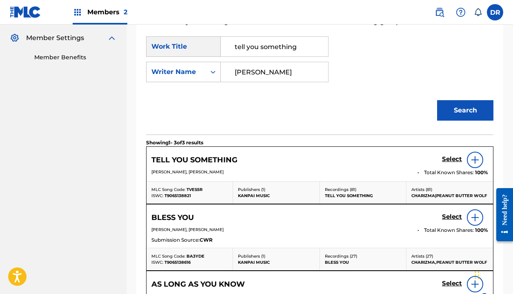
type input "[PERSON_NAME]"
click at [448, 158] on h5 "Select" at bounding box center [452, 159] width 20 height 8
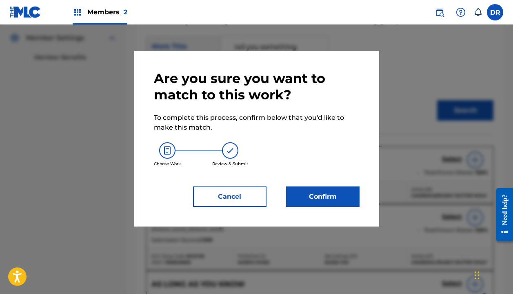
click at [321, 187] on button "Confirm" at bounding box center [323, 196] width 74 height 20
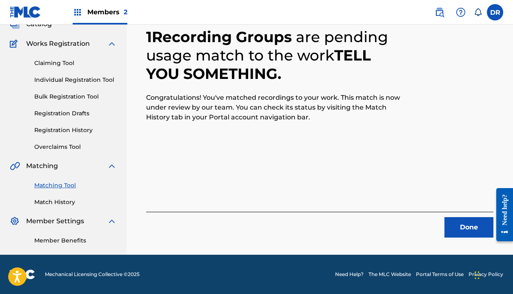
scroll to position [57, 0]
click at [478, 230] on button "Done" at bounding box center [469, 227] width 49 height 20
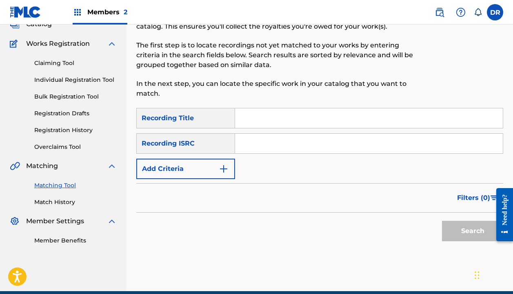
click at [317, 117] on input "Search Form" at bounding box center [369, 118] width 268 height 20
type input "that's word"
click at [188, 165] on button "Add Criteria" at bounding box center [185, 168] width 99 height 20
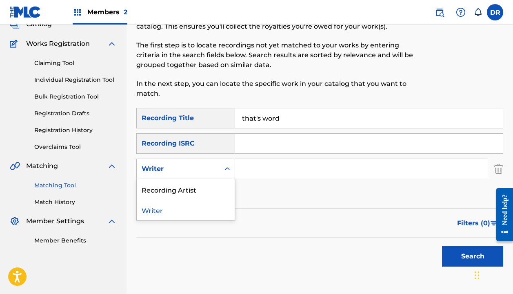
click at [188, 170] on div "Writer" at bounding box center [179, 169] width 74 height 10
click at [187, 182] on div "Recording Artist" at bounding box center [186, 189] width 98 height 20
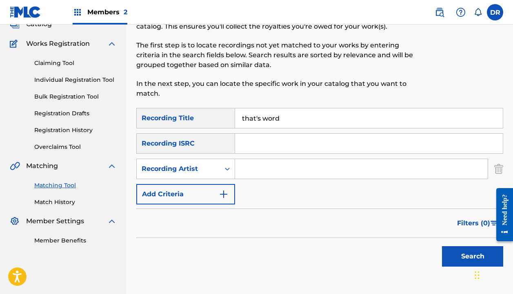
click at [261, 169] on input "Search Form" at bounding box center [361, 169] width 253 height 20
type input "h"
type input "[DEMOGRAPHIC_DATA]"
click at [473, 256] on button "Search" at bounding box center [472, 256] width 61 height 20
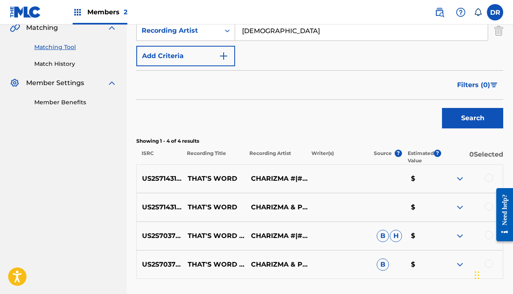
scroll to position [196, 0]
click at [484, 176] on div at bounding box center [471, 178] width 63 height 10
click at [486, 180] on div at bounding box center [489, 177] width 8 height 8
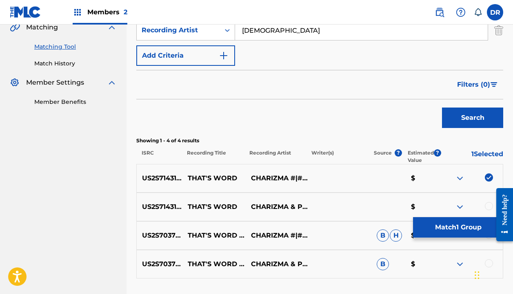
click at [488, 205] on div at bounding box center [489, 206] width 8 height 8
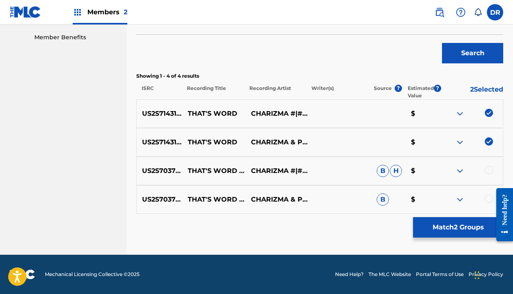
scroll to position [260, 0]
click at [484, 168] on div at bounding box center [471, 171] width 63 height 10
click at [489, 167] on div at bounding box center [489, 170] width 8 height 8
click at [488, 197] on div at bounding box center [489, 198] width 8 height 8
click at [437, 234] on button "Match 4 Groups" at bounding box center [458, 227] width 90 height 20
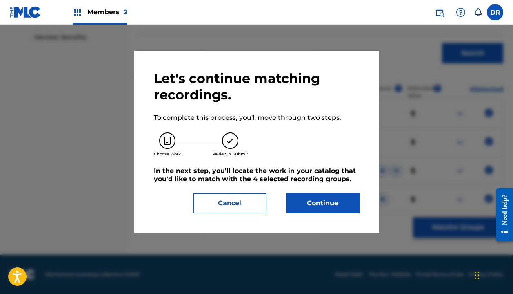
click at [318, 206] on button "Continue" at bounding box center [323, 203] width 74 height 20
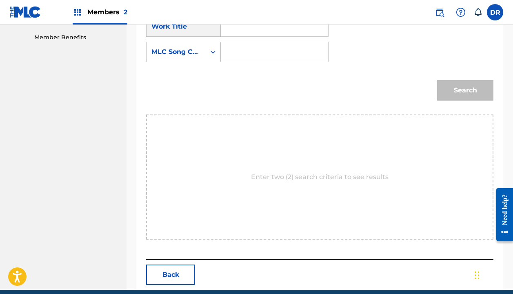
scroll to position [187, 0]
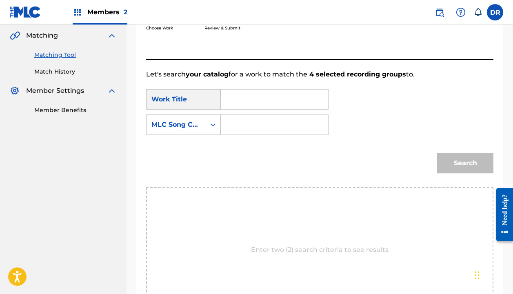
click at [253, 102] on input "Search Form" at bounding box center [275, 99] width 94 height 20
type input "h"
type input "that's word"
click at [246, 121] on input "Search Form" at bounding box center [275, 125] width 94 height 20
click at [193, 129] on div "MLC Song Code" at bounding box center [176, 125] width 49 height 10
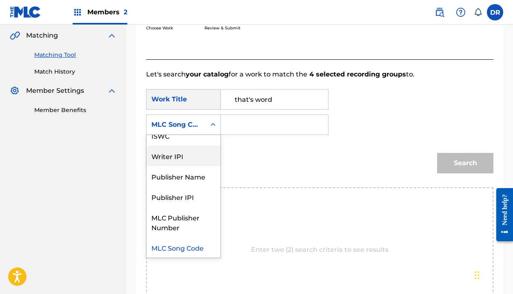
scroll to position [0, 0]
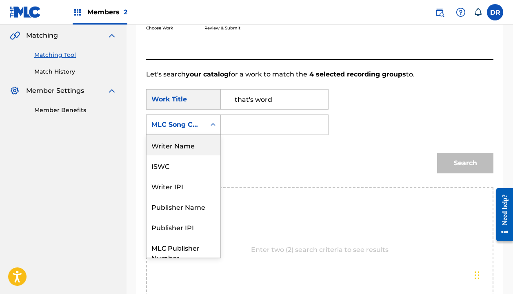
click at [176, 154] on div "Writer Name" at bounding box center [184, 145] width 74 height 20
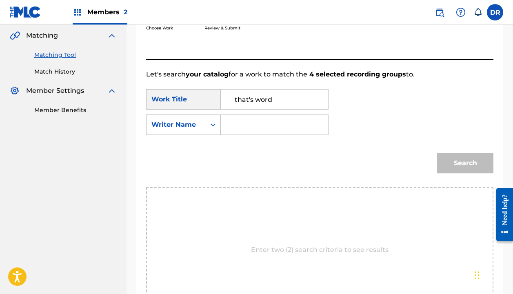
click at [264, 117] on input "Search Form" at bounding box center [275, 125] width 94 height 20
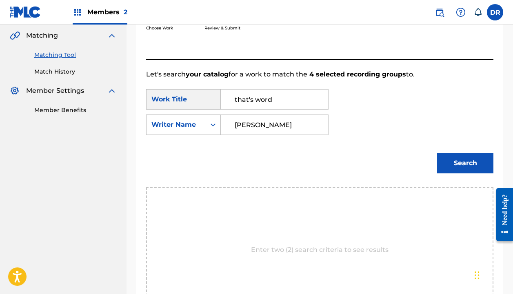
click at [466, 163] on button "Search" at bounding box center [465, 163] width 56 height 20
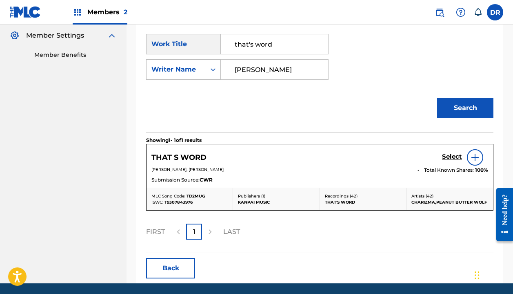
scroll to position [258, 0]
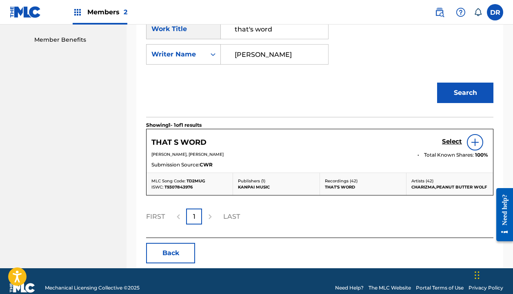
type input "[PERSON_NAME]"
click at [451, 138] on h5 "Select" at bounding box center [452, 142] width 20 height 8
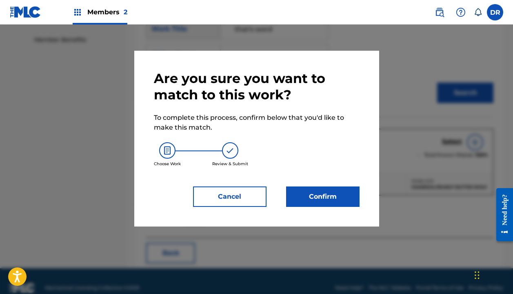
click at [322, 189] on button "Confirm" at bounding box center [323, 196] width 74 height 20
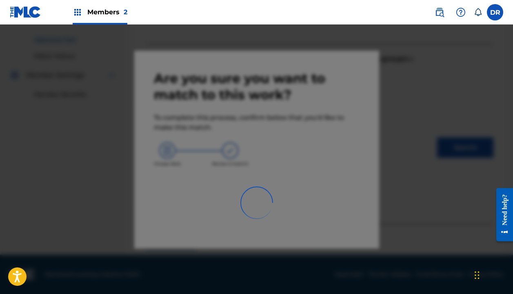
scroll to position [57, 0]
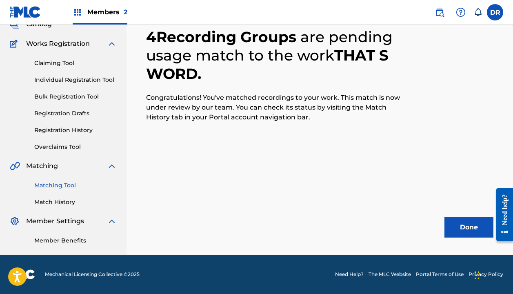
click at [453, 231] on button "Done" at bounding box center [469, 227] width 49 height 20
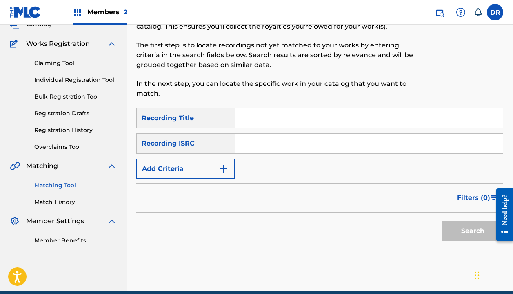
click at [291, 129] on div "SearchWithCriteria7e604b1b-2034-441b-8bf9-5b437646d442 Recording Title SearchWi…" at bounding box center [319, 143] width 367 height 71
click at [284, 119] on input "Search Form" at bounding box center [369, 118] width 268 height 20
type input "the countdown"
click at [181, 174] on button "Add Criteria" at bounding box center [185, 168] width 99 height 20
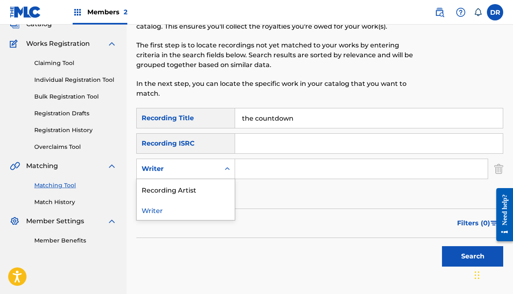
click at [181, 174] on div "Writer" at bounding box center [178, 169] width 83 height 16
click at [178, 187] on div "Recording Artist" at bounding box center [186, 189] width 98 height 20
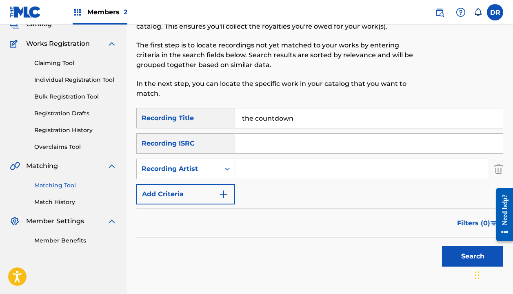
click at [252, 174] on input "Search Form" at bounding box center [361, 169] width 253 height 20
type input "[DEMOGRAPHIC_DATA]"
click at [473, 256] on button "Search" at bounding box center [472, 256] width 61 height 20
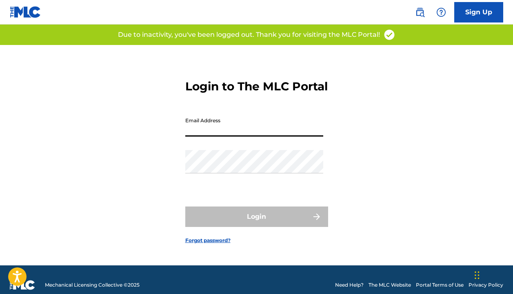
type input "[EMAIL_ADDRESS][DOMAIN_NAME]"
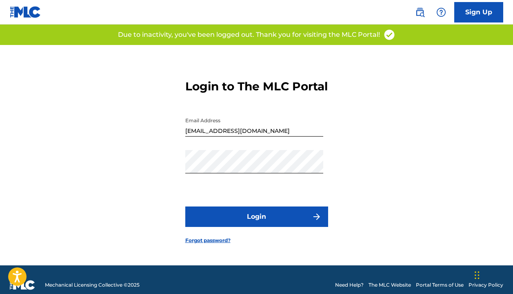
click at [249, 218] on button "Login" at bounding box center [256, 216] width 143 height 20
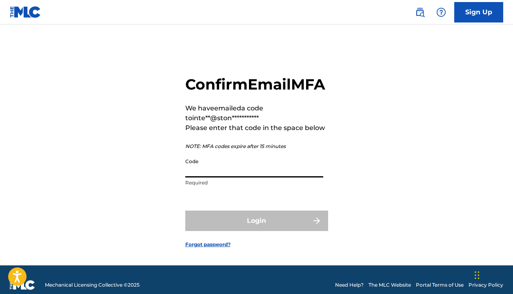
click at [219, 177] on input "Code" at bounding box center [254, 165] width 138 height 23
paste input "383855"
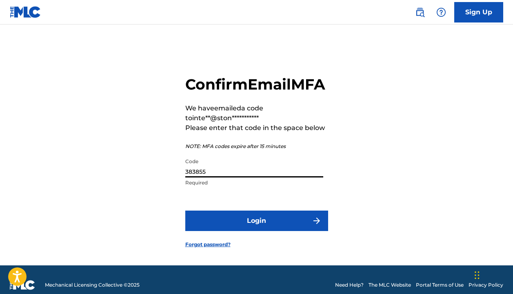
type input "383855"
click at [267, 229] on button "Login" at bounding box center [256, 220] width 143 height 20
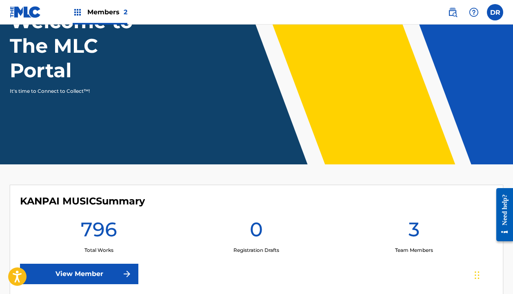
scroll to position [42, 0]
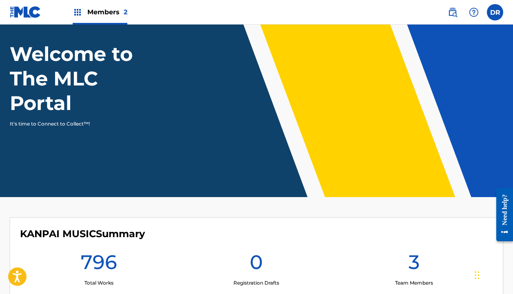
click at [89, 17] on div "Members 2" at bounding box center [100, 12] width 55 height 24
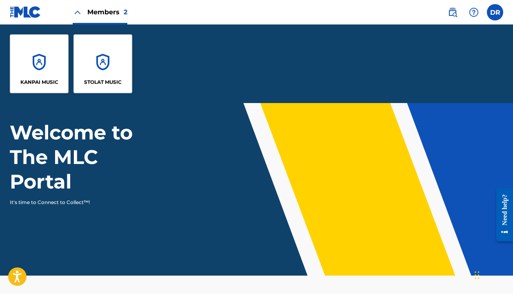
click at [45, 58] on div "KANPAI MUSIC" at bounding box center [39, 63] width 59 height 59
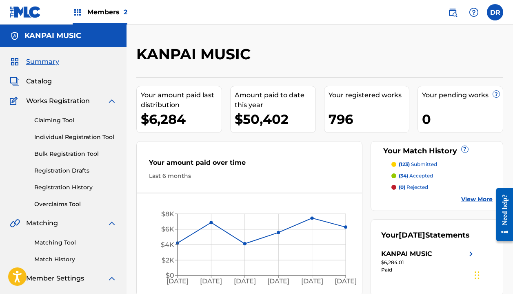
click at [58, 256] on link "Match History" at bounding box center [75, 259] width 83 height 9
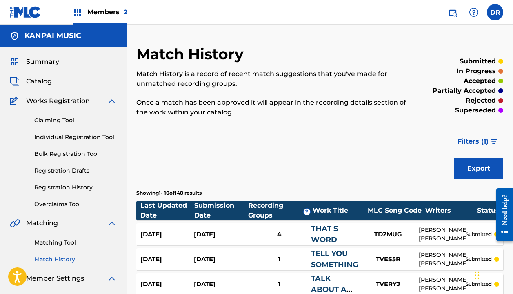
click at [57, 243] on link "Matching Tool" at bounding box center [75, 242] width 83 height 9
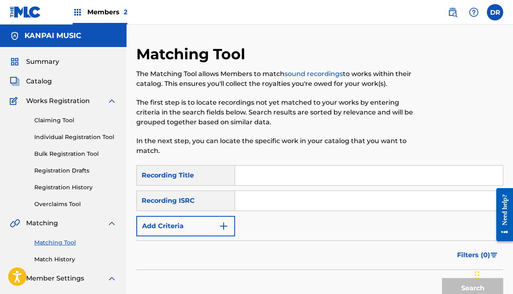
click at [259, 177] on input "Search Form" at bounding box center [369, 175] width 268 height 20
type input "the countdown"
click at [194, 220] on button "Add Criteria" at bounding box center [185, 226] width 99 height 20
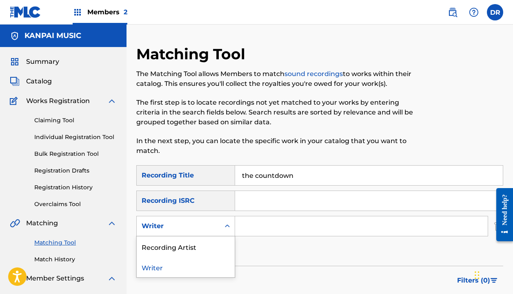
click at [194, 228] on div "Writer" at bounding box center [179, 226] width 74 height 10
click at [187, 243] on div "Recording Artist" at bounding box center [186, 246] width 98 height 20
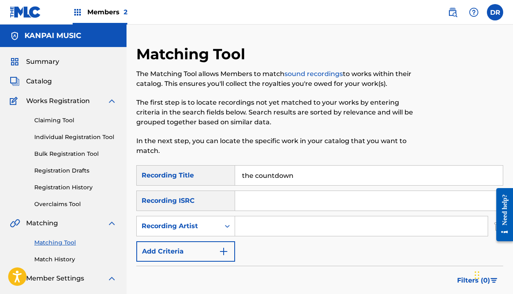
click at [270, 234] on input "Search Form" at bounding box center [361, 226] width 253 height 20
type input "[DEMOGRAPHIC_DATA]"
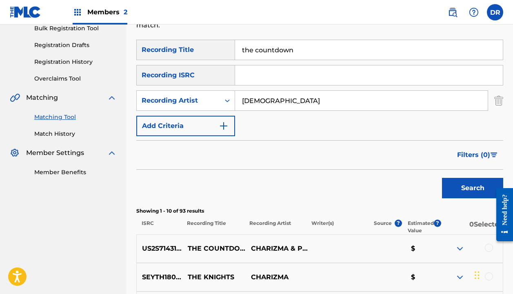
scroll to position [214, 0]
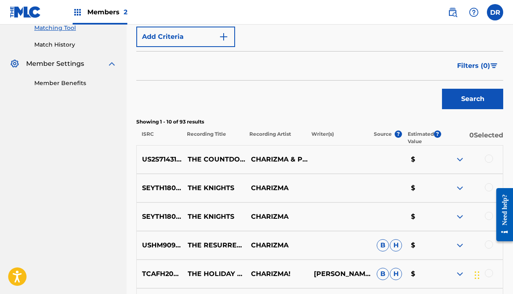
click at [491, 158] on div at bounding box center [489, 158] width 8 height 8
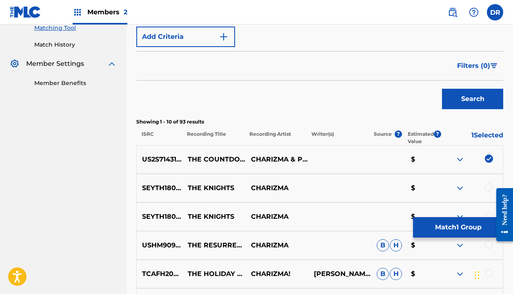
click at [438, 235] on button "Match 1 Group" at bounding box center [458, 227] width 90 height 20
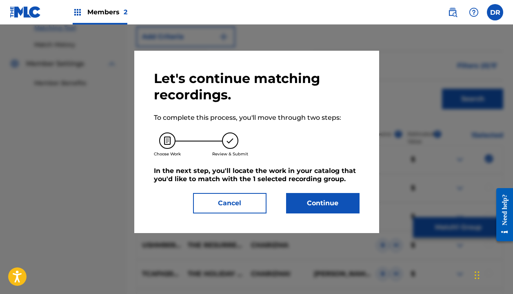
click at [344, 203] on button "Continue" at bounding box center [323, 203] width 74 height 20
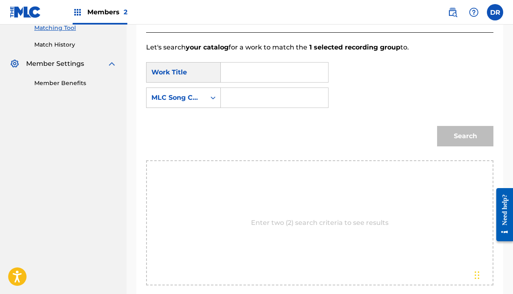
scroll to position [187, 0]
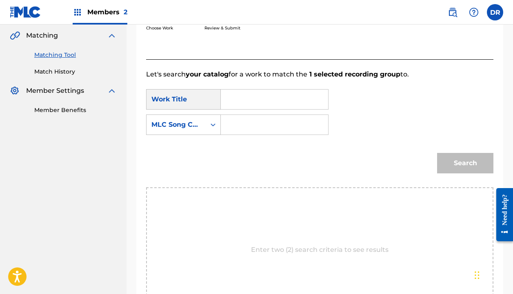
click at [238, 104] on input "Search Form" at bounding box center [275, 99] width 94 height 20
type input "the countdown"
drag, startPoint x: 238, startPoint y: 104, endPoint x: 242, endPoint y: 120, distance: 16.8
click at [242, 120] on strong "the" at bounding box center [240, 118] width 11 height 8
drag, startPoint x: 229, startPoint y: 136, endPoint x: 246, endPoint y: 117, distance: 25.7
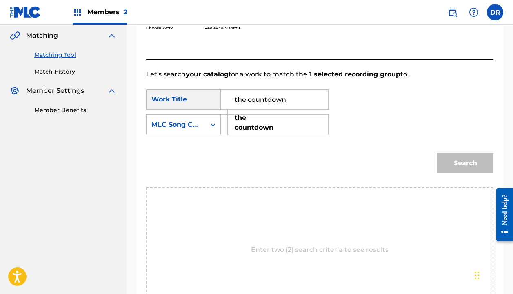
click at [246, 117] on strong "the" at bounding box center [240, 118] width 11 height 8
drag, startPoint x: 219, startPoint y: 130, endPoint x: 203, endPoint y: 129, distance: 15.6
click at [203, 127] on div "MLC Song Code" at bounding box center [176, 125] width 59 height 16
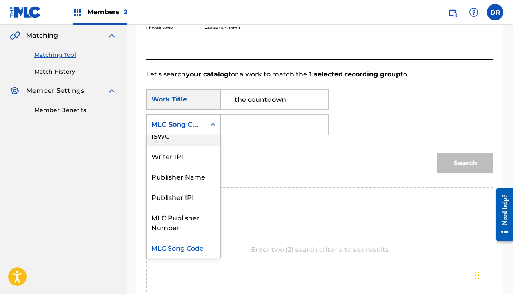
scroll to position [0, 0]
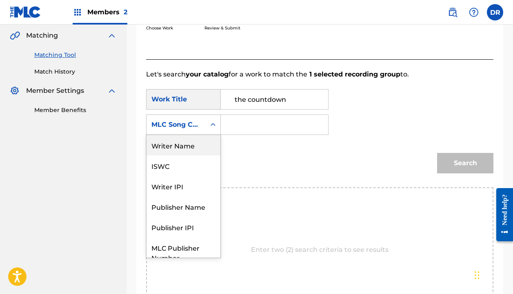
click at [188, 143] on div "Writer Name" at bounding box center [184, 145] width 74 height 20
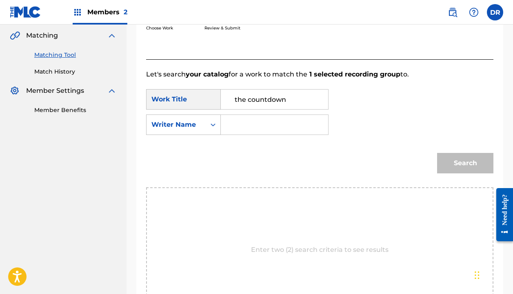
click at [236, 130] on input "Search Form" at bounding box center [275, 125] width 94 height 20
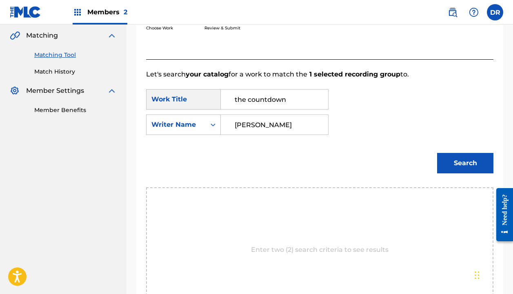
click at [466, 163] on button "Search" at bounding box center [465, 163] width 56 height 20
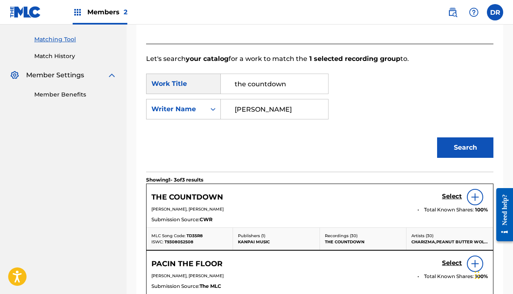
scroll to position [219, 0]
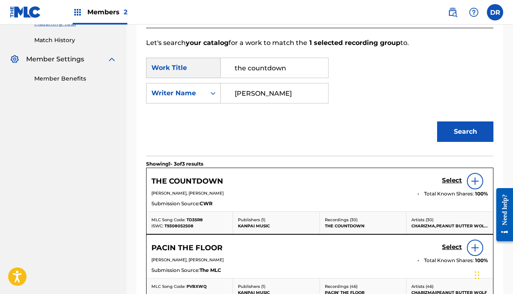
type input "[PERSON_NAME]"
click at [442, 180] on div "THE COUNTDOWN Select" at bounding box center [320, 181] width 337 height 16
click at [447, 180] on h5 "Select" at bounding box center [452, 180] width 20 height 8
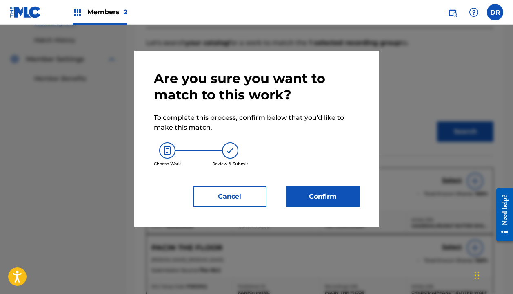
click at [298, 190] on button "Confirm" at bounding box center [323, 196] width 74 height 20
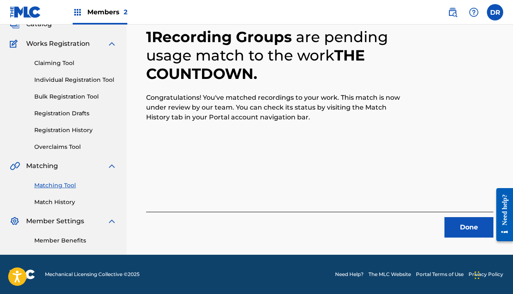
scroll to position [57, 0]
click at [466, 223] on button "Done" at bounding box center [469, 227] width 49 height 20
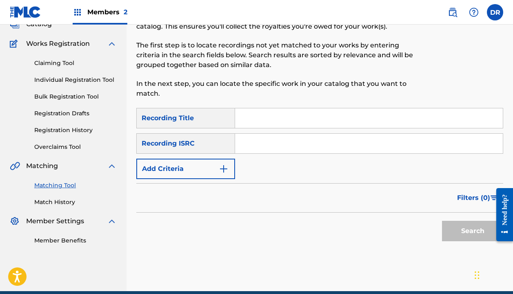
click at [300, 125] on input "Search Form" at bounding box center [369, 118] width 268 height 20
type input "the vapors"
click at [203, 177] on button "Add Criteria" at bounding box center [185, 168] width 99 height 20
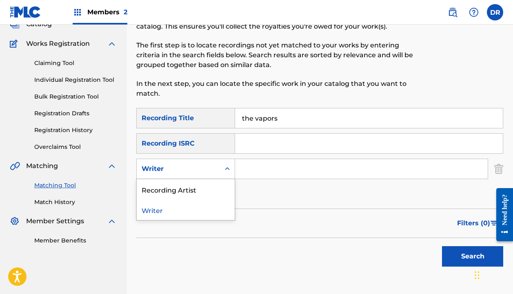
click at [192, 172] on div "Writer" at bounding box center [179, 169] width 74 height 10
click at [190, 183] on div "Recording Artist" at bounding box center [186, 189] width 98 height 20
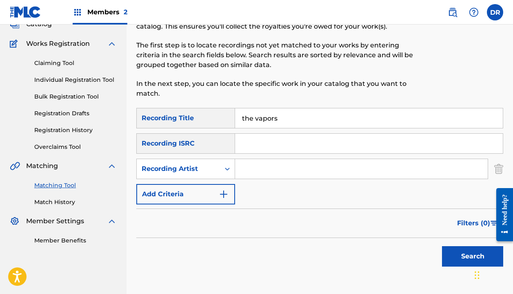
click at [286, 173] on input "Search Form" at bounding box center [361, 169] width 253 height 20
type input "[DEMOGRAPHIC_DATA]"
click at [473, 256] on button "Search" at bounding box center [472, 256] width 61 height 20
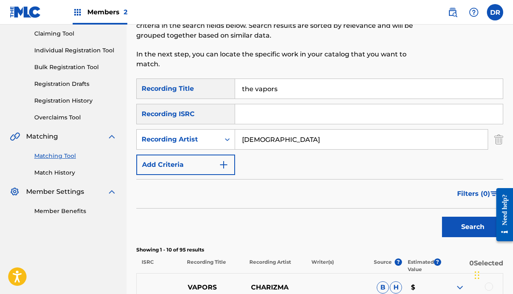
scroll to position [234, 0]
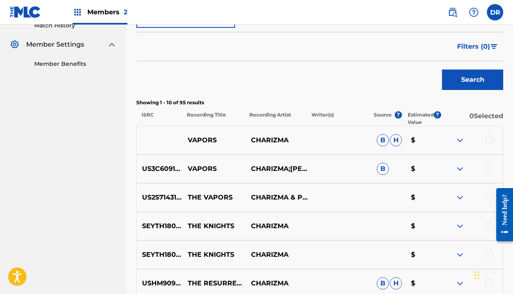
click at [486, 195] on div at bounding box center [489, 196] width 8 height 8
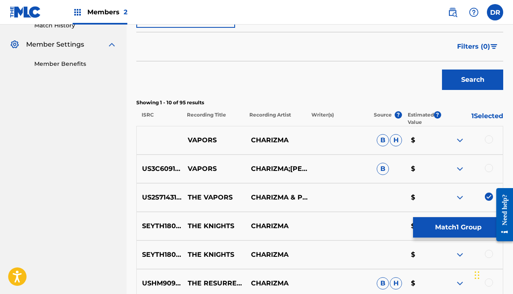
click at [488, 161] on div "US3C60910058 VAPORS CHARIZMA;PB WOLF B $" at bounding box center [319, 168] width 367 height 29
click at [488, 165] on div at bounding box center [489, 168] width 8 height 8
click at [487, 144] on div at bounding box center [471, 140] width 63 height 10
click at [486, 141] on div at bounding box center [489, 139] width 8 height 8
click at [419, 223] on button "Match 3 Groups" at bounding box center [458, 227] width 90 height 20
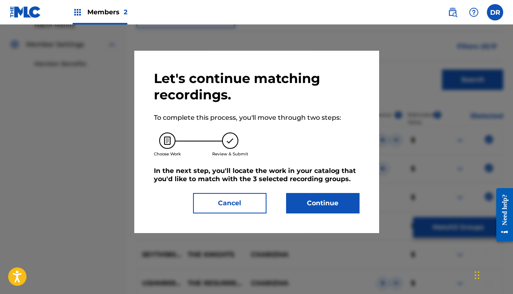
click at [316, 193] on button "Continue" at bounding box center [323, 203] width 74 height 20
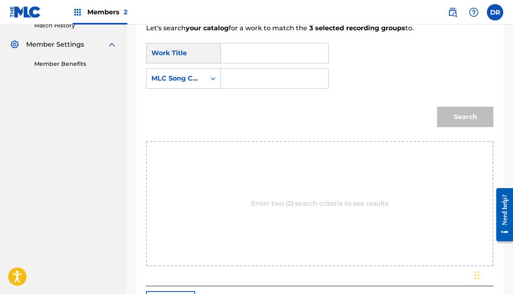
scroll to position [187, 0]
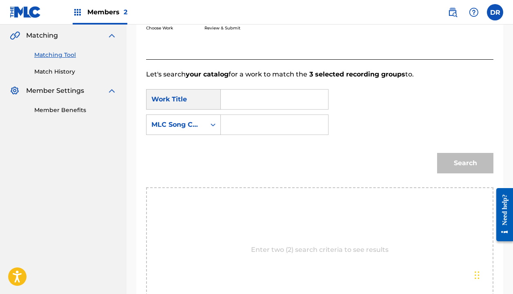
click at [237, 101] on input "Search Form" at bounding box center [275, 99] width 94 height 20
type input "vapors"
click at [240, 116] on strong "vapors" at bounding box center [246, 118] width 23 height 8
click at [185, 128] on div "MLC Song Code" at bounding box center [176, 125] width 49 height 10
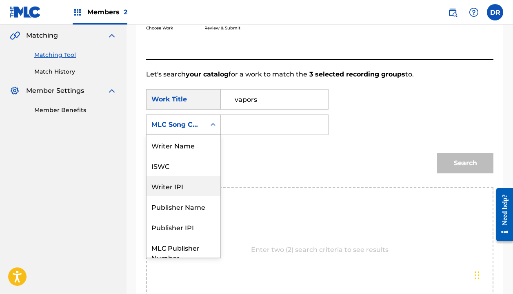
scroll to position [0, 0]
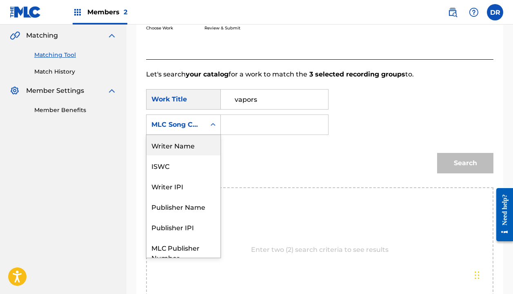
click at [169, 141] on div "Writer Name" at bounding box center [184, 145] width 74 height 20
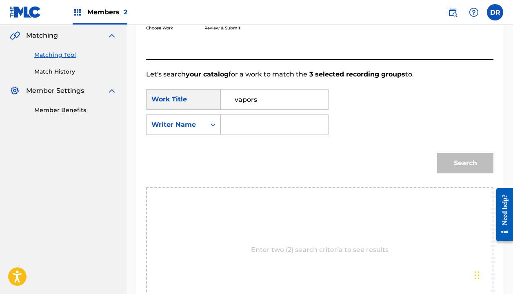
click at [240, 127] on input "Search Form" at bounding box center [275, 125] width 94 height 20
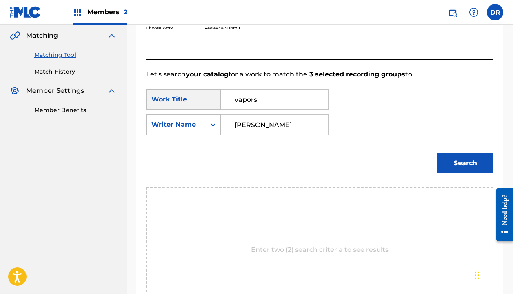
click at [466, 163] on button "Search" at bounding box center [465, 163] width 56 height 20
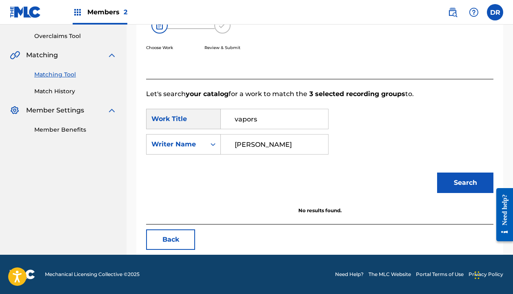
scroll to position [168, 0]
click at [466, 183] on button "Search" at bounding box center [465, 182] width 56 height 20
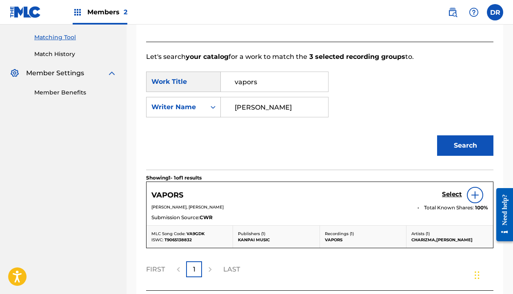
scroll to position [216, 0]
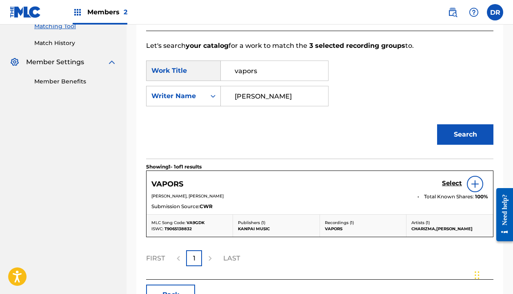
type input "[PERSON_NAME]"
click at [448, 187] on link "Select" at bounding box center [452, 183] width 20 height 9
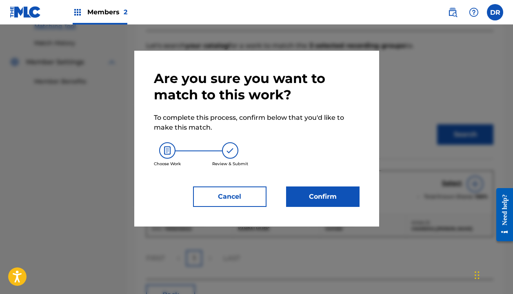
click at [306, 192] on button "Confirm" at bounding box center [323, 196] width 74 height 20
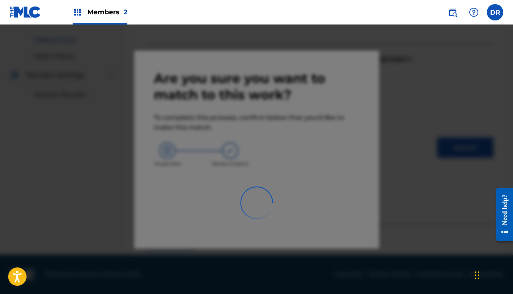
scroll to position [57, 0]
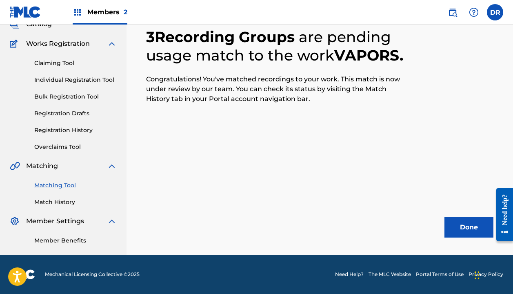
click at [459, 223] on button "Done" at bounding box center [469, 227] width 49 height 20
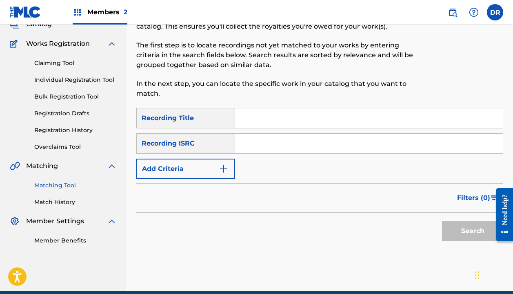
click at [271, 124] on input "Search Form" at bounding box center [369, 118] width 268 height 20
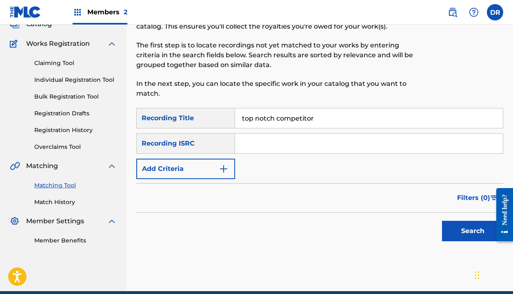
type input "top notch competitor"
click at [195, 170] on button "Add Criteria" at bounding box center [185, 168] width 99 height 20
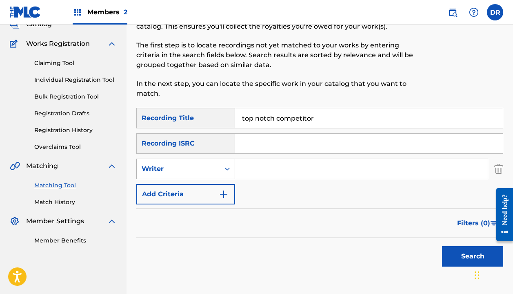
click at [193, 171] on div "Writer" at bounding box center [179, 169] width 74 height 10
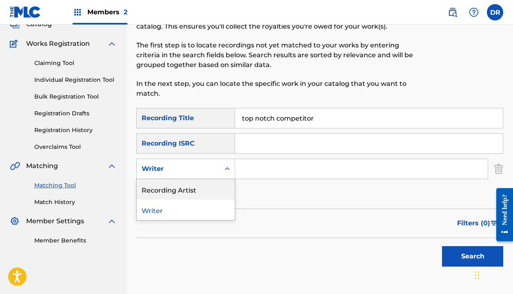
click at [187, 187] on div "Recording Artist" at bounding box center [186, 189] width 98 height 20
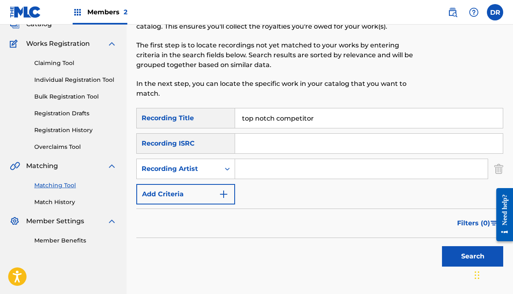
click at [288, 179] on div "SearchWithCriteria1e5b3f26-da5c-4170-ac7d-8eb550da52ba Recording Title top notc…" at bounding box center [319, 156] width 367 height 96
click at [280, 170] on input "Search Form" at bounding box center [361, 169] width 253 height 20
type input "[DEMOGRAPHIC_DATA]"
click at [473, 256] on button "Search" at bounding box center [472, 256] width 61 height 20
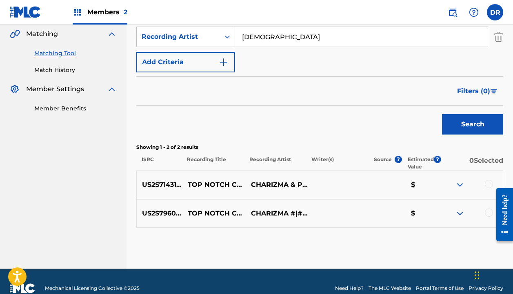
scroll to position [201, 0]
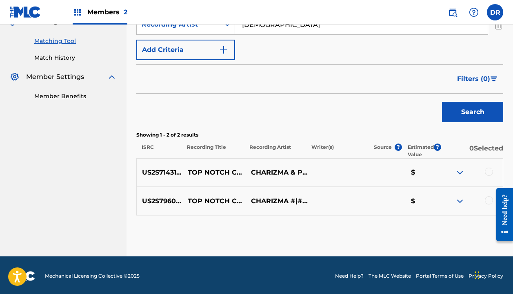
click at [488, 173] on div at bounding box center [489, 171] width 8 height 8
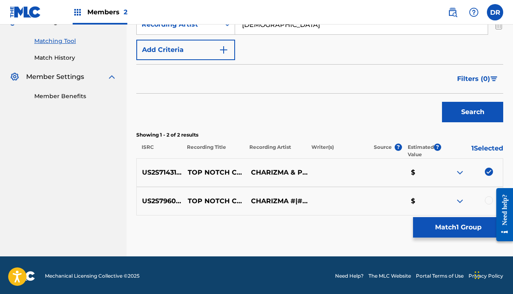
click at [488, 199] on div at bounding box center [489, 200] width 8 height 8
click at [449, 221] on button "Match 2 Groups" at bounding box center [458, 227] width 90 height 20
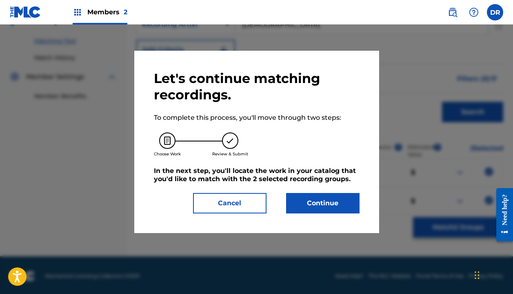
click at [347, 197] on button "Continue" at bounding box center [323, 203] width 74 height 20
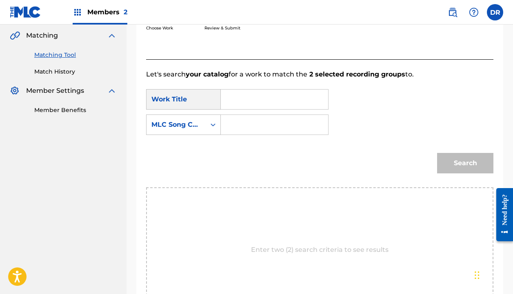
click at [236, 103] on input "Search Form" at bounding box center [275, 99] width 94 height 20
click at [236, 127] on strong "not" at bounding box center [240, 127] width 11 height 8
type input "top notch competitor"
click at [193, 126] on div "MLC Song Code" at bounding box center [176, 125] width 49 height 10
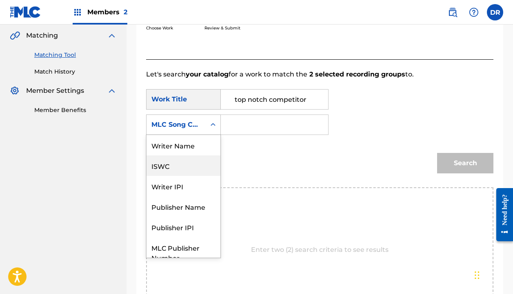
scroll to position [0, 0]
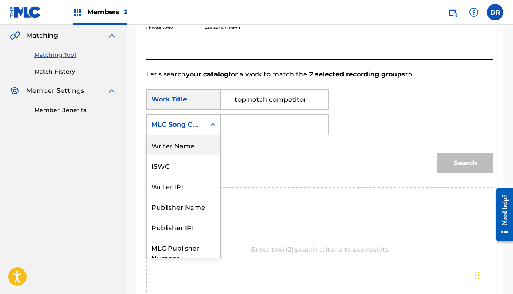
click at [183, 143] on div "Writer Name" at bounding box center [184, 145] width 74 height 20
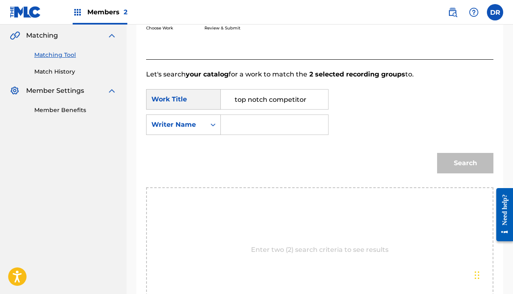
click at [245, 122] on input "Search Form" at bounding box center [275, 125] width 94 height 20
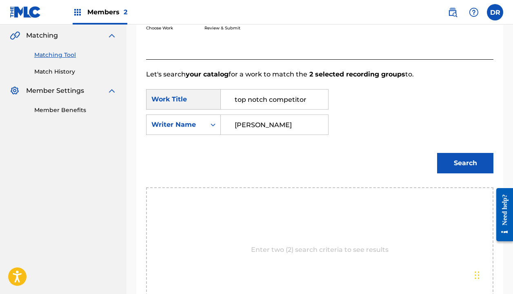
click at [466, 163] on button "Search" at bounding box center [465, 163] width 56 height 20
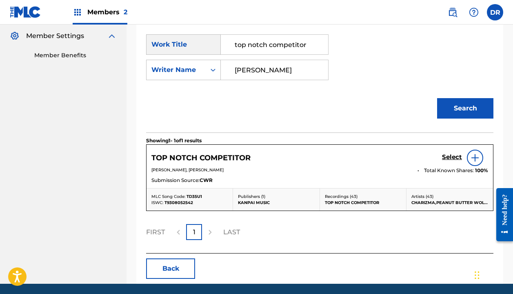
scroll to position [262, 0]
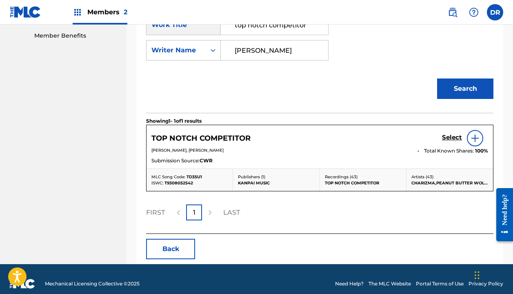
type input "[PERSON_NAME]"
click at [453, 134] on h5 "Select" at bounding box center [452, 138] width 20 height 8
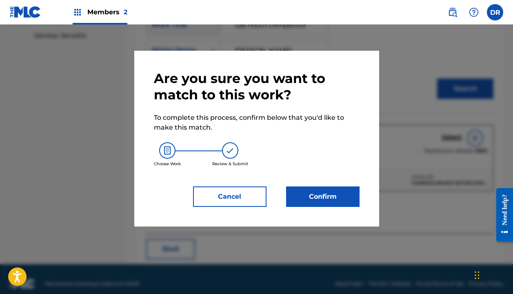
click at [311, 209] on div "Are you sure you want to match to this work? To complete this process, confirm …" at bounding box center [256, 139] width 245 height 176
click at [311, 199] on button "Confirm" at bounding box center [323, 196] width 74 height 20
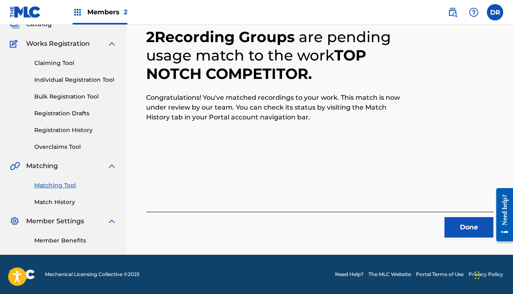
scroll to position [57, 0]
click at [455, 221] on button "Done" at bounding box center [469, 227] width 49 height 20
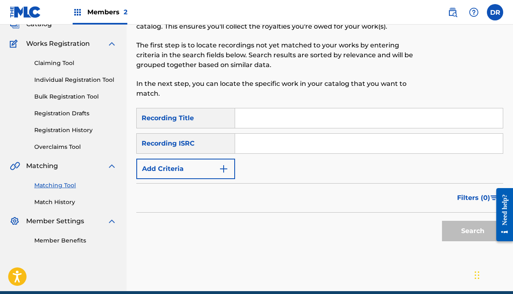
click at [288, 123] on input "Search Form" at bounding box center [369, 118] width 268 height 20
type input "N"
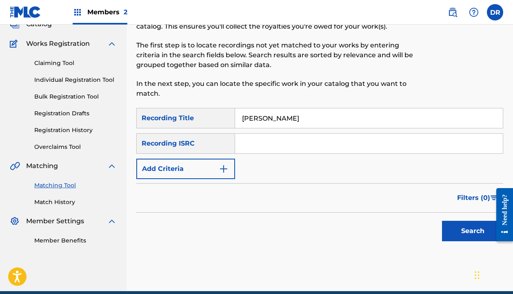
type input "wikki wikki"
click at [180, 175] on button "Add Criteria" at bounding box center [185, 168] width 99 height 20
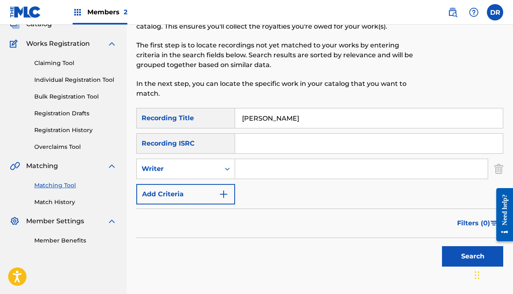
scroll to position [43, 0]
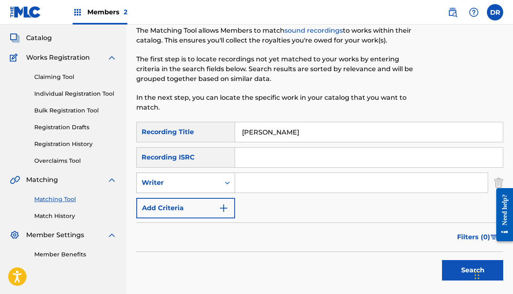
click at [180, 175] on div "Writer" at bounding box center [178, 183] width 83 height 16
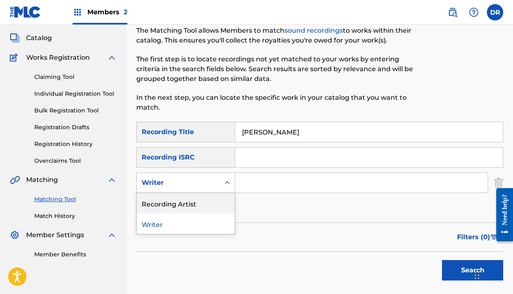
click at [170, 199] on div "Recording Artist" at bounding box center [186, 203] width 98 height 20
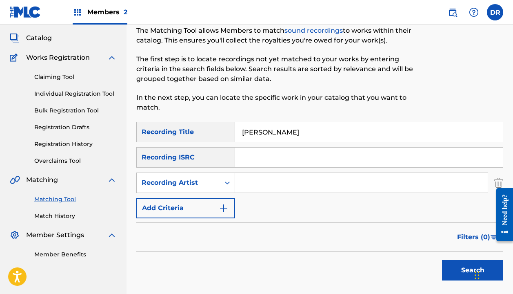
click at [255, 183] on input "Search Form" at bounding box center [361, 183] width 253 height 20
type input "[DEMOGRAPHIC_DATA]"
click at [473, 270] on button "Search" at bounding box center [472, 270] width 61 height 20
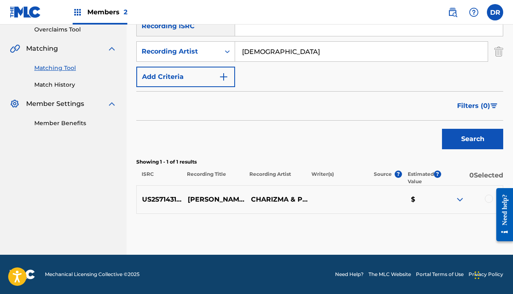
scroll to position [174, 0]
click at [488, 198] on div at bounding box center [489, 198] width 8 height 8
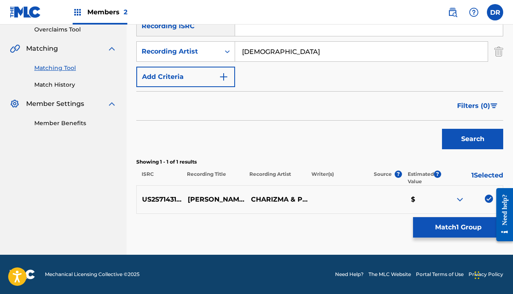
click at [432, 222] on button "Match 1 Group" at bounding box center [458, 227] width 90 height 20
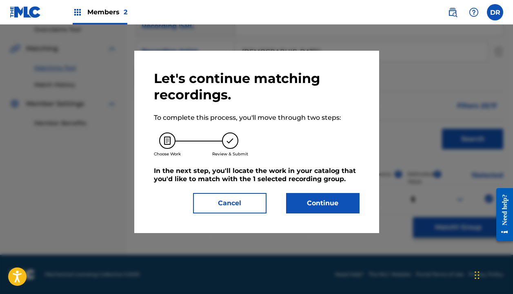
click at [327, 205] on button "Continue" at bounding box center [323, 203] width 74 height 20
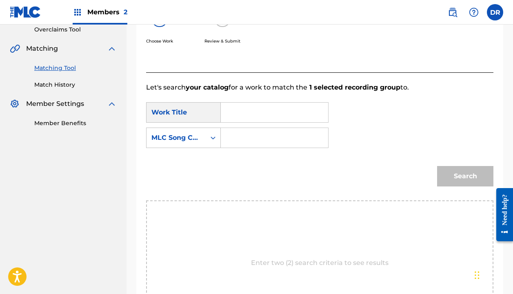
click at [269, 112] on input "Search Form" at bounding box center [275, 113] width 94 height 20
type input "N"
drag, startPoint x: 269, startPoint y: 112, endPoint x: 241, endPoint y: 134, distance: 35.0
click at [241, 134] on span "wikk" at bounding box center [243, 131] width 16 height 8
type input "wikki wikki"
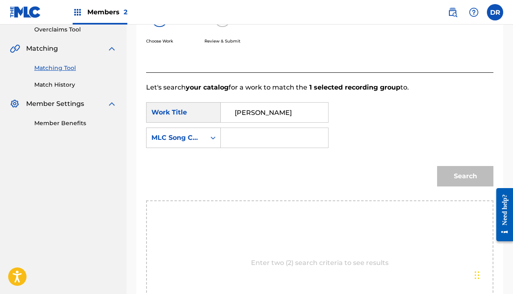
click at [239, 141] on input "Search Form" at bounding box center [275, 138] width 94 height 20
click at [194, 142] on div "MLC Song Code" at bounding box center [176, 138] width 49 height 10
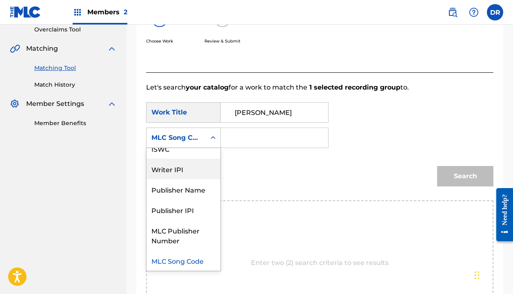
scroll to position [0, 0]
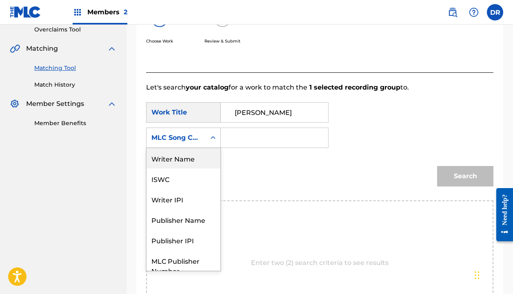
click at [176, 166] on div "Writer Name" at bounding box center [184, 158] width 74 height 20
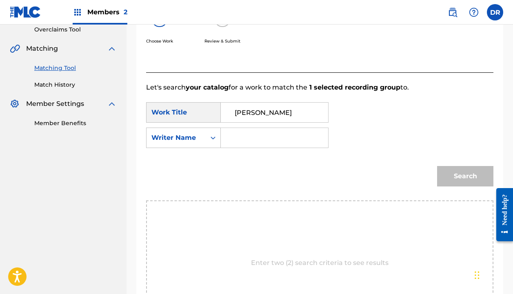
click at [260, 138] on input "Search Form" at bounding box center [275, 138] width 94 height 20
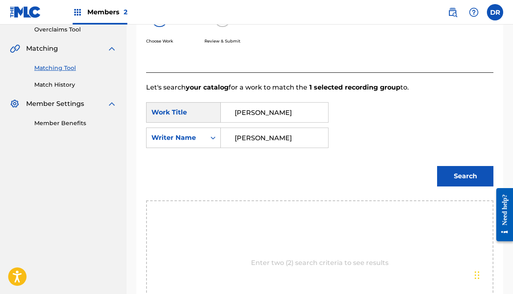
click at [466, 176] on button "Search" at bounding box center [465, 176] width 56 height 20
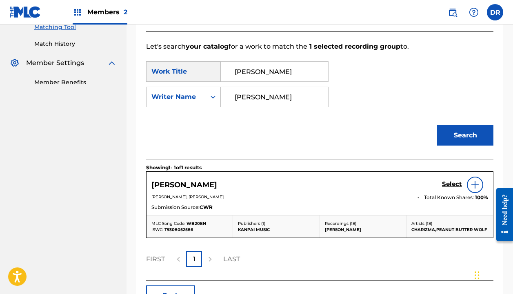
scroll to position [216, 0]
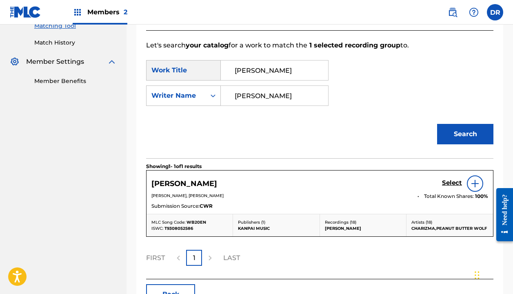
type input "[PERSON_NAME]"
click at [443, 179] on h5 "Select" at bounding box center [452, 183] width 20 height 8
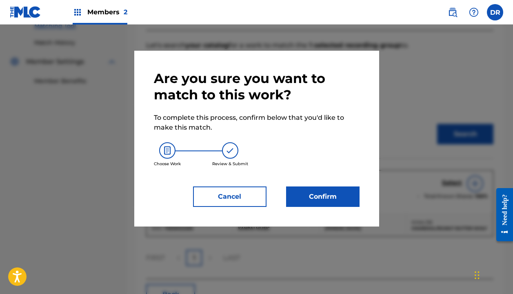
click at [332, 189] on button "Confirm" at bounding box center [323, 196] width 74 height 20
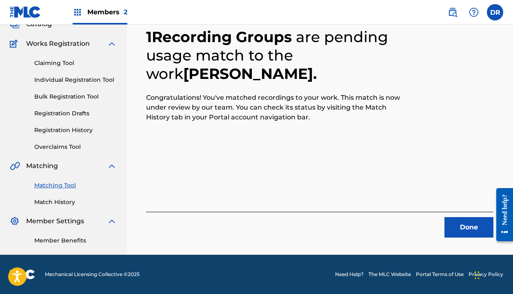
scroll to position [57, 0]
click at [449, 225] on button "Done" at bounding box center [469, 227] width 49 height 20
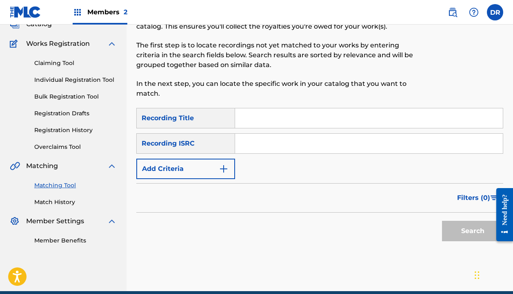
click at [299, 118] on input "Search Form" at bounding box center [369, 118] width 268 height 20
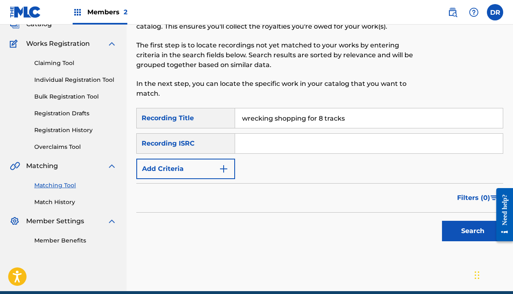
type input "wrecking shopping for 8 tracks"
click at [177, 168] on button "Add Criteria" at bounding box center [185, 168] width 99 height 20
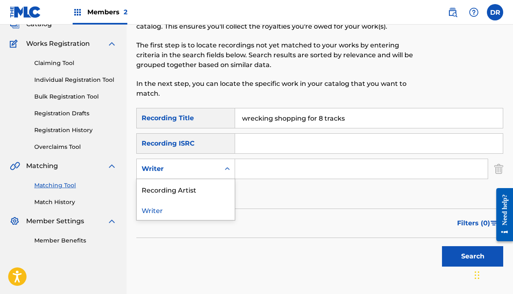
click at [177, 168] on div "Writer" at bounding box center [179, 169] width 74 height 10
click at [176, 193] on div "Recording Artist" at bounding box center [186, 189] width 98 height 20
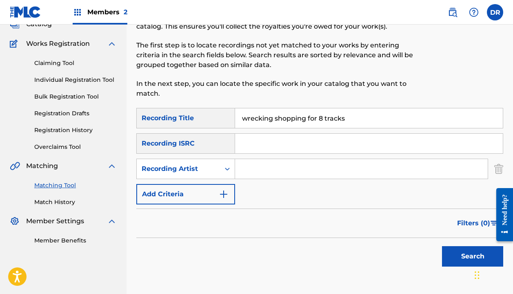
click at [257, 174] on input "Search Form" at bounding box center [361, 169] width 253 height 20
type input "[DEMOGRAPHIC_DATA]"
click at [473, 256] on button "Search" at bounding box center [472, 256] width 61 height 20
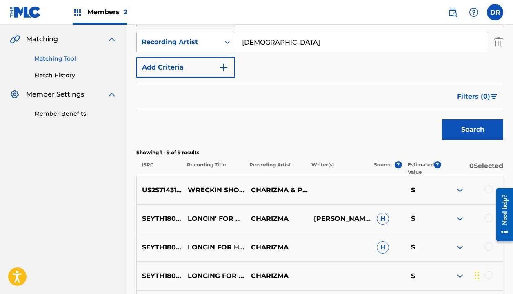
scroll to position [195, 0]
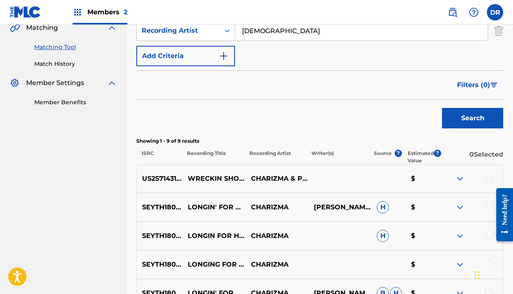
click at [487, 175] on div at bounding box center [489, 178] width 8 height 8
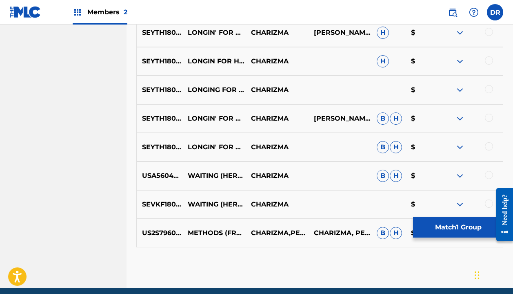
scroll to position [370, 0]
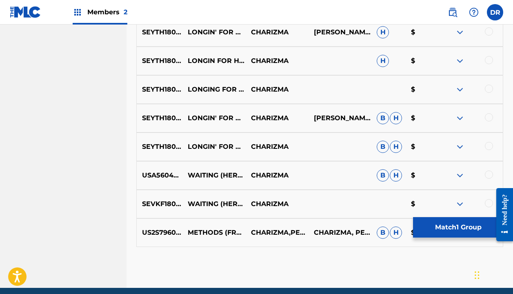
click at [416, 226] on button "Match 1 Group" at bounding box center [458, 227] width 90 height 20
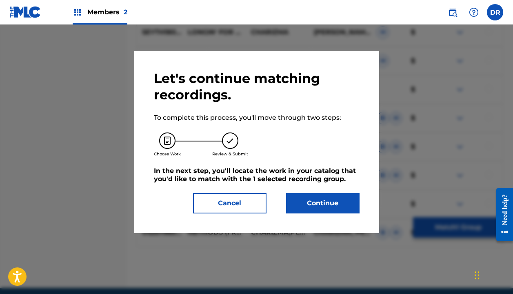
click at [319, 207] on button "Continue" at bounding box center [323, 203] width 74 height 20
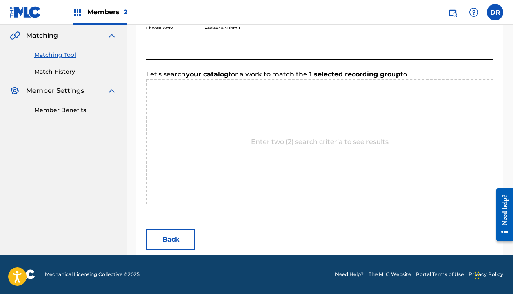
scroll to position [187, 0]
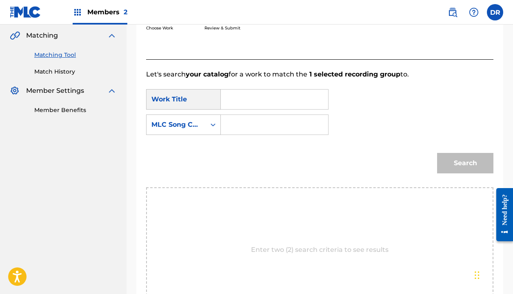
click at [281, 98] on input "Search Form" at bounding box center [275, 99] width 94 height 20
click at [248, 118] on span "ckin shoppin for 8 tracks" at bounding box center [248, 137] width 27 height 47
type input "wreckin shoppin for 8 tracks"
click at [248, 120] on input "Search Form" at bounding box center [275, 125] width 94 height 20
click at [177, 138] on div "SearchWithCriteria8b8643e7-4b25-4a17-a74a-e86c5e20dc6d Work Title wreckin shopp…" at bounding box center [320, 114] width 348 height 51
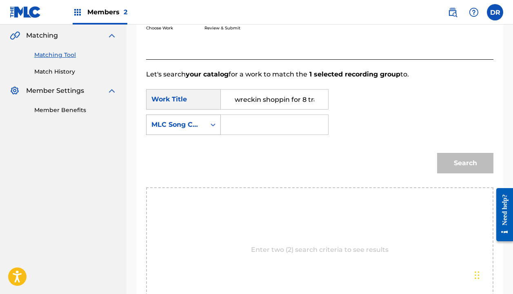
click at [178, 126] on div "MLC Song Code" at bounding box center [176, 125] width 49 height 10
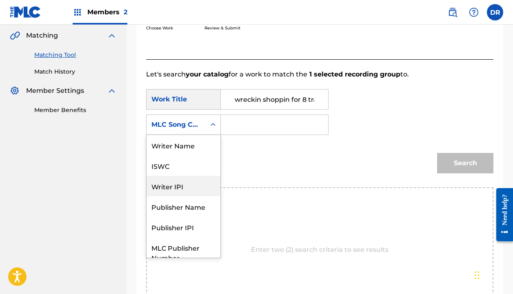
scroll to position [0, 0]
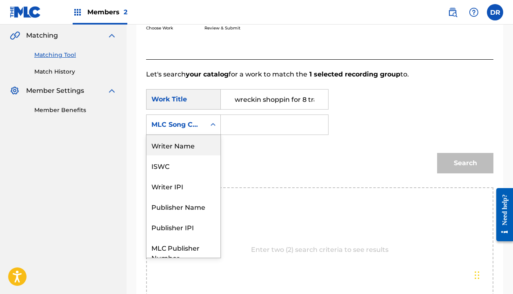
click at [172, 149] on div "Writer Name" at bounding box center [184, 145] width 74 height 20
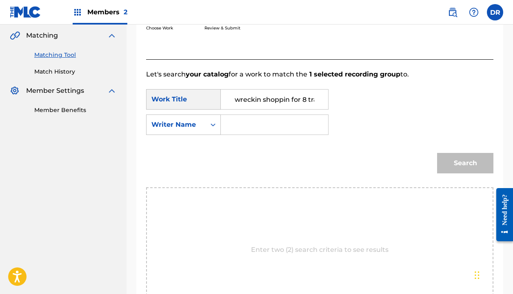
click at [235, 127] on input "Search Form" at bounding box center [275, 125] width 94 height 20
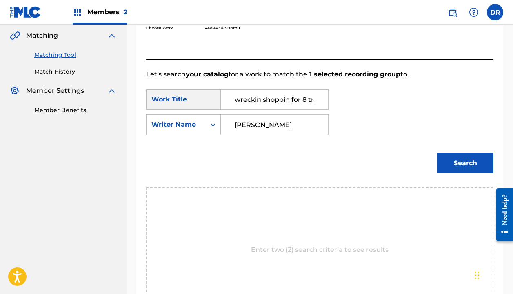
click at [466, 163] on button "Search" at bounding box center [465, 163] width 56 height 20
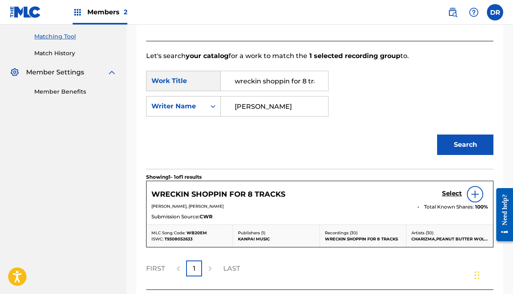
scroll to position [221, 0]
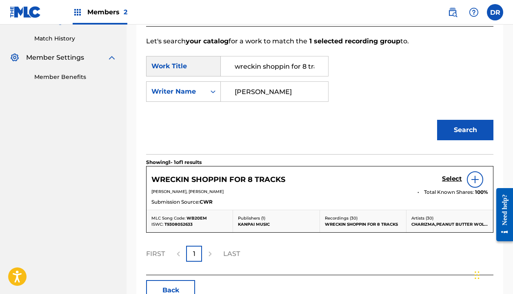
type input "[PERSON_NAME]"
click at [451, 175] on h5 "Select" at bounding box center [452, 179] width 20 height 8
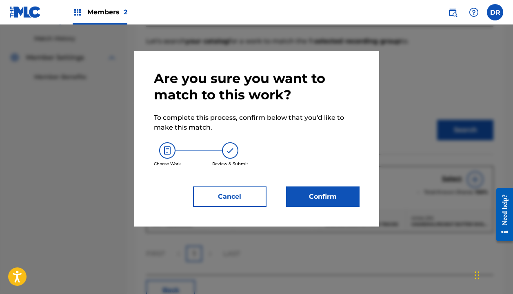
click at [319, 194] on button "Confirm" at bounding box center [323, 196] width 74 height 20
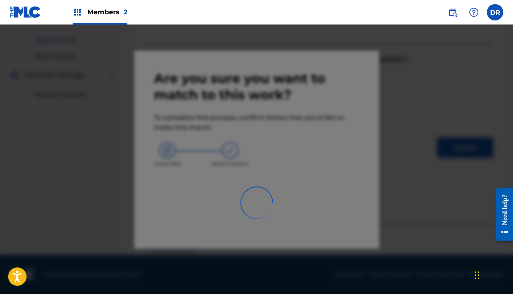
scroll to position [57, 0]
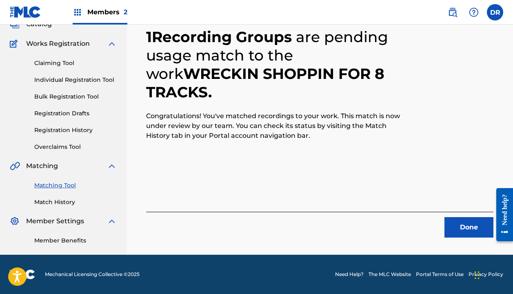
click at [456, 233] on button "Done" at bounding box center [469, 227] width 49 height 20
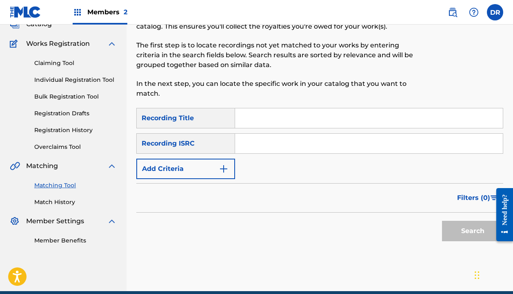
click at [300, 126] on input "Search Form" at bounding box center [369, 118] width 268 height 20
type input "e"
type input "yeahhh"
click at [199, 162] on button "Add Criteria" at bounding box center [185, 168] width 99 height 20
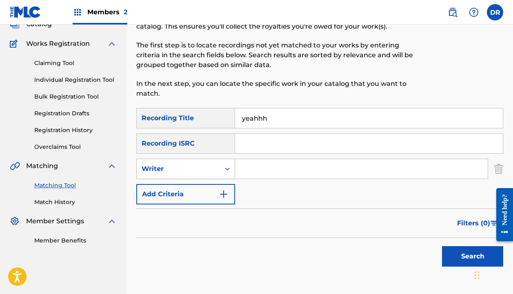
click at [199, 177] on div "Writer" at bounding box center [185, 168] width 99 height 20
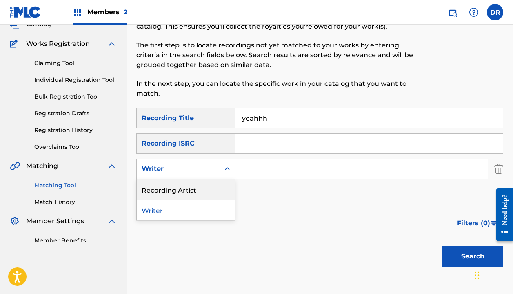
click at [192, 198] on div "Recording Artist" at bounding box center [186, 189] width 98 height 20
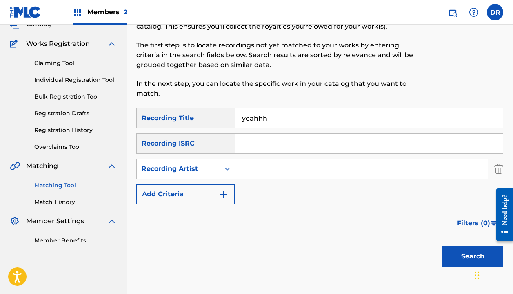
click at [259, 178] on input "Search Form" at bounding box center [361, 169] width 253 height 20
type input "[DEMOGRAPHIC_DATA]"
click at [473, 256] on button "Search" at bounding box center [472, 256] width 61 height 20
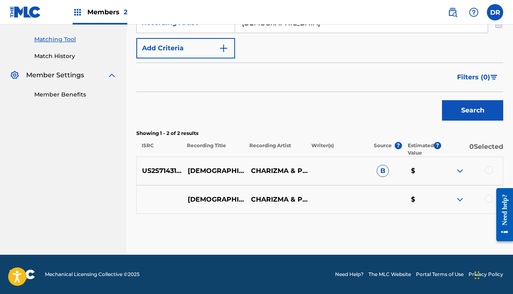
scroll to position [203, 0]
click at [486, 170] on div at bounding box center [489, 170] width 8 height 8
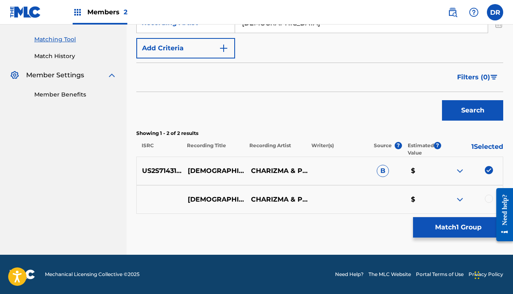
click at [489, 194] on div "YEAHHH CHARIZMA & PEANUT BUTTER WOLF $" at bounding box center [319, 199] width 367 height 29
click at [488, 195] on div at bounding box center [489, 198] width 8 height 8
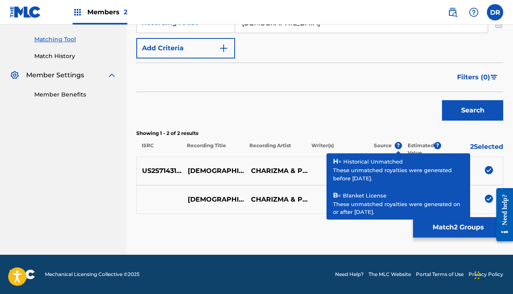
click at [395, 146] on span "?" at bounding box center [398, 145] width 7 height 7
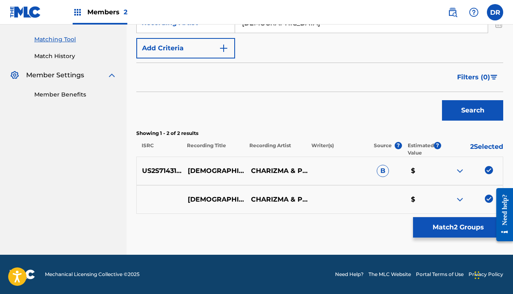
click at [424, 221] on button "Match 2 Groups" at bounding box center [458, 227] width 90 height 20
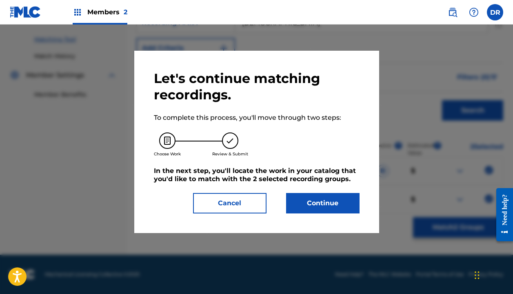
click at [332, 196] on button "Continue" at bounding box center [323, 203] width 74 height 20
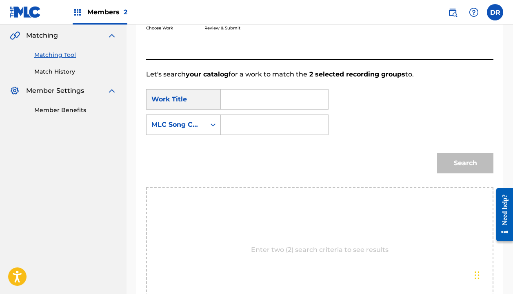
click at [257, 102] on input "Search Form" at bounding box center [275, 99] width 94 height 20
click at [248, 116] on strong "yeahh" at bounding box center [245, 118] width 21 height 8
click at [241, 120] on span "yeah but i can rhyme though" at bounding box center [247, 142] width 25 height 57
click at [321, 91] on input "yeah but i can rhyme though" at bounding box center [275, 99] width 94 height 20
click at [301, 100] on input "yeah but i can rhyme though" at bounding box center [275, 99] width 94 height 20
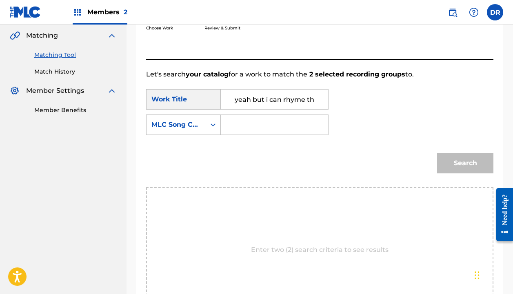
click at [301, 100] on input "yeah but i can rhyme though" at bounding box center [275, 99] width 94 height 20
type input "yeahhh"
click at [254, 117] on strong "yeahhh" at bounding box center [248, 118] width 26 height 8
click at [254, 127] on input "Search Form" at bounding box center [275, 125] width 94 height 20
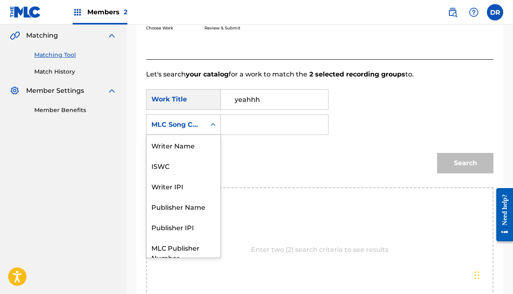
click at [188, 129] on div "MLC Song Code" at bounding box center [176, 125] width 59 height 16
click at [182, 151] on div "Writer Name" at bounding box center [184, 145] width 74 height 20
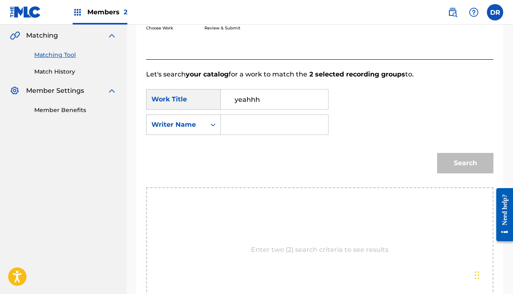
click at [244, 115] on input "Search Form" at bounding box center [275, 125] width 94 height 20
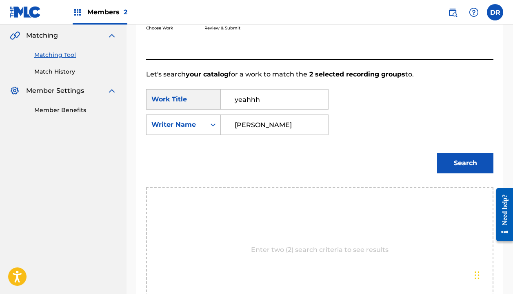
click at [466, 163] on button "Search" at bounding box center [465, 163] width 56 height 20
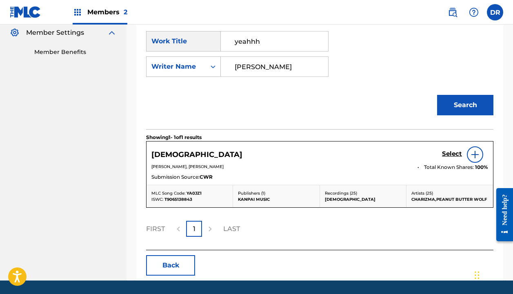
scroll to position [250, 0]
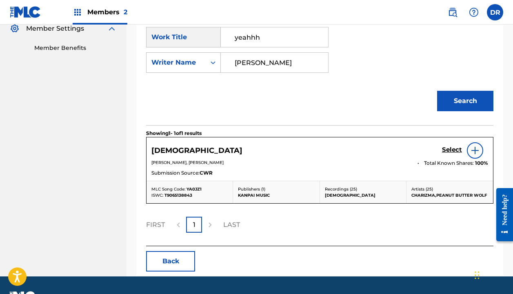
type input "[PERSON_NAME]"
click at [450, 151] on h5 "Select" at bounding box center [452, 150] width 20 height 8
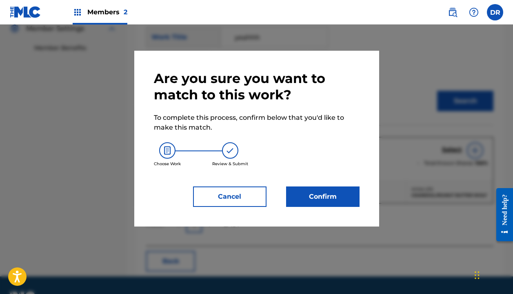
click at [324, 191] on button "Confirm" at bounding box center [323, 196] width 74 height 20
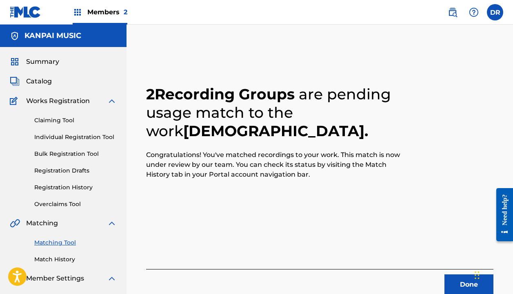
scroll to position [0, 0]
click at [459, 285] on button "Done" at bounding box center [469, 284] width 49 height 20
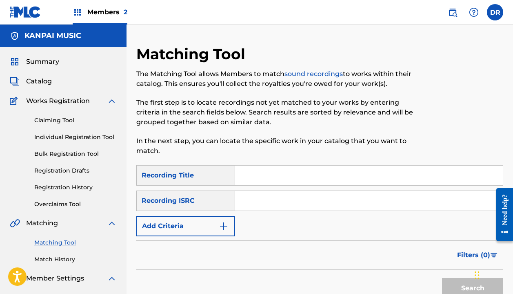
click at [270, 166] on input "Search Form" at bounding box center [369, 175] width 268 height 20
type input "cut the play"
click at [193, 219] on button "Add Criteria" at bounding box center [185, 226] width 99 height 20
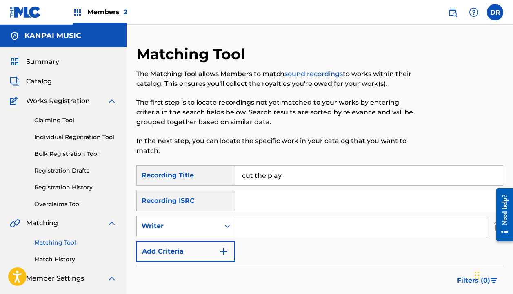
click at [193, 219] on div "Writer" at bounding box center [178, 226] width 83 height 16
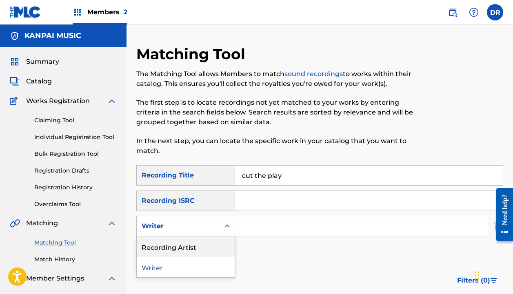
click at [192, 241] on div "Recording Artist" at bounding box center [186, 246] width 98 height 20
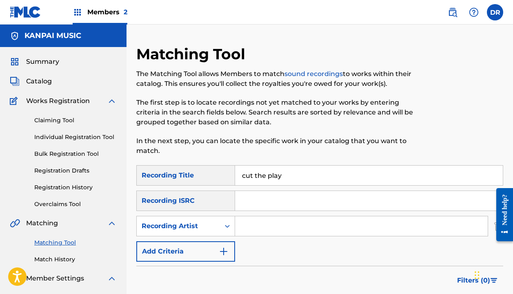
click at [254, 225] on input "Search Form" at bounding box center [361, 226] width 253 height 20
type input "[DEMOGRAPHIC_DATA]"
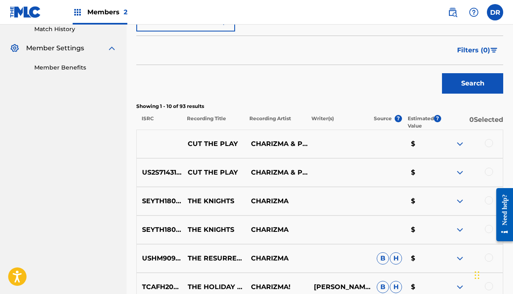
scroll to position [258, 0]
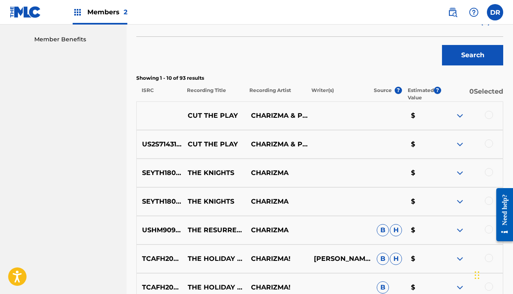
click at [489, 111] on div at bounding box center [489, 115] width 8 height 8
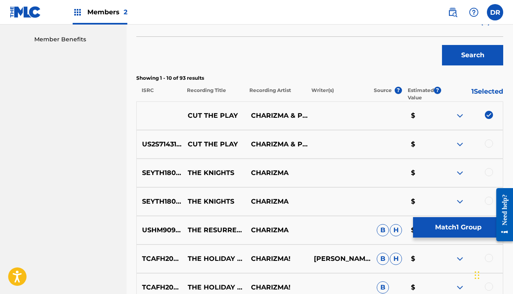
click at [490, 142] on div at bounding box center [489, 143] width 8 height 8
click at [439, 228] on button "Match 2 Groups" at bounding box center [458, 227] width 90 height 20
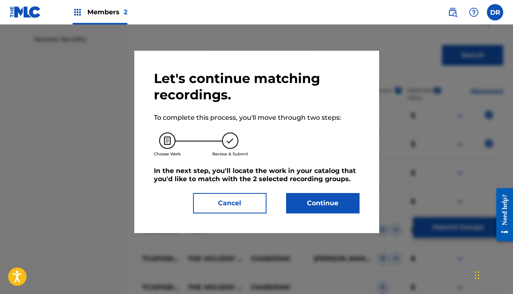
click at [341, 212] on button "Continue" at bounding box center [323, 203] width 74 height 20
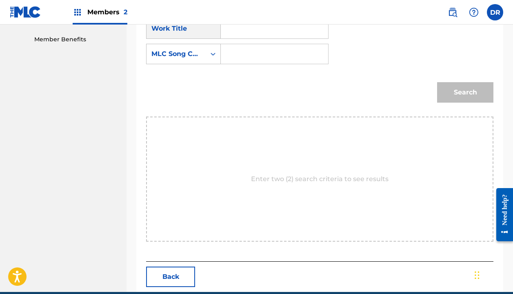
scroll to position [187, 0]
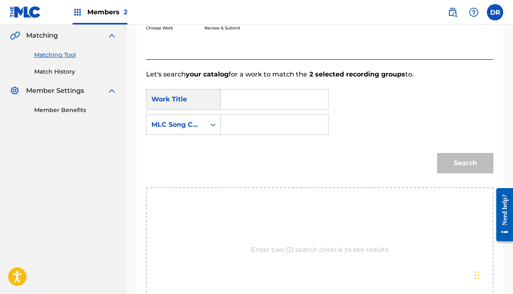
click at [238, 100] on input "Search Form" at bounding box center [275, 99] width 94 height 20
click at [239, 121] on div "cut the play" at bounding box center [235, 122] width 14 height 25
type input "cut the play"
click at [239, 126] on input "Search Form" at bounding box center [275, 125] width 94 height 20
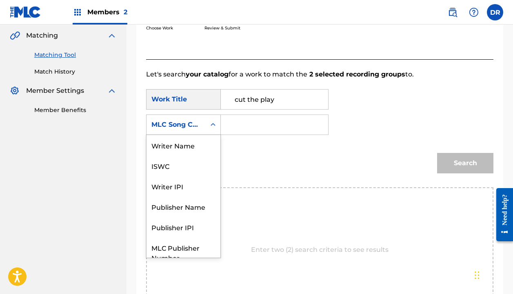
click at [182, 127] on div "MLC Song Code" at bounding box center [176, 125] width 49 height 10
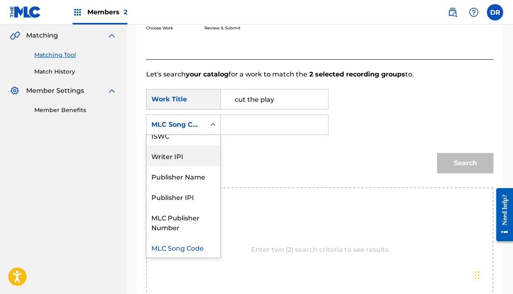
scroll to position [0, 0]
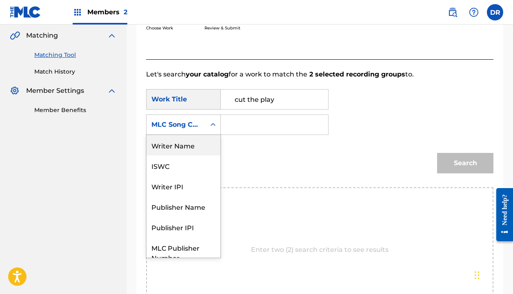
click at [172, 147] on div "Writer Name" at bounding box center [184, 145] width 74 height 20
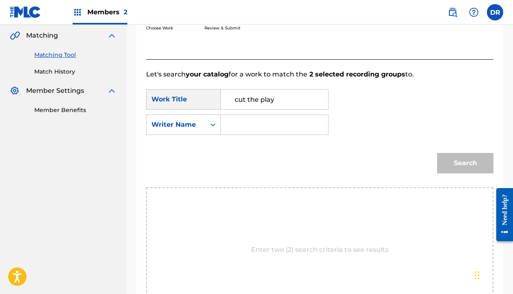
click at [248, 124] on input "Search Form" at bounding box center [275, 125] width 94 height 20
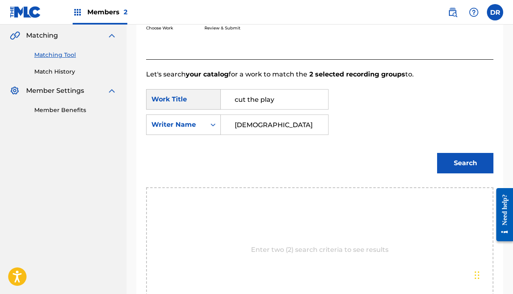
type input "[DEMOGRAPHIC_DATA]"
click at [466, 163] on button "Search" at bounding box center [465, 163] width 56 height 20
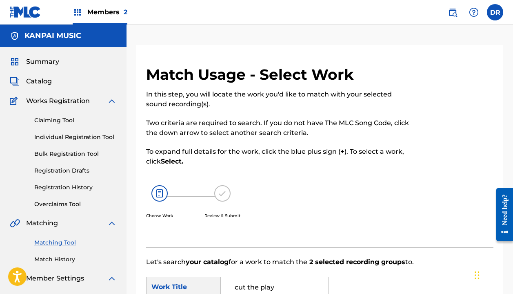
click at [86, 11] on div "Members 2" at bounding box center [100, 12] width 55 height 24
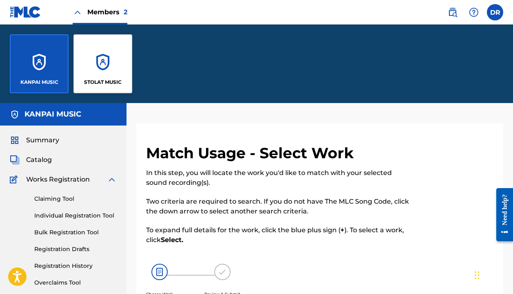
click at [96, 55] on div "STOLAT MUSIC" at bounding box center [103, 63] width 59 height 59
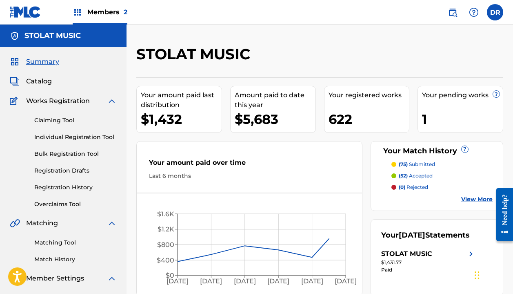
click at [58, 241] on link "Matching Tool" at bounding box center [75, 242] width 83 height 9
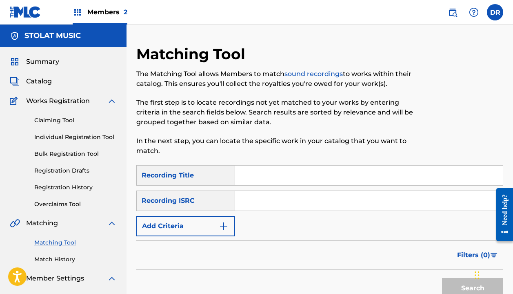
click at [284, 176] on input "Search Form" at bounding box center [369, 175] width 268 height 20
type input "cut the play"
click at [216, 215] on div "SearchWithCriteria1e5b3f26-da5c-4170-ac7d-8eb550da52ba Recording Title cut the …" at bounding box center [319, 200] width 367 height 71
click at [208, 225] on button "Add Criteria" at bounding box center [185, 226] width 99 height 20
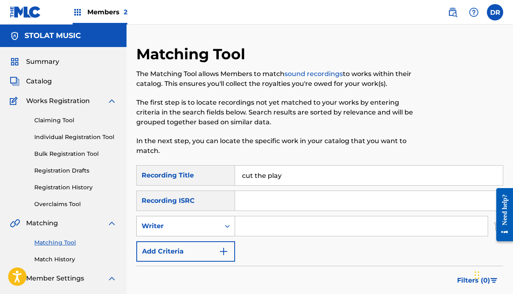
click at [202, 225] on div "Writer" at bounding box center [179, 226] width 74 height 10
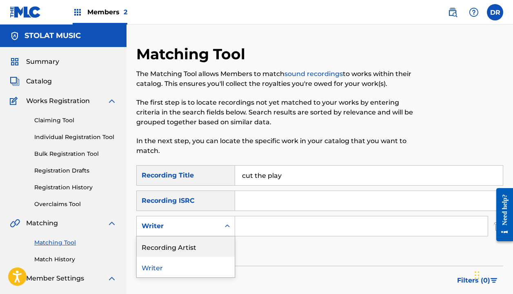
click at [187, 247] on div "Recording Artist" at bounding box center [186, 246] width 98 height 20
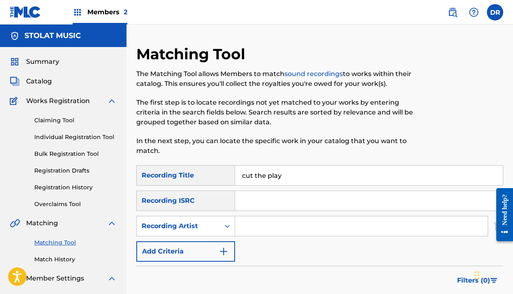
click at [276, 221] on input "Search Form" at bounding box center [361, 226] width 253 height 20
type input "[DEMOGRAPHIC_DATA]"
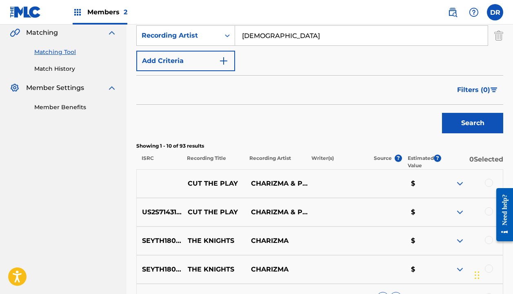
scroll to position [206, 0]
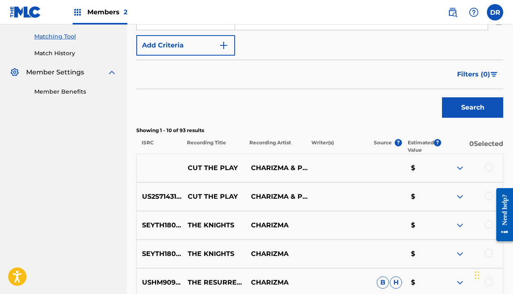
click at [491, 166] on div at bounding box center [489, 167] width 8 height 8
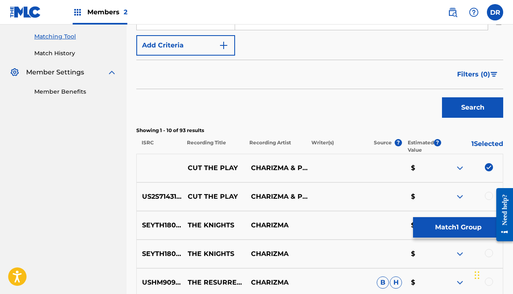
drag, startPoint x: 491, startPoint y: 198, endPoint x: 979, endPoint y: 379, distance: 520.4
click at [491, 198] on div at bounding box center [502, 214] width 23 height 67
click at [487, 197] on div at bounding box center [489, 196] width 8 height 8
click at [462, 224] on button "Match 2 Groups" at bounding box center [458, 227] width 90 height 20
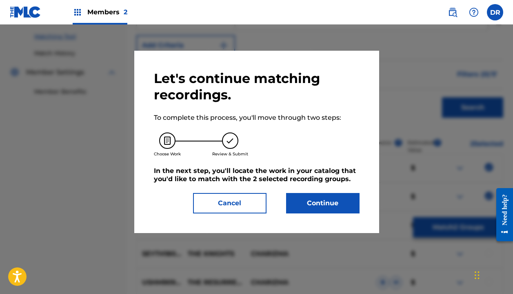
click at [336, 201] on button "Continue" at bounding box center [323, 203] width 74 height 20
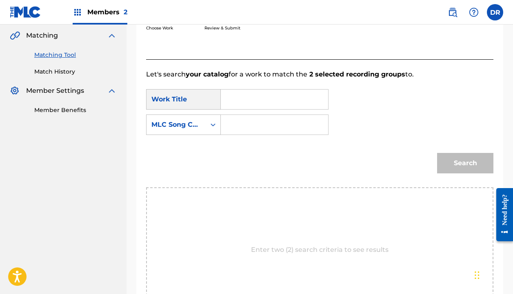
click at [234, 94] on input "Search Form" at bounding box center [275, 99] width 94 height 20
type input "cut the play"
click at [252, 132] on input "Search Form" at bounding box center [275, 125] width 94 height 20
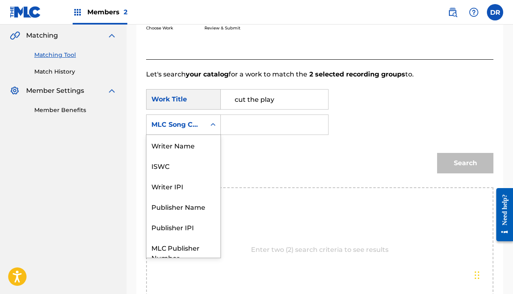
click at [195, 130] on div "MLC Song Code" at bounding box center [176, 125] width 59 height 16
click at [182, 149] on div "Writer Name" at bounding box center [184, 145] width 74 height 20
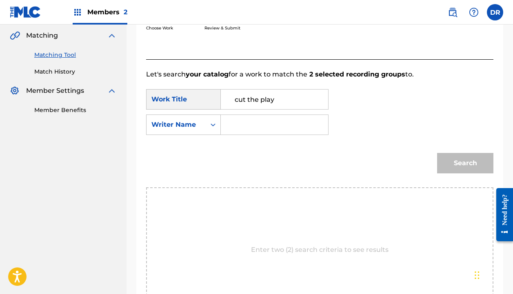
click at [250, 123] on input "Search Form" at bounding box center [275, 125] width 94 height 20
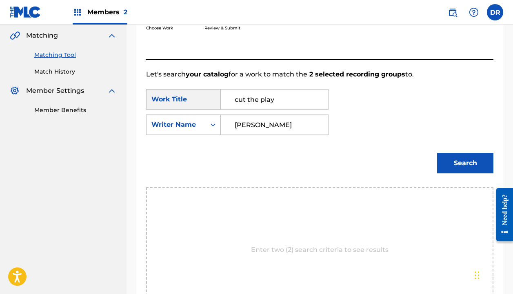
click at [466, 163] on button "Search" at bounding box center [465, 163] width 56 height 20
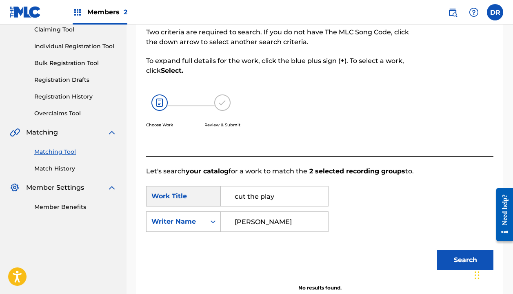
scroll to position [145, 0]
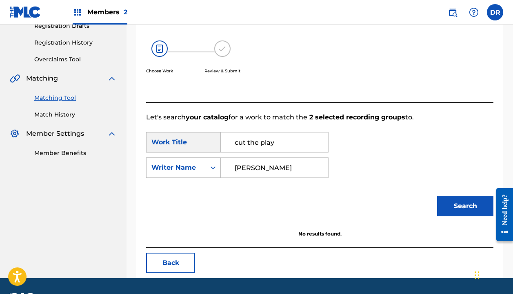
type input "[PERSON_NAME]"
click at [68, 97] on link "Matching Tool" at bounding box center [75, 98] width 83 height 9
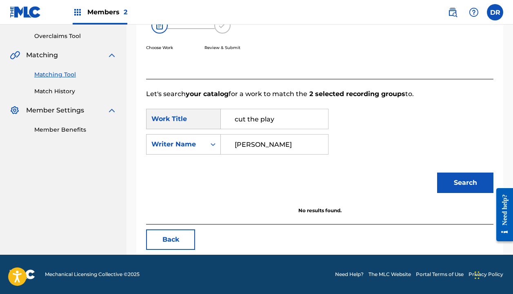
click at [165, 239] on button "Back" at bounding box center [170, 239] width 49 height 20
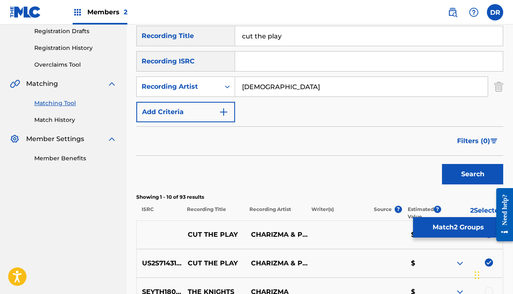
scroll to position [125, 0]
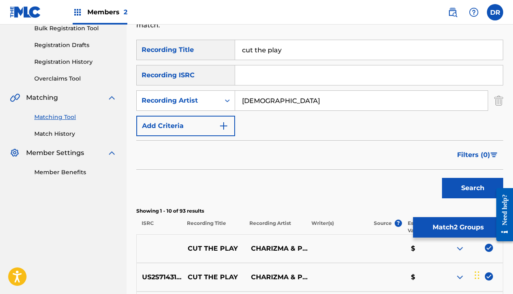
drag, startPoint x: 308, startPoint y: 51, endPoint x: 190, endPoint y: 49, distance: 118.9
click at [190, 50] on div "SearchWithCriteria1e5b3f26-da5c-4170-ac7d-8eb550da52ba Recording Title cut the …" at bounding box center [319, 50] width 367 height 20
type input "the who's it now intro"
drag, startPoint x: 283, startPoint y: 96, endPoint x: 313, endPoint y: 111, distance: 33.8
click at [313, 111] on div "SearchWithCriteria1e5b3f26-da5c-4170-ac7d-8eb550da52ba Recording Title the who'…" at bounding box center [319, 88] width 367 height 96
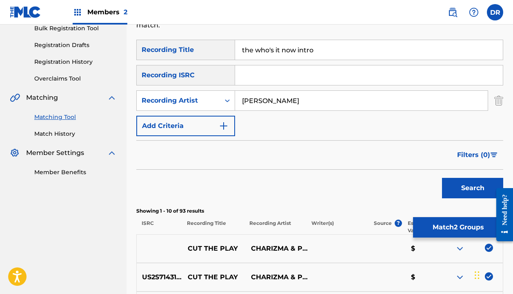
type input "king pari"
click at [473, 188] on button "Search" at bounding box center [472, 188] width 61 height 20
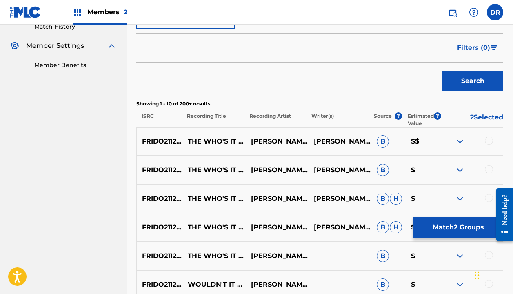
scroll to position [237, 0]
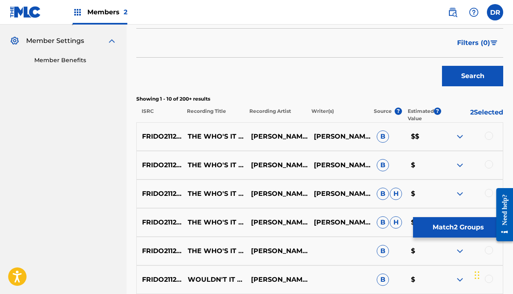
click at [489, 137] on div at bounding box center [489, 136] width 8 height 8
click at [488, 167] on div at bounding box center [489, 164] width 8 height 8
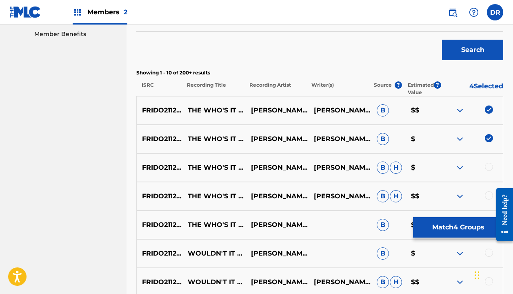
scroll to position [264, 0]
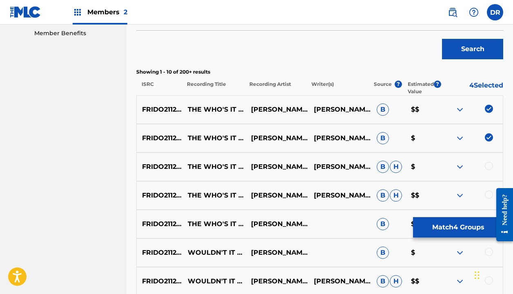
click at [491, 166] on div at bounding box center [489, 166] width 8 height 8
click at [489, 197] on div at bounding box center [489, 194] width 8 height 8
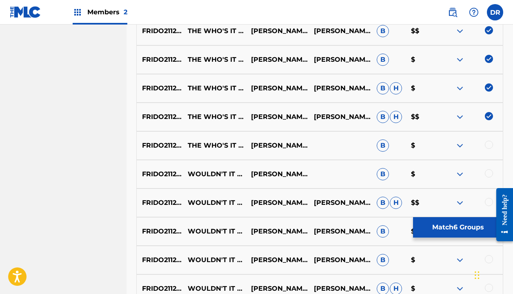
scroll to position [344, 0]
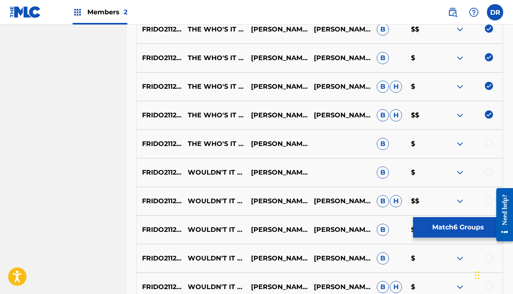
click at [488, 143] on div at bounding box center [489, 143] width 8 height 8
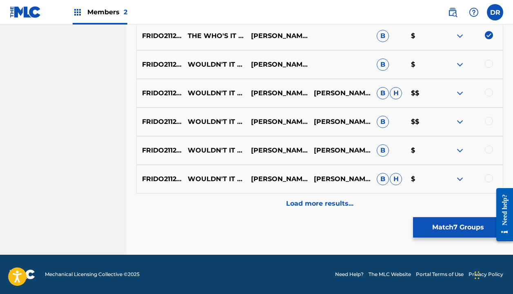
click at [454, 230] on button "Match 7 Groups" at bounding box center [458, 227] width 90 height 20
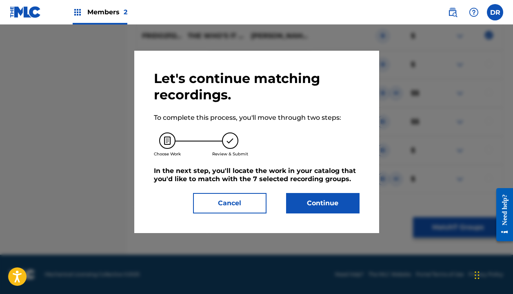
click at [317, 208] on button "Continue" at bounding box center [323, 203] width 74 height 20
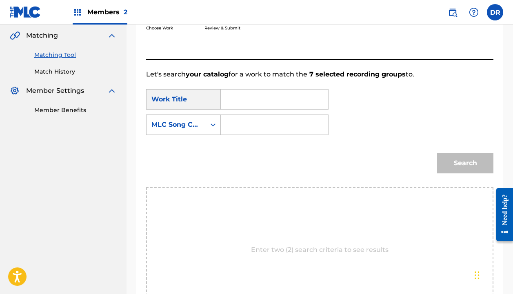
click at [248, 95] on input "Search Form" at bounding box center [275, 99] width 94 height 20
type input "h"
click at [245, 131] on input "Search Form" at bounding box center [275, 125] width 94 height 20
click at [270, 99] on input "the who" at bounding box center [275, 99] width 94 height 20
click at [239, 122] on div "the who 's it now intro" at bounding box center [235, 137] width 14 height 54
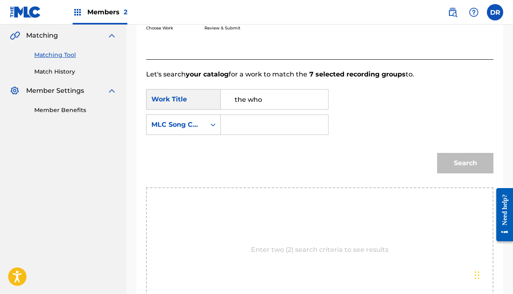
type input "the who's it now intro"
click at [247, 123] on input "Search Form" at bounding box center [275, 125] width 94 height 20
click at [192, 124] on div "MLC Song Code" at bounding box center [176, 125] width 49 height 10
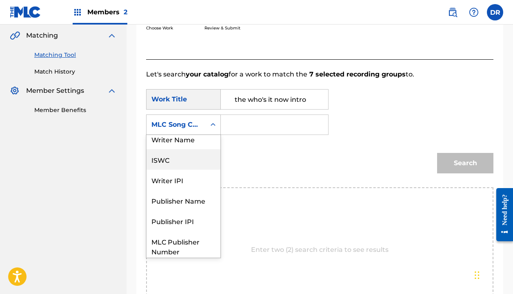
scroll to position [0, 0]
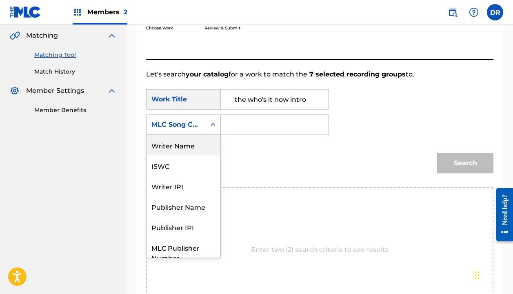
drag, startPoint x: 183, startPoint y: 143, endPoint x: 187, endPoint y: 143, distance: 4.5
click at [183, 143] on div "Writer Name" at bounding box center [184, 145] width 74 height 20
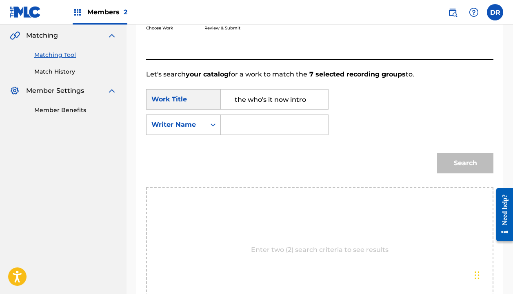
click at [270, 129] on input "Search Form" at bounding box center [275, 125] width 94 height 20
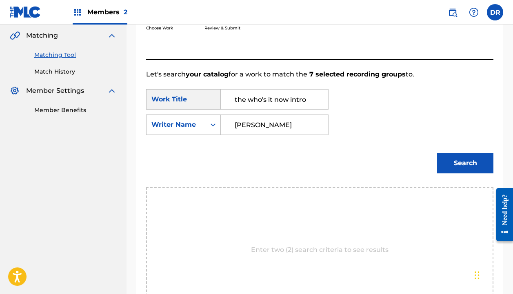
click at [466, 163] on button "Search" at bounding box center [465, 163] width 56 height 20
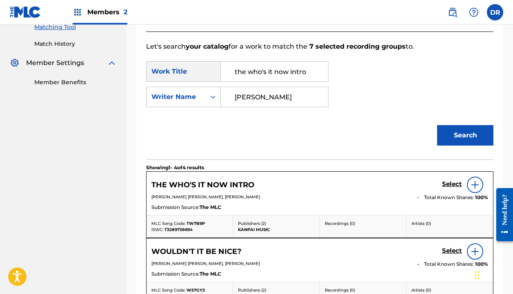
scroll to position [258, 0]
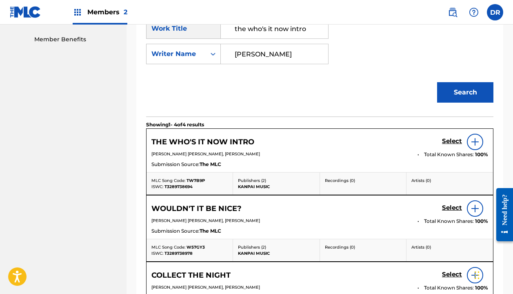
type input "Cameron"
click at [445, 142] on h5 "Select" at bounding box center [452, 141] width 20 height 8
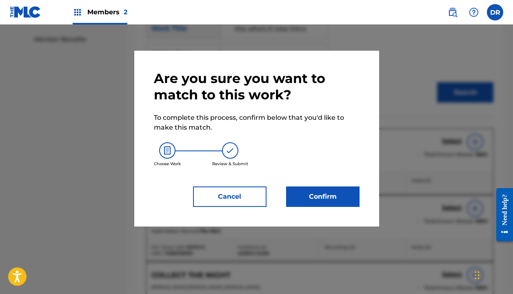
click at [250, 191] on button "Cancel" at bounding box center [230, 196] width 74 height 20
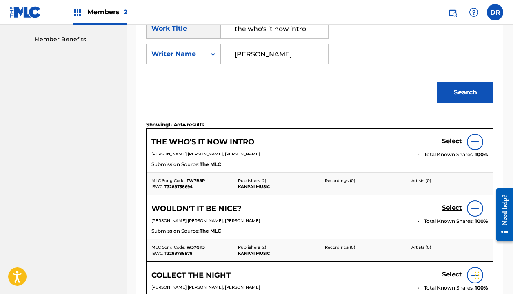
click at [445, 142] on h5 "Select" at bounding box center [452, 141] width 20 height 8
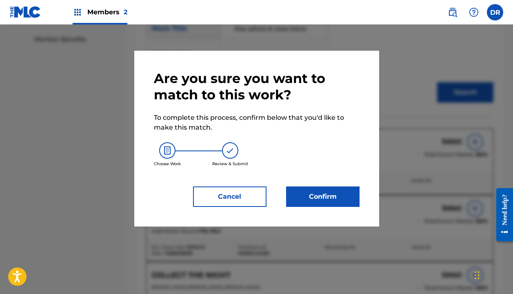
click at [350, 191] on button "Confirm" at bounding box center [323, 196] width 74 height 20
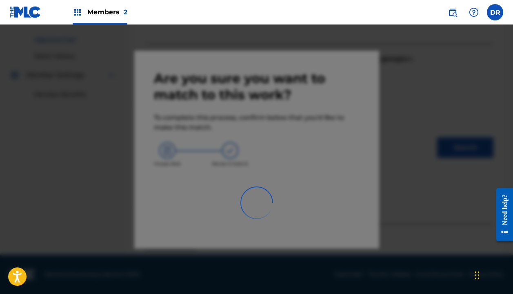
scroll to position [57, 0]
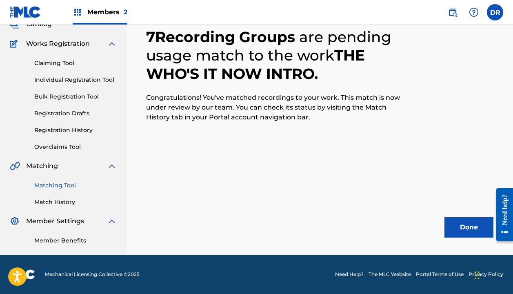
click at [449, 225] on button "Done" at bounding box center [469, 227] width 49 height 20
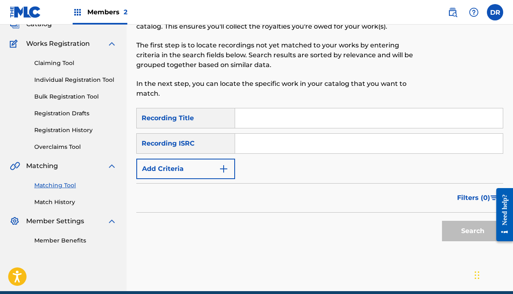
click at [268, 110] on input "Search Form" at bounding box center [369, 118] width 268 height 20
type input "understanding"
click at [176, 169] on button "Add Criteria" at bounding box center [185, 168] width 99 height 20
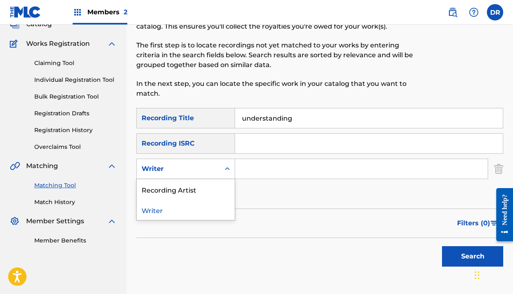
click at [176, 173] on div "Writer" at bounding box center [179, 169] width 74 height 10
click at [170, 199] on div "Writer" at bounding box center [186, 209] width 98 height 20
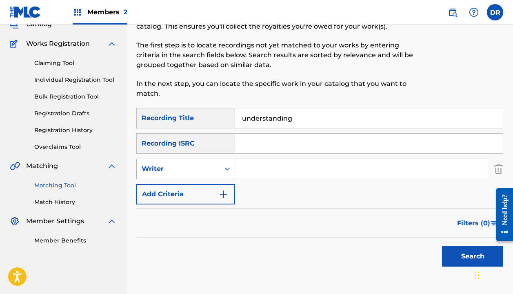
click at [171, 176] on div "Writer" at bounding box center [178, 169] width 83 height 16
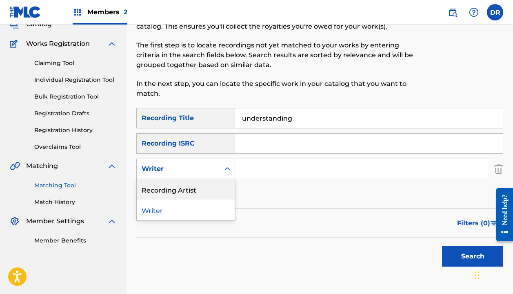
click at [171, 186] on div "Recording Artist" at bounding box center [186, 189] width 98 height 20
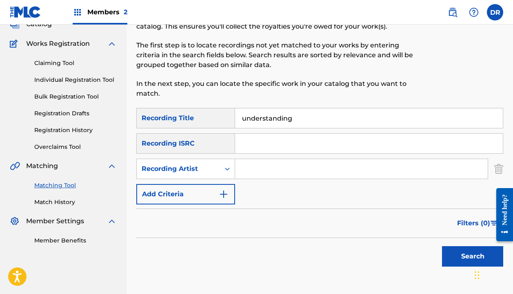
click at [267, 174] on input "Search Form" at bounding box center [361, 169] width 253 height 20
type input "king pari"
click at [473, 256] on button "Search" at bounding box center [472, 256] width 61 height 20
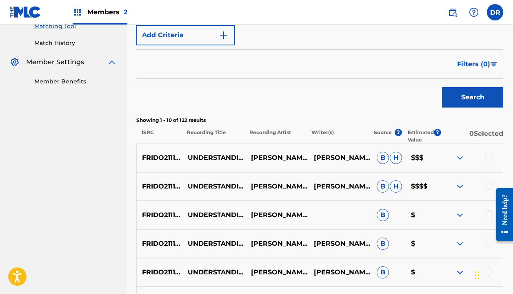
scroll to position [256, 0]
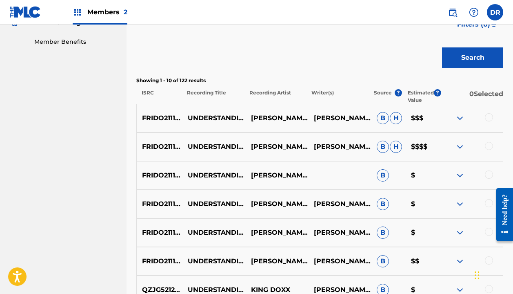
click at [486, 145] on div at bounding box center [489, 146] width 8 height 8
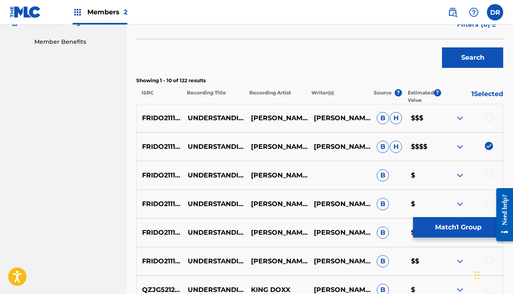
click at [486, 127] on div "FRIDO2111232 UNDERSTANDING KING PARI CAMERON KINGHORN, JOE PARI B H $$$" at bounding box center [319, 118] width 367 height 29
click at [486, 124] on div "FRIDO2111232 UNDERSTANDING KING PARI CAMERON KINGHORN, JOE PARI B H $$$" at bounding box center [319, 118] width 367 height 29
click at [486, 118] on div at bounding box center [489, 117] width 8 height 8
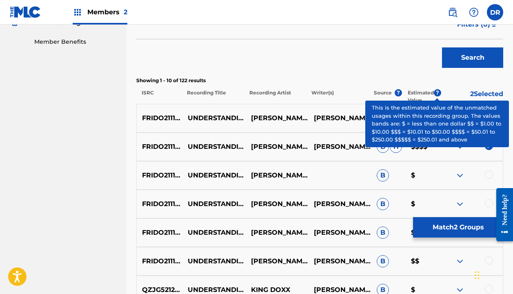
click at [436, 93] on span "?" at bounding box center [437, 92] width 7 height 7
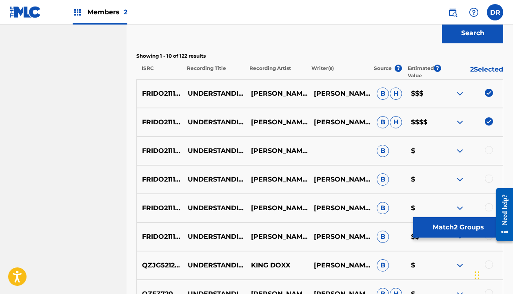
scroll to position [281, 0]
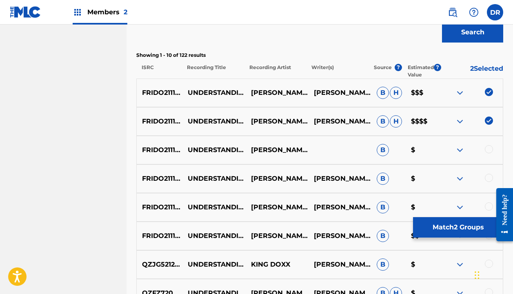
click at [491, 149] on div at bounding box center [489, 149] width 8 height 8
click at [487, 178] on div at bounding box center [489, 178] width 8 height 8
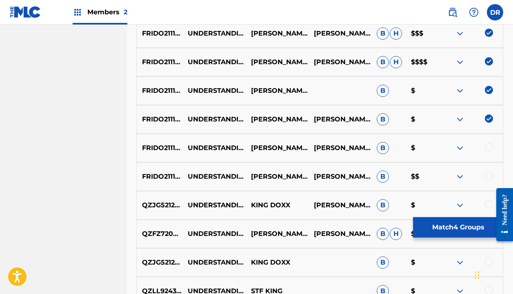
scroll to position [341, 0]
click at [488, 174] on div at bounding box center [489, 175] width 8 height 8
click at [487, 151] on div at bounding box center [471, 148] width 63 height 10
click at [487, 147] on div at bounding box center [489, 147] width 8 height 8
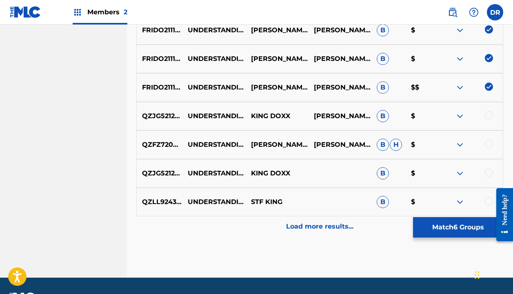
scroll to position [432, 0]
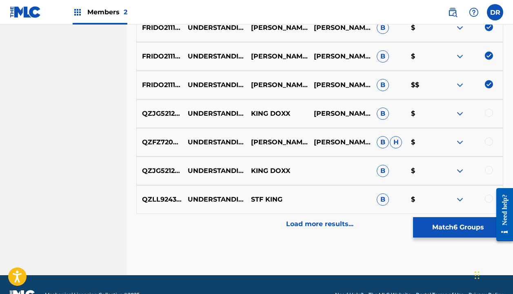
click at [343, 225] on p "Load more results..." at bounding box center [319, 224] width 67 height 10
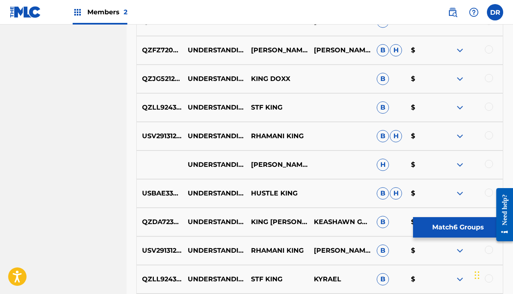
scroll to position [539, 0]
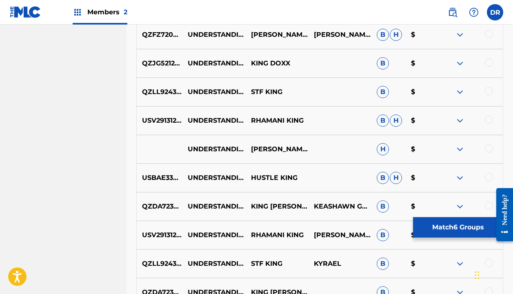
click at [444, 230] on button "Match 6 Groups" at bounding box center [458, 227] width 90 height 20
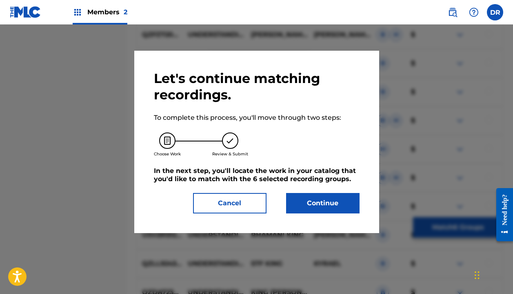
click at [340, 212] on button "Continue" at bounding box center [323, 203] width 74 height 20
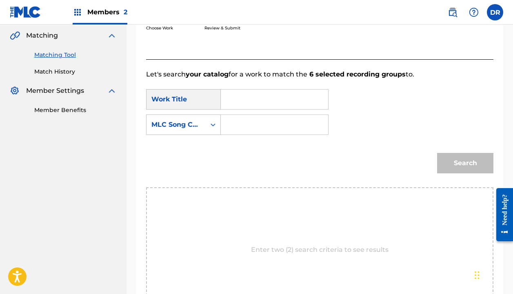
click at [263, 104] on input "Search Form" at bounding box center [275, 99] width 94 height 20
click at [249, 116] on strong "under" at bounding box center [245, 118] width 20 height 8
type input "understanding"
click at [237, 124] on input "Search Form" at bounding box center [275, 125] width 94 height 20
click at [193, 126] on div "MLC Song Code" at bounding box center [176, 125] width 49 height 10
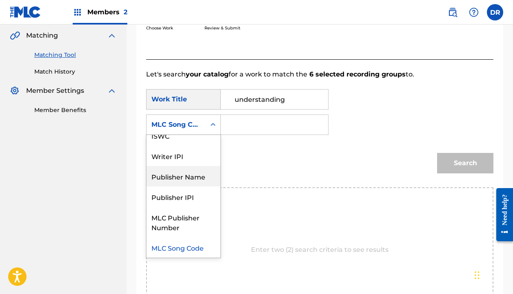
scroll to position [0, 0]
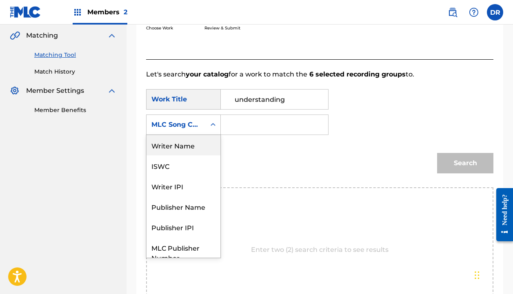
click at [177, 147] on div "Writer Name" at bounding box center [184, 145] width 74 height 20
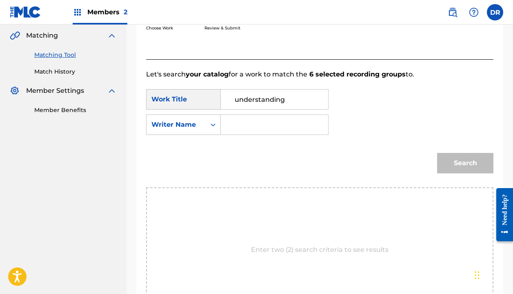
click at [237, 129] on input "Search Form" at bounding box center [275, 125] width 94 height 20
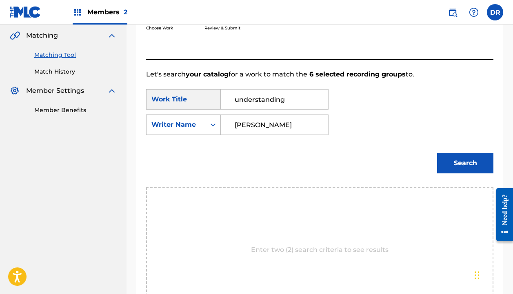
click at [466, 163] on button "Search" at bounding box center [465, 163] width 56 height 20
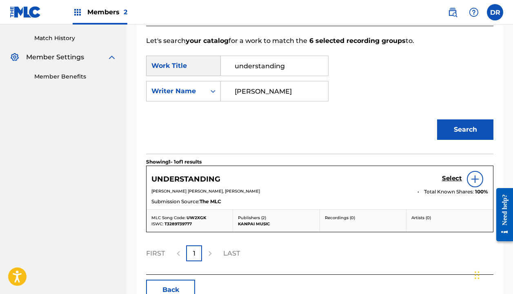
scroll to position [228, 0]
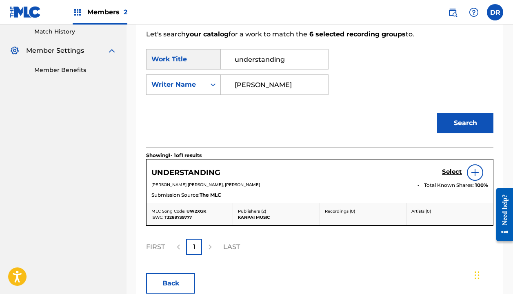
type input "Cameron"
click at [446, 170] on h5 "Select" at bounding box center [452, 172] width 20 height 8
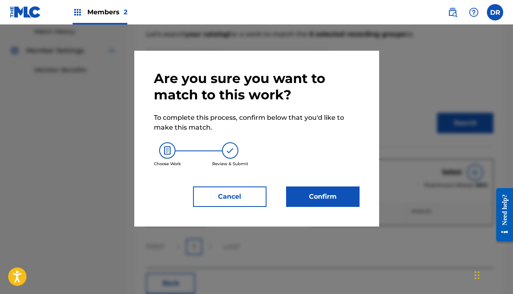
click at [334, 188] on button "Confirm" at bounding box center [323, 196] width 74 height 20
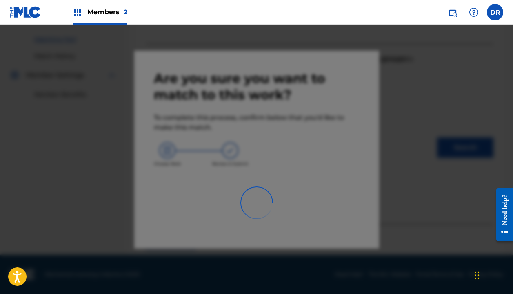
scroll to position [57, 0]
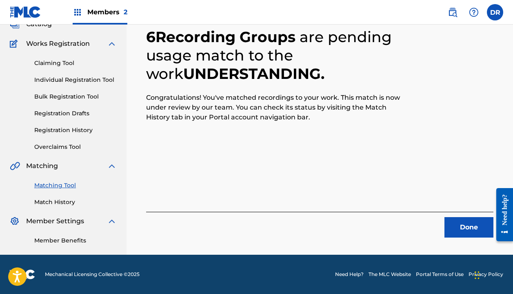
click at [462, 219] on button "Done" at bounding box center [469, 227] width 49 height 20
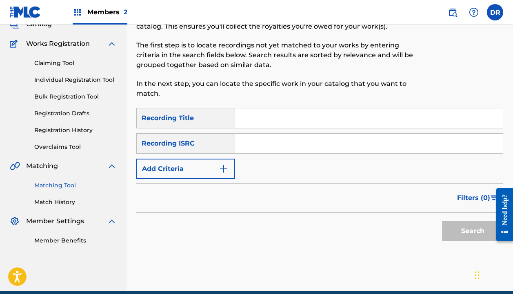
click at [270, 120] on input "Search Form" at bounding box center [369, 118] width 268 height 20
type input "ya'llright"
click at [195, 162] on button "Add Criteria" at bounding box center [185, 168] width 99 height 20
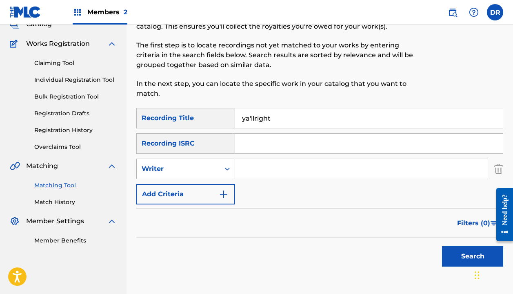
click at [195, 165] on div "Writer" at bounding box center [179, 169] width 74 height 10
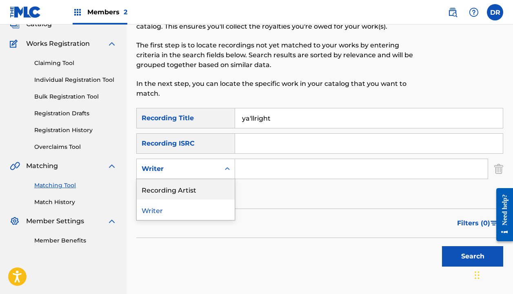
click at [194, 187] on div "Recording Artist" at bounding box center [186, 189] width 98 height 20
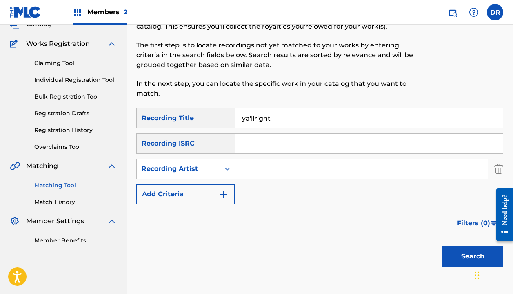
click at [261, 168] on input "Search Form" at bounding box center [361, 169] width 253 height 20
type input "c"
type input "king pari"
click at [473, 256] on button "Search" at bounding box center [472, 256] width 61 height 20
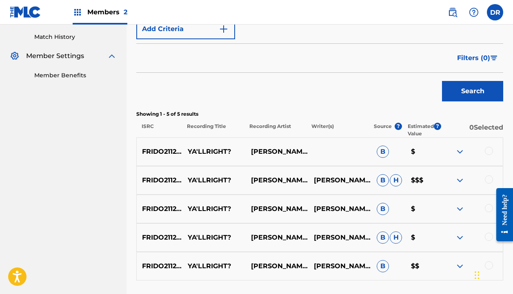
scroll to position [228, 0]
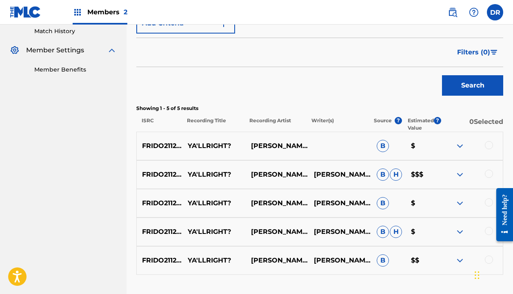
click at [489, 172] on div at bounding box center [489, 174] width 8 height 8
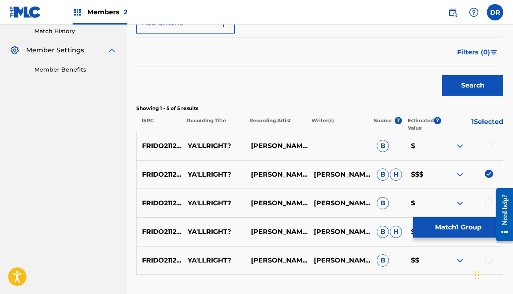
click at [489, 146] on div at bounding box center [489, 145] width 8 height 8
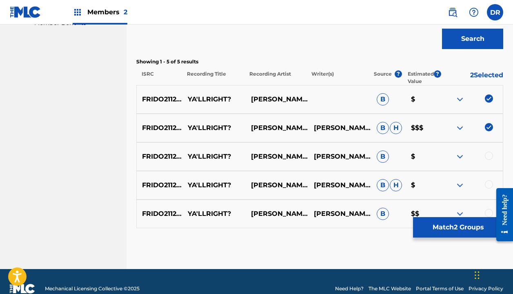
click at [491, 210] on div at bounding box center [502, 214] width 23 height 67
click at [491, 212] on div at bounding box center [502, 214] width 23 height 67
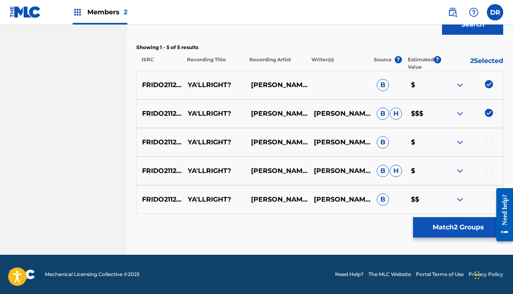
scroll to position [289, 0]
click at [488, 194] on div "FRIDO2112292 YA'LLRIGHT? KING PARI CAMERON KINGHORN, JOE PARI CHRISTENSEN B $$" at bounding box center [319, 199] width 367 height 29
click at [488, 197] on div at bounding box center [489, 198] width 8 height 8
click at [488, 170] on div at bounding box center [489, 170] width 8 height 8
click at [487, 142] on div at bounding box center [489, 141] width 8 height 8
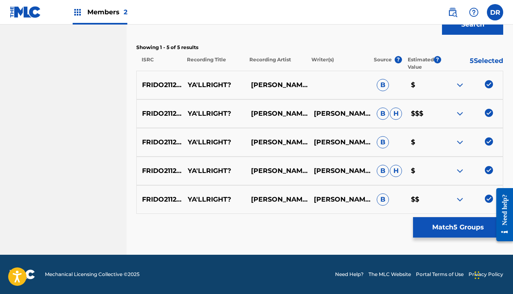
click at [448, 238] on div "Matching Tool The Matching Tool allows Members to match sound recordings to wor…" at bounding box center [319, 5] width 367 height 498
click at [447, 226] on button "Match 5 Groups" at bounding box center [458, 227] width 90 height 20
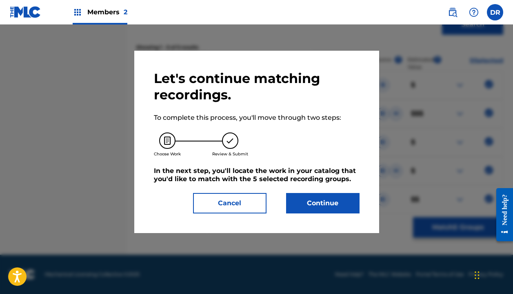
click at [333, 205] on button "Continue" at bounding box center [323, 203] width 74 height 20
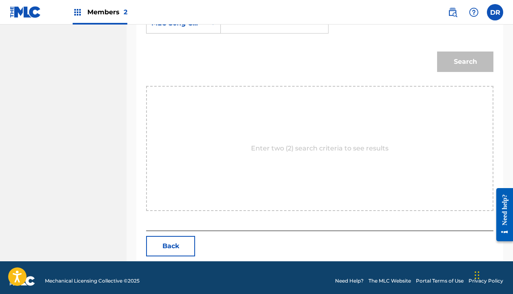
scroll to position [187, 0]
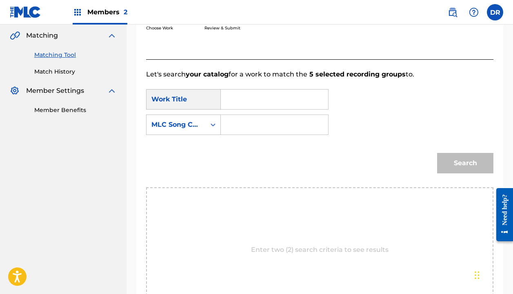
click at [244, 101] on input "Search Form" at bounding box center [275, 99] width 94 height 20
click at [252, 120] on span "right?" at bounding box center [259, 118] width 20 height 8
type input "ya'llright?"
click at [249, 125] on input "Search Form" at bounding box center [275, 125] width 94 height 20
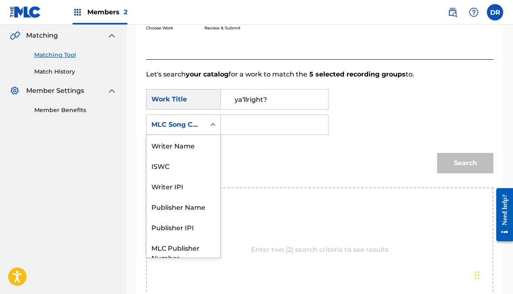
click at [199, 125] on div "MLC Song Code" at bounding box center [176, 125] width 49 height 10
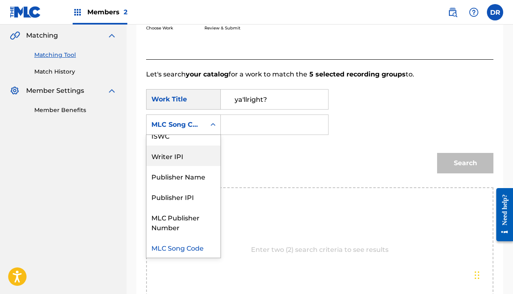
scroll to position [0, 0]
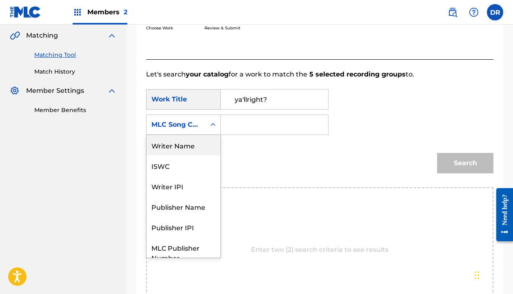
click at [181, 142] on div "Writer Name" at bounding box center [184, 145] width 74 height 20
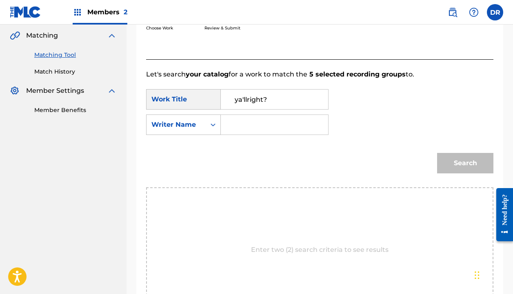
click at [261, 135] on div "SearchWithCriteria8b8643e7-4b25-4a17-a74a-e86c5e20dc6d Work Title ya'llright? S…" at bounding box center [320, 114] width 348 height 51
click at [260, 130] on input "Search Form" at bounding box center [275, 125] width 94 height 20
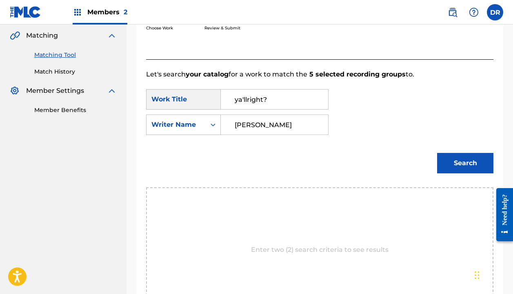
click at [466, 163] on button "Search" at bounding box center [465, 163] width 56 height 20
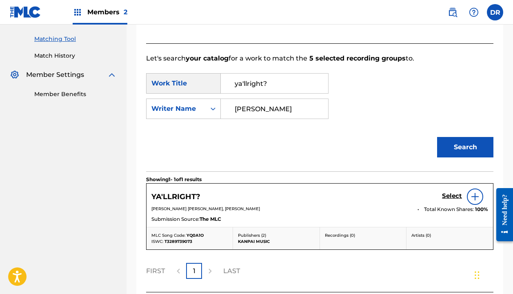
scroll to position [223, 0]
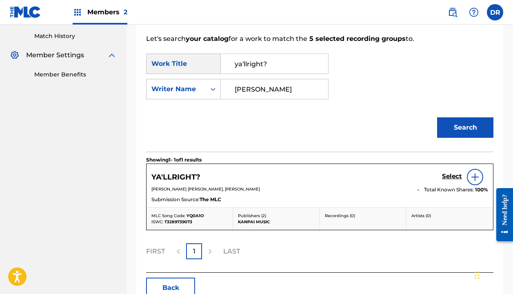
type input "Cameron"
click at [445, 176] on h5 "Select" at bounding box center [452, 176] width 20 height 8
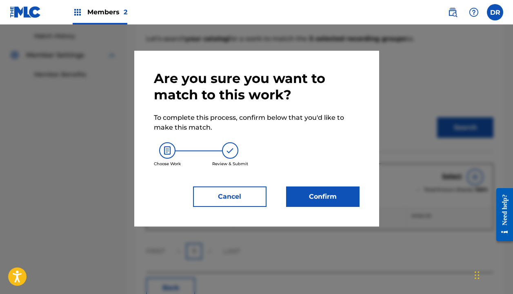
click at [336, 201] on button "Confirm" at bounding box center [323, 196] width 74 height 20
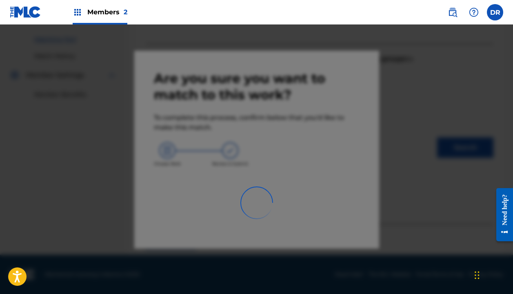
scroll to position [57, 0]
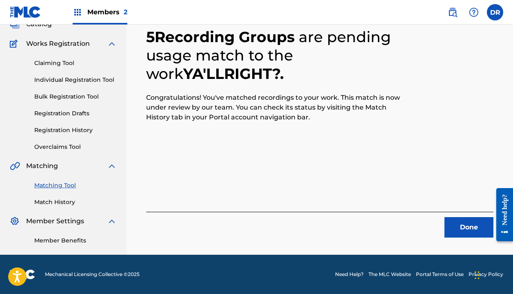
click at [455, 219] on button "Done" at bounding box center [469, 227] width 49 height 20
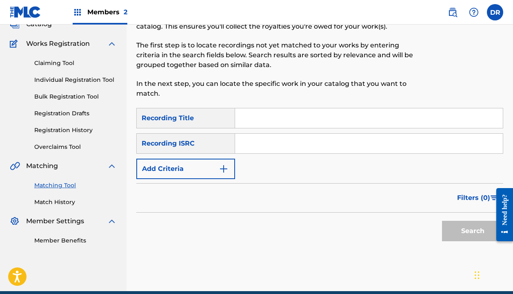
click at [274, 117] on input "Search Form" at bounding box center [369, 118] width 268 height 20
type input "snowday"
click at [179, 172] on button "Add Criteria" at bounding box center [185, 168] width 99 height 20
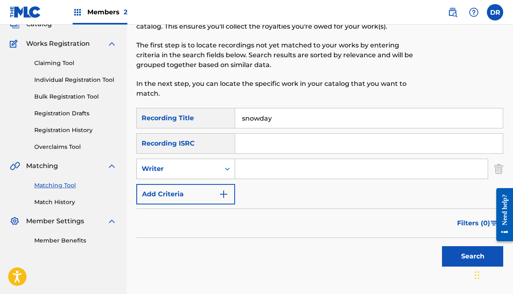
click at [174, 172] on div "Writer" at bounding box center [179, 169] width 74 height 10
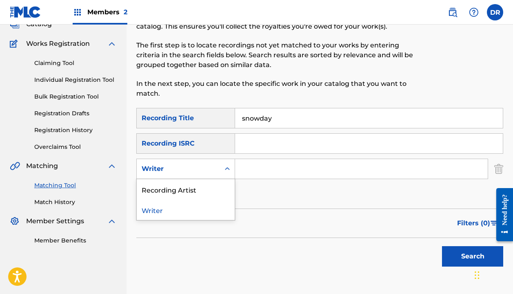
click at [174, 194] on div "Recording Artist" at bounding box center [186, 189] width 98 height 20
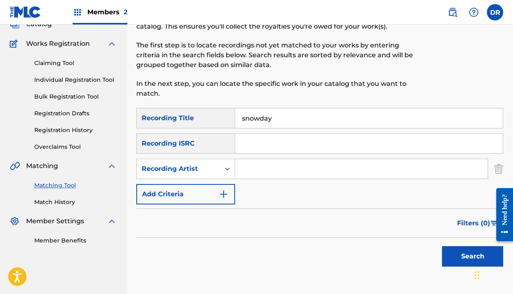
click at [265, 176] on input "Search Form" at bounding box center [361, 169] width 253 height 20
type input "king pari"
click at [473, 256] on button "Search" at bounding box center [472, 256] width 61 height 20
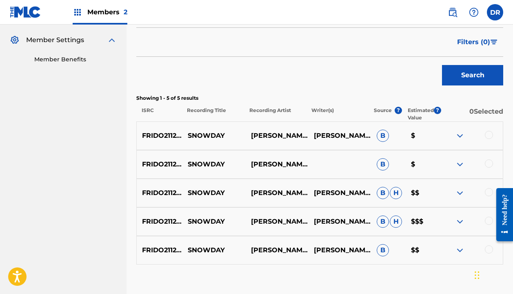
scroll to position [246, 0]
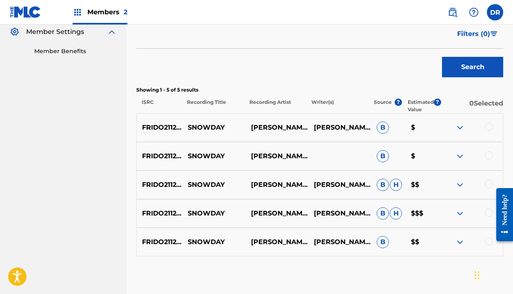
click at [488, 125] on div at bounding box center [489, 127] width 8 height 8
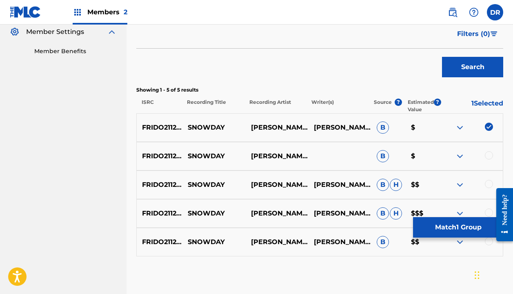
click at [489, 146] on div "FRIDO2112202 SNOWDAY KING PARI B $" at bounding box center [319, 156] width 367 height 29
click at [489, 157] on div at bounding box center [489, 155] width 8 height 8
click at [489, 180] on div at bounding box center [489, 184] width 8 height 8
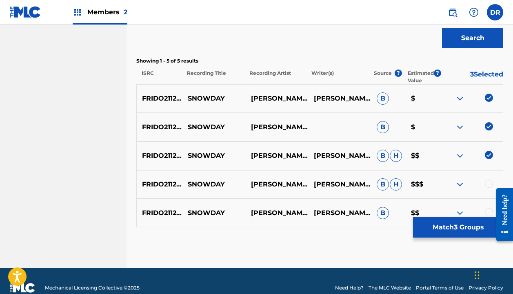
scroll to position [276, 0]
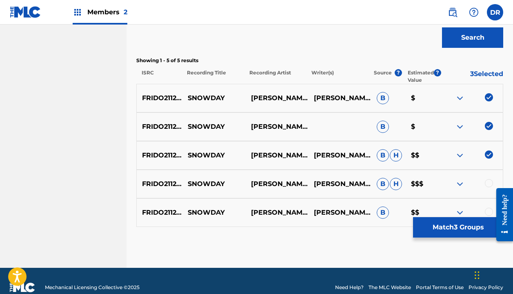
click at [488, 185] on div at bounding box center [489, 183] width 8 height 8
click at [488, 209] on div at bounding box center [489, 211] width 8 height 8
click at [461, 224] on button "Match 5 Groups" at bounding box center [458, 227] width 90 height 20
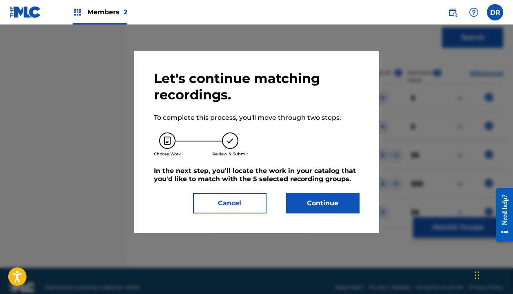
click at [241, 206] on button "Cancel" at bounding box center [230, 203] width 74 height 20
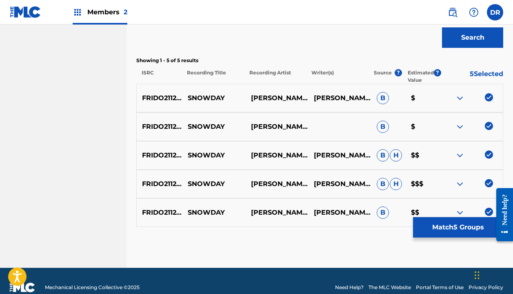
click at [423, 223] on button "Match 5 Groups" at bounding box center [458, 227] width 90 height 20
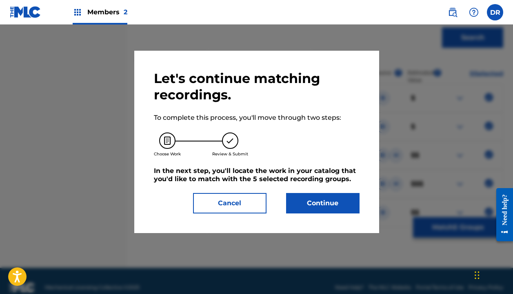
click at [329, 201] on button "Continue" at bounding box center [323, 203] width 74 height 20
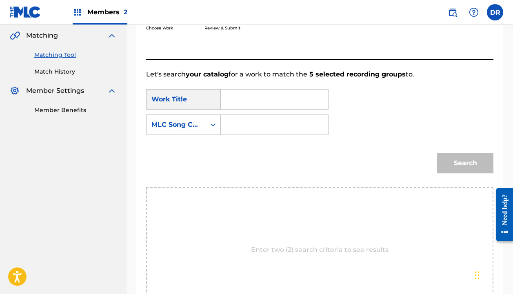
click at [239, 101] on input "Search Form" at bounding box center [275, 99] width 94 height 20
drag, startPoint x: 240, startPoint y: 113, endPoint x: 244, endPoint y: 119, distance: 7.4
click at [244, 119] on span "snowda" at bounding box center [248, 118] width 27 height 8
type input "snowday"
click at [243, 127] on input "Search Form" at bounding box center [275, 125] width 94 height 20
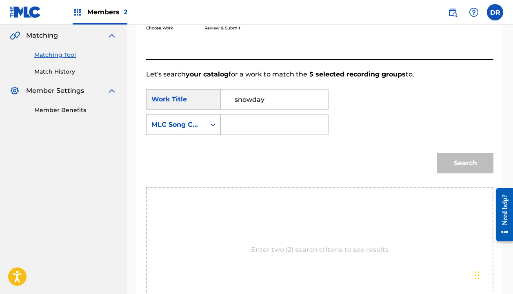
click at [196, 127] on div "MLC Song Code" at bounding box center [176, 125] width 49 height 10
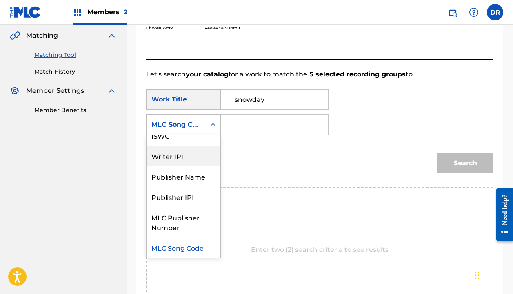
scroll to position [0, 0]
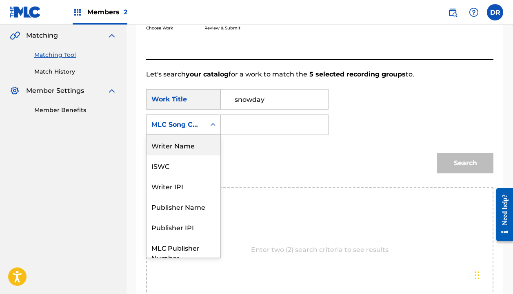
click at [178, 141] on div "Writer Name" at bounding box center [184, 145] width 74 height 20
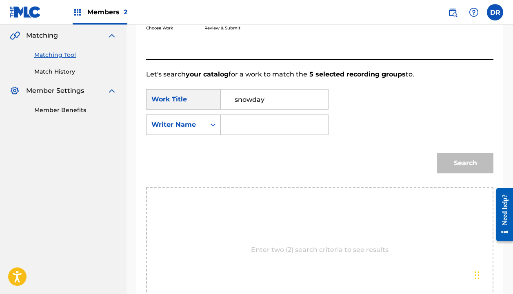
click at [279, 114] on div "SearchWithCriteria8b8643e7-4b25-4a17-a74a-e86c5e20dc6d Work Title snowday Searc…" at bounding box center [320, 114] width 348 height 51
click at [274, 126] on input "Search Form" at bounding box center [275, 125] width 94 height 20
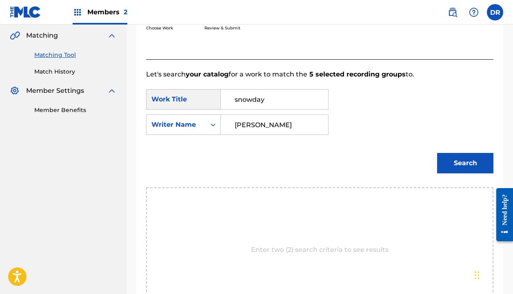
click at [466, 163] on button "Search" at bounding box center [465, 163] width 56 height 20
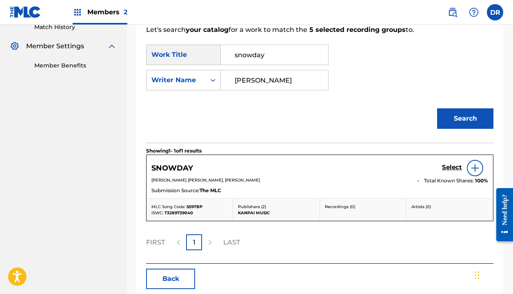
scroll to position [260, 0]
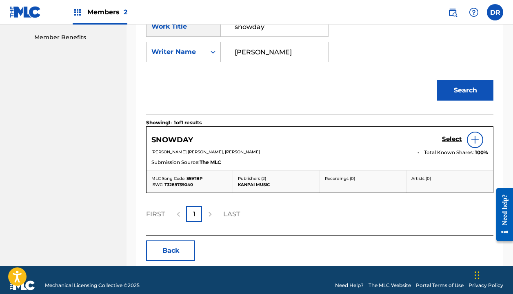
type input "Cameron"
click at [453, 138] on h5 "Select" at bounding box center [452, 139] width 20 height 8
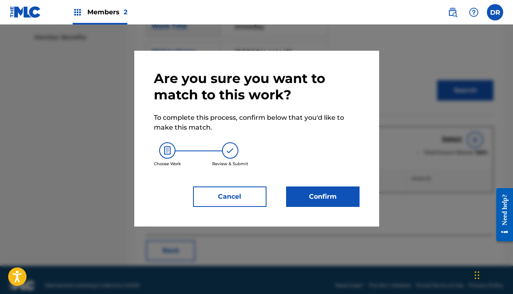
click at [320, 194] on button "Confirm" at bounding box center [323, 196] width 74 height 20
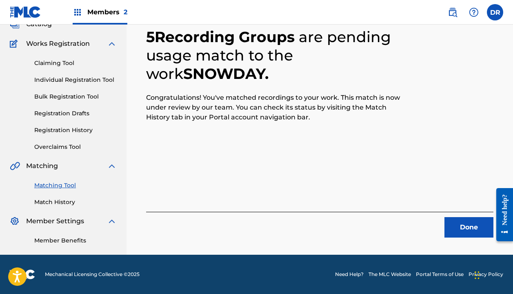
scroll to position [57, 0]
click at [453, 228] on button "Done" at bounding box center [469, 227] width 49 height 20
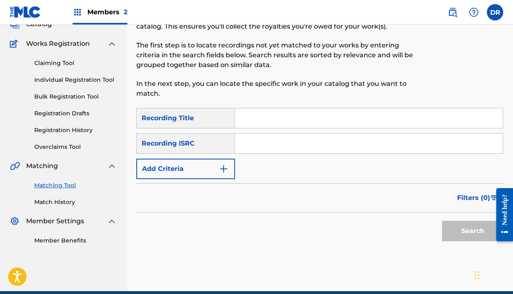
click at [276, 126] on input "Search Form" at bounding box center [369, 118] width 268 height 20
type input "Mary"
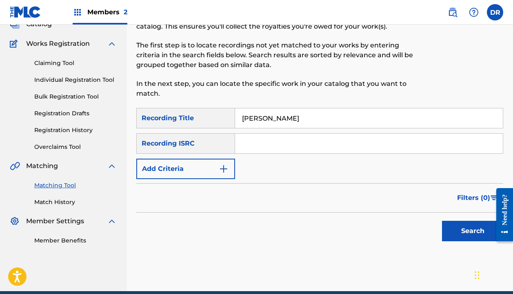
drag, startPoint x: 261, startPoint y: 134, endPoint x: 186, endPoint y: 170, distance: 83.5
click at [186, 170] on button "Add Criteria" at bounding box center [185, 168] width 99 height 20
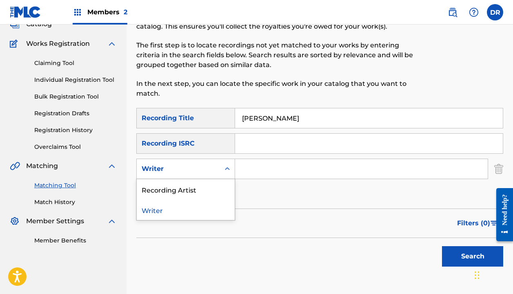
click at [186, 171] on div "Writer" at bounding box center [179, 169] width 74 height 10
click at [185, 187] on div "Recording Artist" at bounding box center [186, 189] width 98 height 20
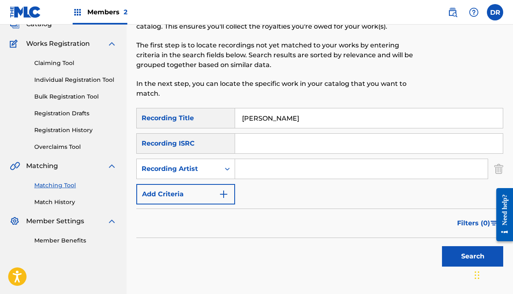
click at [296, 172] on input "Search Form" at bounding box center [361, 169] width 253 height 20
type input "king pari"
click at [473, 256] on button "Search" at bounding box center [472, 256] width 61 height 20
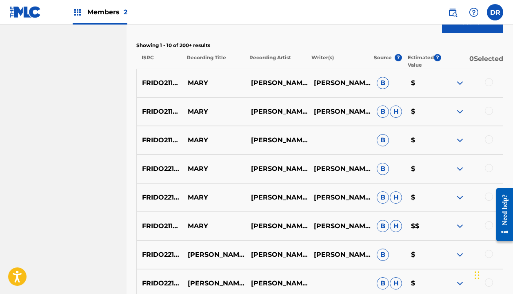
scroll to position [295, 0]
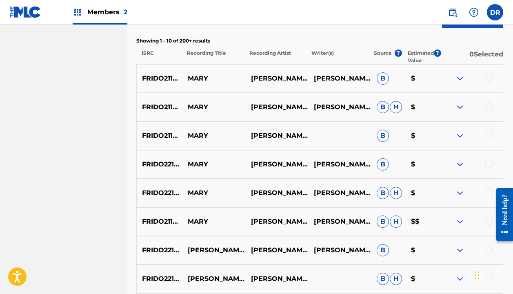
click at [490, 80] on div at bounding box center [489, 78] width 8 height 8
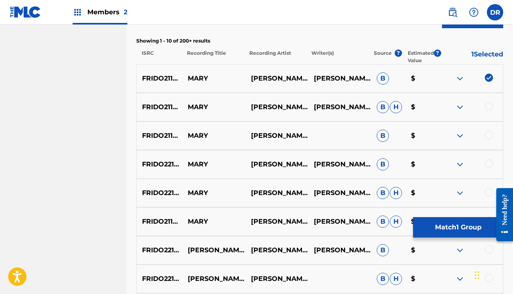
click at [490, 100] on div "FRIDO2110903 MARY KING PARI JOE PARIS CHRISTENSEN, CAMERON KINGHORN B H $" at bounding box center [319, 107] width 367 height 29
click at [490, 103] on div at bounding box center [489, 106] width 8 height 8
click at [488, 129] on div "FRIDO2110903 MARY KING PARI B $" at bounding box center [319, 135] width 367 height 29
click at [488, 131] on div at bounding box center [489, 135] width 8 height 8
click at [488, 162] on div at bounding box center [489, 163] width 8 height 8
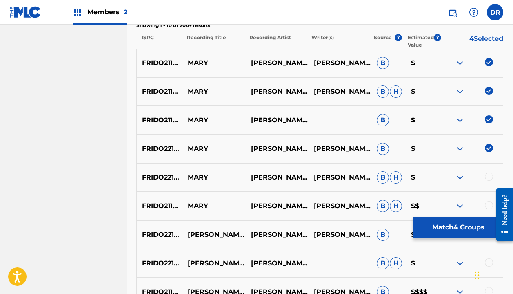
scroll to position [311, 0]
click at [487, 174] on div at bounding box center [489, 176] width 8 height 8
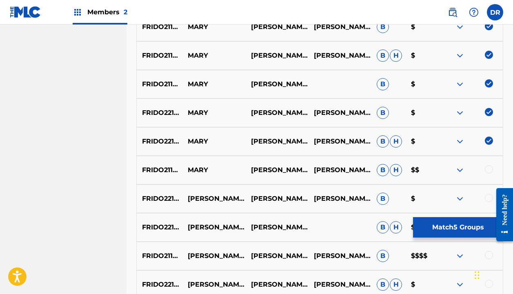
scroll to position [352, 0]
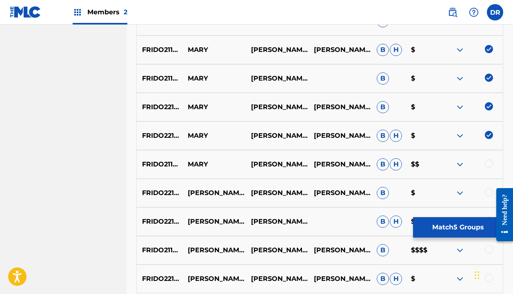
click at [491, 132] on img at bounding box center [489, 135] width 8 height 8
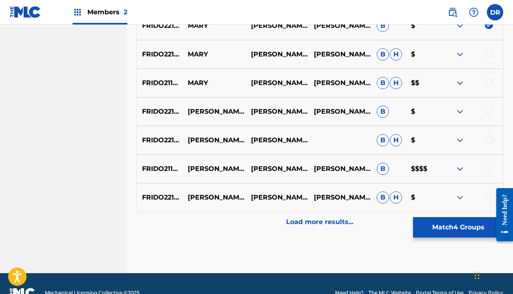
scroll to position [436, 0]
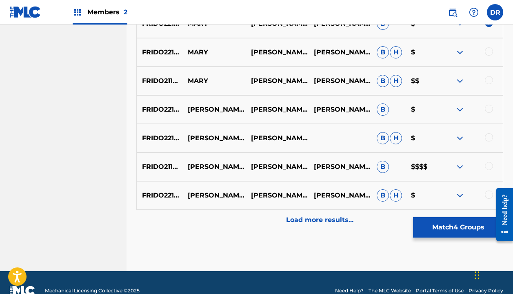
click at [490, 165] on div at bounding box center [489, 166] width 8 height 8
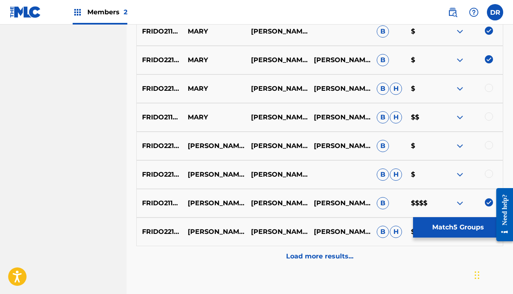
scroll to position [400, 0]
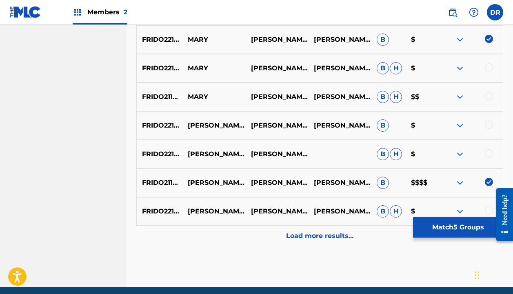
click at [310, 231] on p "Load more results..." at bounding box center [319, 236] width 67 height 10
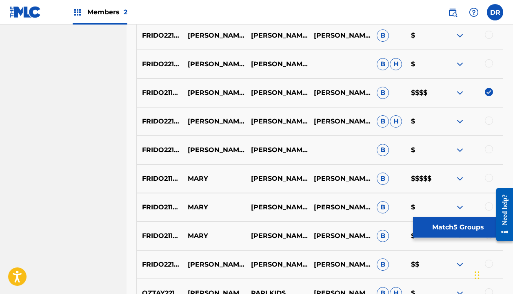
scroll to position [517, 0]
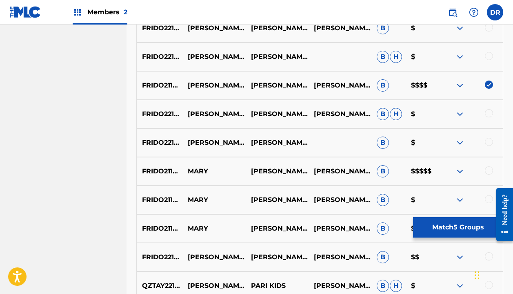
click at [489, 169] on div at bounding box center [489, 170] width 8 height 8
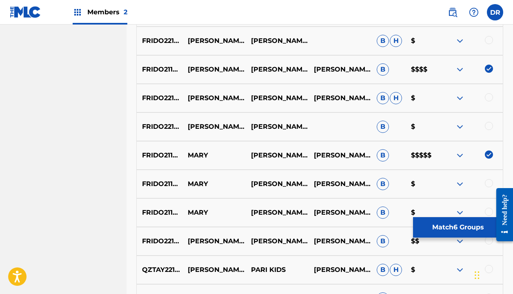
scroll to position [541, 0]
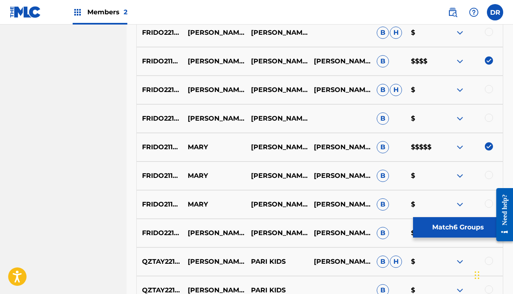
click at [485, 174] on div at bounding box center [489, 175] width 8 height 8
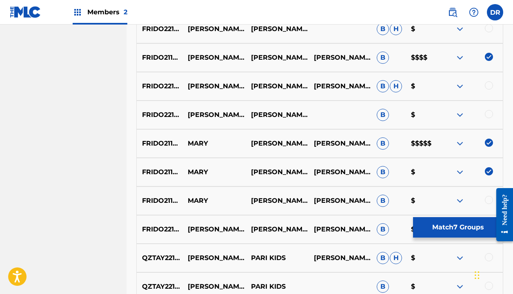
click at [489, 198] on div at bounding box center [489, 200] width 8 height 8
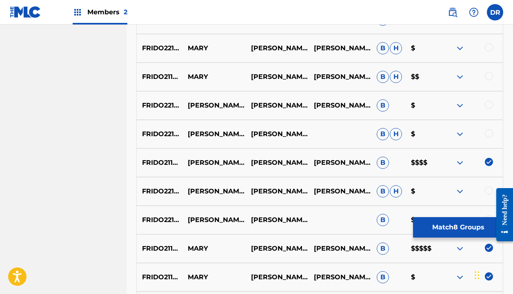
scroll to position [436, 0]
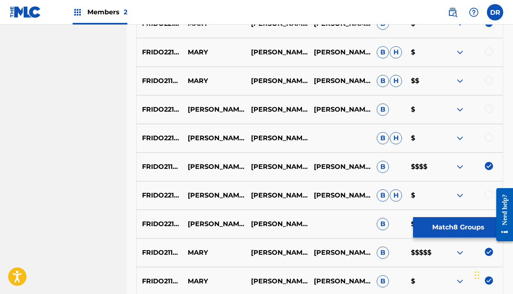
click at [489, 78] on div at bounding box center [489, 80] width 8 height 8
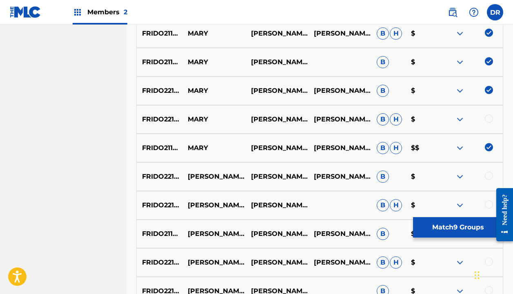
scroll to position [368, 0]
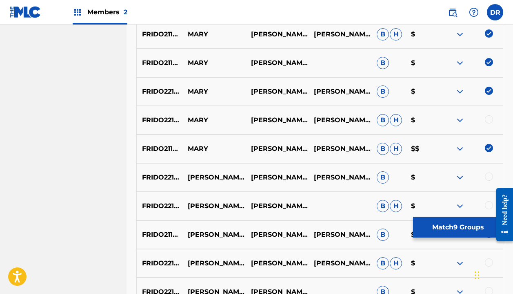
click at [491, 90] on img at bounding box center [489, 91] width 8 height 8
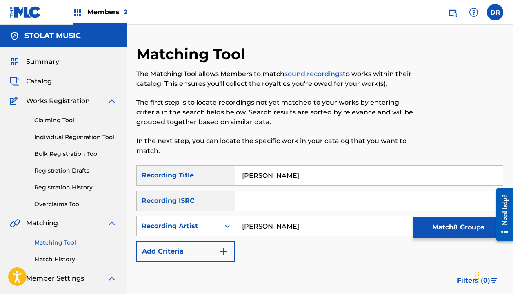
scroll to position [0, 0]
